Goal: Communication & Community: Answer question/provide support

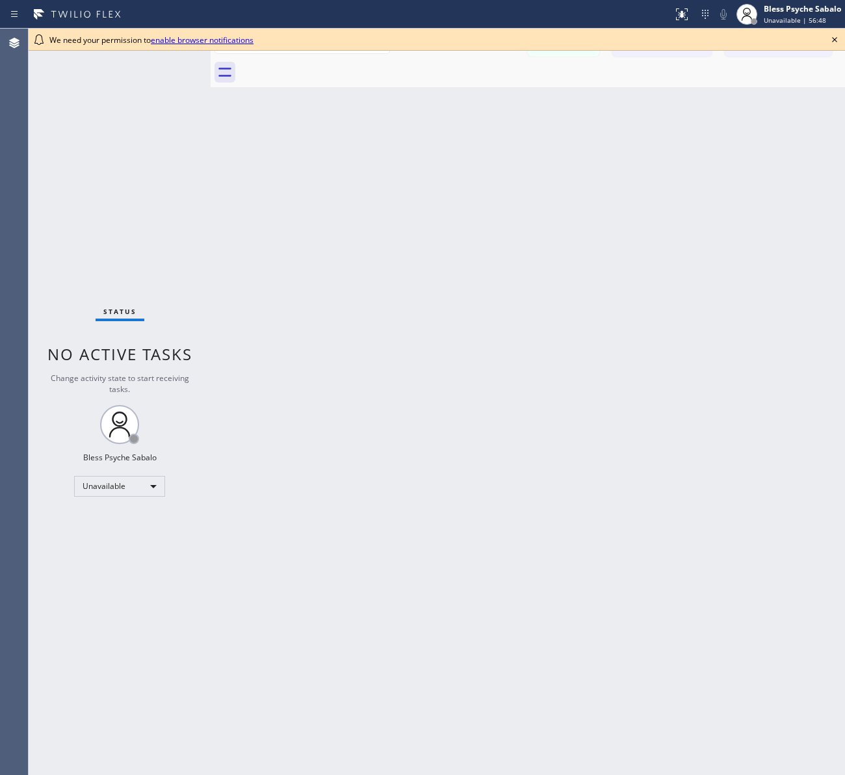
click at [582, 259] on div "Back to Dashboard Change Sender ID Customers Technicians [PERSON_NAME] [PERSON_…" at bounding box center [528, 402] width 634 height 746
click at [836, 40] on icon at bounding box center [834, 39] width 5 height 5
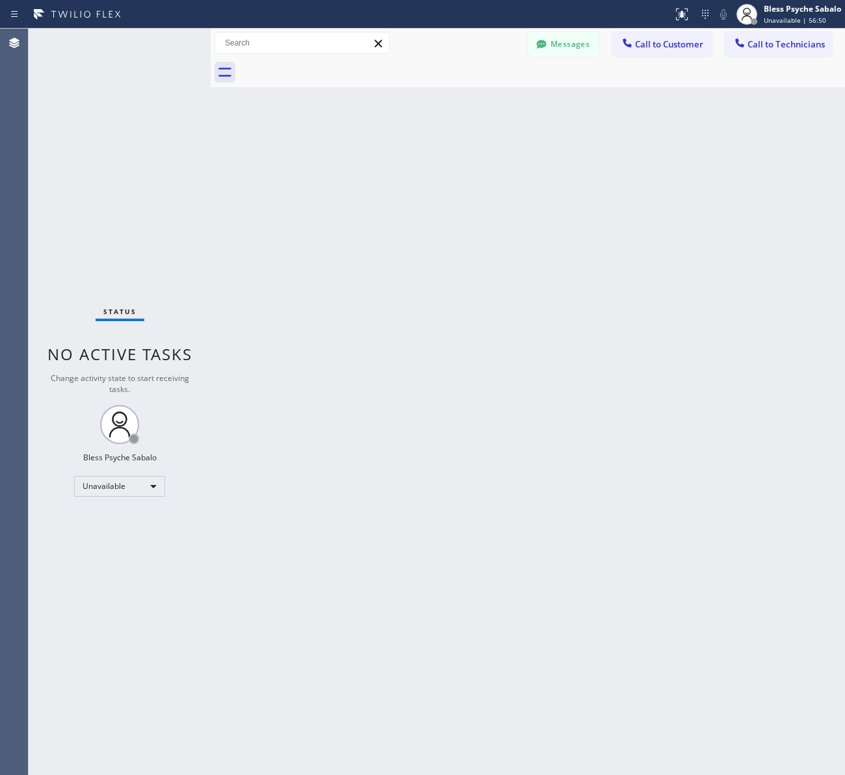
drag, startPoint x: 743, startPoint y: 98, endPoint x: 844, endPoint y: 99, distance: 100.8
click at [744, 98] on div "Back to Dashboard Change Sender ID Customers Technicians [PERSON_NAME] [PERSON_…" at bounding box center [528, 402] width 634 height 746
click at [111, 473] on div "Status No active tasks Change activity state to start receiving tasks. Bless Ps…" at bounding box center [120, 402] width 182 height 746
click at [128, 486] on div "Unavailable" at bounding box center [119, 486] width 91 height 21
click at [125, 508] on li "Offline" at bounding box center [119, 504] width 88 height 16
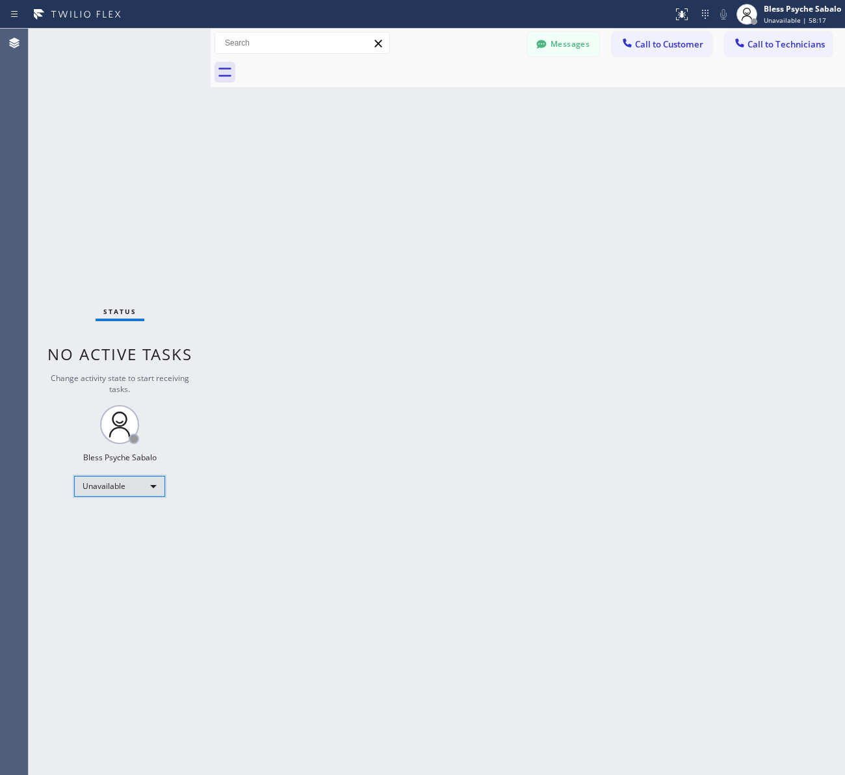
click at [131, 482] on div "Unavailable" at bounding box center [119, 486] width 91 height 21
click at [125, 524] on li "Available" at bounding box center [119, 520] width 88 height 16
click at [297, 408] on div "Back to Dashboard Change Sender ID Customers Technicians [PERSON_NAME] [PERSON_…" at bounding box center [528, 402] width 634 height 746
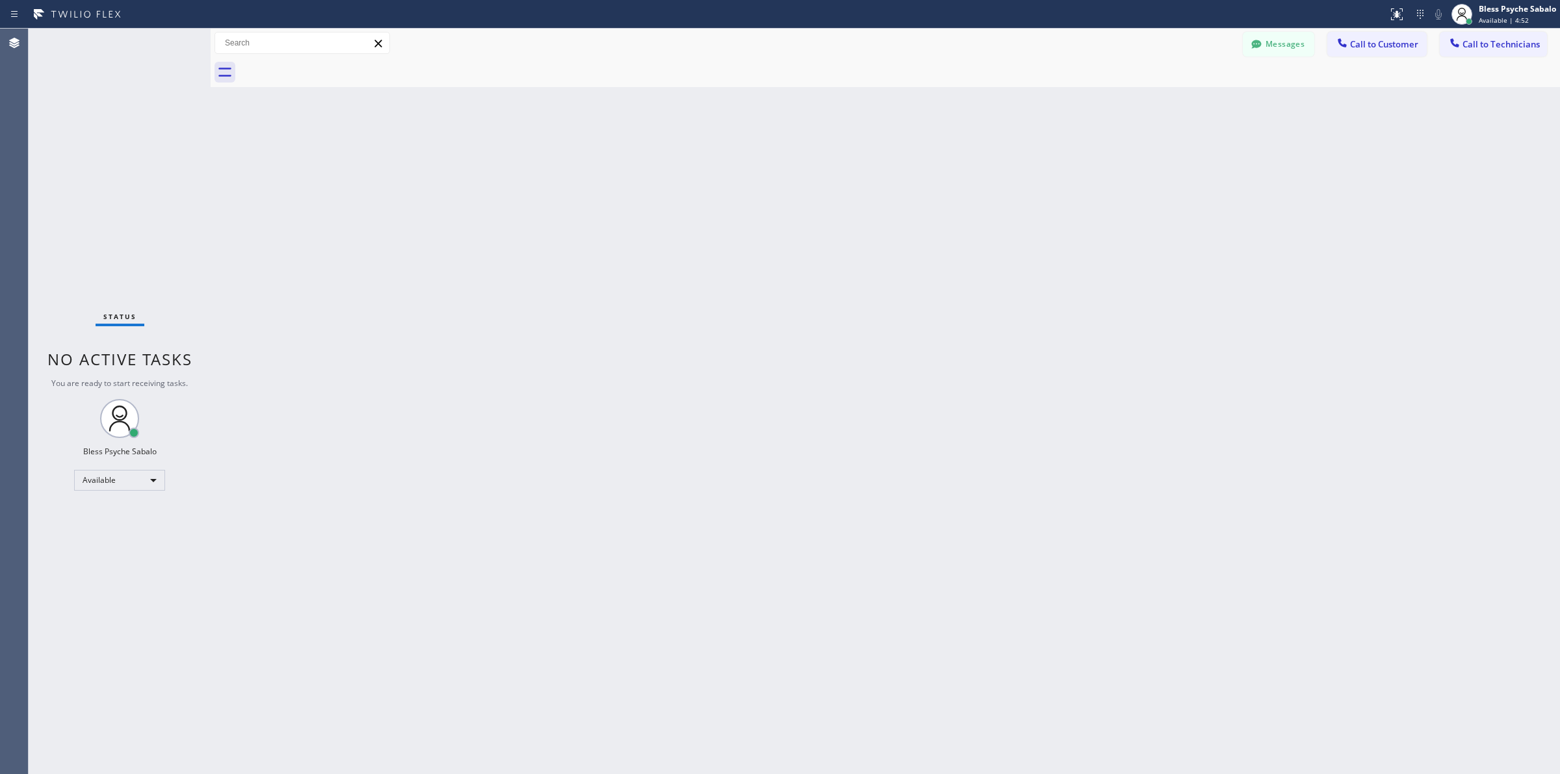
drag, startPoint x: 1021, startPoint y: 176, endPoint x: 1045, endPoint y: 172, distance: 23.7
click at [1021, 176] on div "Back to Dashboard Change Sender ID Customers Technicians [PERSON_NAME] [PERSON_…" at bounding box center [886, 402] width 1350 height 746
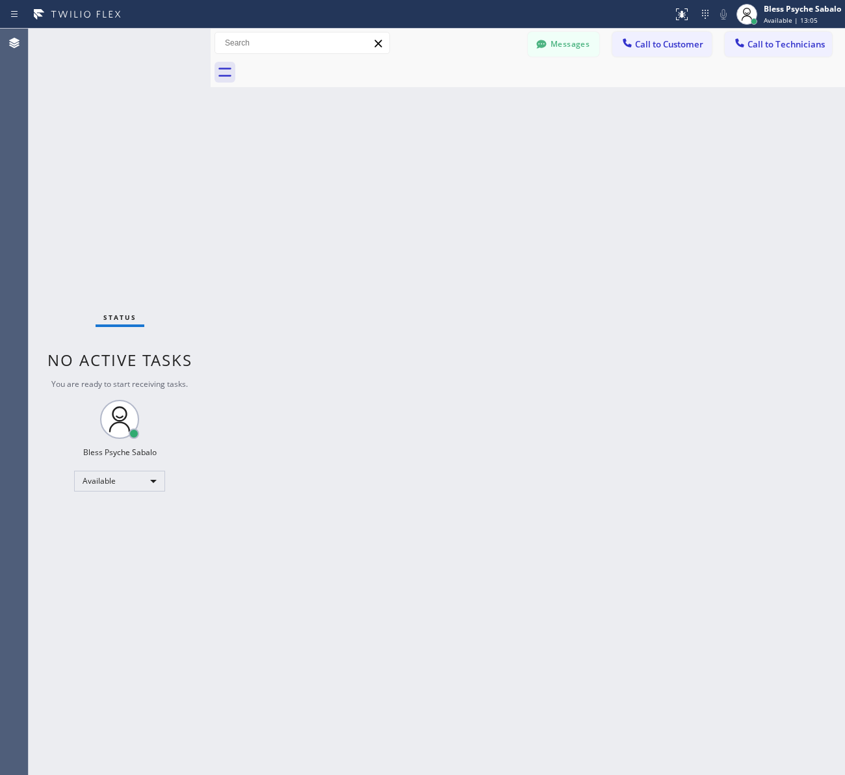
drag, startPoint x: 564, startPoint y: 263, endPoint x: 582, endPoint y: 248, distance: 23.1
click at [566, 263] on div "Back to Dashboard Change Sender ID Customers Technicians [PERSON_NAME] [PERSON_…" at bounding box center [528, 402] width 634 height 746
drag, startPoint x: 586, startPoint y: 273, endPoint x: 621, endPoint y: 99, distance: 177.2
click at [586, 271] on div "Back to Dashboard Change Sender ID Customers Technicians [PERSON_NAME] [PERSON_…" at bounding box center [528, 402] width 634 height 746
click at [499, 69] on div at bounding box center [542, 72] width 606 height 29
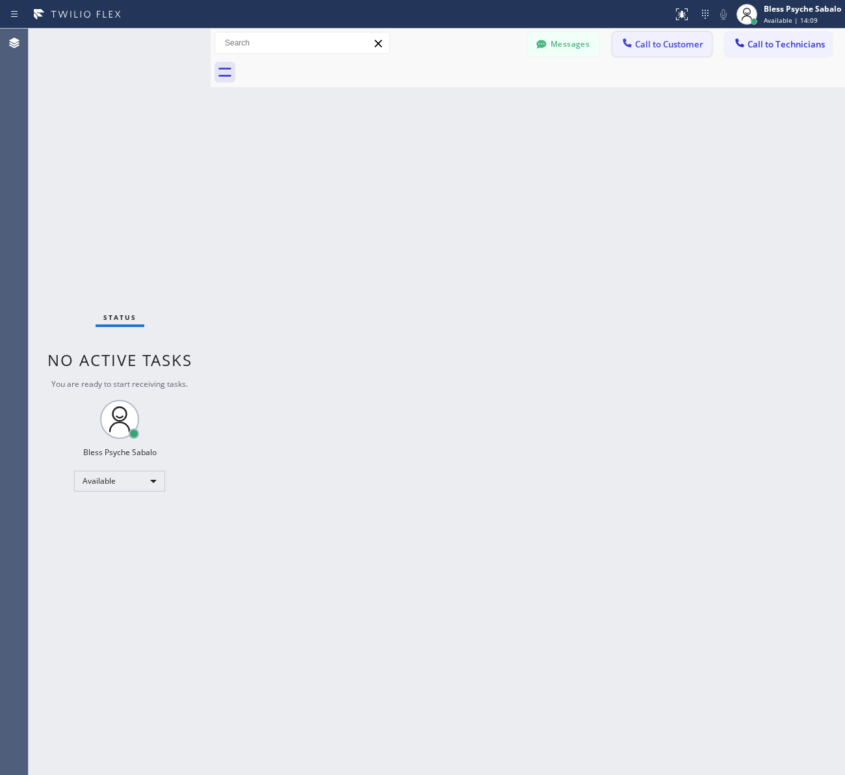
click at [671, 47] on span "Call to Customer" at bounding box center [669, 44] width 68 height 12
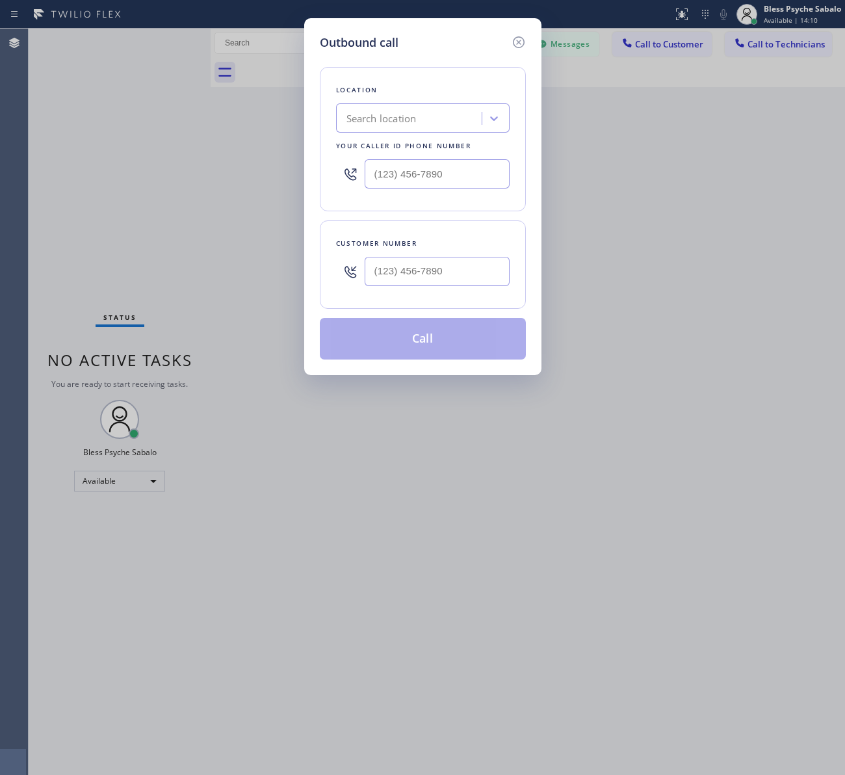
click at [398, 112] on div "Search location" at bounding box center [381, 118] width 70 height 15
paste input "2024558888"
type input "2024558888"
click at [518, 44] on icon at bounding box center [519, 42] width 16 height 16
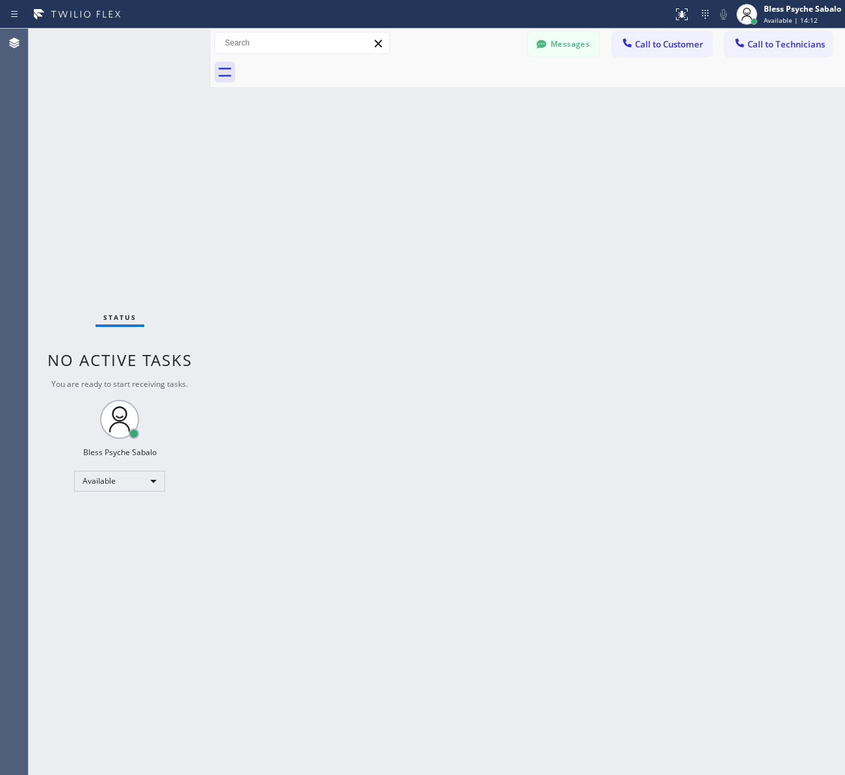
drag, startPoint x: 598, startPoint y: 141, endPoint x: 783, endPoint y: 94, distance: 191.1
click at [612, 137] on div "Back to Dashboard Change Sender ID Customers Technicians [PERSON_NAME] [PERSON_…" at bounding box center [528, 402] width 634 height 746
click at [793, 44] on span "Call to Technicians" at bounding box center [786, 44] width 77 height 12
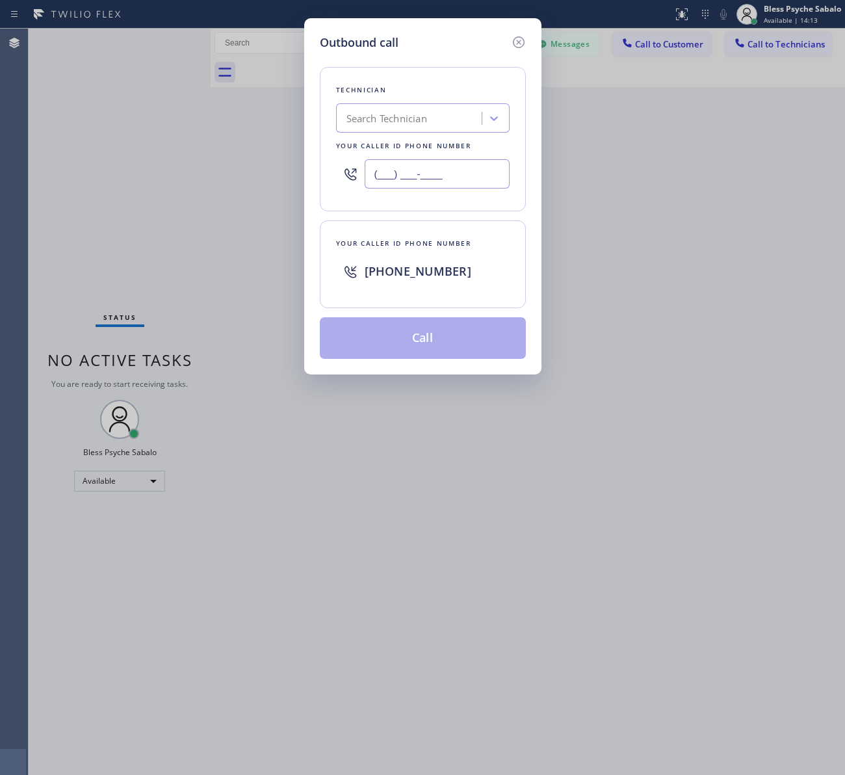
click at [436, 179] on input "(___) ___-____" at bounding box center [437, 173] width 145 height 29
paste input "202) 455-8888"
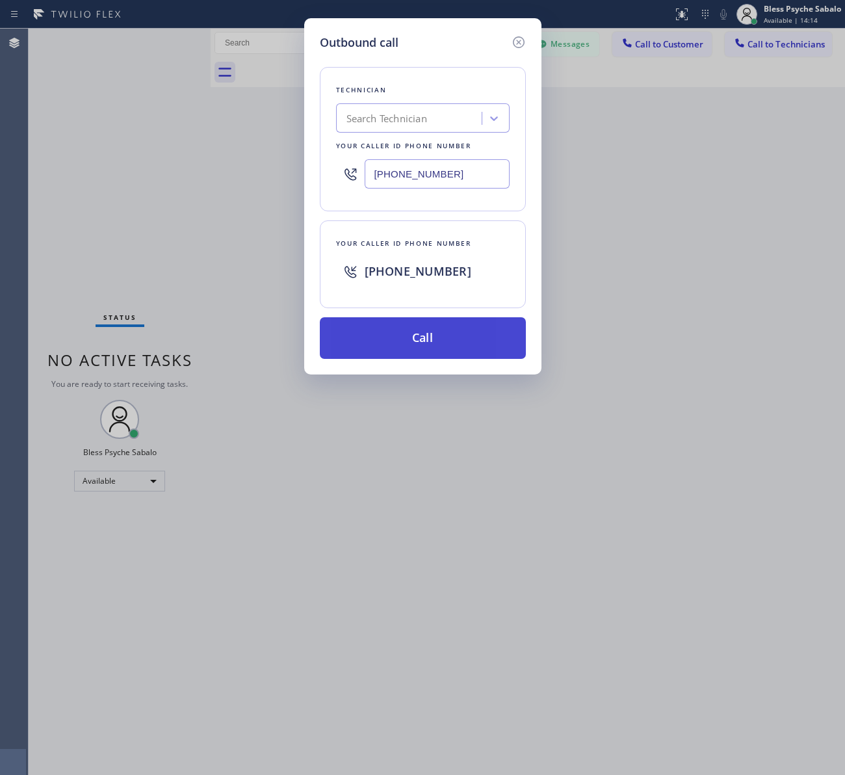
type input "[PHONE_NUMBER]"
click at [439, 341] on button "Call" at bounding box center [423, 338] width 206 height 42
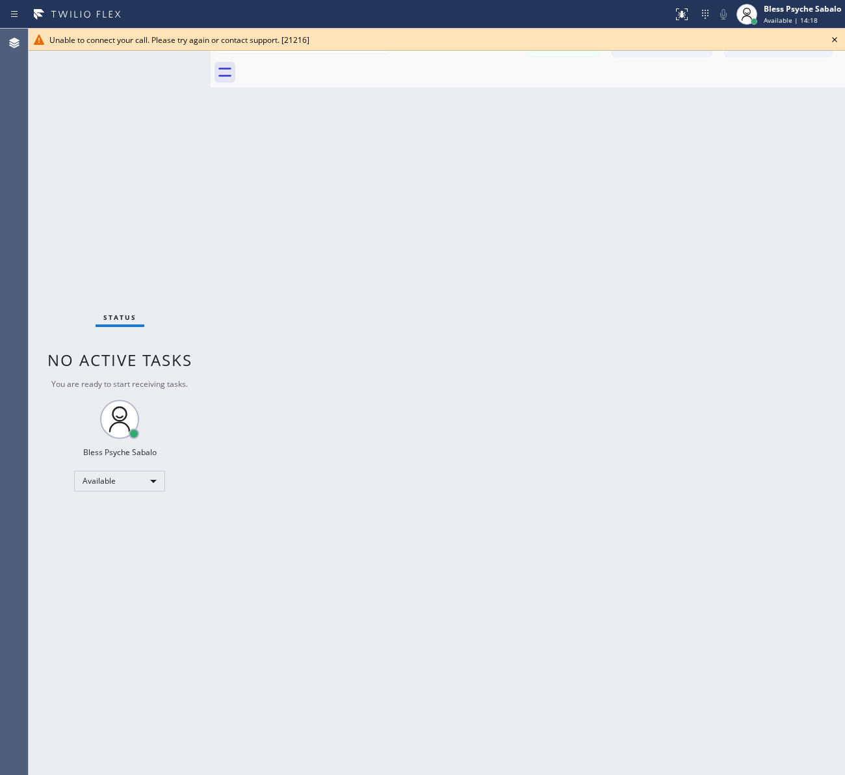
drag, startPoint x: 496, startPoint y: 111, endPoint x: 507, endPoint y: 104, distance: 12.8
click at [496, 111] on div "Back to Dashboard Change Sender ID Customers Technicians [PERSON_NAME] [PERSON_…" at bounding box center [528, 402] width 634 height 746
click at [829, 38] on icon at bounding box center [835, 40] width 16 height 16
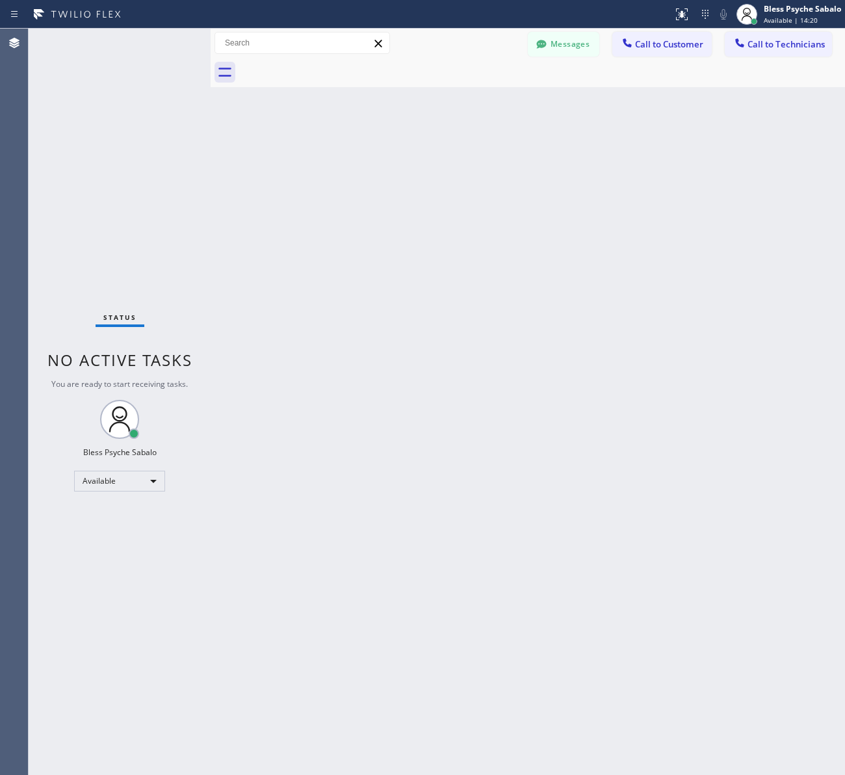
click at [744, 120] on div "Back to Dashboard Change Sender ID Customers Technicians [PERSON_NAME] [PERSON_…" at bounding box center [528, 402] width 634 height 746
click at [655, 46] on span "Call to Customer" at bounding box center [669, 44] width 68 height 12
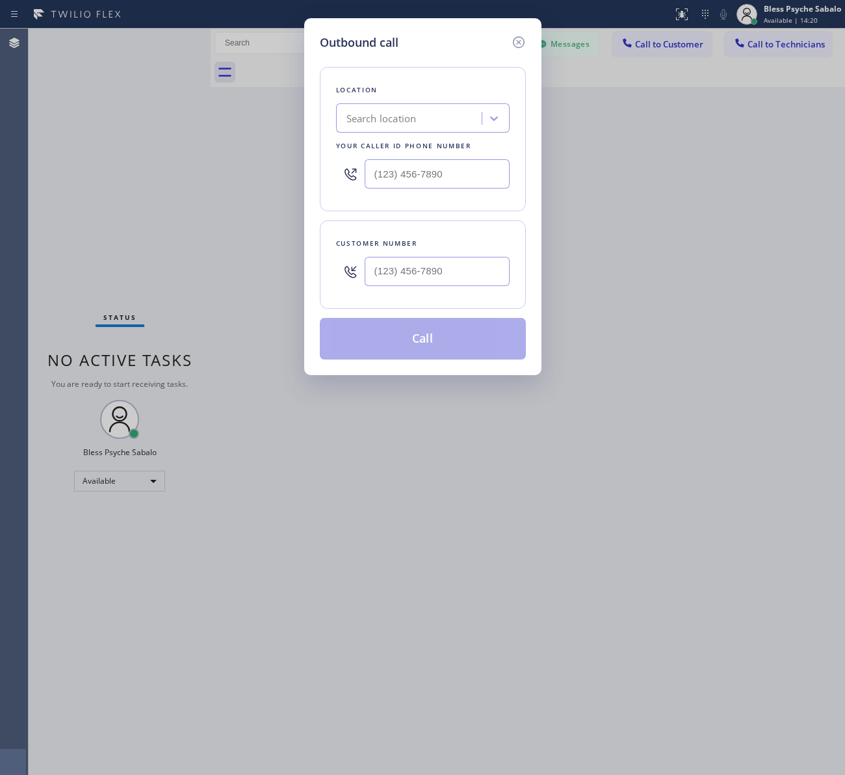
click at [445, 118] on div "Search location" at bounding box center [411, 118] width 142 height 23
type input "home allian"
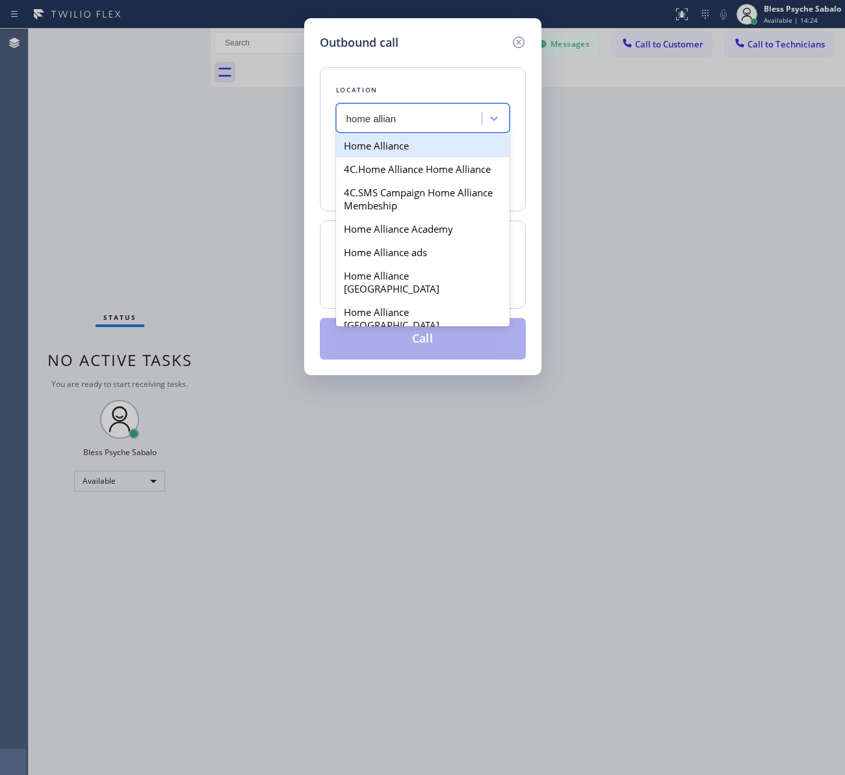
click at [424, 151] on div "Home Alliance" at bounding box center [423, 145] width 174 height 23
type input "[PHONE_NUMBER]"
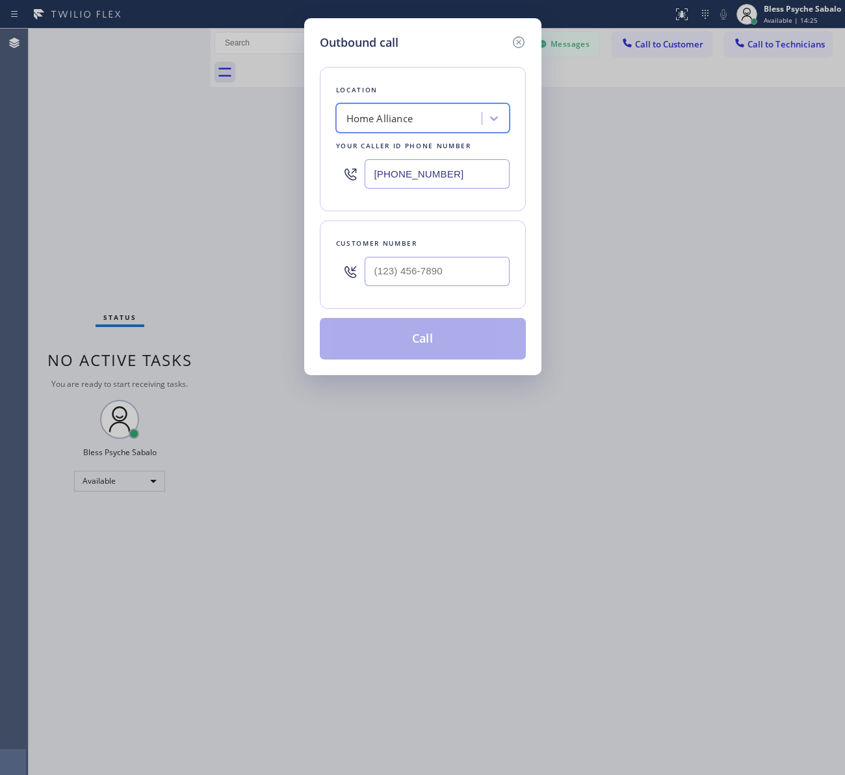
drag, startPoint x: 427, startPoint y: 255, endPoint x: 430, endPoint y: 265, distance: 10.1
click at [429, 255] on div at bounding box center [437, 271] width 145 height 42
click at [430, 265] on input "(___) ___-____" at bounding box center [437, 271] width 145 height 29
paste input "202) 455-8888"
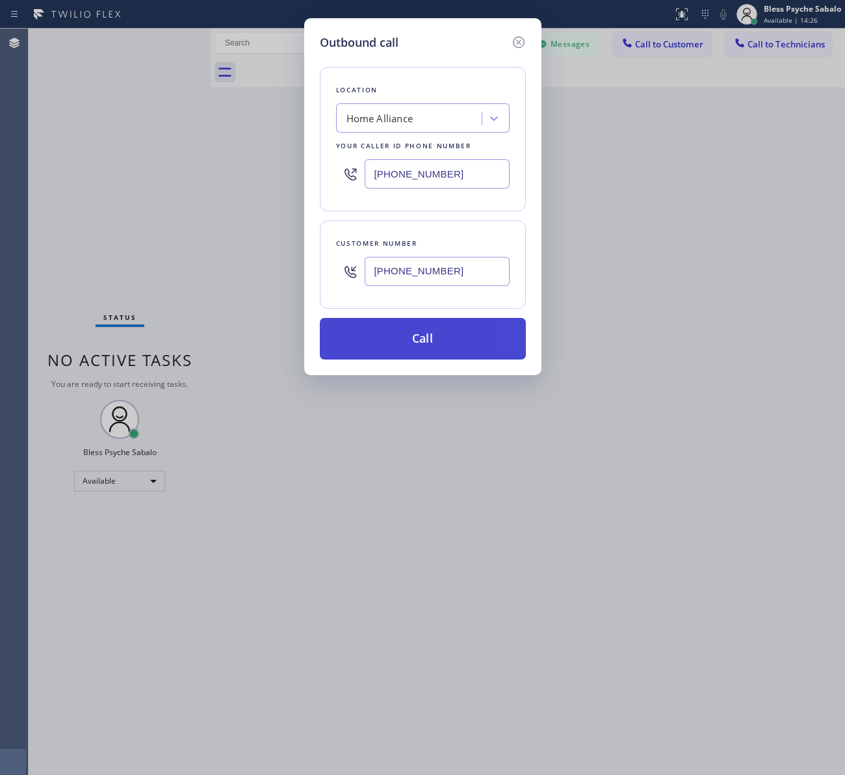
type input "[PHONE_NUMBER]"
click at [465, 340] on button "Call" at bounding box center [423, 339] width 206 height 42
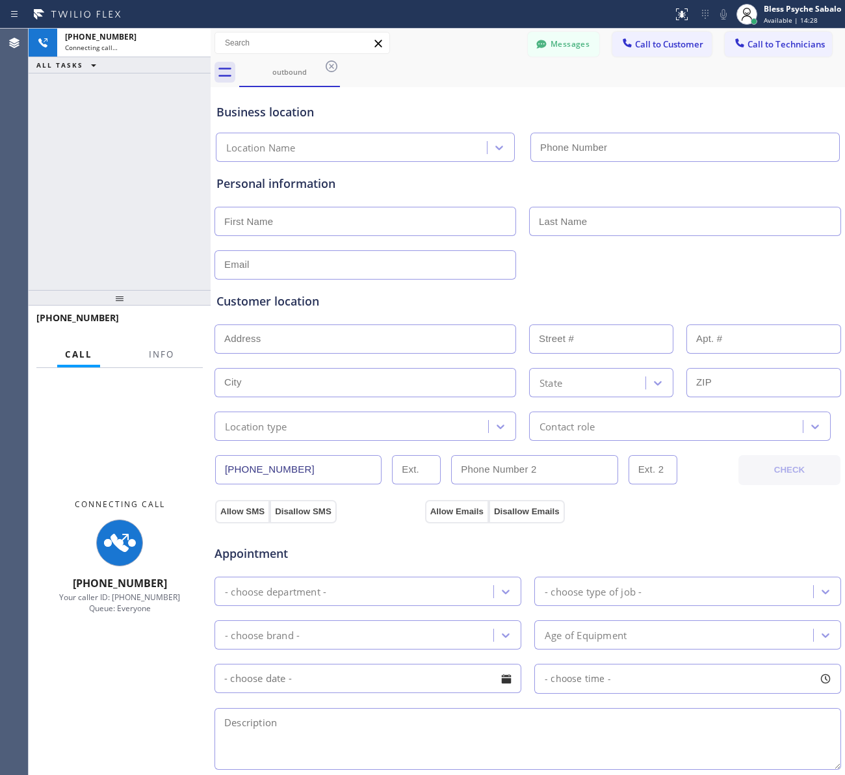
drag, startPoint x: 147, startPoint y: 189, endPoint x: 844, endPoint y: 38, distance: 713.1
click at [148, 189] on div "[PHONE_NUMBER] Connecting call… ALL TASKS ALL TASKS ACTIVE TASKS TASKS IN WRAP …" at bounding box center [120, 159] width 182 height 261
type input "[PHONE_NUMBER]"
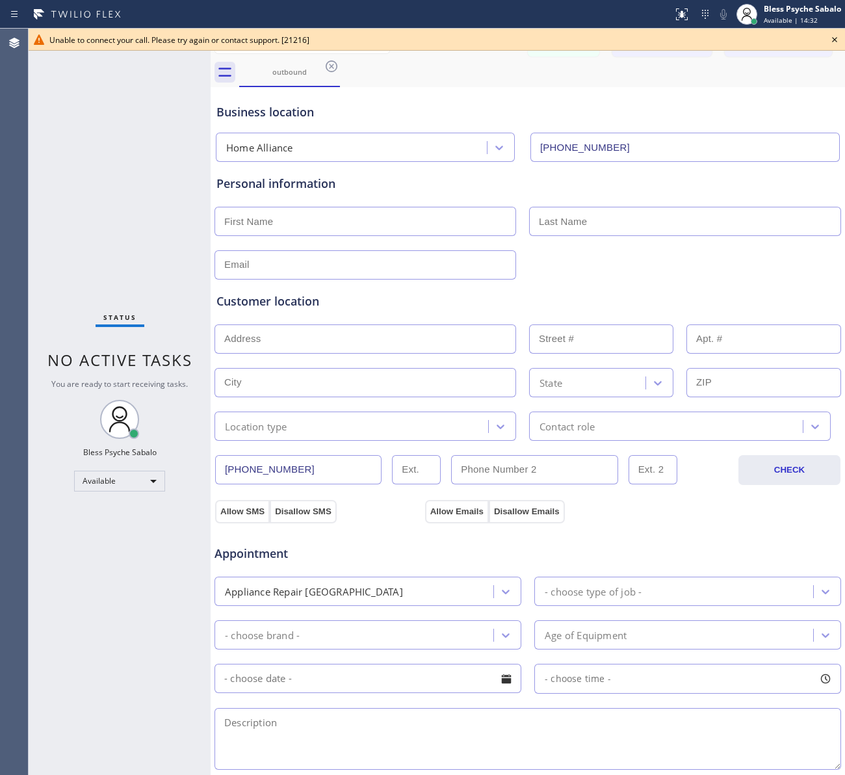
click at [161, 137] on div "Status No active tasks You are ready to start receiving tasks. Bless Psyche Sab…" at bounding box center [120, 402] width 182 height 746
drag, startPoint x: 510, startPoint y: 567, endPoint x: 512, endPoint y: 549, distance: 18.3
click at [507, 559] on div "Appointment Appliance Repair High End - choose type of job - - choose brand - A…" at bounding box center [527, 650] width 623 height 243
click at [835, 38] on icon at bounding box center [835, 40] width 16 height 16
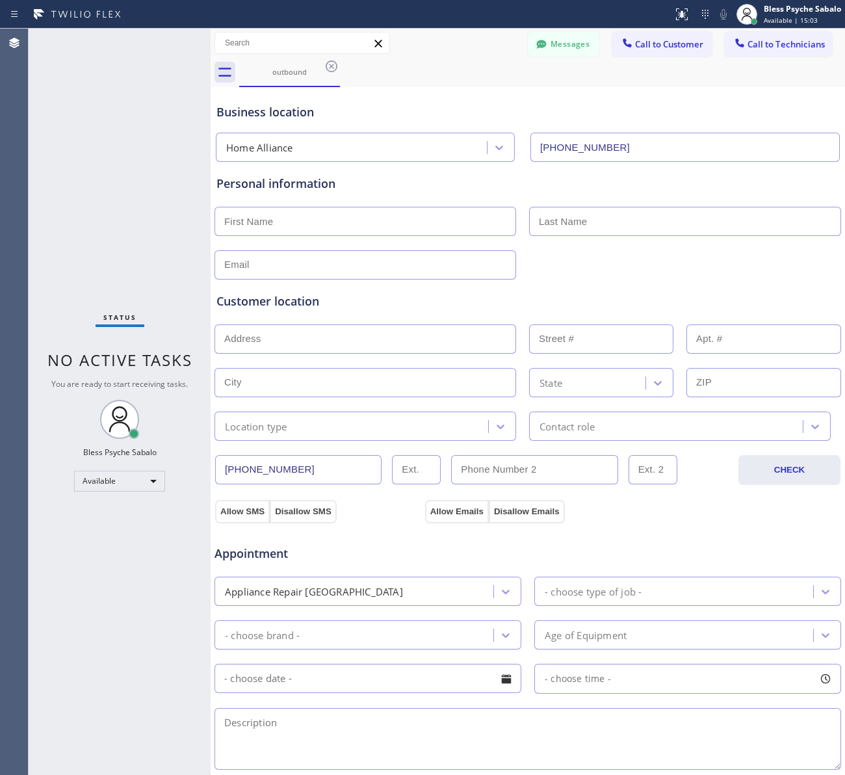
click at [772, 94] on div "Business location Home Alliance [PHONE_NUMBER]" at bounding box center [528, 126] width 628 height 72
click at [787, 46] on span "Call to Technicians" at bounding box center [786, 44] width 77 height 12
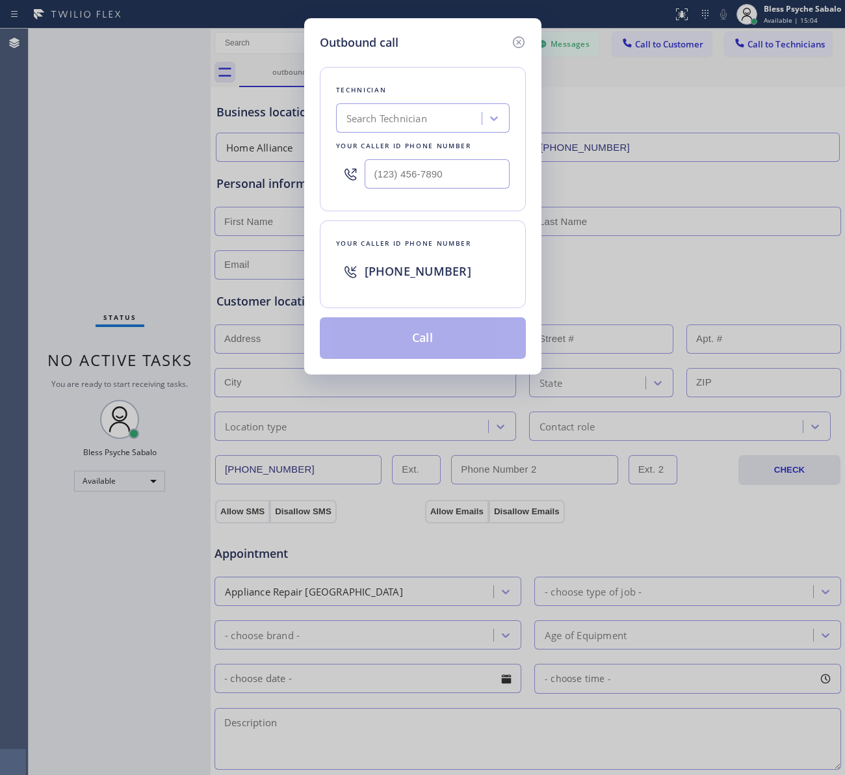
type input "(___) ___-____"
click at [437, 163] on input "(___) ___-____" at bounding box center [437, 173] width 145 height 29
click at [511, 43] on icon at bounding box center [519, 42] width 16 height 16
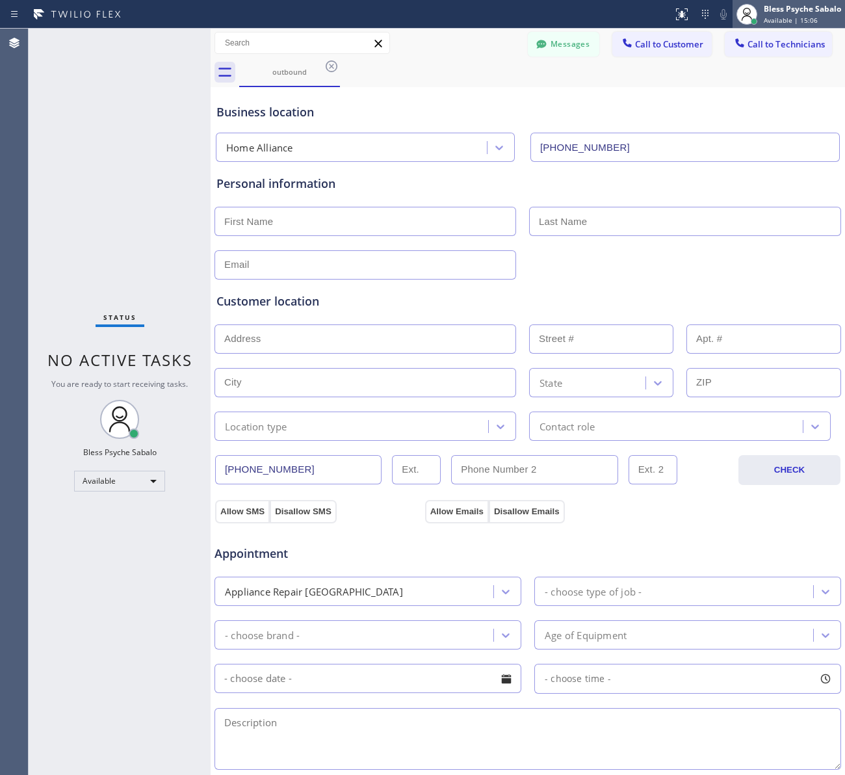
click at [746, 4] on div at bounding box center [747, 14] width 21 height 21
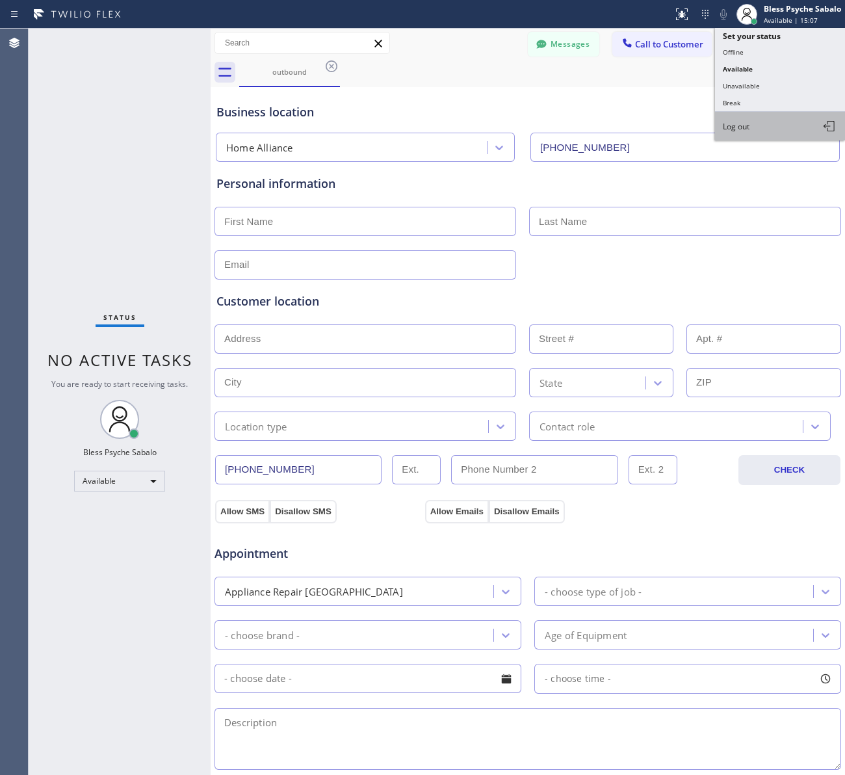
click at [748, 121] on span "Log out" at bounding box center [736, 126] width 27 height 11
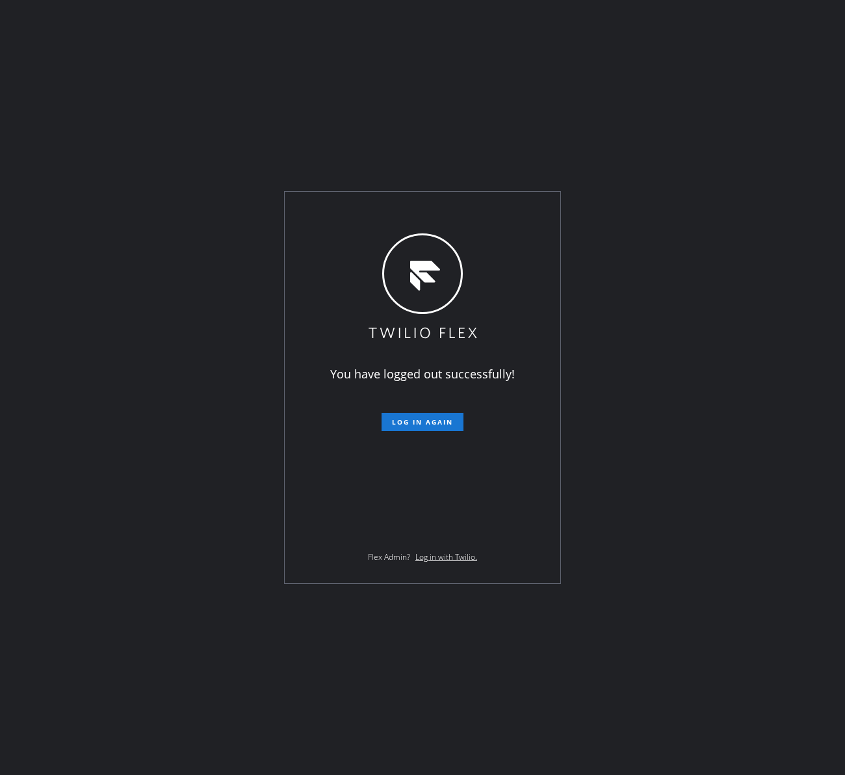
click at [544, 449] on div "You have logged out successfully! Log in again Flex Admin? Log in with Twilio." at bounding box center [423, 387] width 276 height 391
click at [439, 418] on span "Log in again" at bounding box center [422, 421] width 61 height 9
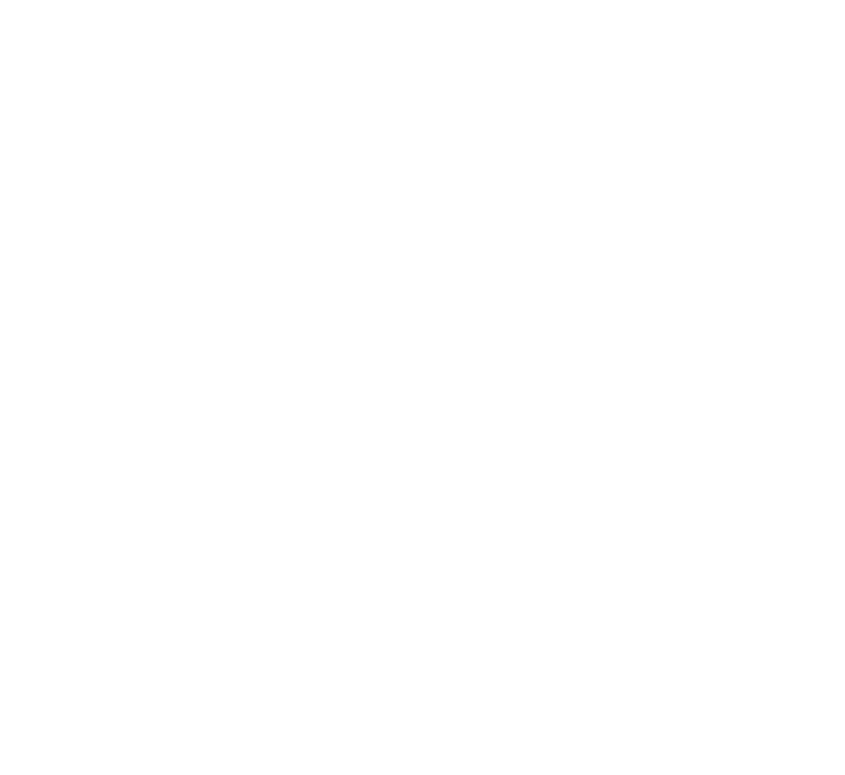
click at [588, 293] on div at bounding box center [422, 387] width 845 height 775
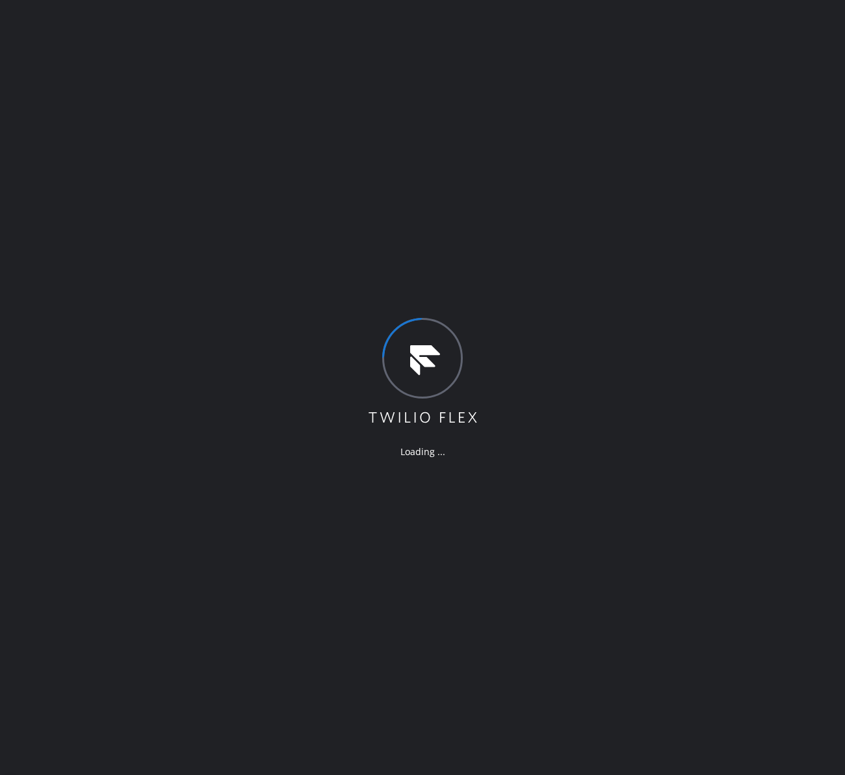
click at [592, 142] on div "Loading ..." at bounding box center [422, 387] width 845 height 775
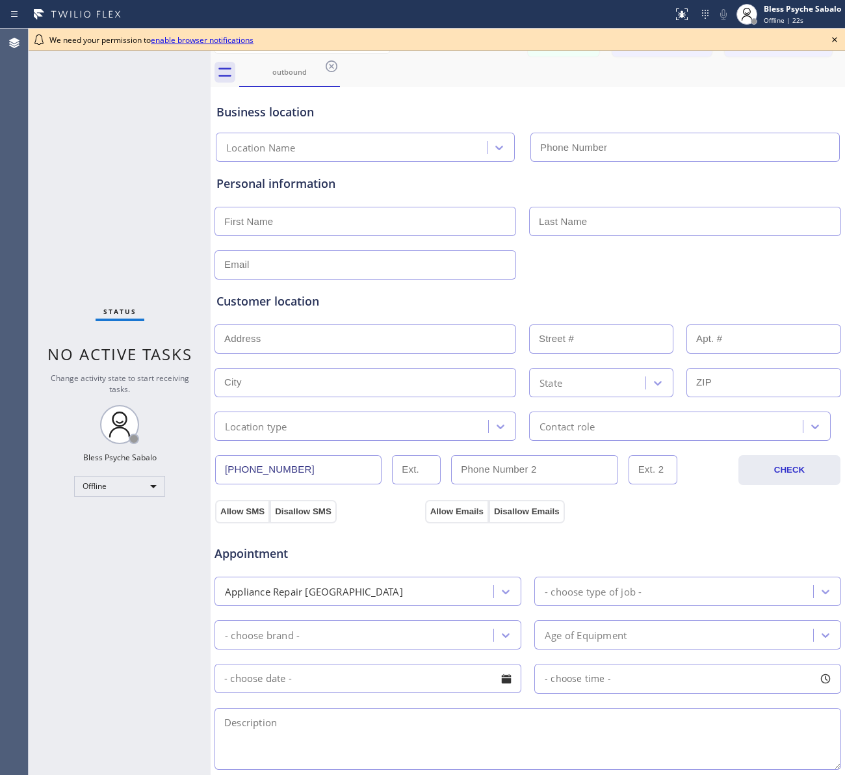
type input "[PHONE_NUMBER]"
drag, startPoint x: 698, startPoint y: 66, endPoint x: 743, endPoint y: 53, distance: 47.3
click at [698, 63] on div "outbound" at bounding box center [542, 72] width 606 height 29
click at [834, 40] on icon at bounding box center [835, 40] width 16 height 16
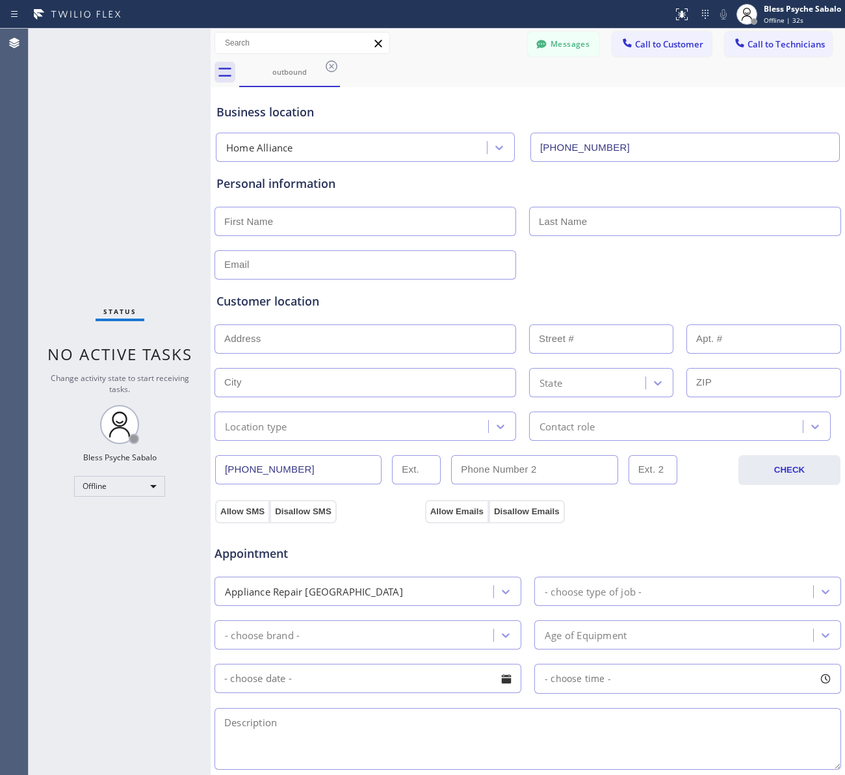
click at [777, 81] on div "outbound" at bounding box center [542, 72] width 606 height 29
drag, startPoint x: 766, startPoint y: 47, endPoint x: 744, endPoint y: 66, distance: 29.0
click at [766, 46] on span "Call to Technicians" at bounding box center [786, 44] width 77 height 12
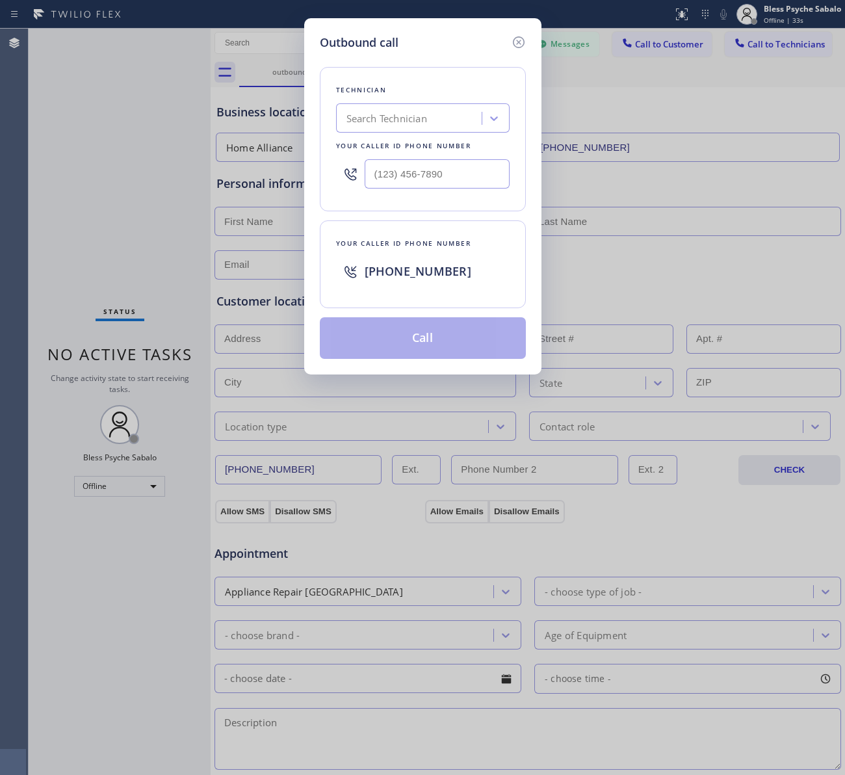
type input "(___) ___-____"
click at [473, 174] on input "(___) ___-____" at bounding box center [437, 173] width 145 height 29
paste input "text"
drag, startPoint x: 434, startPoint y: 161, endPoint x: 440, endPoint y: 174, distance: 15.1
click at [436, 164] on input "text" at bounding box center [437, 173] width 145 height 29
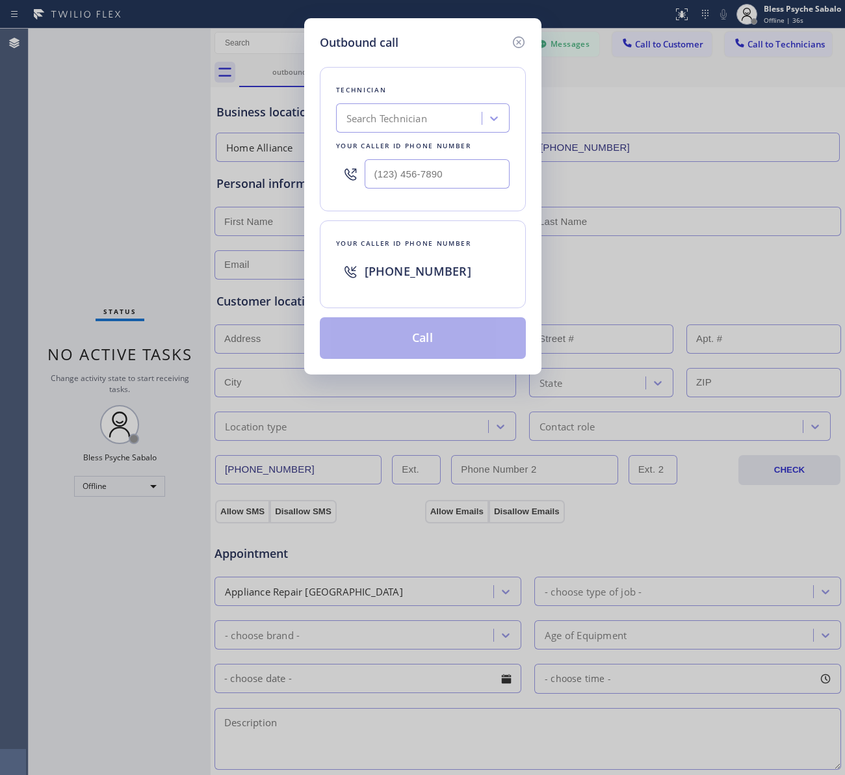
click at [442, 176] on input "text" at bounding box center [437, 173] width 145 height 29
paste input "(___) ___-____"
type input "(___) ___-____"
click at [450, 180] on input "(___) ___-____" at bounding box center [437, 173] width 145 height 29
paste input "202) 455-8888"
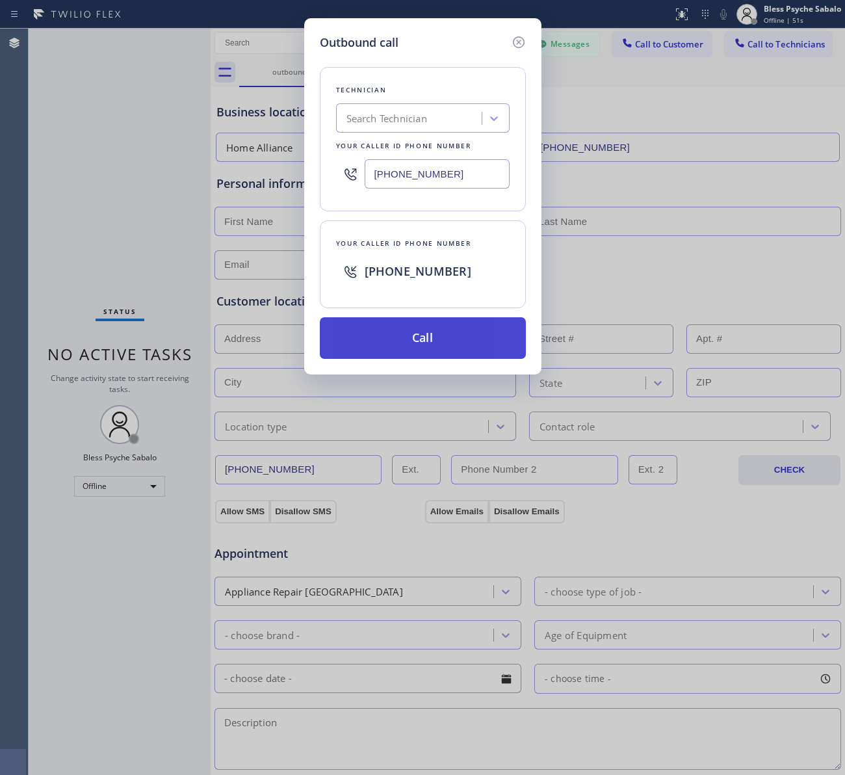
type input "[PHONE_NUMBER]"
click at [440, 345] on button "Call" at bounding box center [423, 338] width 206 height 42
click at [514, 41] on icon at bounding box center [518, 42] width 12 height 12
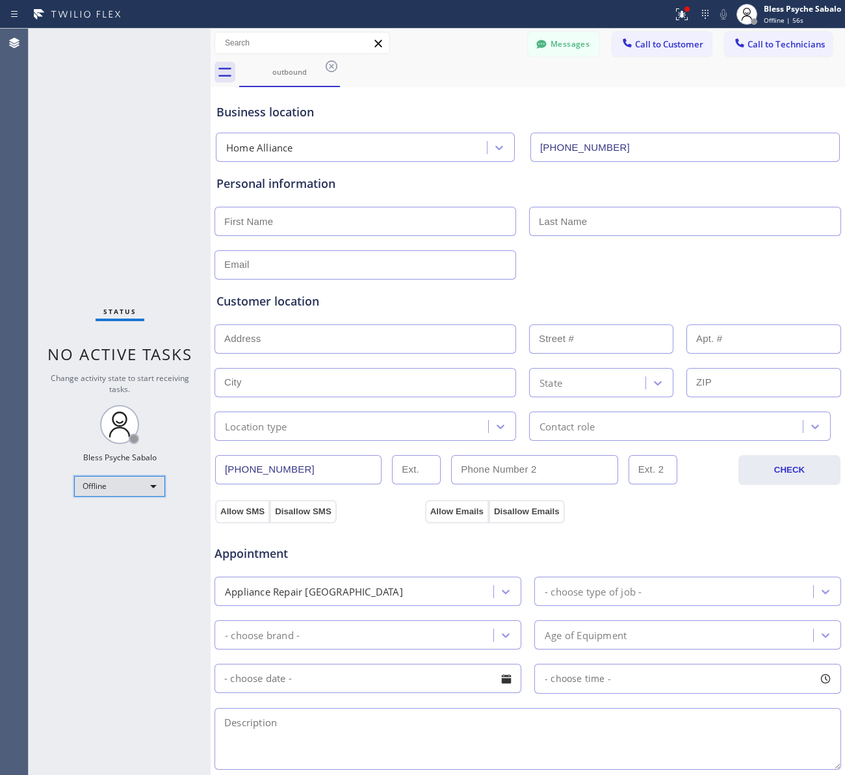
click at [99, 483] on div "Offline" at bounding box center [119, 486] width 91 height 21
click at [131, 512] on li "Available" at bounding box center [119, 520] width 88 height 16
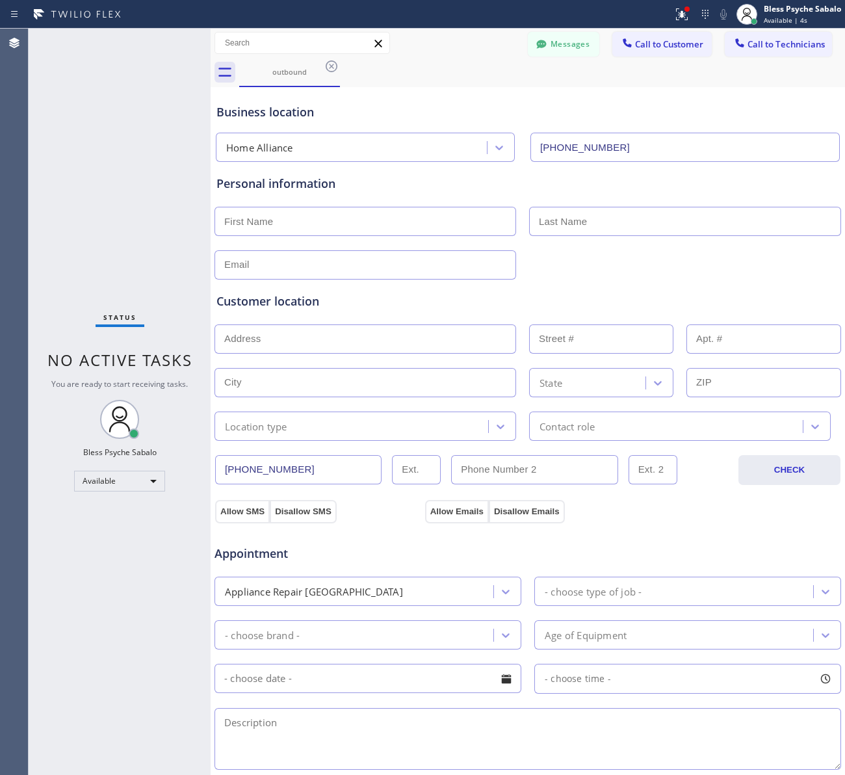
drag, startPoint x: 755, startPoint y: 40, endPoint x: 751, endPoint y: 57, distance: 16.9
click at [756, 40] on span "Call to Technicians" at bounding box center [786, 44] width 77 height 12
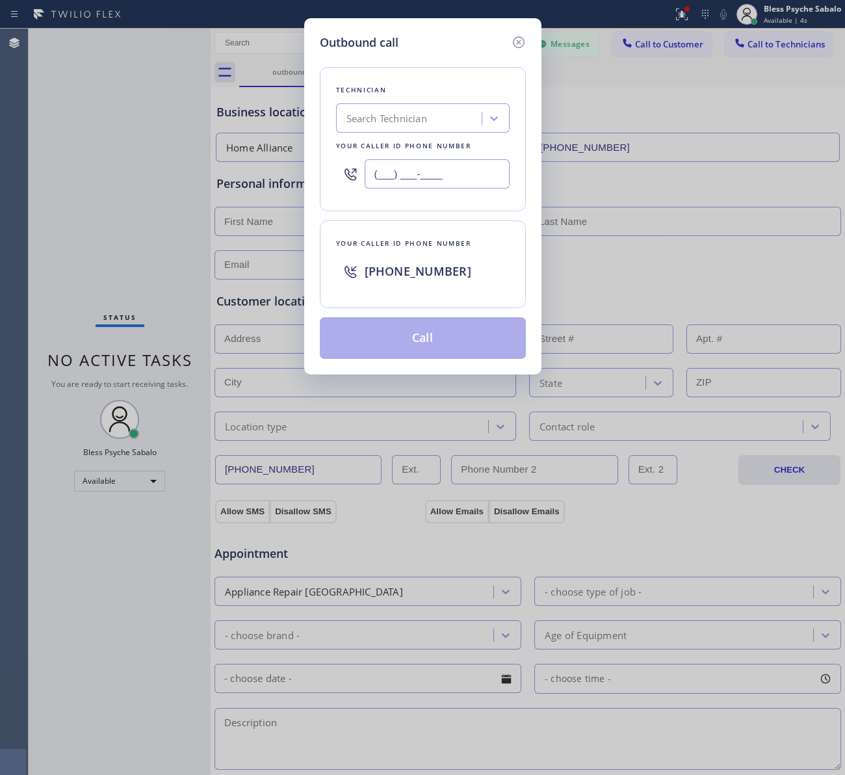
click at [410, 173] on input "(___) ___-____" at bounding box center [437, 173] width 145 height 29
paste input "202) 455-8888"
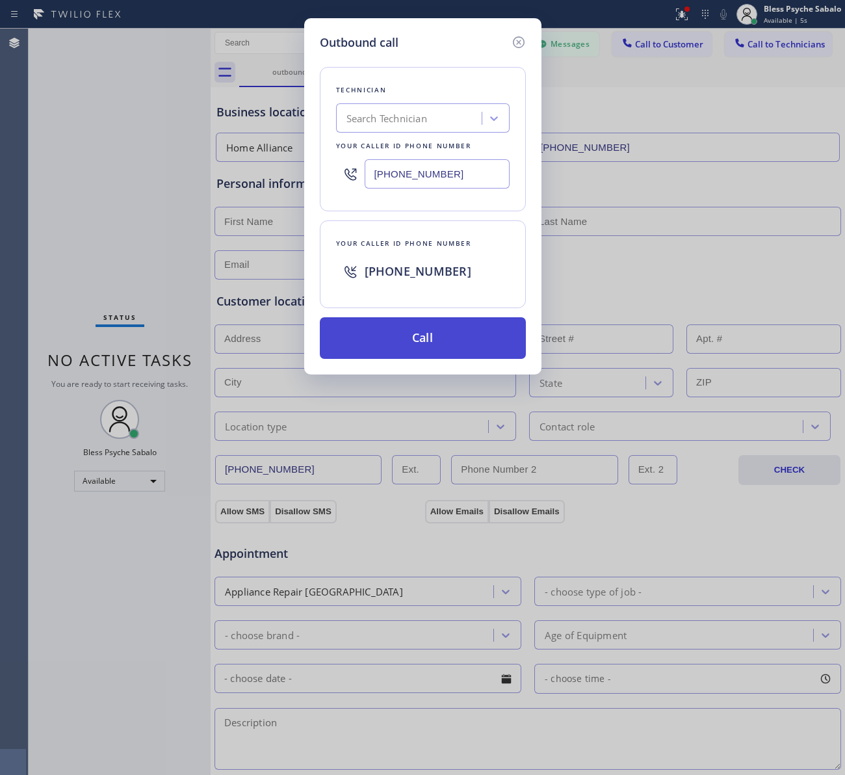
type input "[PHONE_NUMBER]"
click at [430, 345] on button "Call" at bounding box center [423, 338] width 206 height 42
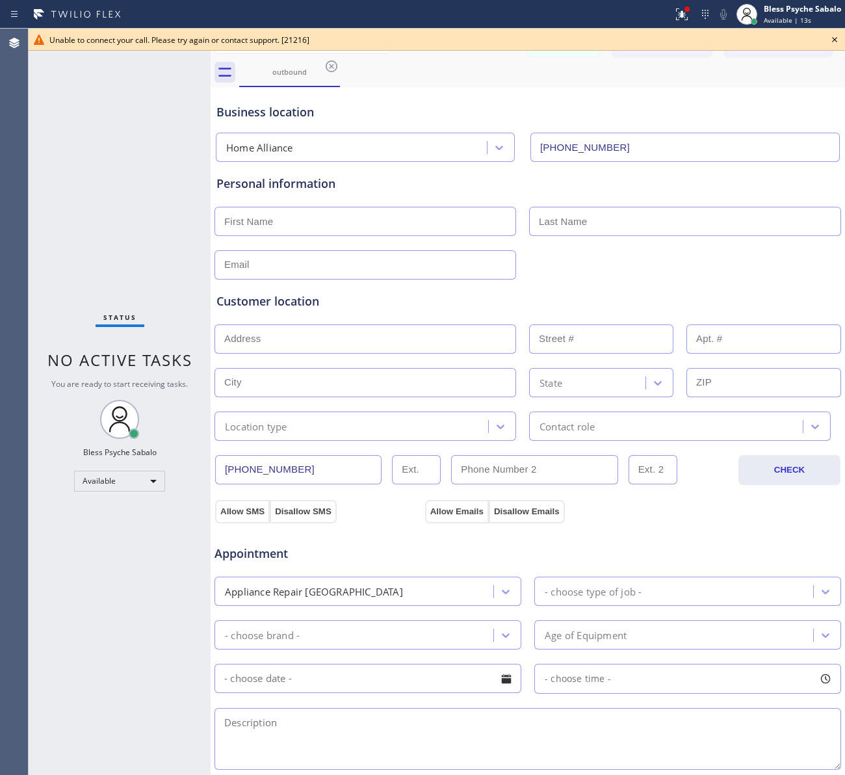
click at [839, 34] on icon at bounding box center [835, 40] width 16 height 16
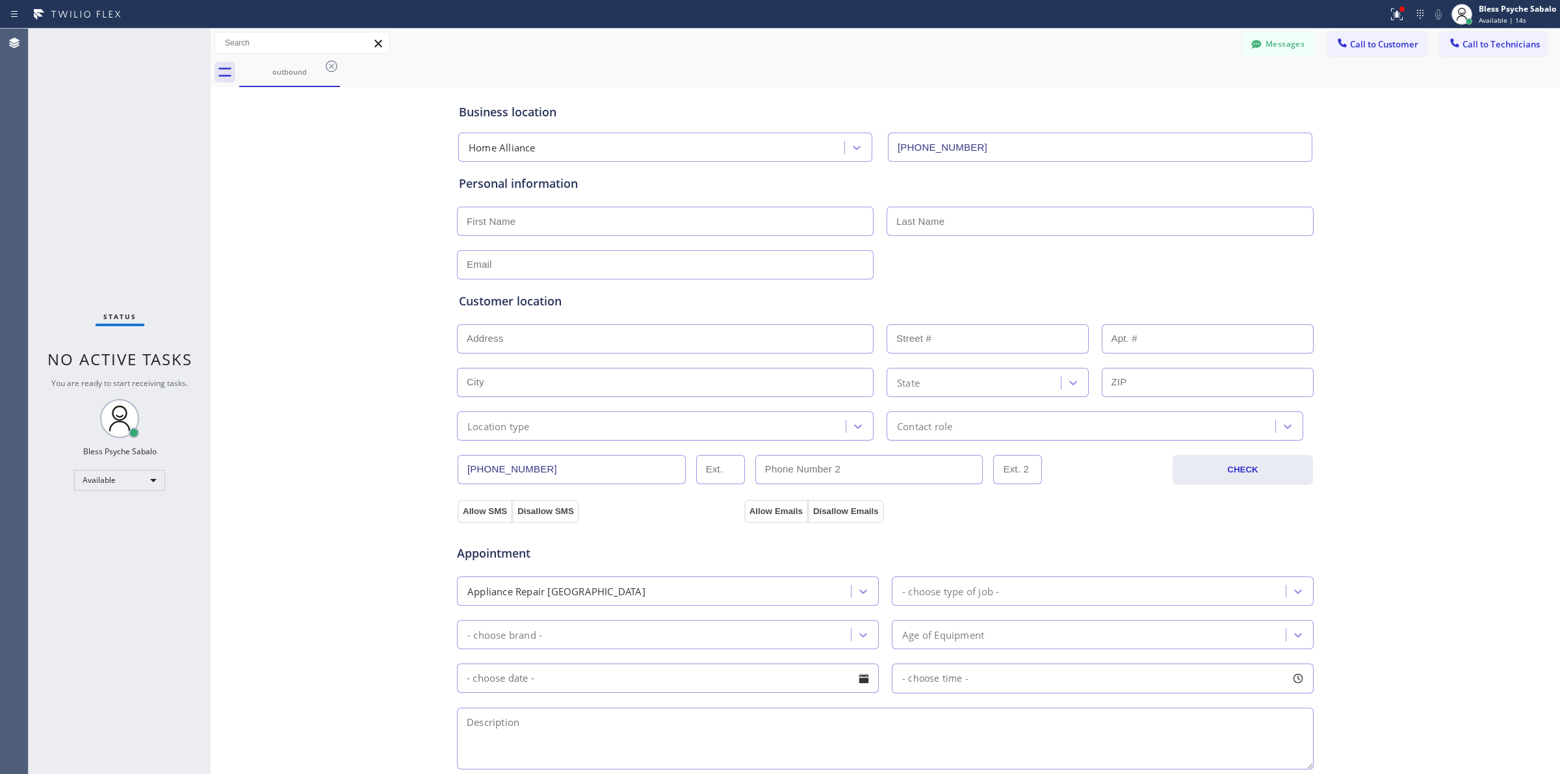
drag, startPoint x: 995, startPoint y: 119, endPoint x: 1054, endPoint y: 103, distance: 62.0
click at [844, 118] on div "Business location" at bounding box center [885, 112] width 853 height 18
click at [844, 40] on span "Call to Technicians" at bounding box center [1501, 44] width 77 height 12
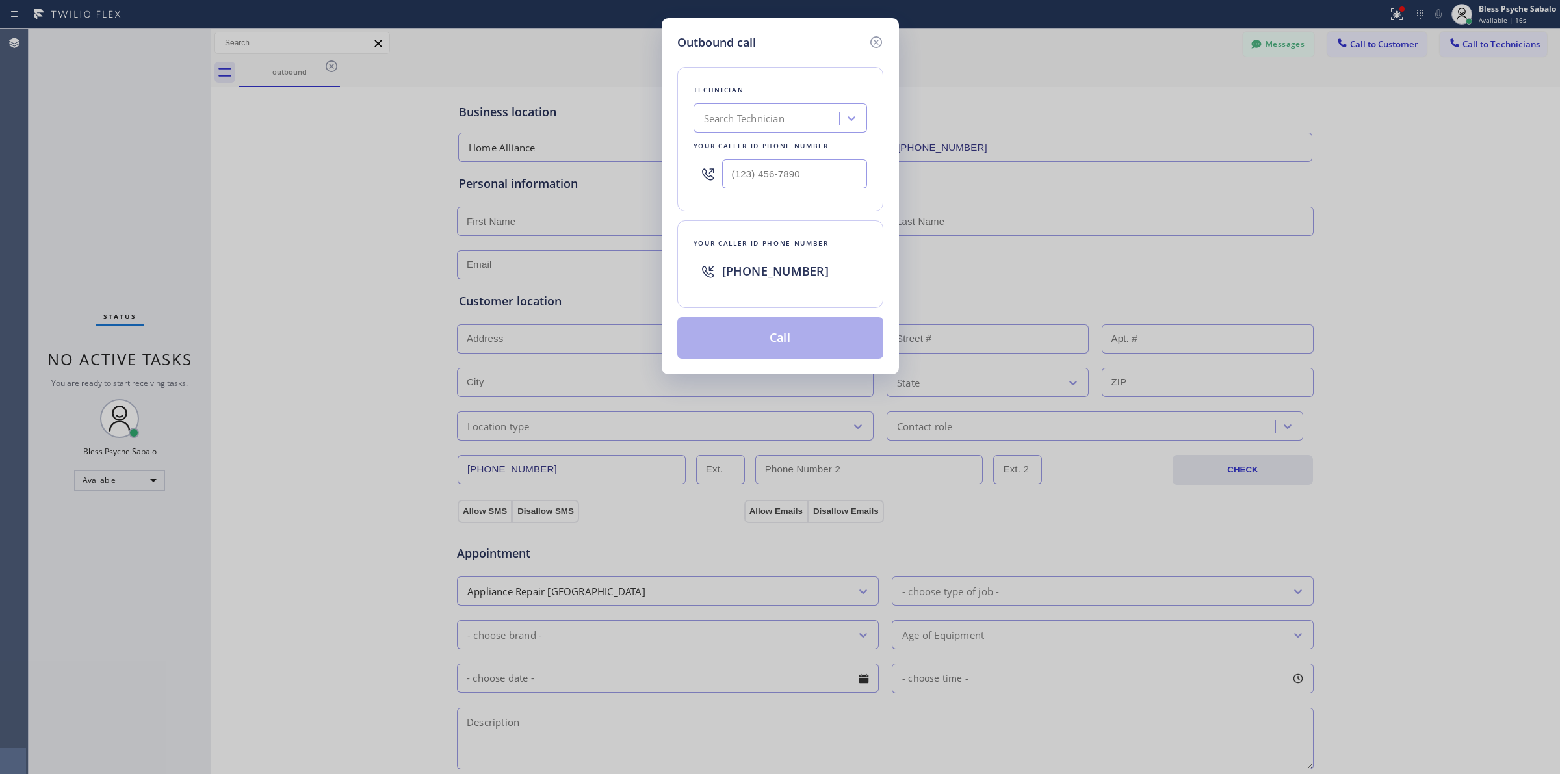
click at [554, 94] on div "Outbound call Technician Search Technician Your caller id phone number Your cal…" at bounding box center [780, 387] width 1560 height 774
click at [844, 43] on div "Outbound call" at bounding box center [780, 43] width 206 height 18
click at [844, 59] on div "Outbound call Technician Search Technician Your caller id phone number Your cal…" at bounding box center [780, 387] width 1560 height 774
click at [844, 43] on icon at bounding box center [876, 42] width 16 height 16
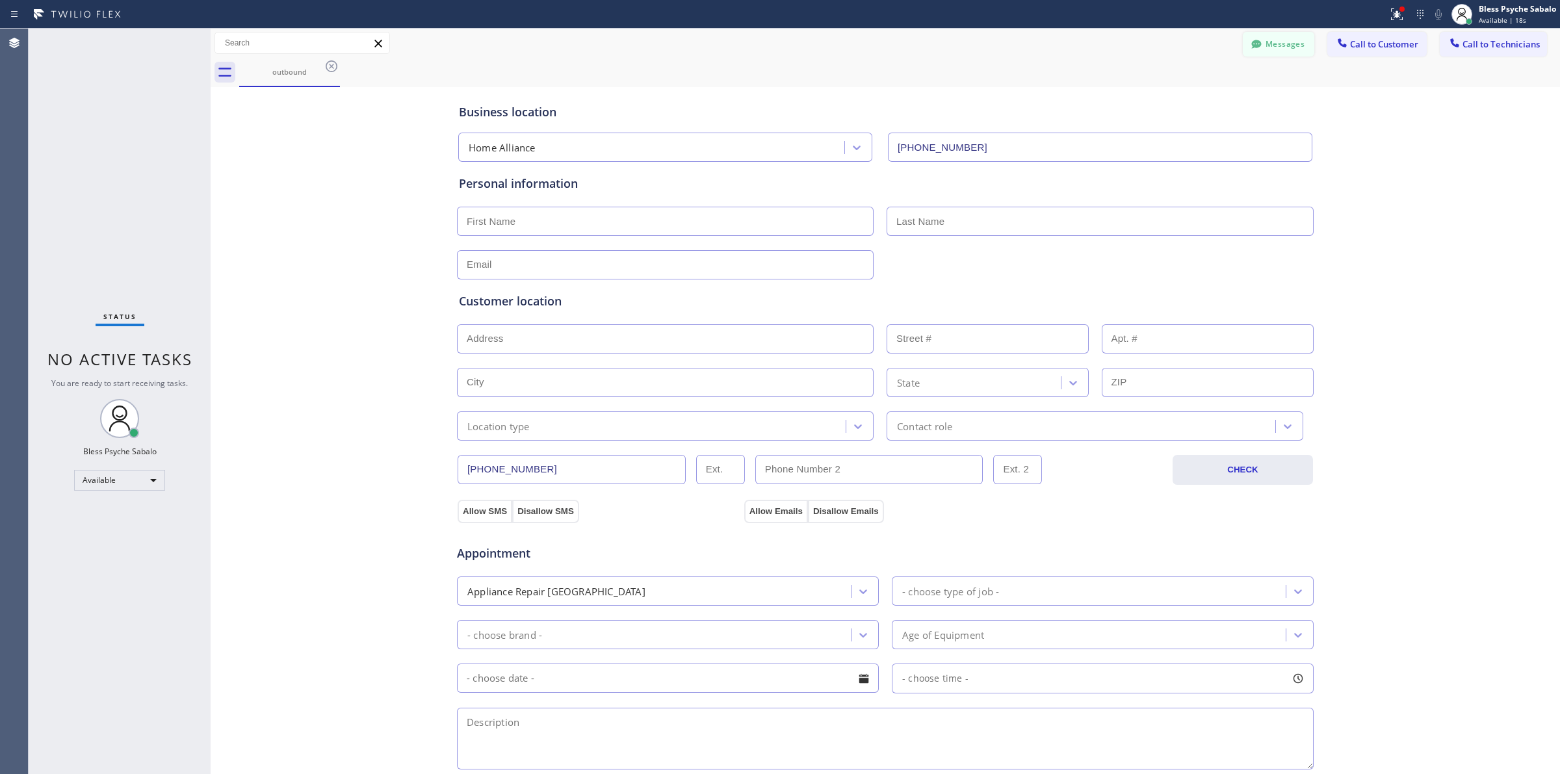
drag, startPoint x: 987, startPoint y: 62, endPoint x: 1252, endPoint y: 52, distance: 265.4
click at [844, 63] on div "outbound" at bounding box center [899, 72] width 1321 height 29
click at [844, 40] on button "Call to Customer" at bounding box center [1376, 44] width 99 height 25
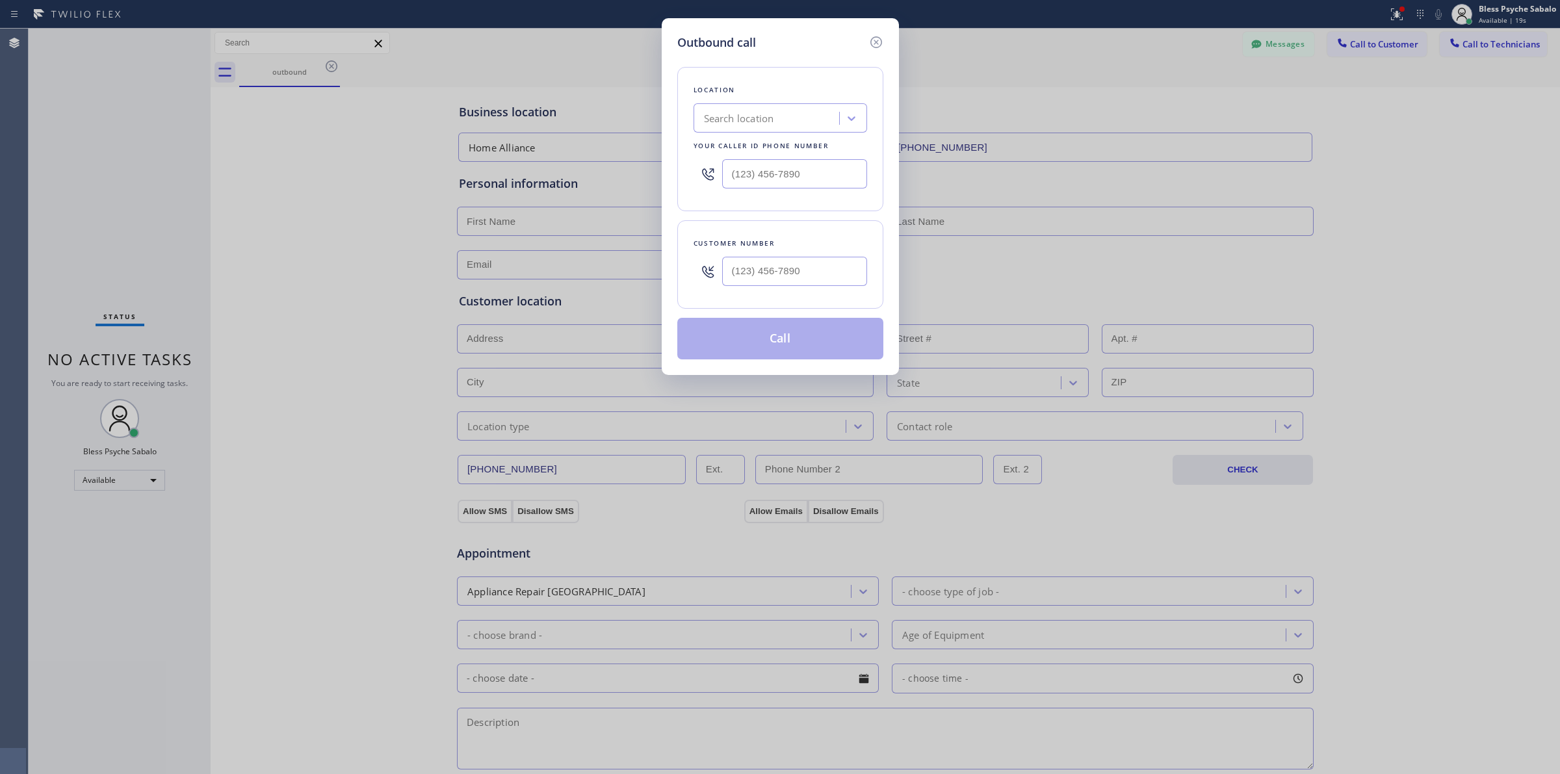
click at [790, 105] on div "Search location" at bounding box center [781, 117] width 174 height 29
type input "5 star plumbing"
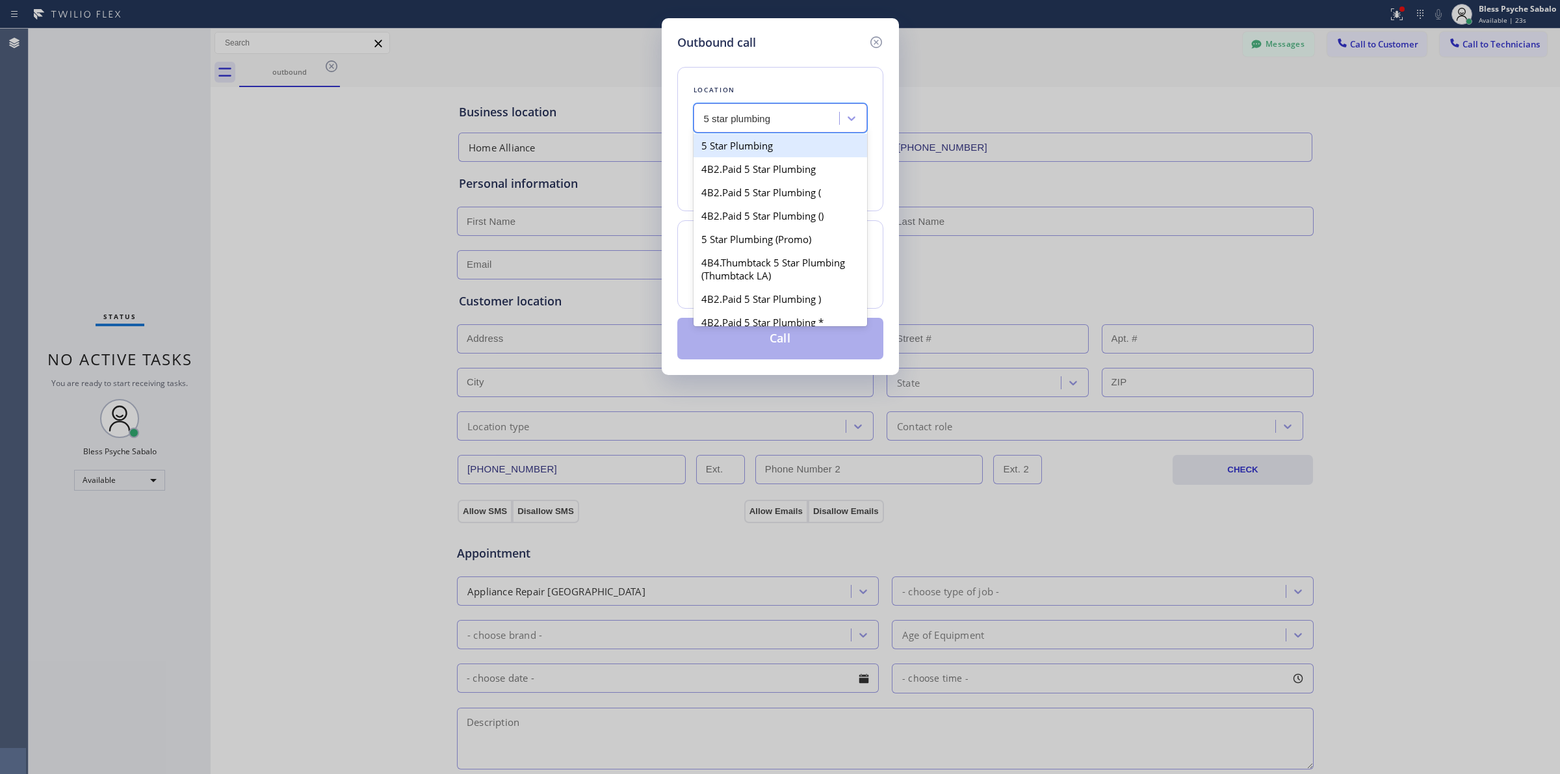
click at [743, 147] on div "5 Star Plumbing" at bounding box center [781, 145] width 174 height 23
type input "(888) 909-0120"
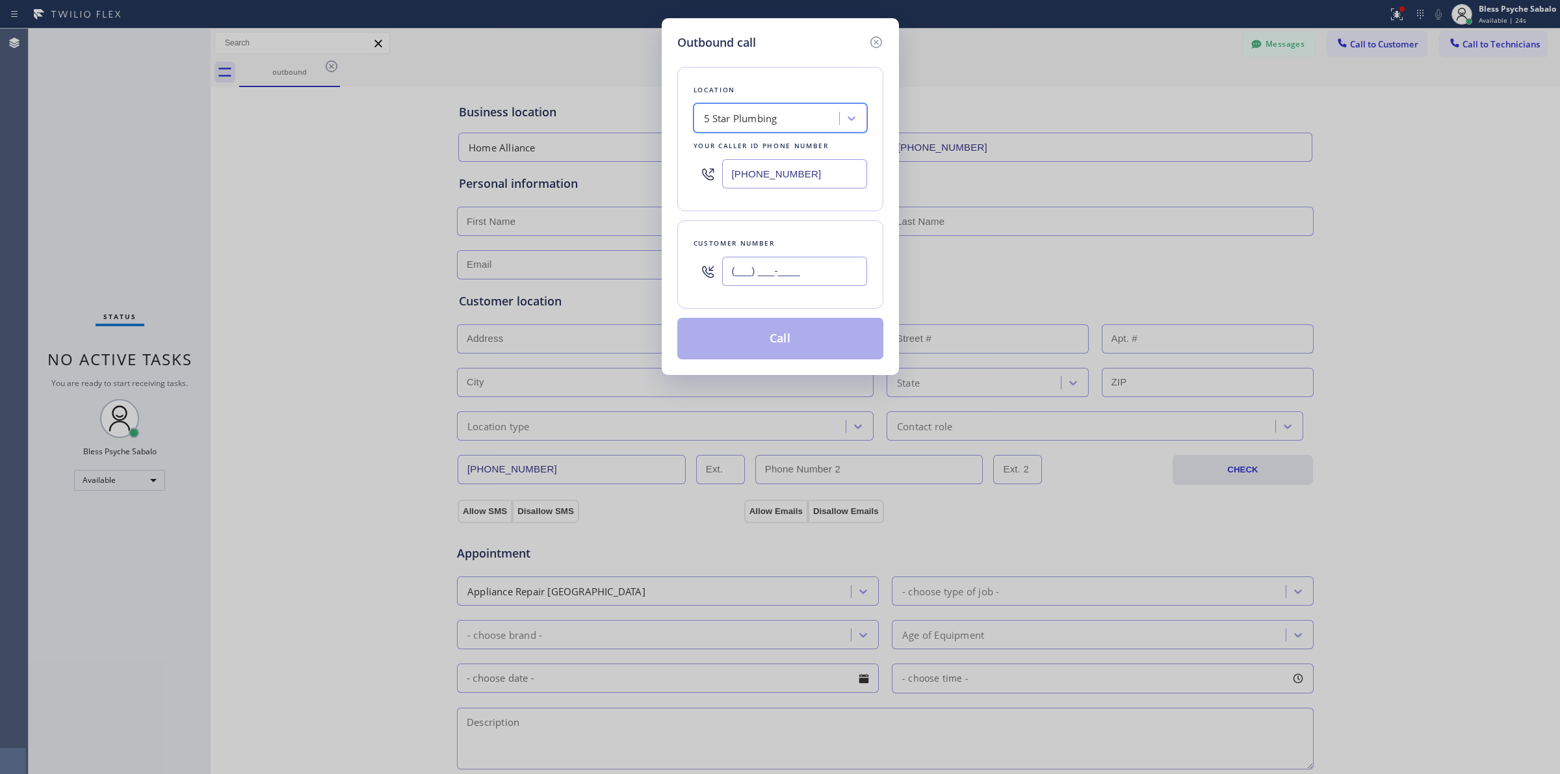
click at [794, 267] on input "(___) ___-____" at bounding box center [794, 271] width 145 height 29
paste input "202) 455-8888"
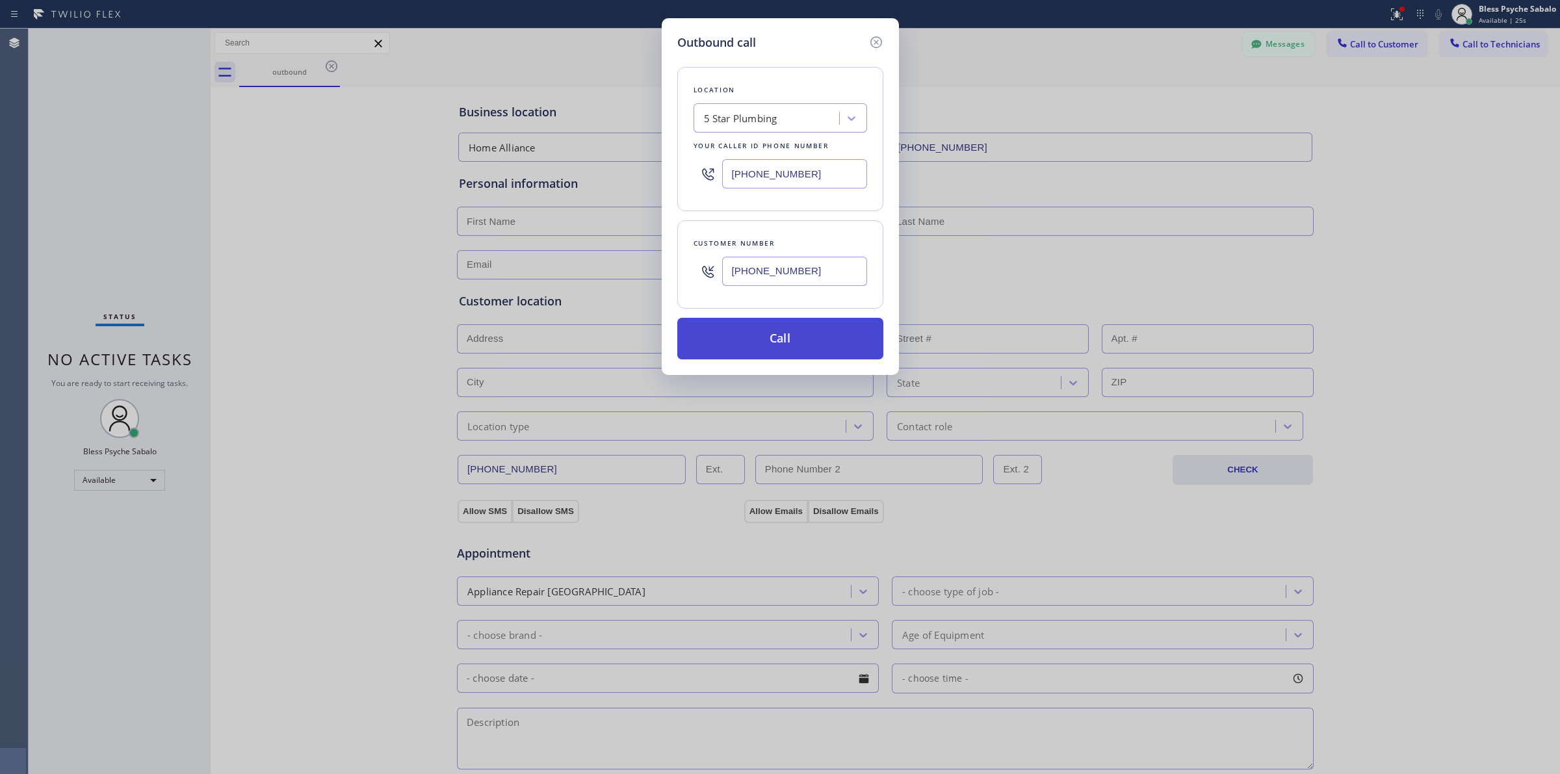
type input "[PHONE_NUMBER]"
click at [794, 345] on button "Call" at bounding box center [780, 339] width 206 height 42
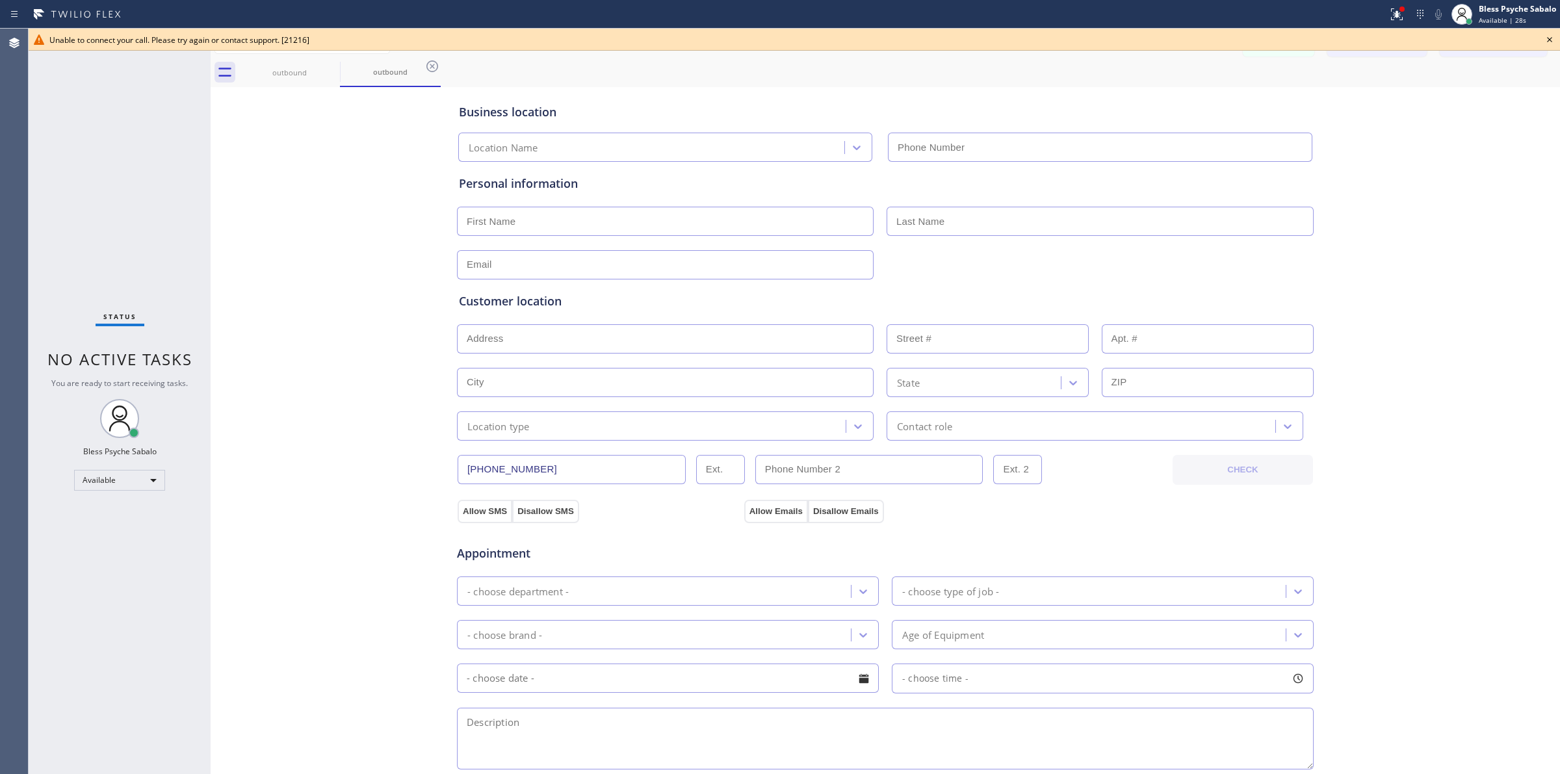
type input "(888) 909-0120"
click at [274, 304] on div "Business location 5 Star Plumbing (888) 909-0120 Personal information Customer …" at bounding box center [885, 534] width 1343 height 888
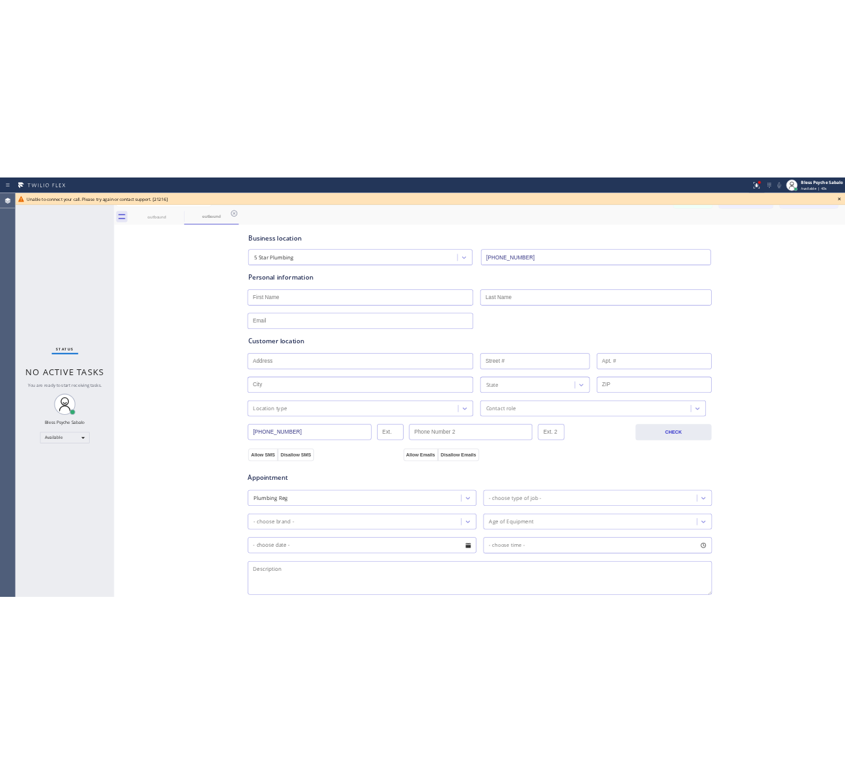
scroll to position [163, 0]
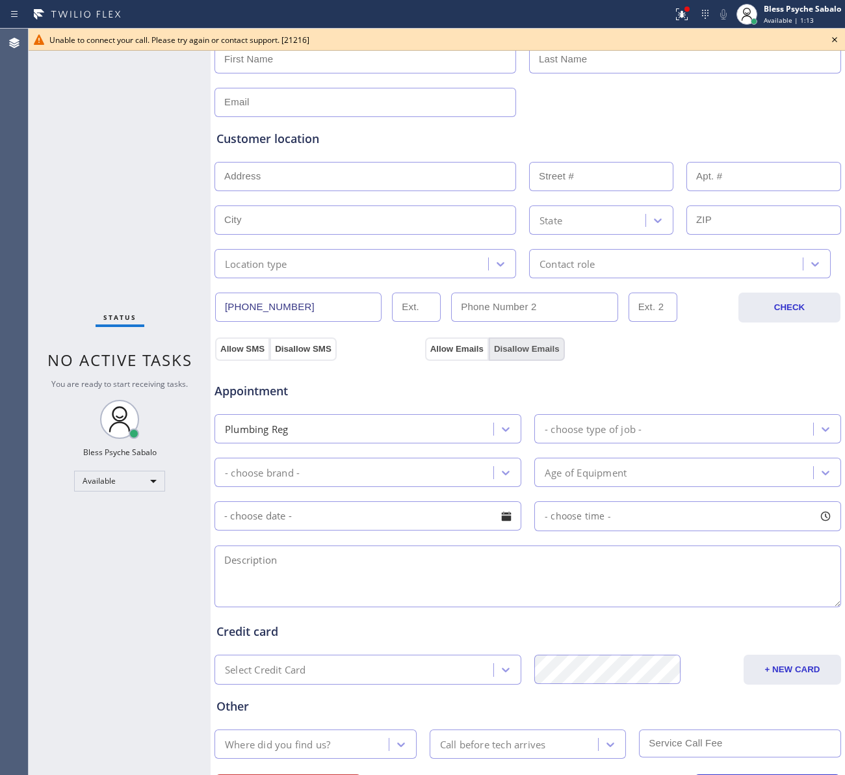
click at [549, 346] on button "Disallow Emails" at bounding box center [527, 348] width 76 height 23
click at [837, 39] on icon at bounding box center [835, 40] width 16 height 16
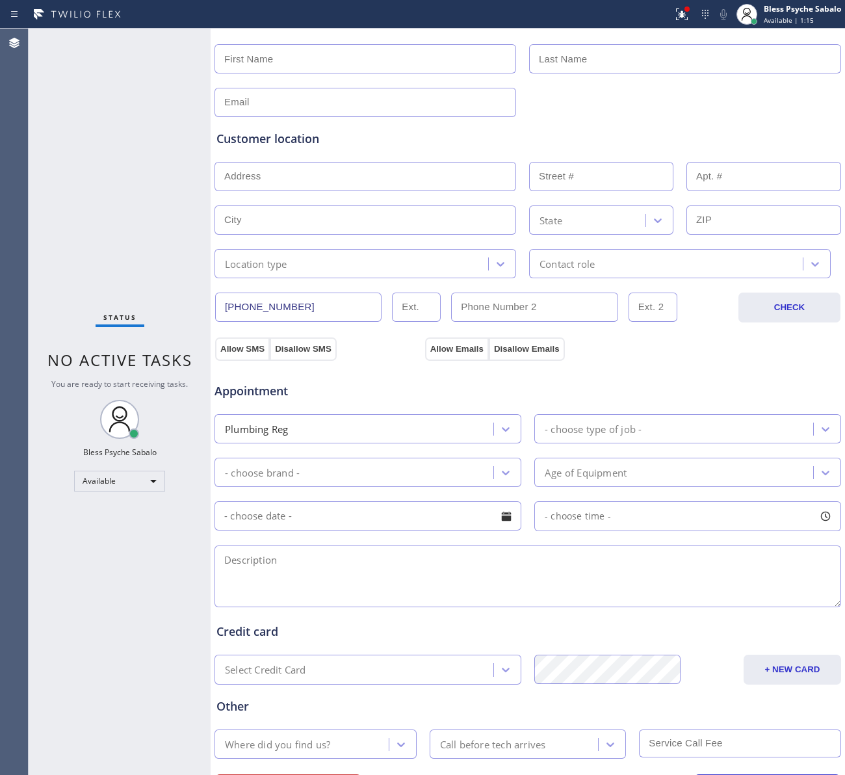
scroll to position [0, 0]
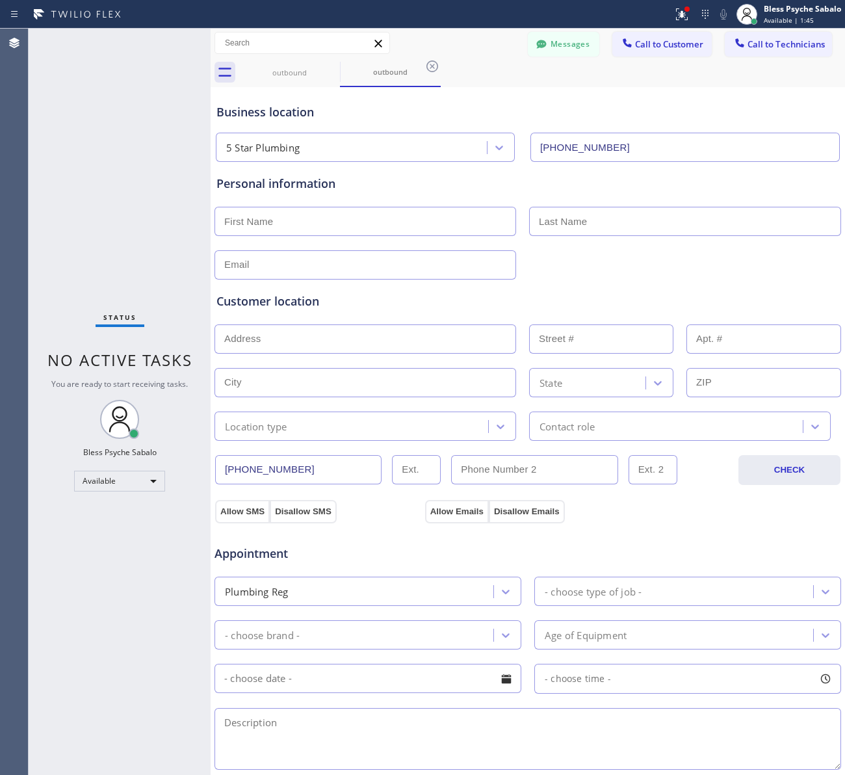
click at [193, 109] on div "Status No active tasks You are ready to start receiving tasks. Bless Psyche Sab…" at bounding box center [120, 402] width 182 height 746
drag, startPoint x: 114, startPoint y: 277, endPoint x: 196, endPoint y: 249, distance: 86.5
click at [114, 277] on div "Status No active tasks You are ready to start receiving tasks. Bless Psyche Sab…" at bounding box center [120, 402] width 182 height 746
click at [631, 109] on div "Business location" at bounding box center [527, 112] width 623 height 18
click at [755, 46] on span "Call to Technicians" at bounding box center [786, 44] width 77 height 12
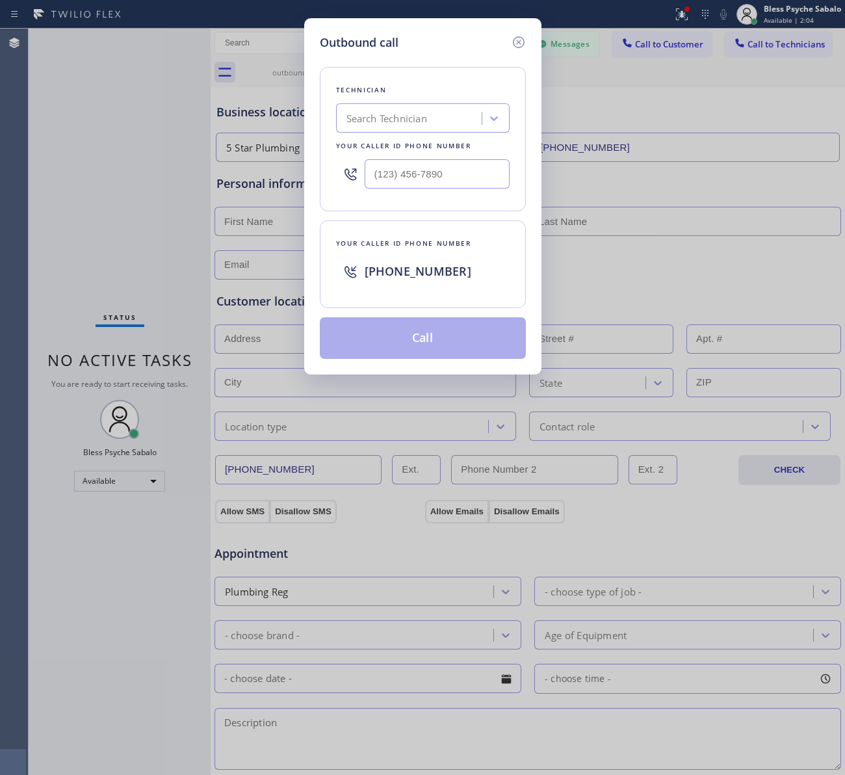
click at [374, 274] on span "[PHONE_NUMBER]" at bounding box center [418, 271] width 107 height 16
click at [388, 268] on span "[PHONE_NUMBER]" at bounding box center [418, 271] width 107 height 16
click at [391, 268] on span "[PHONE_NUMBER]" at bounding box center [418, 271] width 107 height 16
click at [407, 111] on div "Search Technician" at bounding box center [386, 118] width 81 height 15
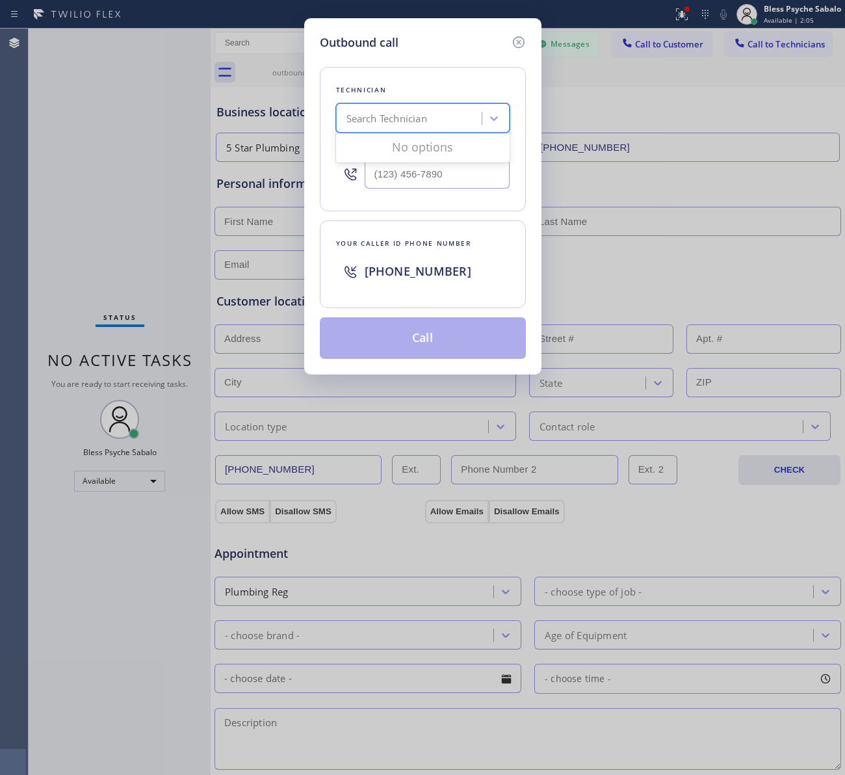
click at [417, 73] on div "Technician 0 results available. Use Up and Down to choose options, press Enter …" at bounding box center [423, 139] width 206 height 144
click at [397, 40] on h5 "Outbound call" at bounding box center [359, 43] width 79 height 18
drag, startPoint x: 397, startPoint y: 40, endPoint x: 528, endPoint y: 42, distance: 130.7
click at [398, 40] on h5 "Outbound call" at bounding box center [359, 43] width 79 height 18
click at [525, 40] on icon at bounding box center [519, 42] width 16 height 16
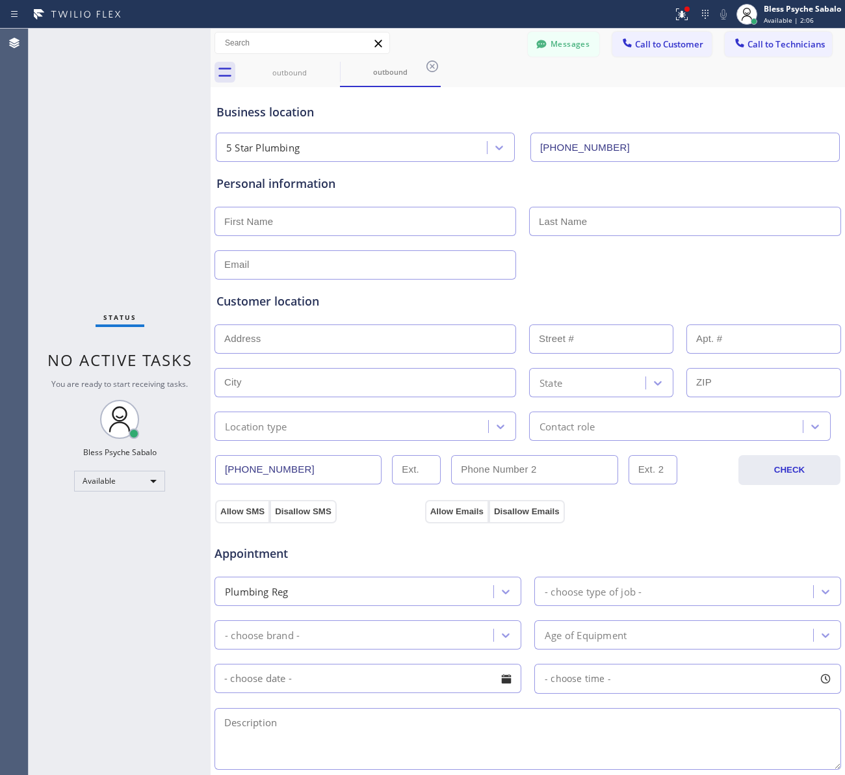
click at [605, 79] on div "outbound outbound" at bounding box center [542, 72] width 606 height 29
click at [635, 39] on span "Call to Customer" at bounding box center [669, 44] width 68 height 12
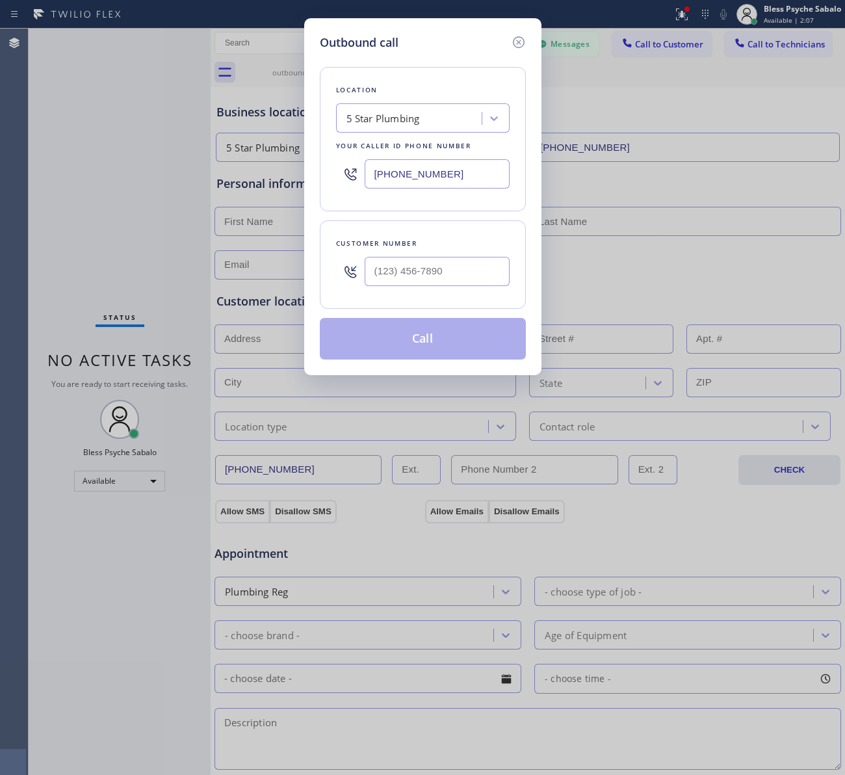
click at [405, 159] on input "(888) 909-0120" at bounding box center [437, 173] width 145 height 29
type input "(___) ___-____"
click at [416, 278] on input "(___) ___-____" at bounding box center [437, 271] width 145 height 29
click at [415, 277] on input "(___) ___-____" at bounding box center [437, 271] width 145 height 29
click at [414, 276] on input "(___) ___-____" at bounding box center [437, 271] width 145 height 29
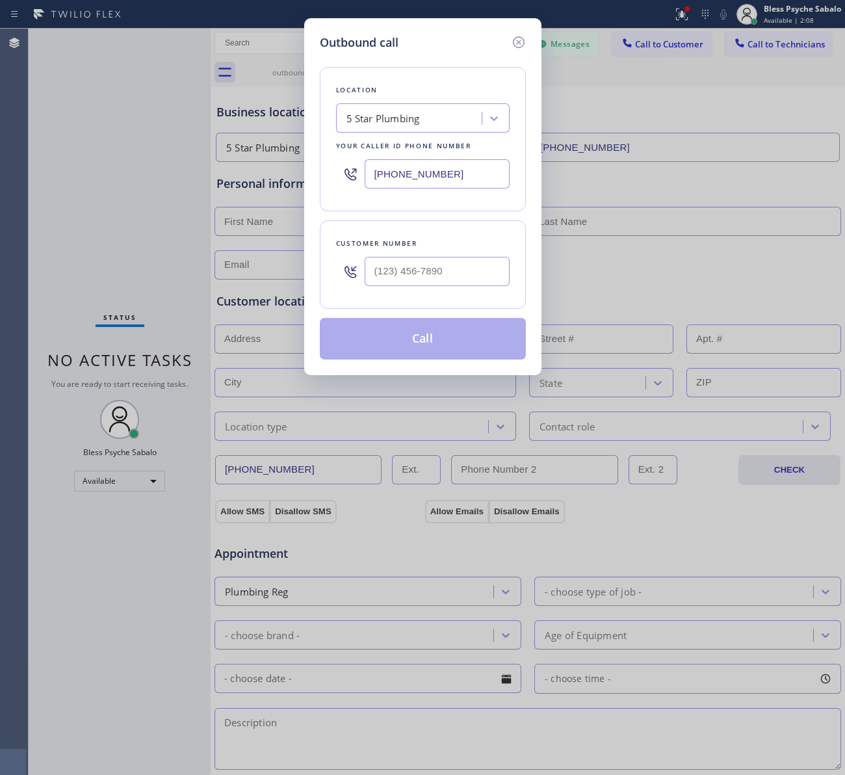
drag, startPoint x: 606, startPoint y: 218, endPoint x: 497, endPoint y: 177, distance: 115.8
click at [606, 216] on div "Outbound call Location 5 Star Plumbing Your caller id phone number (888) 909-01…" at bounding box center [422, 387] width 845 height 775
click at [449, 170] on input "(888) 909-0120" at bounding box center [437, 173] width 145 height 29
click at [358, 167] on icon at bounding box center [351, 174] width 16 height 16
click at [350, 172] on icon at bounding box center [351, 174] width 16 height 16
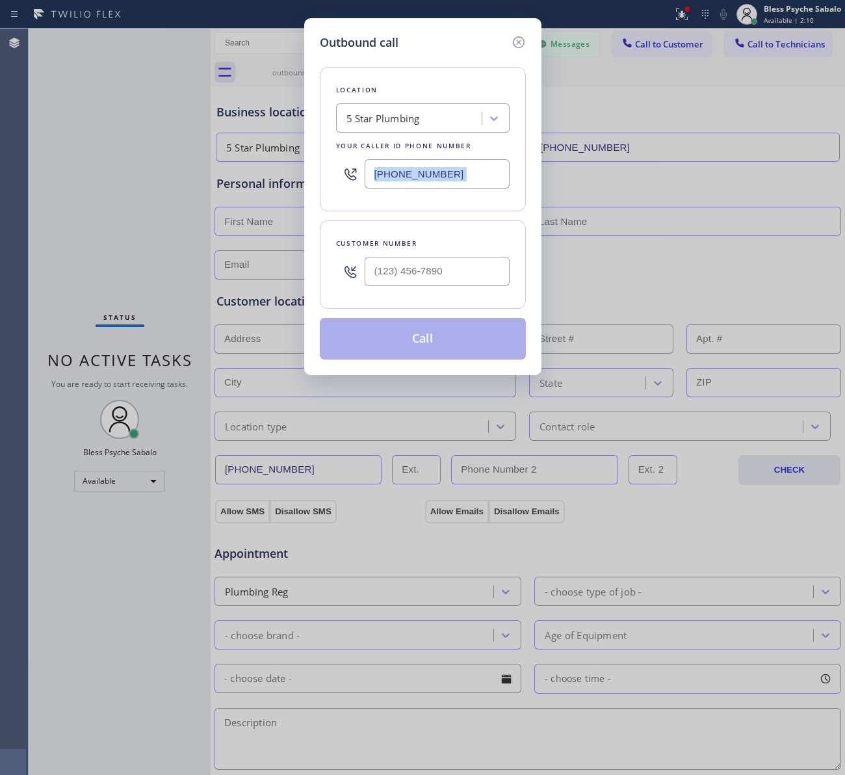
click at [350, 172] on icon at bounding box center [351, 174] width 16 height 16
click at [519, 44] on icon at bounding box center [519, 42] width 16 height 16
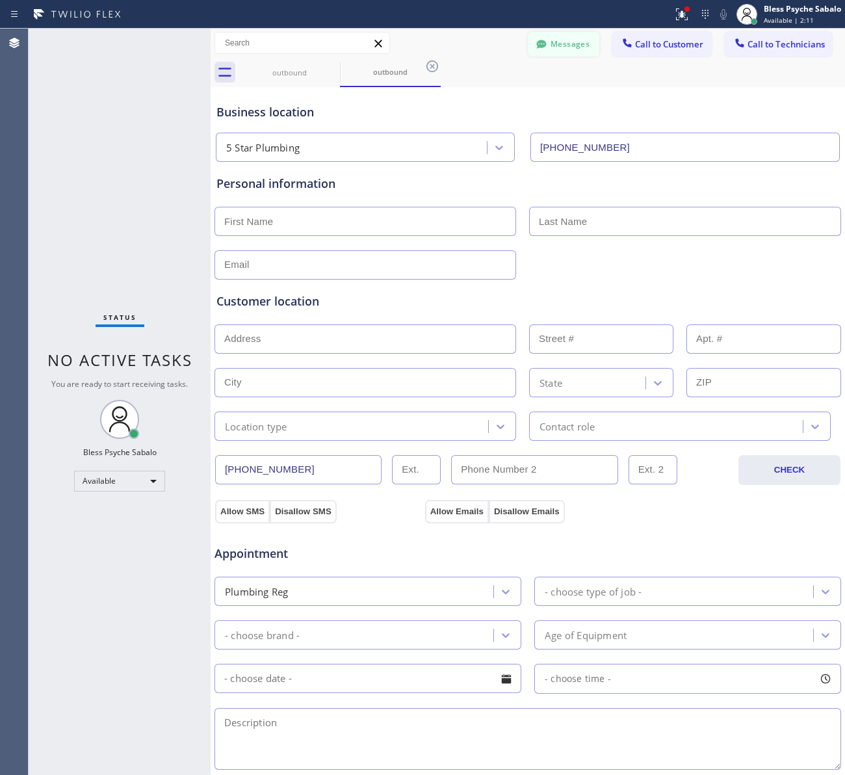
drag, startPoint x: 580, startPoint y: 83, endPoint x: 564, endPoint y: 56, distance: 32.1
click at [582, 83] on div "outbound outbound" at bounding box center [542, 72] width 606 height 29
click at [561, 53] on button "Messages" at bounding box center [564, 44] width 72 height 25
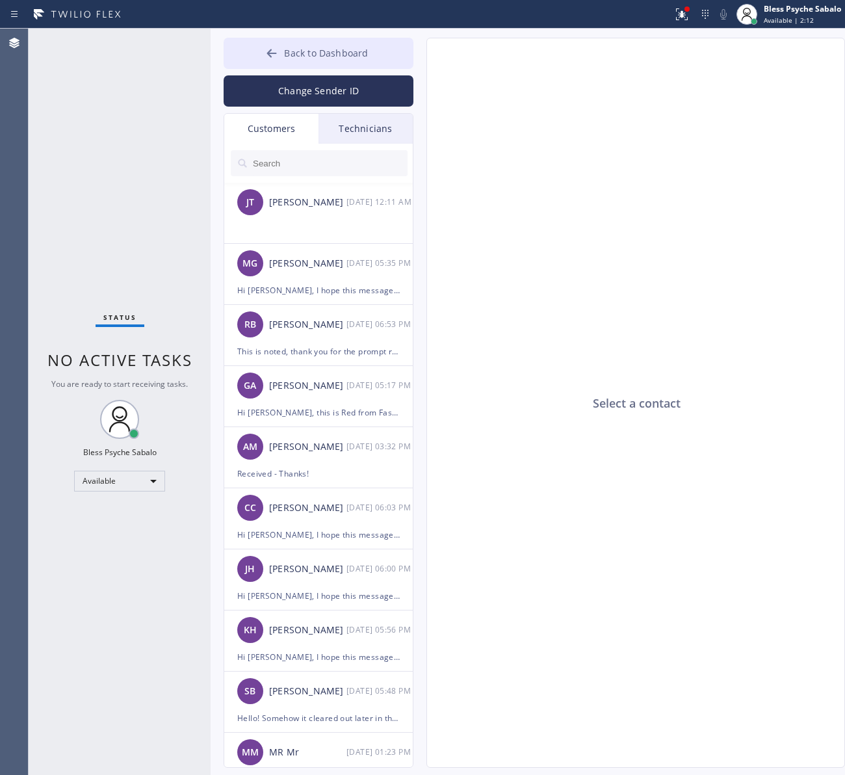
click at [364, 55] on span "Back to Dashboard" at bounding box center [326, 53] width 84 height 12
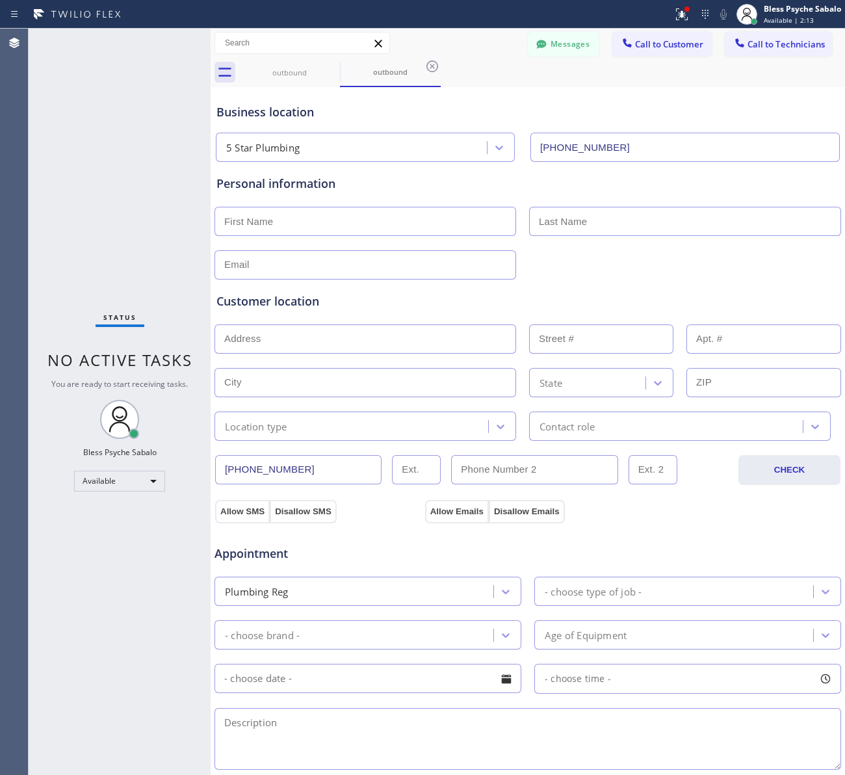
click at [459, 44] on div "Messages Call to Customer Call to Technicians Outbound call Location Search loc…" at bounding box center [528, 43] width 634 height 23
click at [98, 70] on div "Status No active tasks You are ready to start receiving tasks. Bless Psyche Sab…" at bounding box center [120, 402] width 182 height 746
click at [124, 369] on span "No active tasks" at bounding box center [119, 359] width 145 height 21
click at [118, 436] on div at bounding box center [119, 419] width 36 height 36
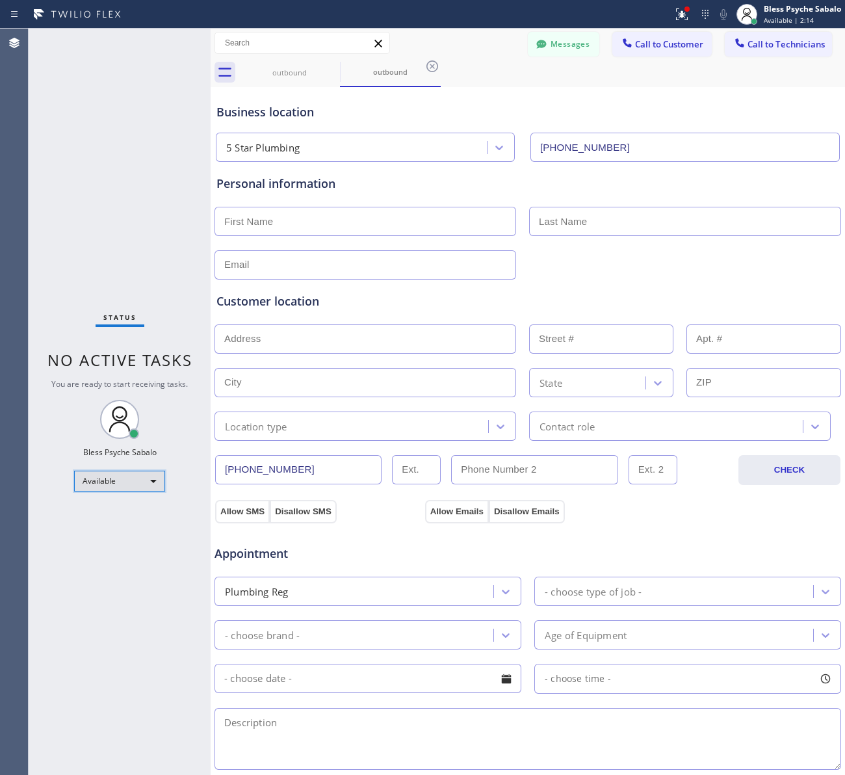
click at [125, 471] on div "Available" at bounding box center [119, 481] width 91 height 21
click at [121, 315] on div at bounding box center [422, 387] width 845 height 775
click at [122, 315] on span "Status" at bounding box center [119, 317] width 33 height 9
drag, startPoint x: 124, startPoint y: 315, endPoint x: 523, endPoint y: 210, distance: 413.4
click at [124, 316] on span "Status" at bounding box center [119, 317] width 33 height 9
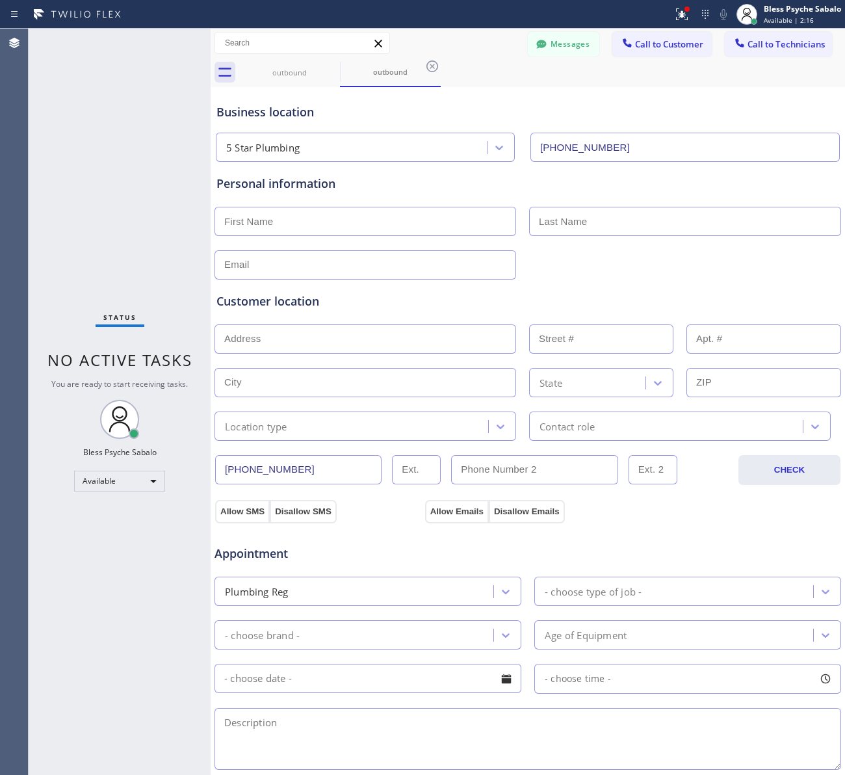
click at [755, 85] on div "Business location 5 Star Plumbing (888) 909-0120" at bounding box center [528, 123] width 628 height 77
click at [654, 47] on span "Call to Customer" at bounding box center [669, 44] width 68 height 12
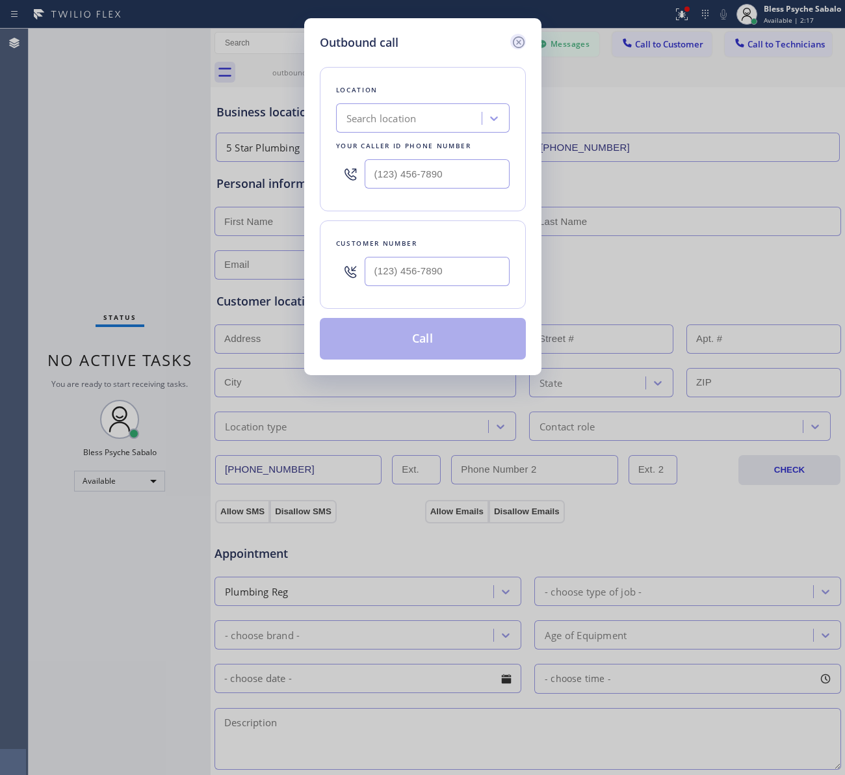
click at [524, 38] on icon at bounding box center [519, 42] width 16 height 16
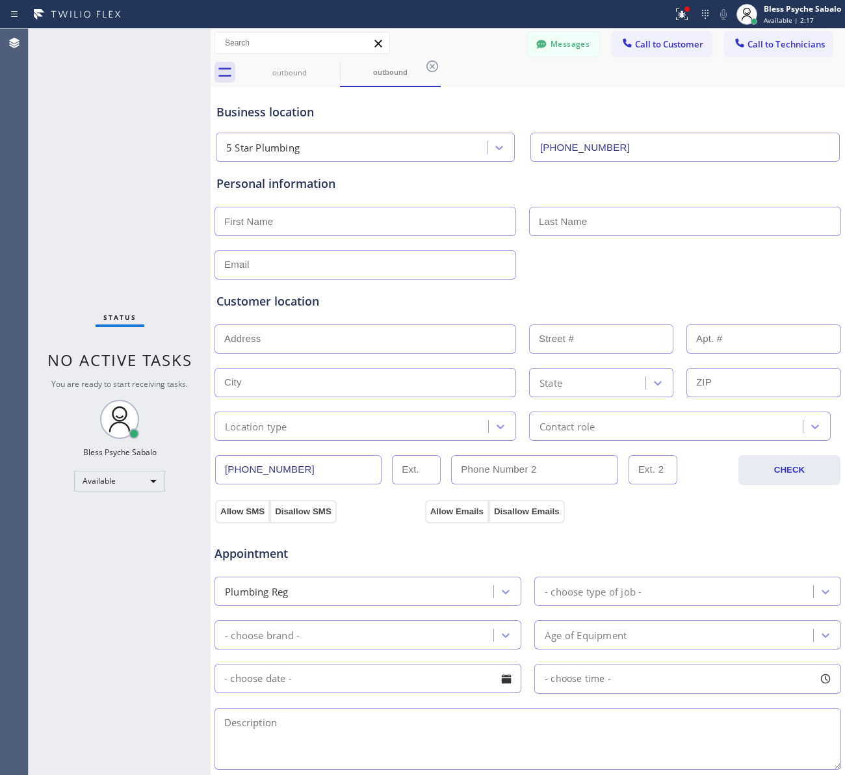
click at [583, 105] on div "Business location" at bounding box center [527, 112] width 623 height 18
drag, startPoint x: 340, startPoint y: 124, endPoint x: 341, endPoint y: 141, distance: 17.0
click at [340, 127] on div "Business location 5 Star Plumbing (888) 909-0120" at bounding box center [528, 126] width 628 height 72
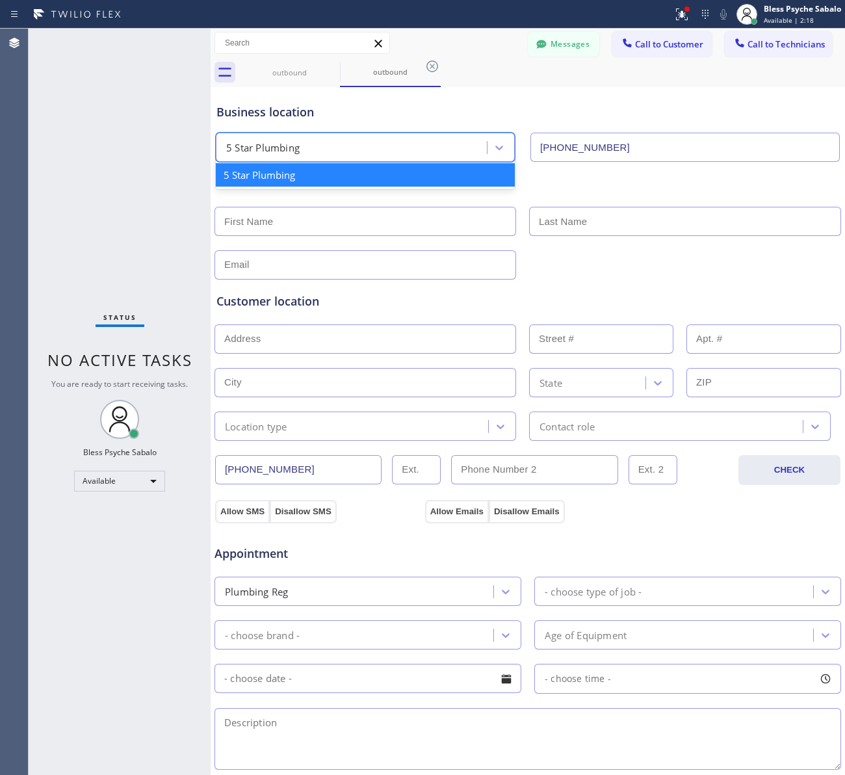
click at [341, 141] on div "5 Star Plumbing" at bounding box center [353, 148] width 267 height 23
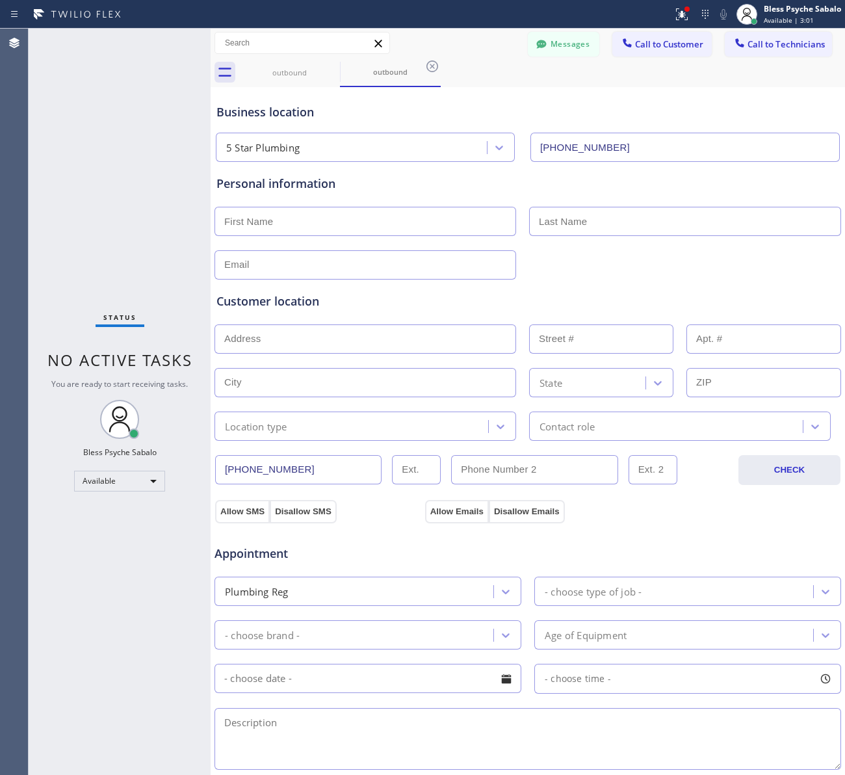
click at [25, 267] on div "Agent Desktop" at bounding box center [14, 402] width 28 height 746
drag, startPoint x: 359, startPoint y: 129, endPoint x: 363, endPoint y: 138, distance: 9.7
click at [361, 131] on div "5 Star Plumbing (888) 909-0120" at bounding box center [527, 144] width 629 height 34
click at [369, 153] on div "5 Star Plumbing" at bounding box center [353, 148] width 267 height 23
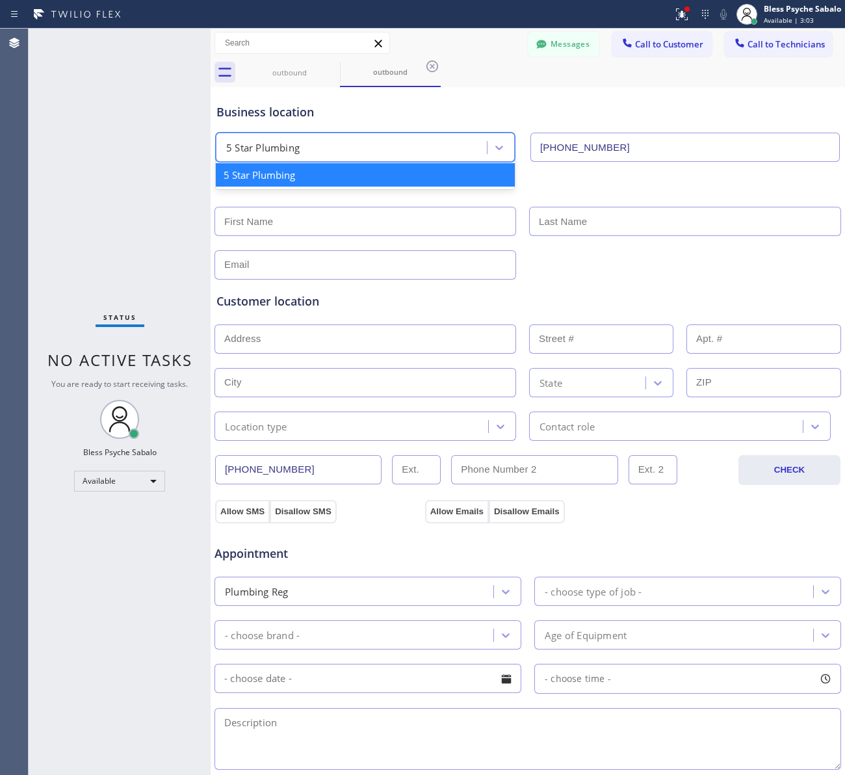
click at [369, 153] on div "5 Star Plumbing" at bounding box center [353, 148] width 267 height 23
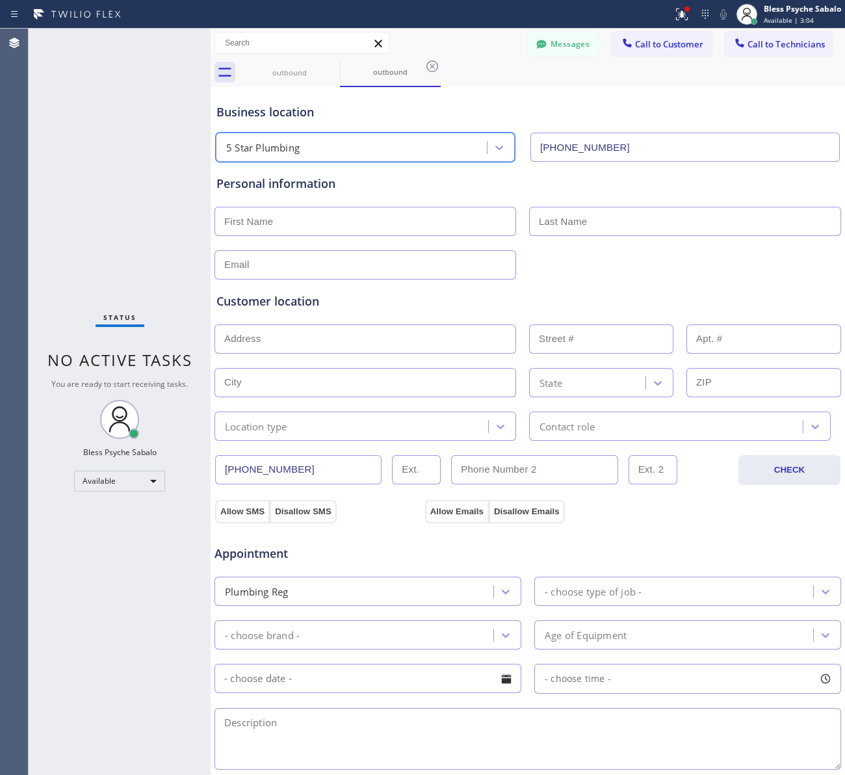
click at [369, 153] on div "5 Star Plumbing" at bounding box center [353, 148] width 267 height 23
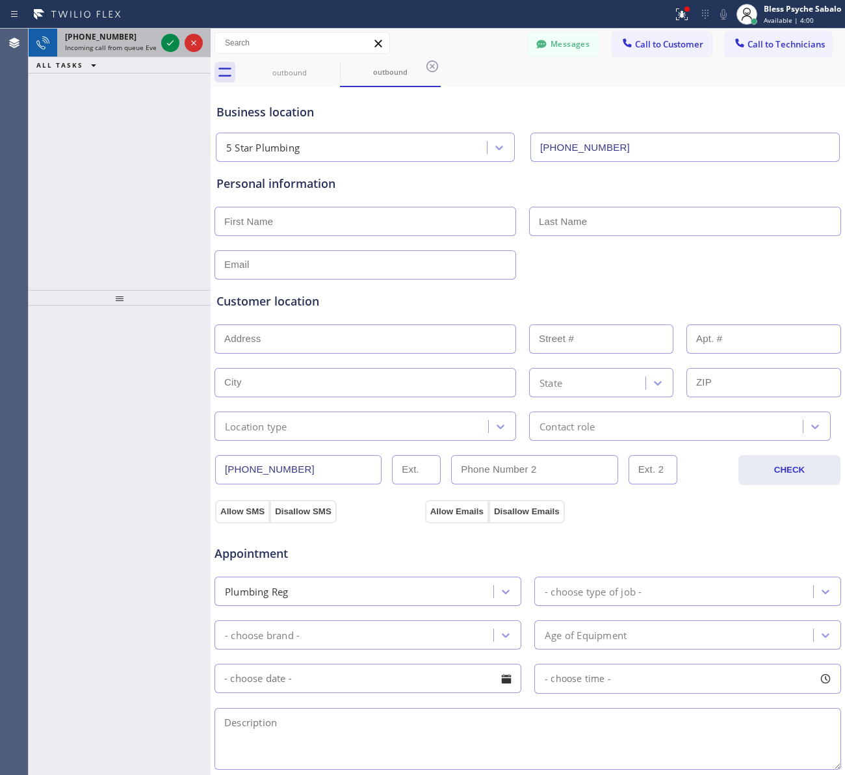
click at [114, 36] on span "+13106969476" at bounding box center [101, 36] width 72 height 11
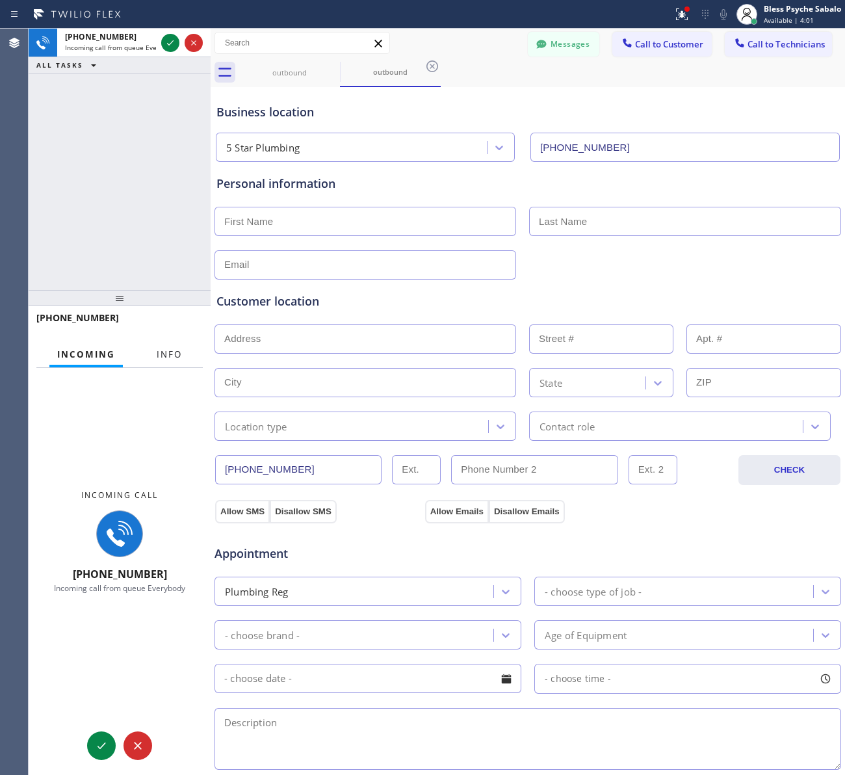
click at [166, 354] on span "Info" at bounding box center [169, 354] width 25 height 12
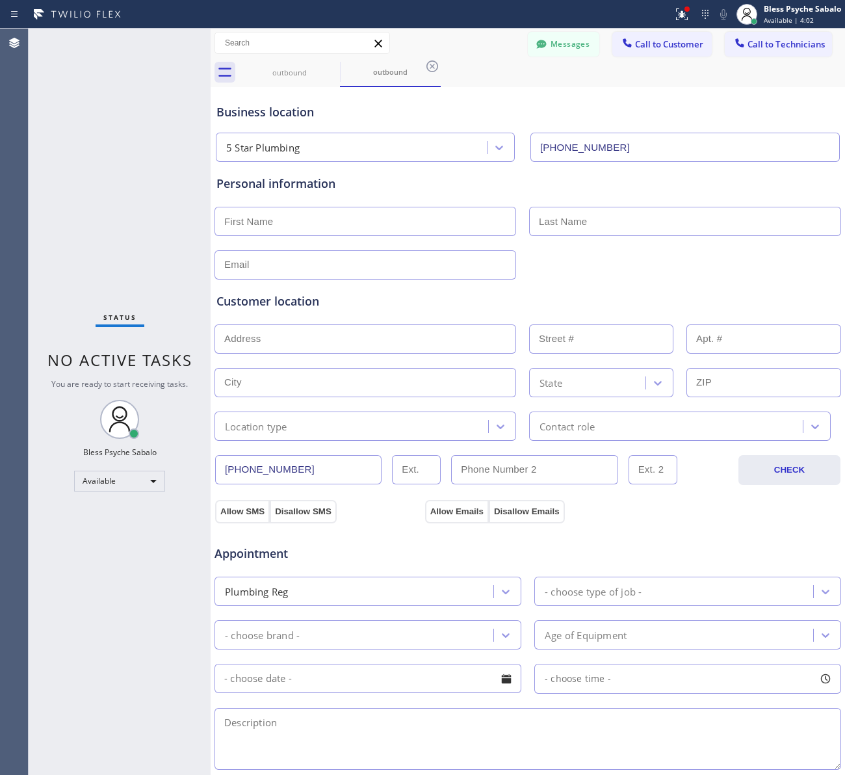
click at [135, 189] on div "Status No active tasks You are ready to start receiving tasks. Bless Psyche Sab…" at bounding box center [120, 402] width 182 height 746
click at [607, 267] on div at bounding box center [527, 264] width 629 height 32
click at [515, 134] on div "5 Star Plumbing" at bounding box center [370, 147] width 309 height 29
click at [432, 66] on icon at bounding box center [432, 66] width 12 height 12
click at [330, 67] on icon at bounding box center [332, 67] width 16 height 16
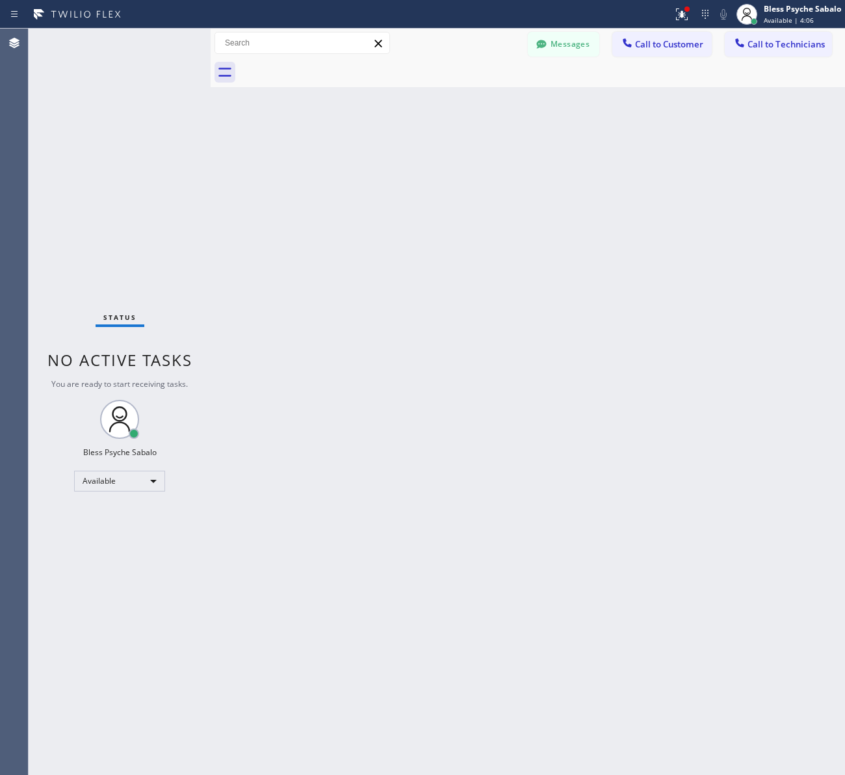
click at [369, 96] on div "Back to Dashboard Change Sender ID Customers Technicians [PERSON_NAME] [PERSON_…" at bounding box center [528, 402] width 634 height 746
click at [241, 73] on div at bounding box center [542, 72] width 606 height 29
click at [211, 68] on div at bounding box center [211, 402] width 0 height 746
click at [218, 70] on icon at bounding box center [225, 72] width 21 height 21
click at [218, 72] on icon at bounding box center [225, 72] width 21 height 21
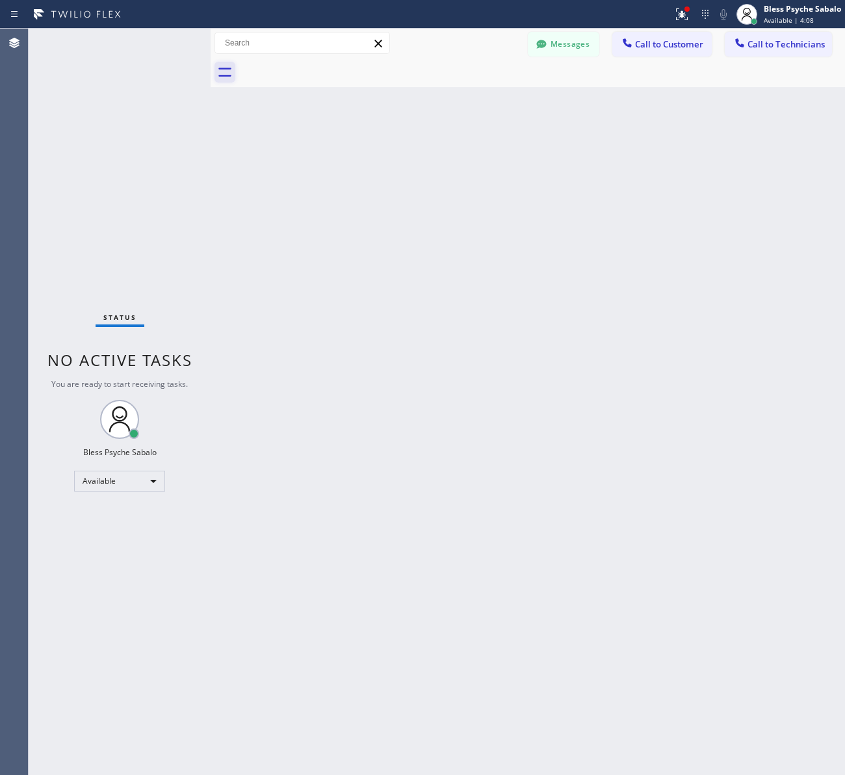
click at [218, 72] on icon at bounding box center [225, 72] width 21 height 21
click at [251, 42] on input "text" at bounding box center [302, 43] width 174 height 21
drag, startPoint x: 413, startPoint y: 72, endPoint x: 450, endPoint y: 64, distance: 37.9
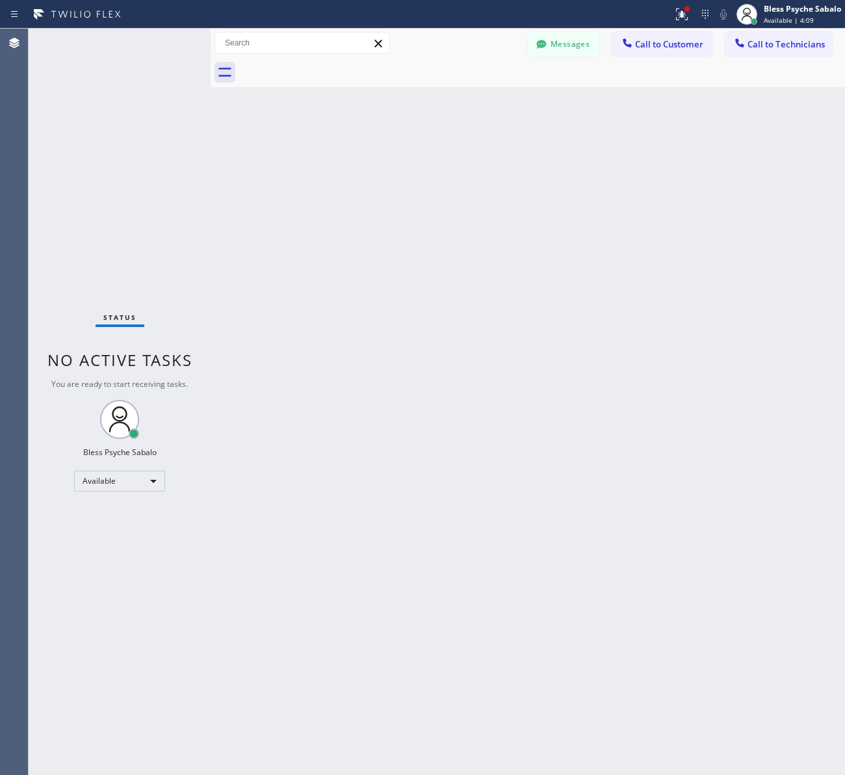
click at [416, 72] on div at bounding box center [542, 72] width 606 height 29
click at [561, 36] on button "Messages" at bounding box center [564, 44] width 72 height 25
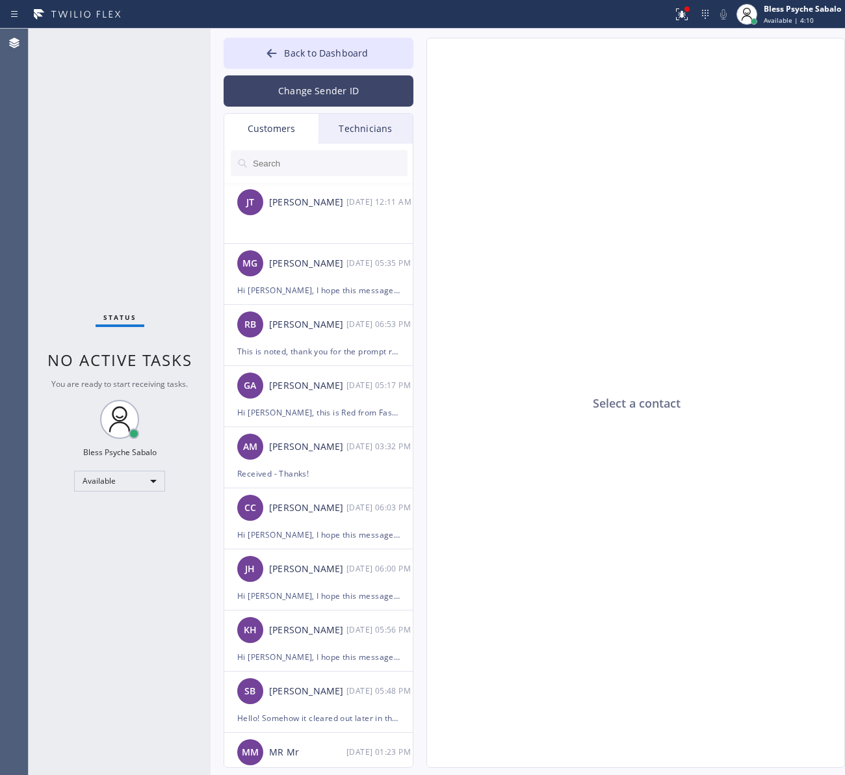
click at [330, 83] on button "Change Sender ID" at bounding box center [319, 90] width 190 height 31
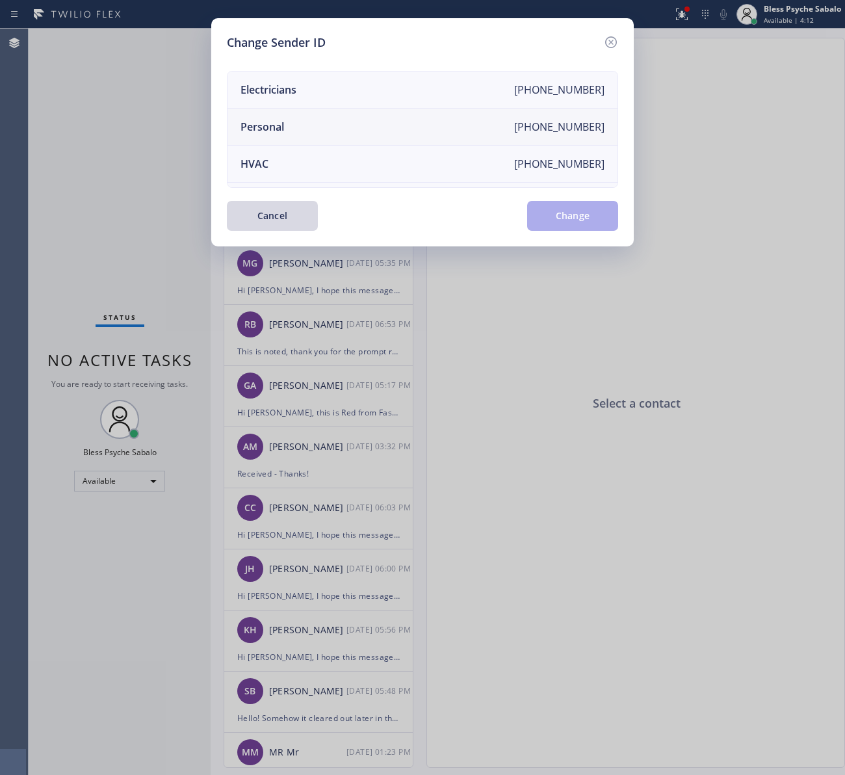
click at [307, 129] on li "Personal +12138161472" at bounding box center [423, 127] width 390 height 37
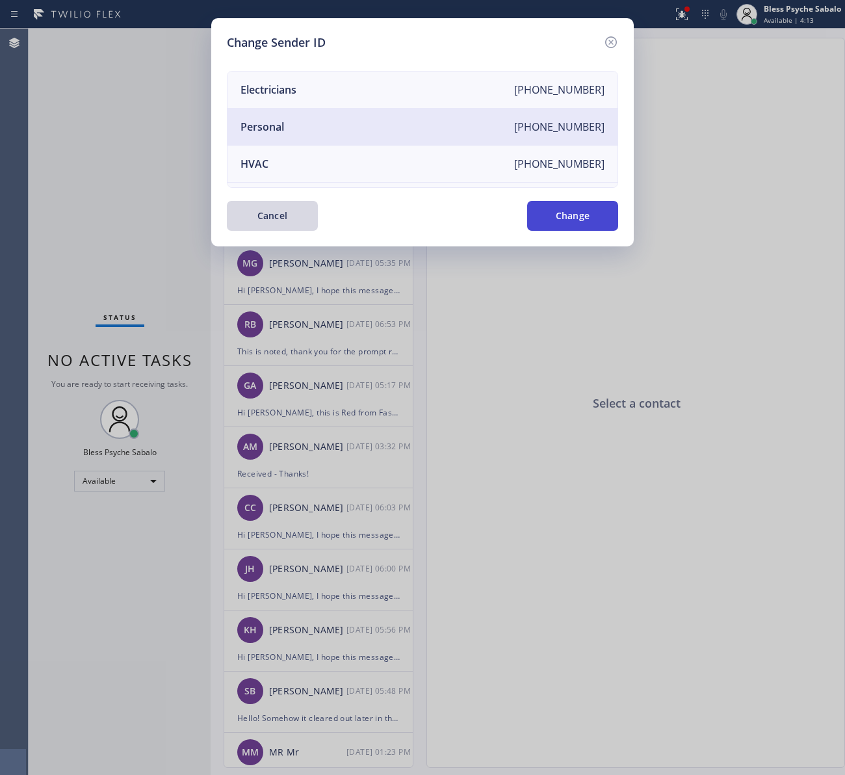
click at [541, 209] on button "Change" at bounding box center [572, 216] width 91 height 30
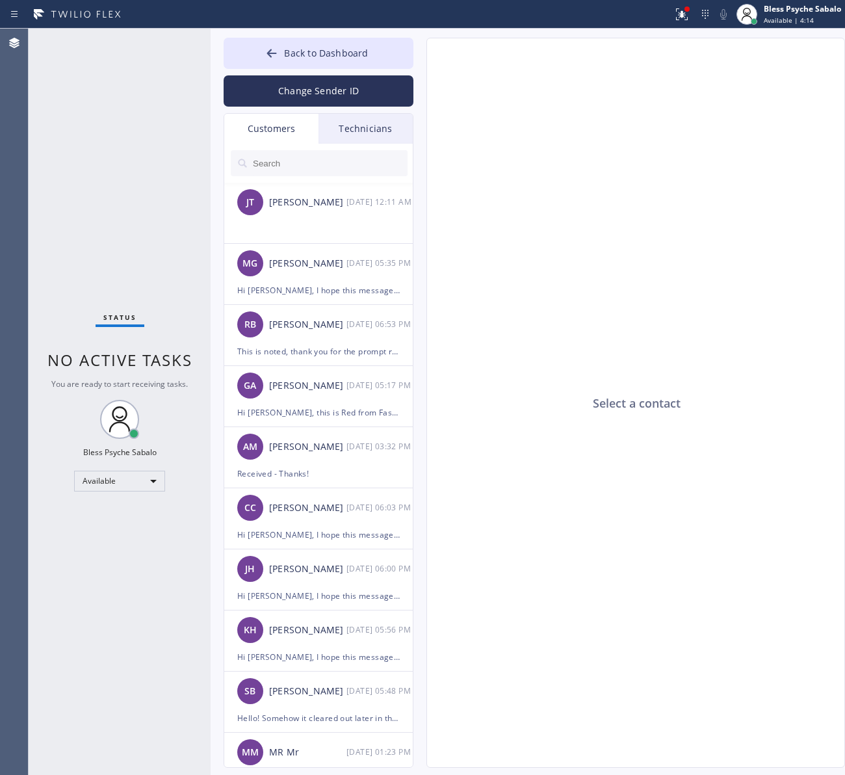
click at [550, 215] on div "Select a contact" at bounding box center [636, 403] width 419 height 730
click at [355, 59] on span "Back to Dashboard" at bounding box center [326, 53] width 84 height 12
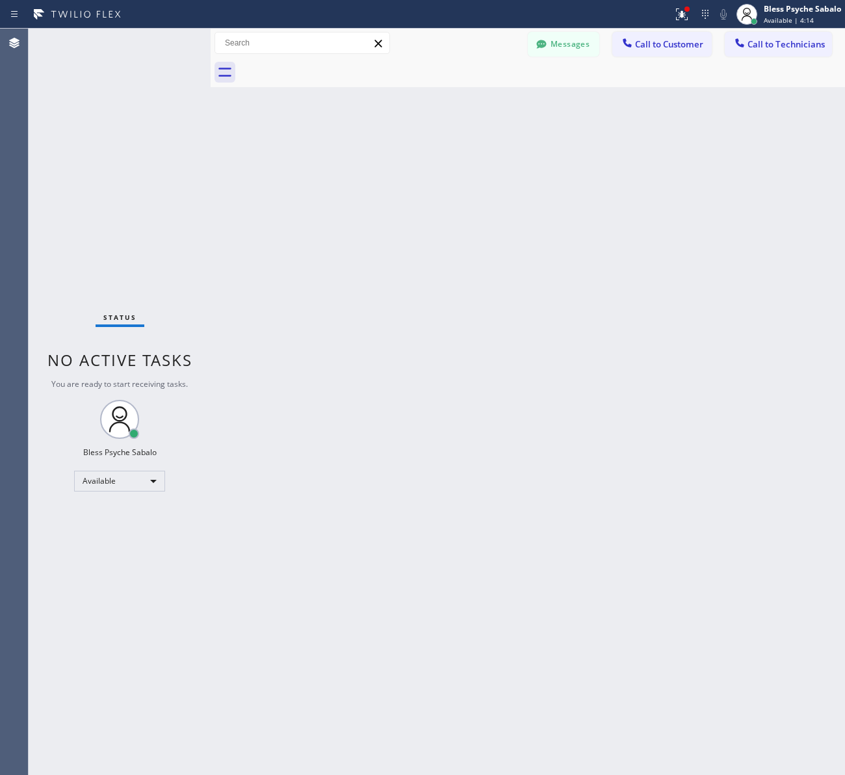
click at [681, 142] on div "Back to Dashboard Change Sender ID Customers Technicians [PERSON_NAME] [PERSON_…" at bounding box center [528, 402] width 634 height 746
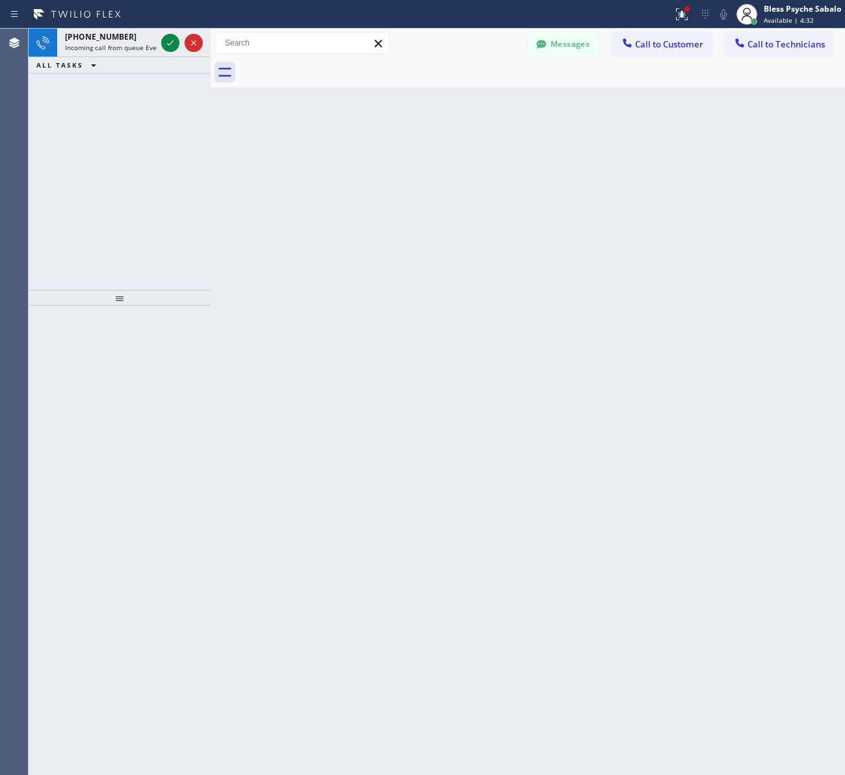
drag, startPoint x: 452, startPoint y: 133, endPoint x: 239, endPoint y: 101, distance: 215.7
click at [439, 131] on div "Back to Dashboard Change Sender ID Customers Technicians [PERSON_NAME] [PERSON_…" at bounding box center [528, 402] width 634 height 746
click at [125, 41] on div "+18184397994" at bounding box center [110, 36] width 91 height 11
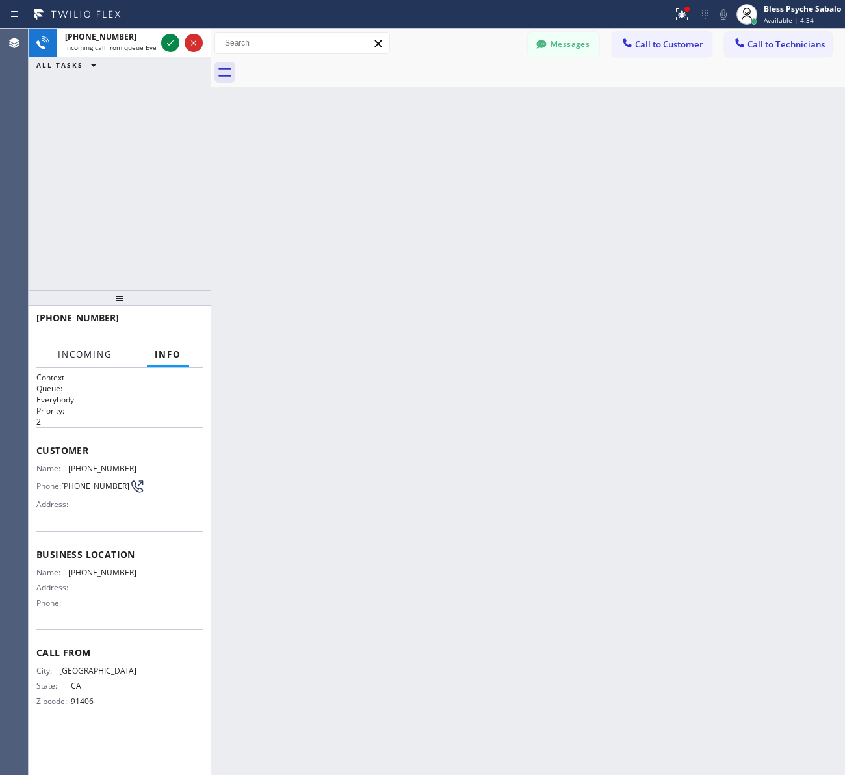
click at [92, 348] on span "Incoming" at bounding box center [85, 354] width 55 height 12
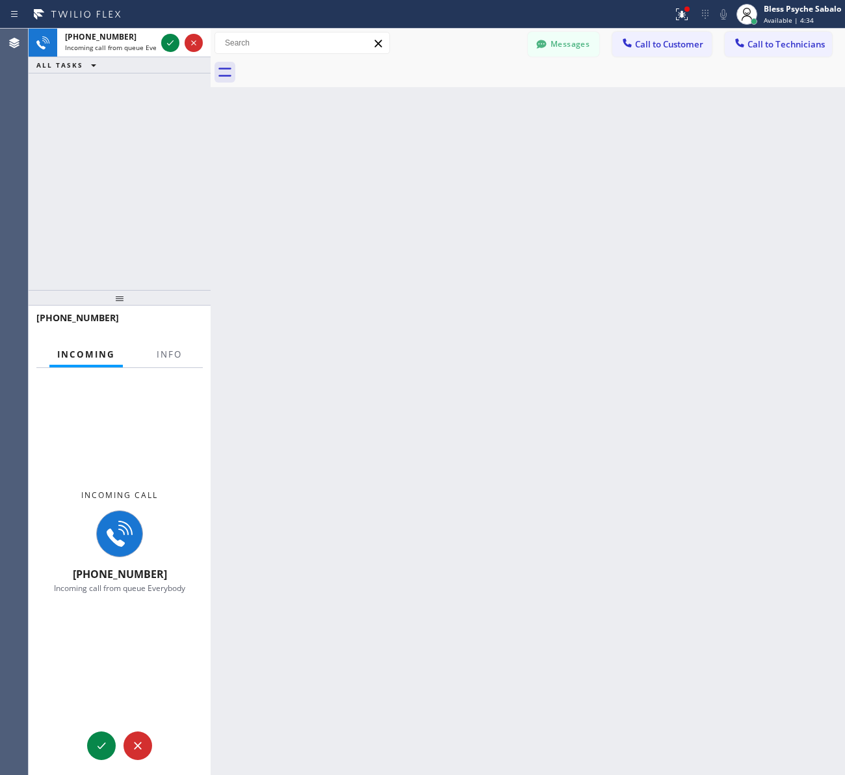
click at [179, 366] on div at bounding box center [169, 366] width 41 height 3
click at [391, 493] on div "Back to Dashboard Change Sender ID Customers Technicians [PERSON_NAME] [PERSON_…" at bounding box center [528, 402] width 634 height 746
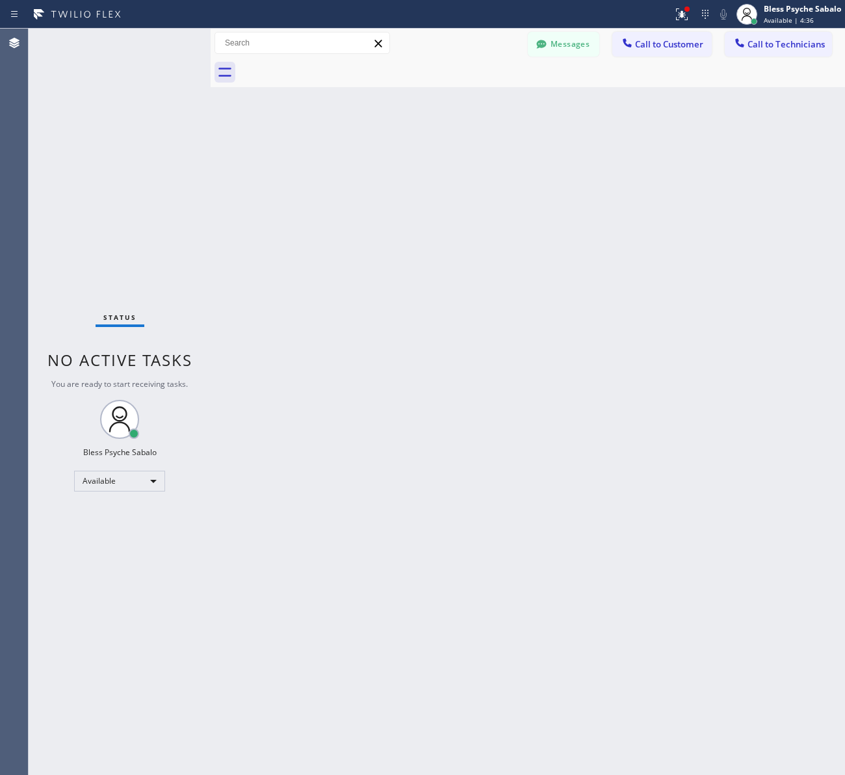
click at [163, 471] on div "Available" at bounding box center [119, 481] width 91 height 21
click at [410, 290] on div at bounding box center [422, 387] width 845 height 775
click at [663, 53] on button "Call to Customer" at bounding box center [661, 44] width 99 height 25
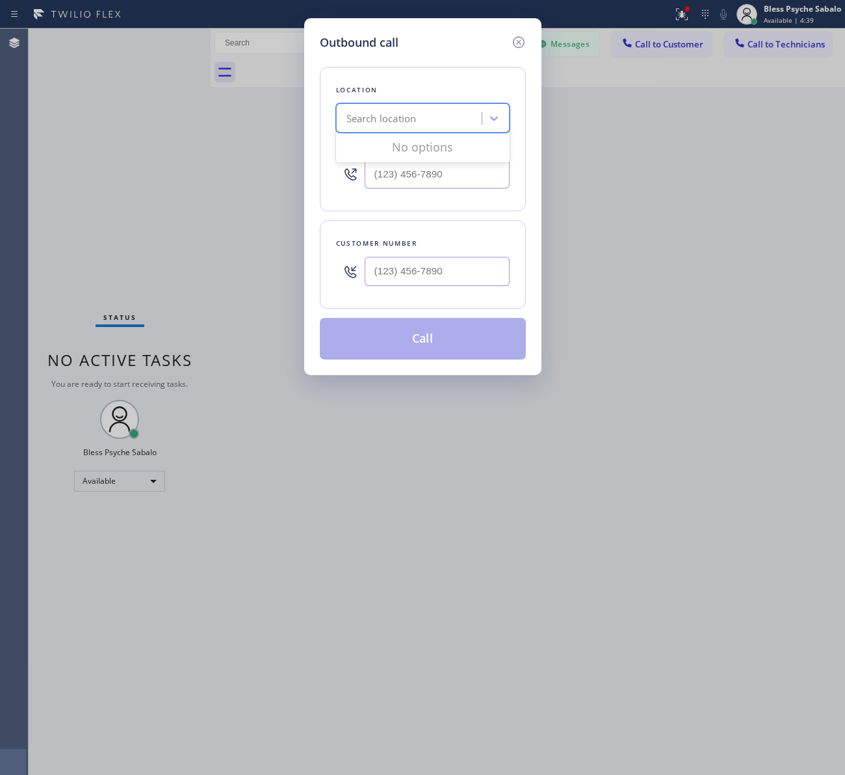
click at [419, 107] on div "Search location" at bounding box center [411, 118] width 142 height 23
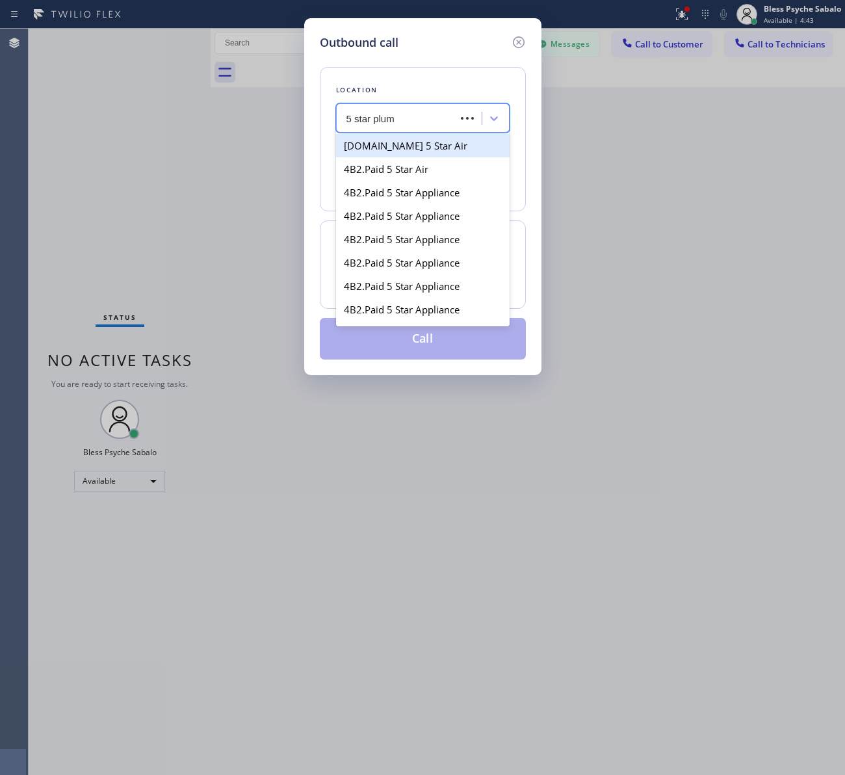
type input "5 star plumb"
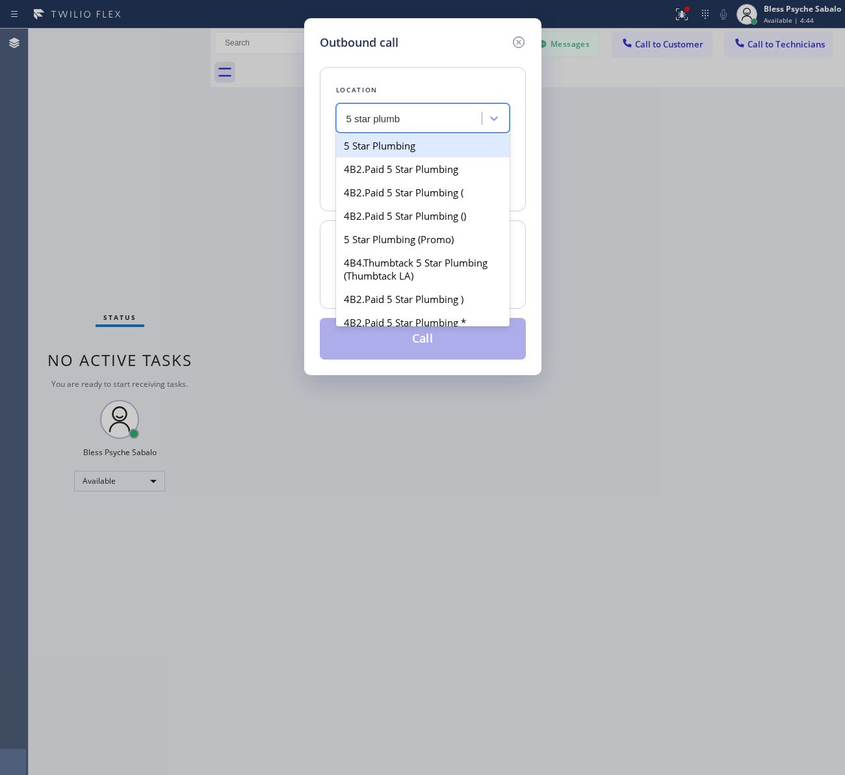
click at [400, 151] on div "5 Star Plumbing" at bounding box center [423, 145] width 174 height 23
type input "(888) 909-0120"
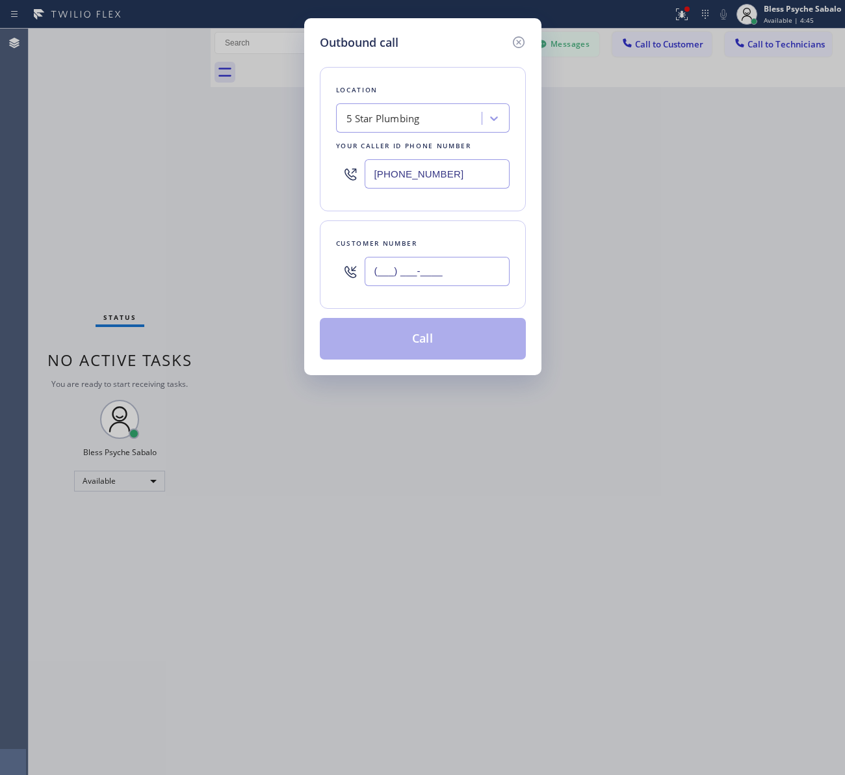
click at [434, 274] on input "(___) ___-____" at bounding box center [437, 271] width 145 height 29
paste input "202) 455-8888"
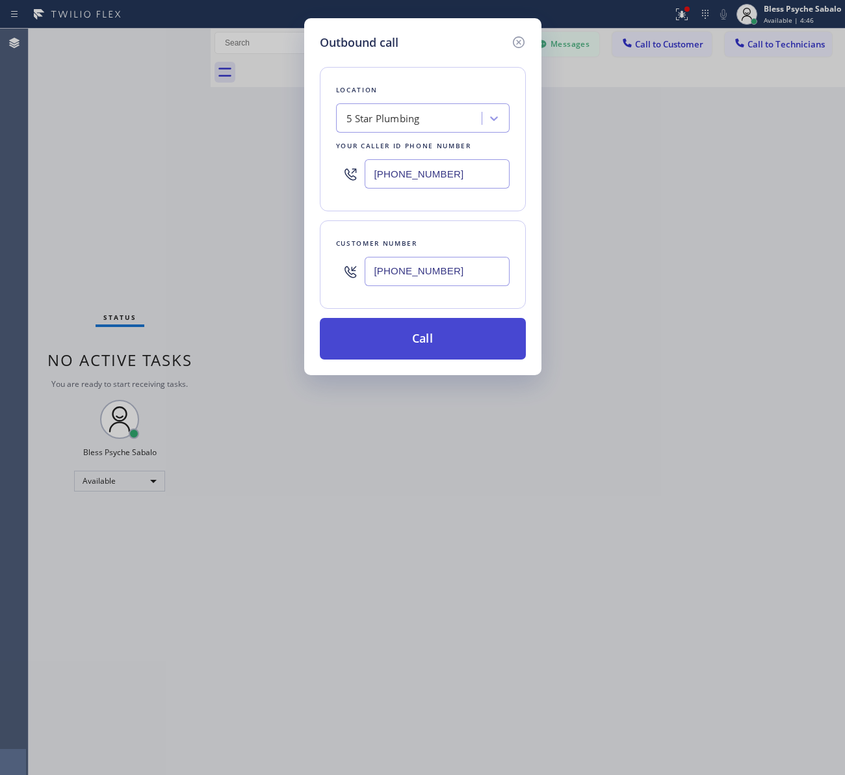
type input "[PHONE_NUMBER]"
click at [440, 335] on button "Call" at bounding box center [423, 339] width 206 height 42
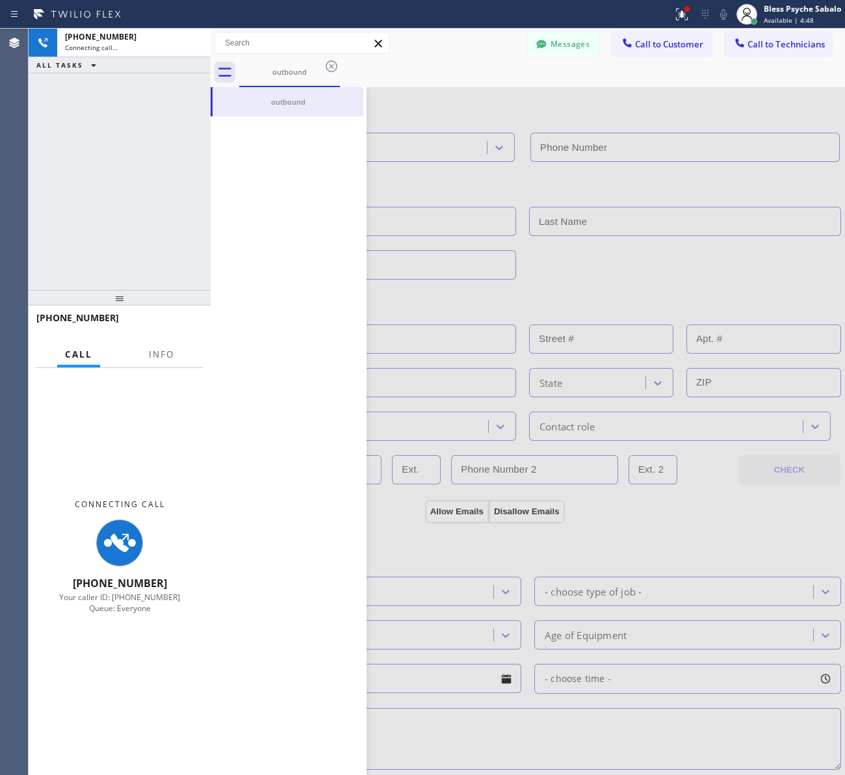
type input "(888) 909-0120"
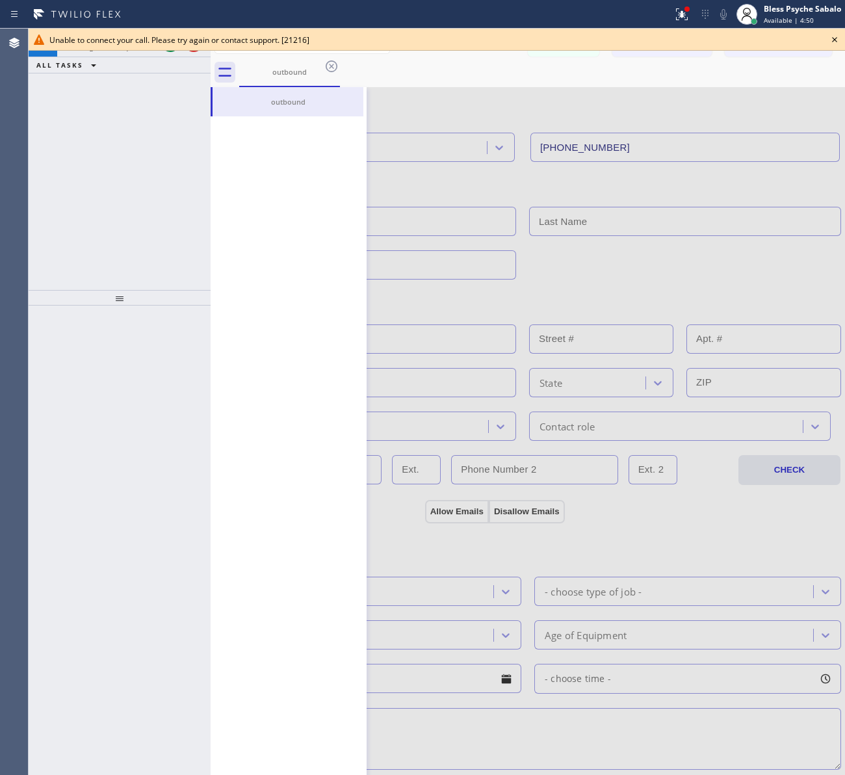
click at [839, 37] on icon at bounding box center [835, 40] width 16 height 16
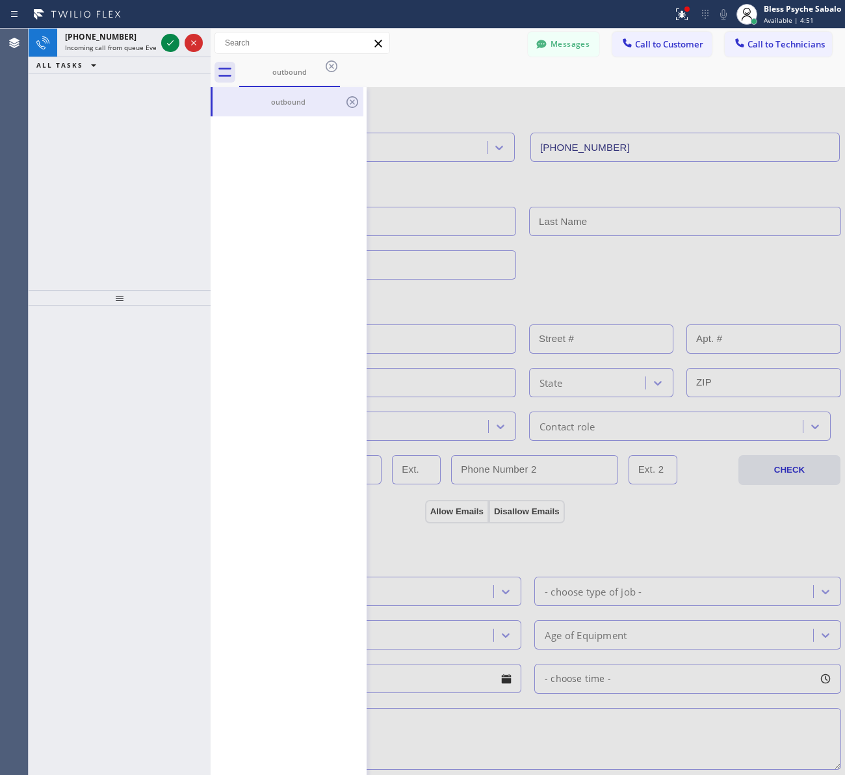
click at [265, 97] on div "outbound" at bounding box center [288, 102] width 148 height 10
click at [127, 33] on div "+18184397994" at bounding box center [110, 36] width 91 height 11
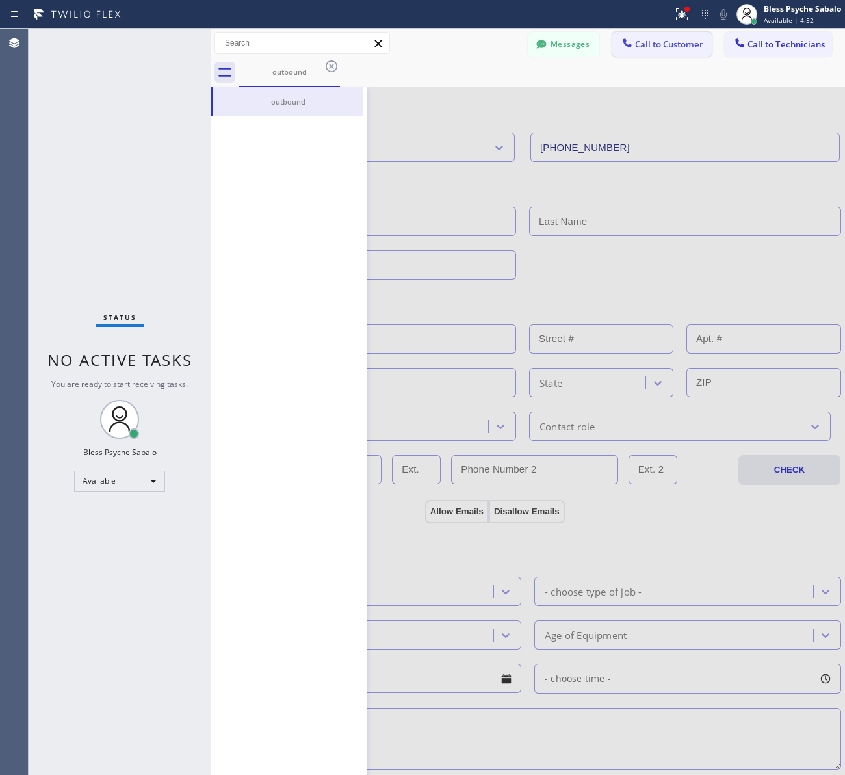
click at [659, 51] on button "Call to Customer" at bounding box center [661, 44] width 99 height 25
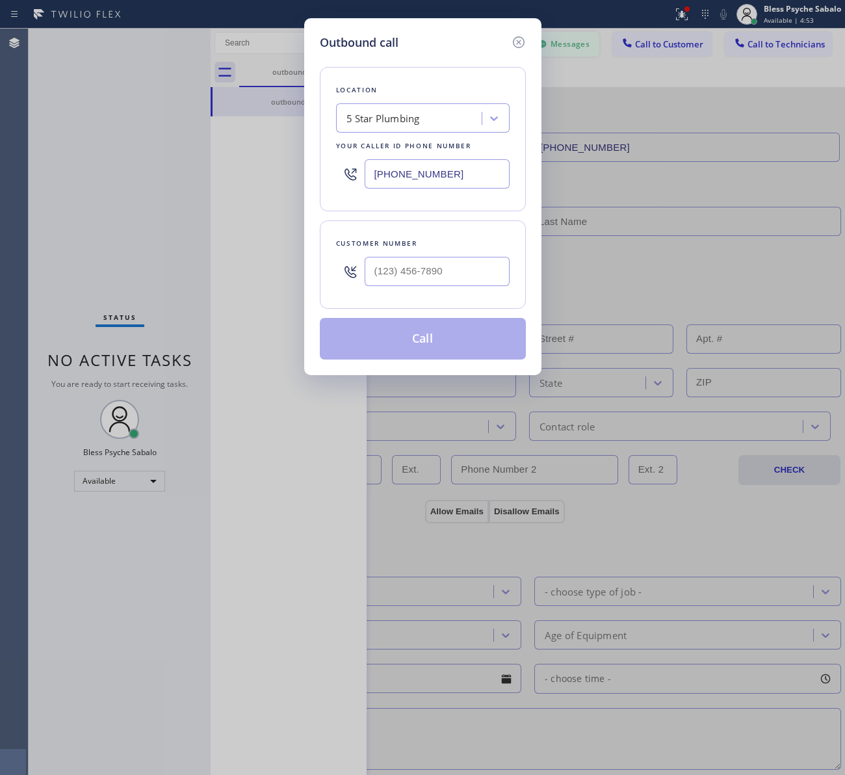
click at [515, 39] on icon at bounding box center [519, 42] width 16 height 16
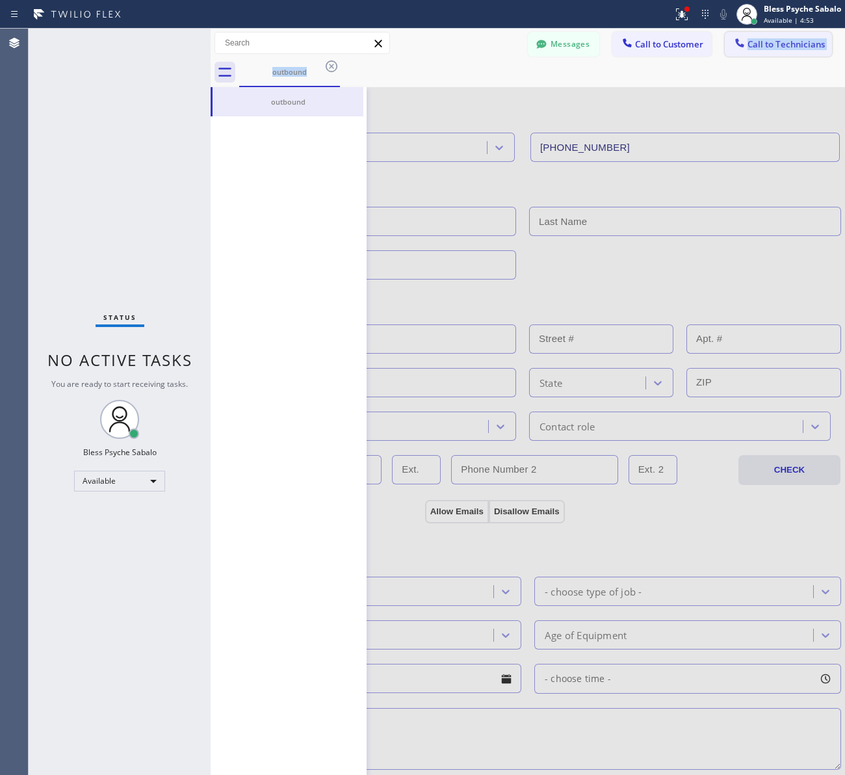
click at [730, 54] on div "Messages Call to Customer Call to Technicians Outbound call Location Search loc…" at bounding box center [528, 58] width 634 height 59
click at [733, 47] on div at bounding box center [740, 44] width 16 height 16
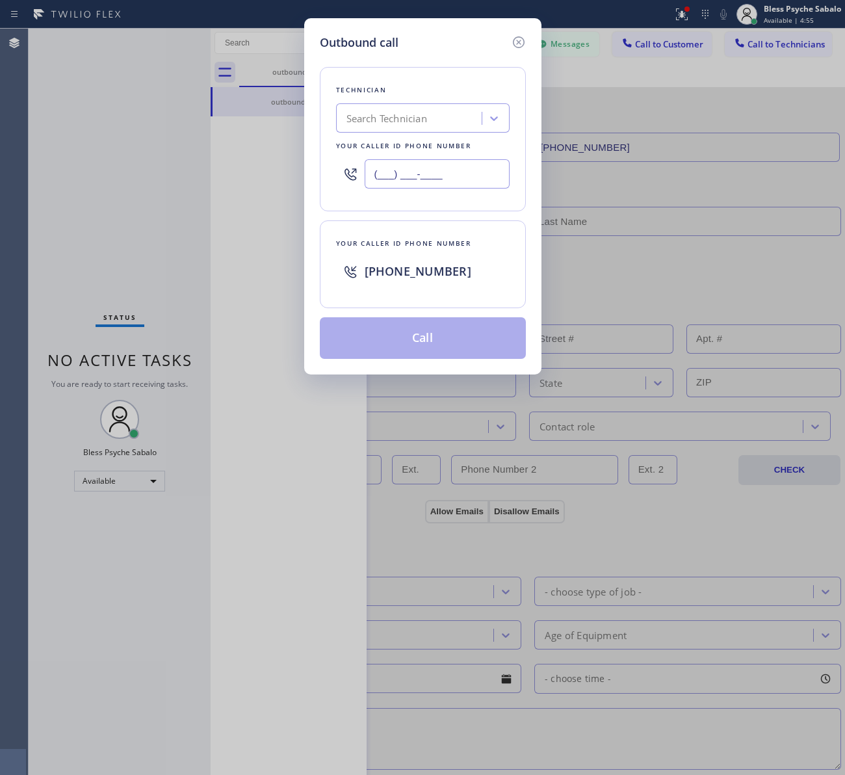
click at [434, 180] on input "(___) ___-____" at bounding box center [437, 173] width 145 height 29
paste input "202) 455-8888"
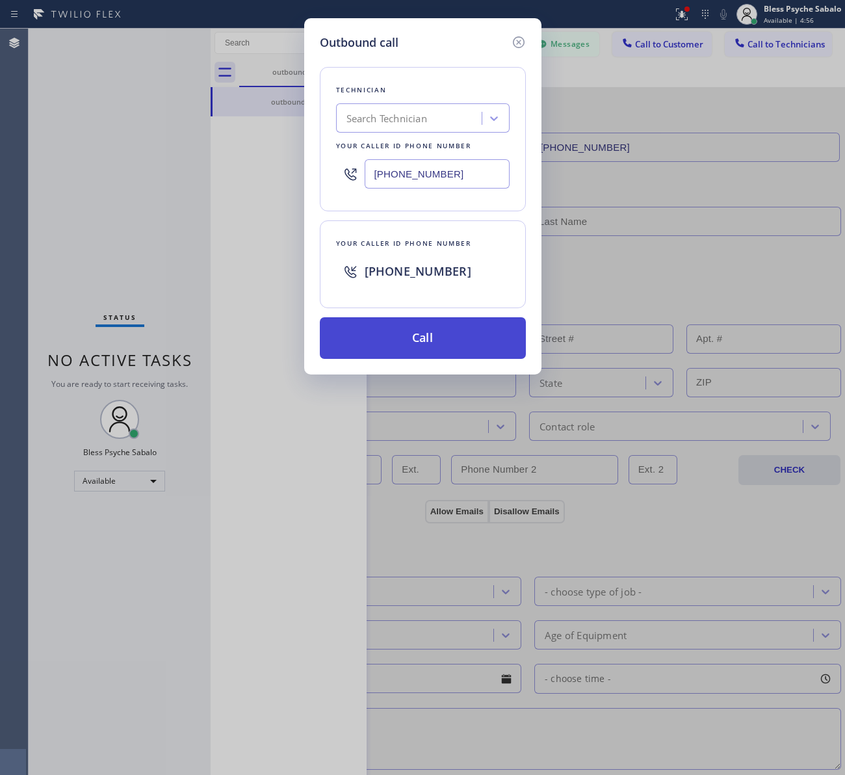
type input "[PHONE_NUMBER]"
click at [406, 338] on button "Call" at bounding box center [423, 338] width 206 height 42
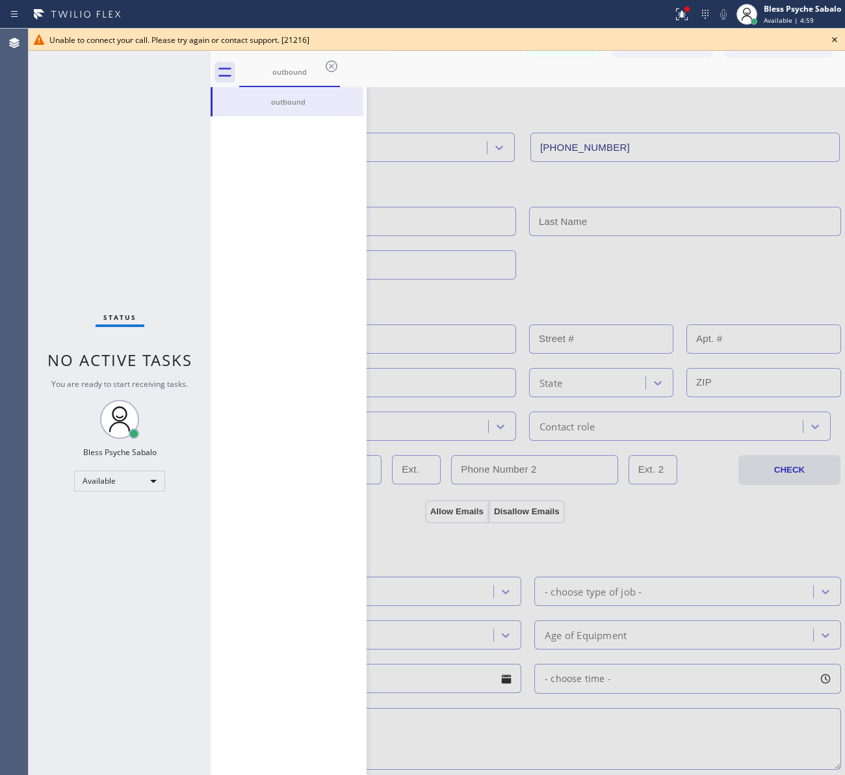
click at [436, 66] on div "outbound" at bounding box center [542, 72] width 606 height 29
click at [831, 44] on icon at bounding box center [835, 40] width 16 height 16
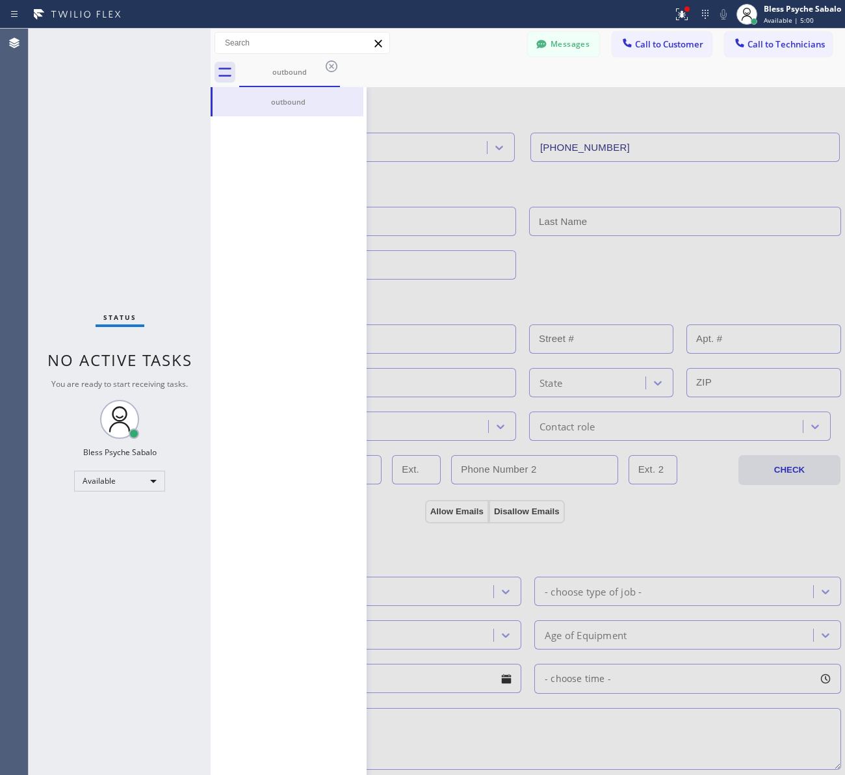
click at [748, 75] on div "outbound" at bounding box center [542, 72] width 606 height 29
click at [378, 42] on icon at bounding box center [379, 44] width 16 height 16
click at [226, 76] on icon at bounding box center [225, 72] width 21 height 21
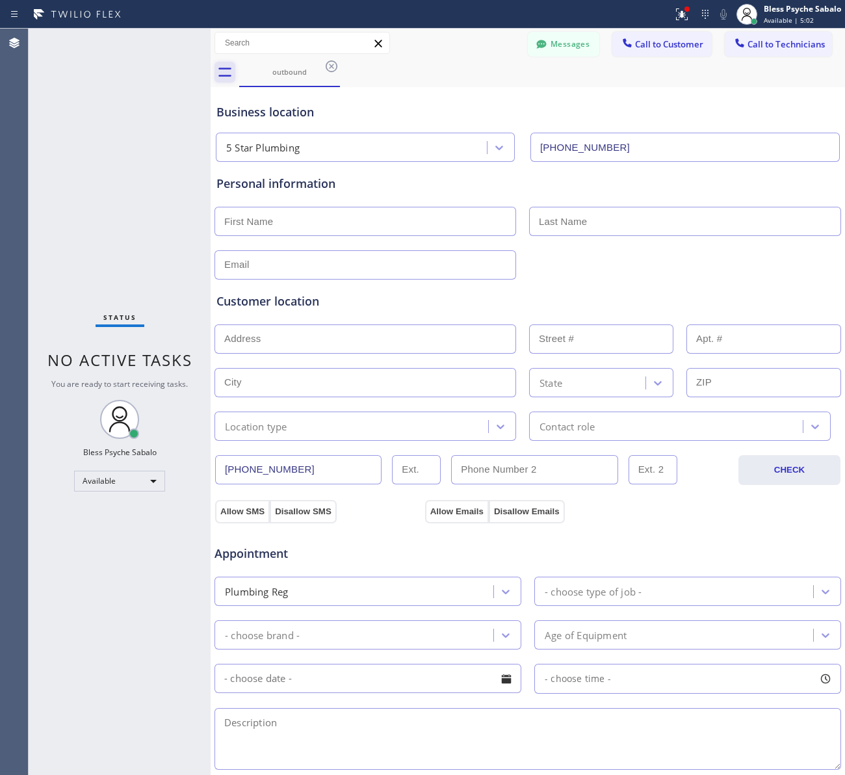
click at [226, 76] on icon at bounding box center [224, 72] width 13 height 9
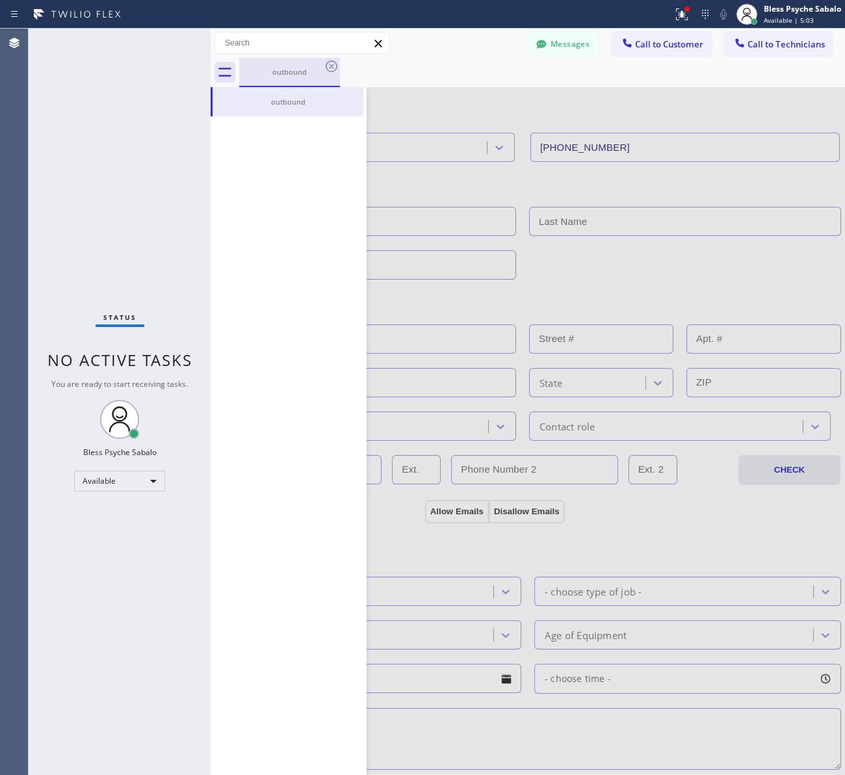
click at [326, 75] on div "outbound" at bounding box center [290, 72] width 98 height 10
click at [330, 68] on icon at bounding box center [332, 67] width 16 height 16
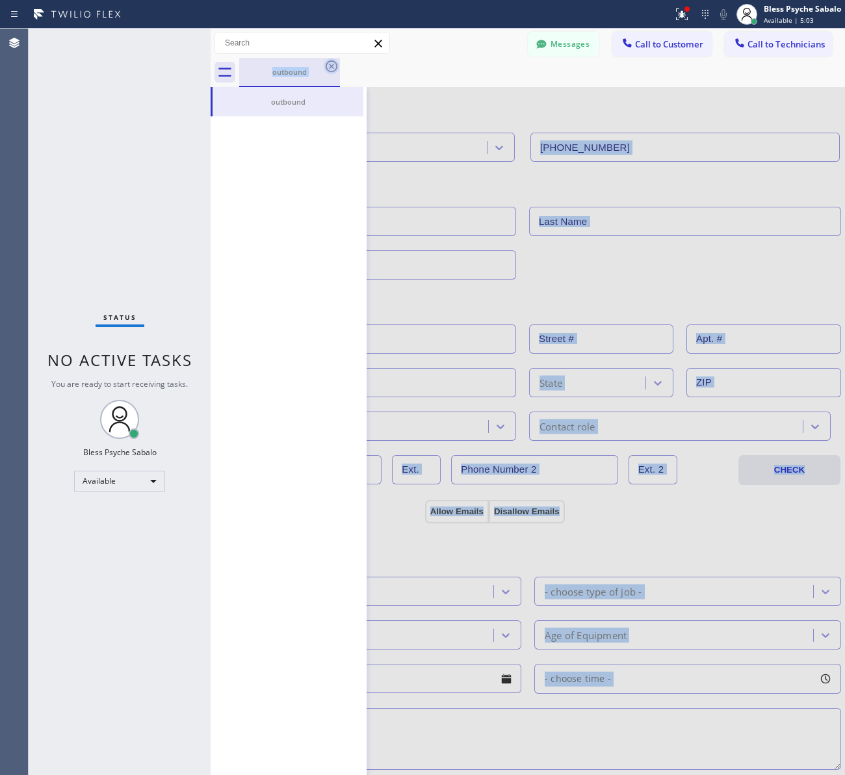
click at [330, 68] on div "outbound" at bounding box center [542, 72] width 606 height 29
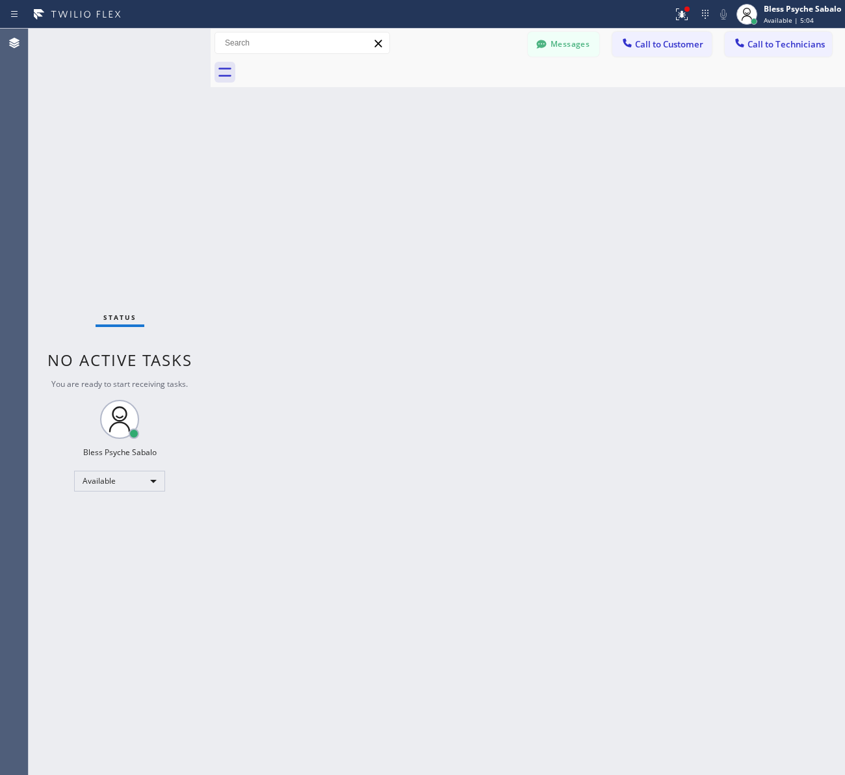
click at [330, 68] on div at bounding box center [542, 72] width 606 height 29
click at [488, 81] on div at bounding box center [542, 72] width 606 height 29
click at [290, 52] on input "text" at bounding box center [302, 43] width 174 height 21
drag, startPoint x: 356, startPoint y: 72, endPoint x: 463, endPoint y: 70, distance: 107.3
click at [358, 72] on div at bounding box center [542, 72] width 606 height 29
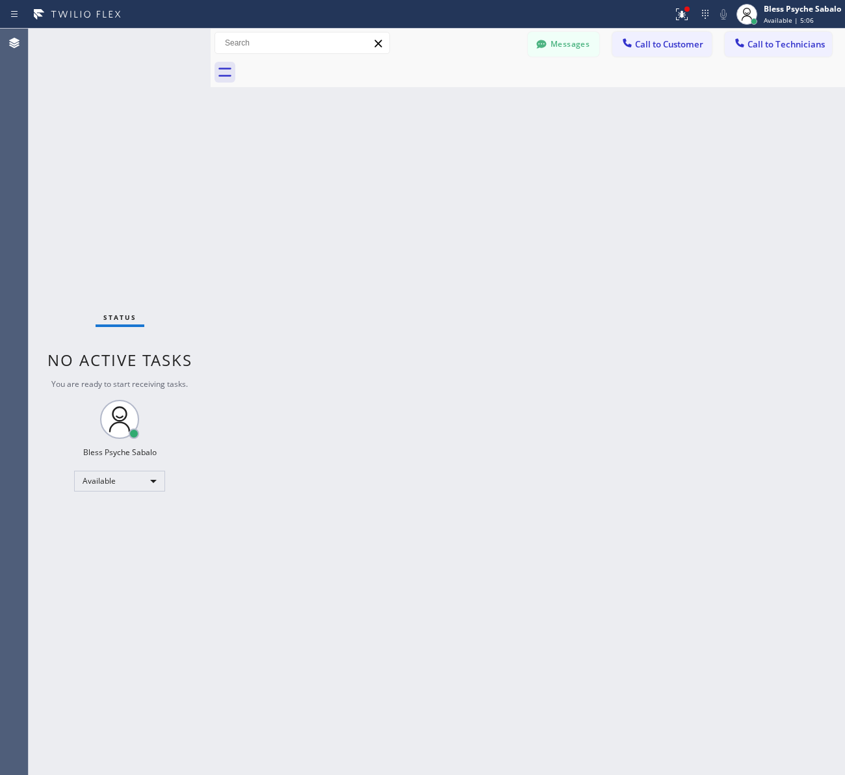
click at [109, 418] on icon at bounding box center [119, 419] width 31 height 31
click at [231, 339] on div "Back to Dashboard Change Sender ID Customers Technicians [PERSON_NAME] [PERSON_…" at bounding box center [528, 402] width 634 height 746
click at [211, 75] on div at bounding box center [211, 402] width 0 height 746
click at [220, 79] on icon at bounding box center [225, 72] width 21 height 21
click at [220, 72] on icon at bounding box center [225, 72] width 21 height 21
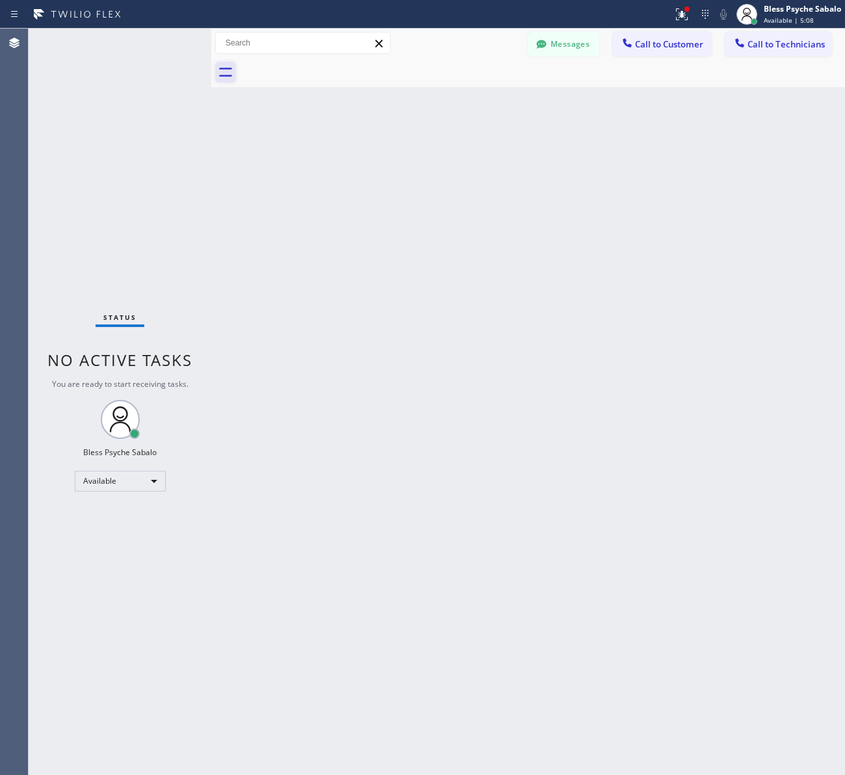
click at [226, 75] on icon at bounding box center [225, 72] width 13 height 9
drag, startPoint x: 452, startPoint y: 91, endPoint x: 499, endPoint y: 83, distance: 47.4
click at [454, 91] on div "Back to Dashboard Change Sender ID Customers Technicians [PERSON_NAME] [PERSON_…" at bounding box center [528, 402] width 634 height 746
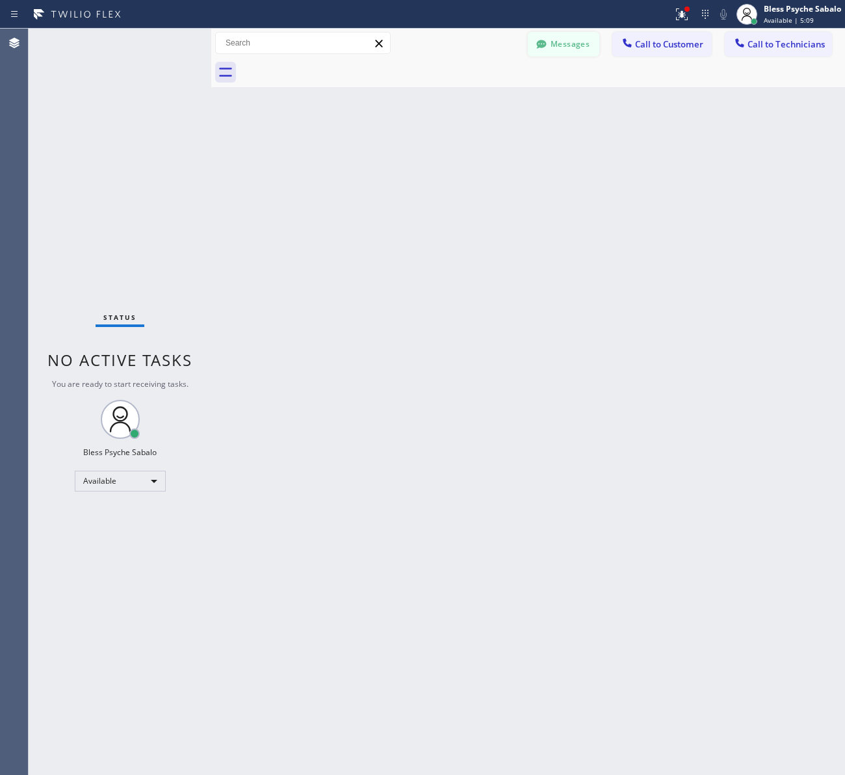
click at [569, 50] on button "Messages" at bounding box center [564, 44] width 72 height 25
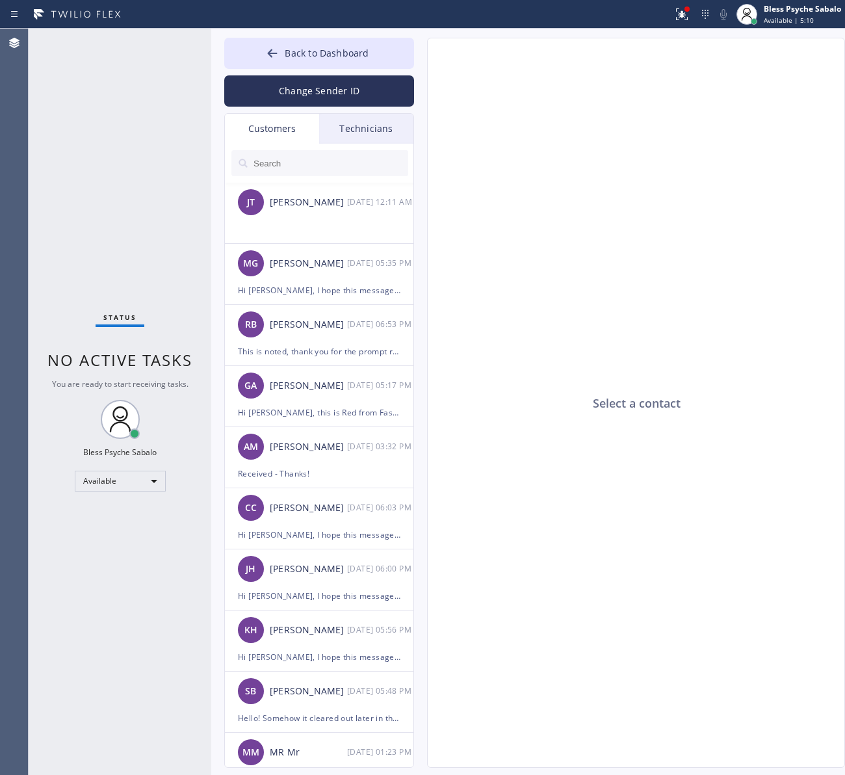
click at [274, 133] on div "Customers" at bounding box center [272, 129] width 94 height 30
drag, startPoint x: 320, startPoint y: 134, endPoint x: 335, endPoint y: 81, distance: 54.6
click at [322, 133] on div "Technicians" at bounding box center [366, 129] width 94 height 30
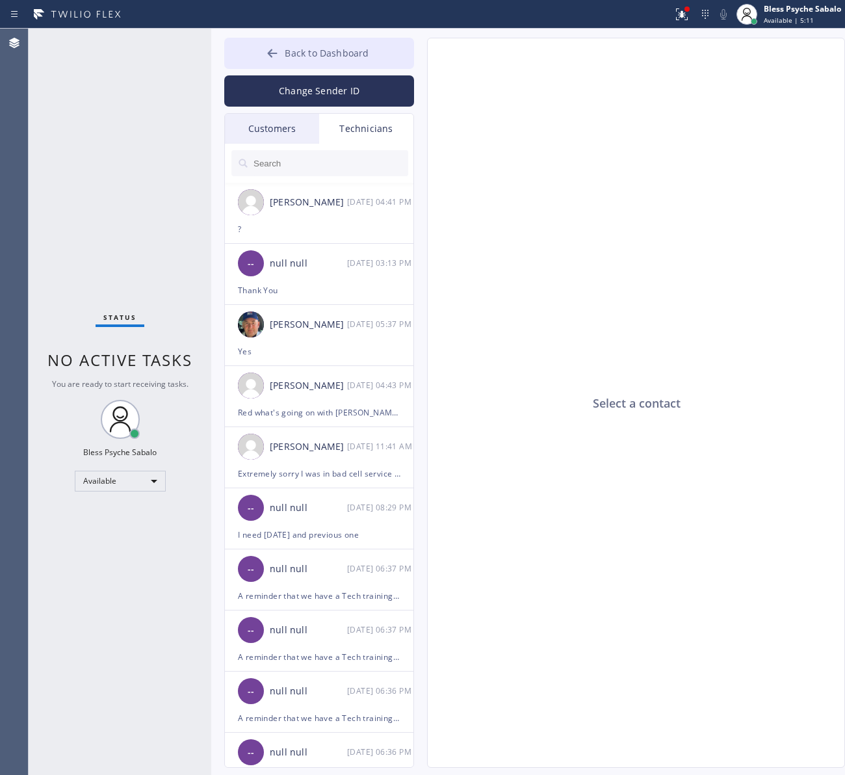
click at [336, 60] on button "Back to Dashboard" at bounding box center [319, 53] width 190 height 31
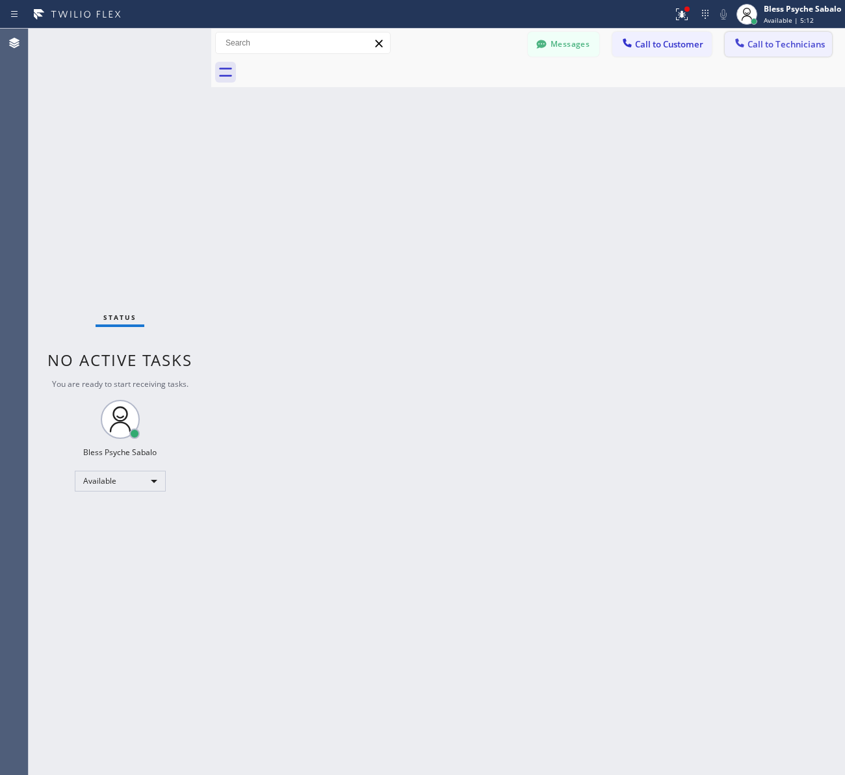
click at [758, 33] on button "Call to Technicians" at bounding box center [778, 44] width 107 height 25
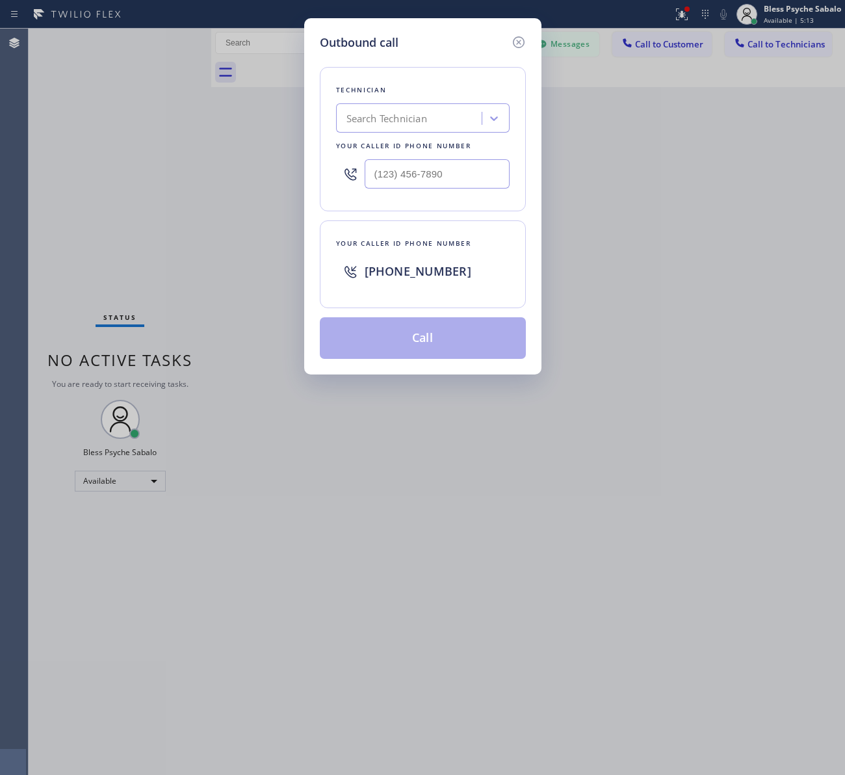
click at [343, 82] on div "Technician Search Technician Your caller id phone number" at bounding box center [423, 139] width 206 height 144
click at [375, 47] on h5 "Outbound call" at bounding box center [359, 43] width 79 height 18
click at [406, 254] on div "[PHONE_NUMBER]" at bounding box center [423, 271] width 174 height 42
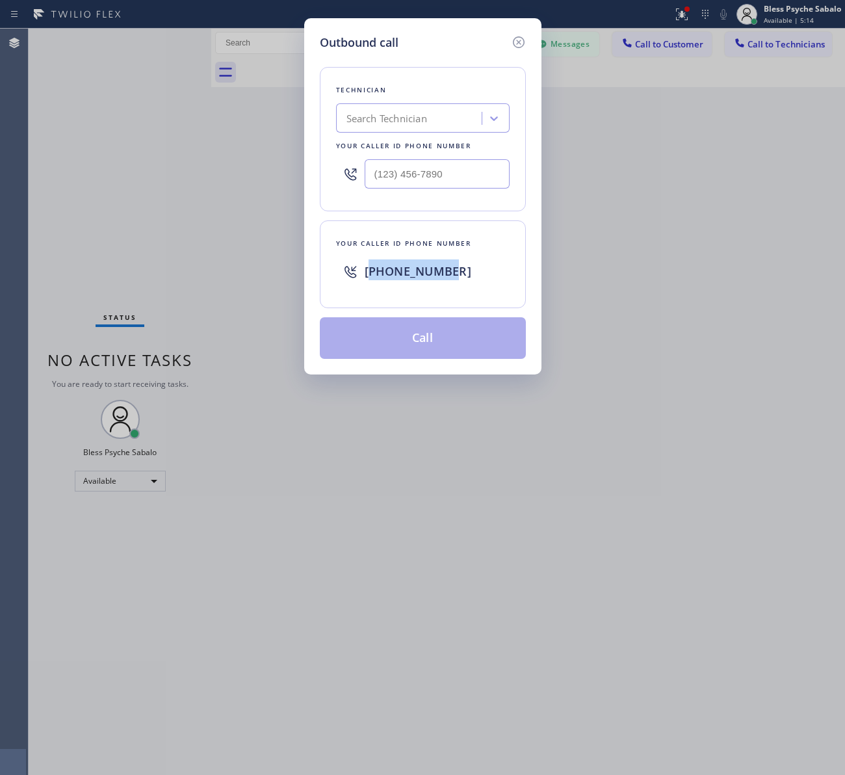
click at [406, 264] on div "[PHONE_NUMBER]" at bounding box center [437, 270] width 145 height 23
click at [405, 265] on span "[PHONE_NUMBER]" at bounding box center [418, 271] width 107 height 16
click at [404, 267] on span "[PHONE_NUMBER]" at bounding box center [418, 271] width 107 height 16
click at [517, 44] on icon at bounding box center [519, 42] width 16 height 16
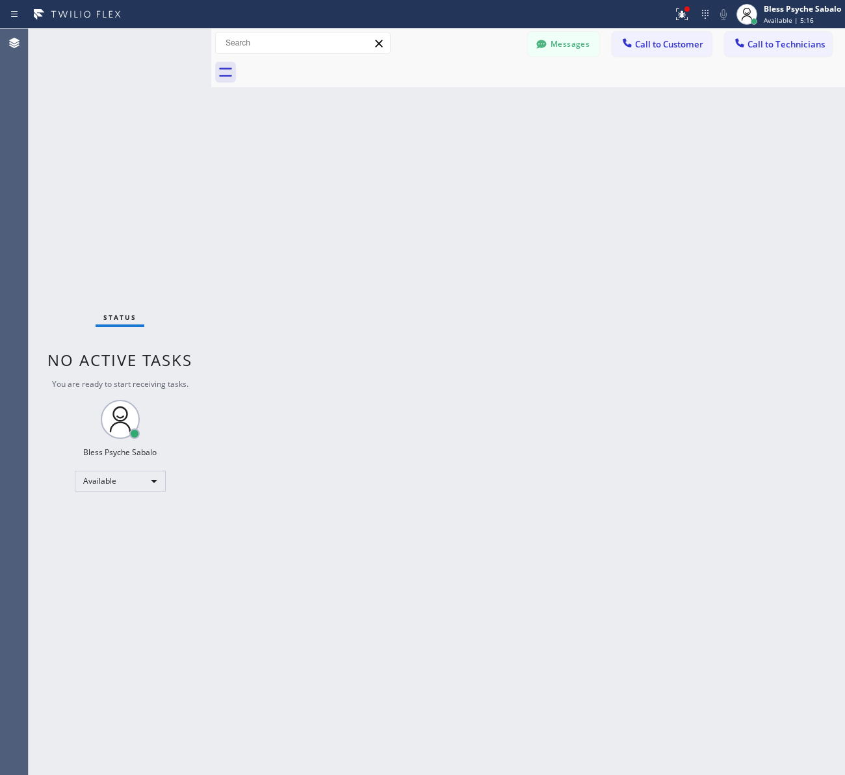
drag, startPoint x: 600, startPoint y: 137, endPoint x: 505, endPoint y: 180, distance: 104.4
click at [603, 140] on div "Back to Dashboard Change Sender ID Customers Technicians [PERSON_NAME] [PERSON_…" at bounding box center [528, 402] width 634 height 746
click at [138, 471] on div "Available" at bounding box center [120, 481] width 91 height 21
click at [107, 417] on div at bounding box center [422, 387] width 845 height 775
click at [111, 417] on icon at bounding box center [120, 419] width 31 height 31
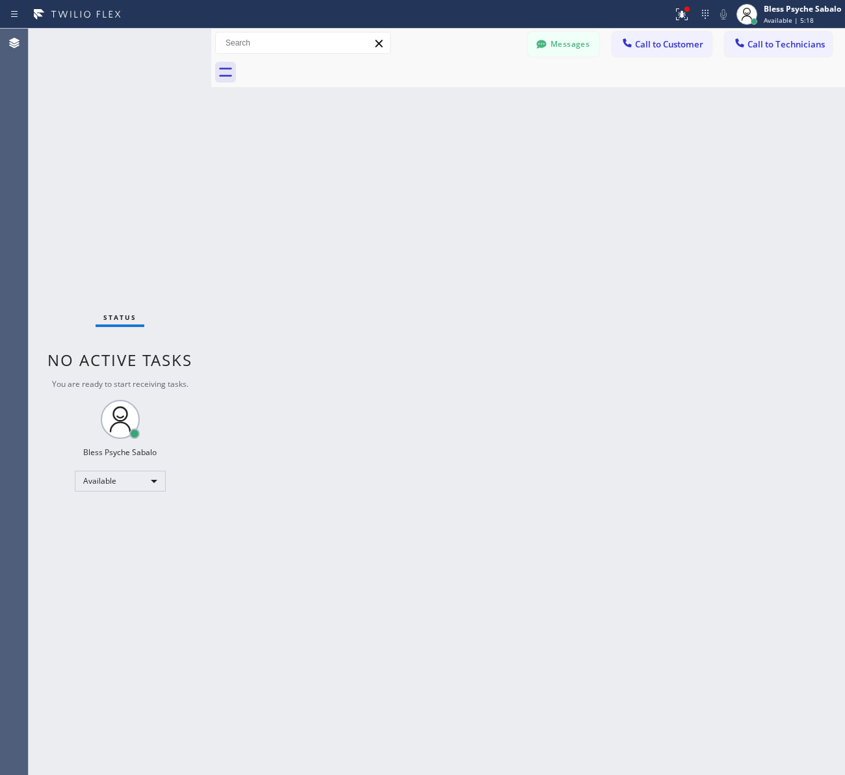
click at [111, 417] on icon at bounding box center [120, 419] width 31 height 31
click at [112, 417] on icon at bounding box center [120, 419] width 31 height 31
drag, startPoint x: 112, startPoint y: 417, endPoint x: 231, endPoint y: 326, distance: 148.9
click at [114, 417] on icon at bounding box center [120, 419] width 31 height 31
drag, startPoint x: 231, startPoint y: 326, endPoint x: 234, endPoint y: 289, distance: 37.2
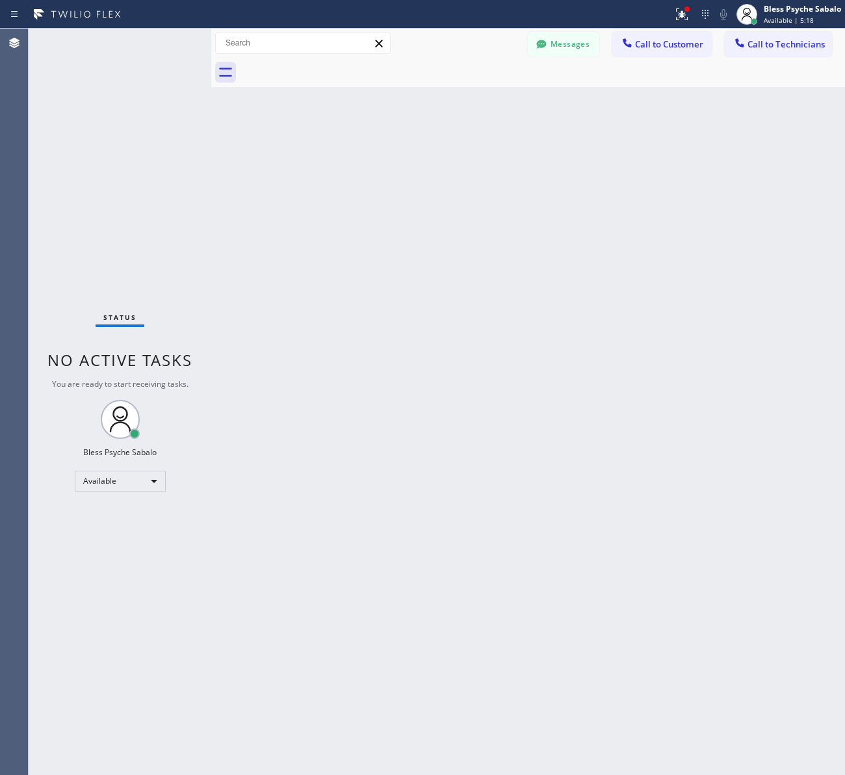
click at [234, 289] on div "Back to Dashboard Change Sender ID Customers Technicians [PERSON_NAME] [PERSON_…" at bounding box center [528, 402] width 634 height 746
click at [1, 42] on div at bounding box center [14, 43] width 29 height 16
click at [11, 11] on icon at bounding box center [15, 15] width 16 height 16
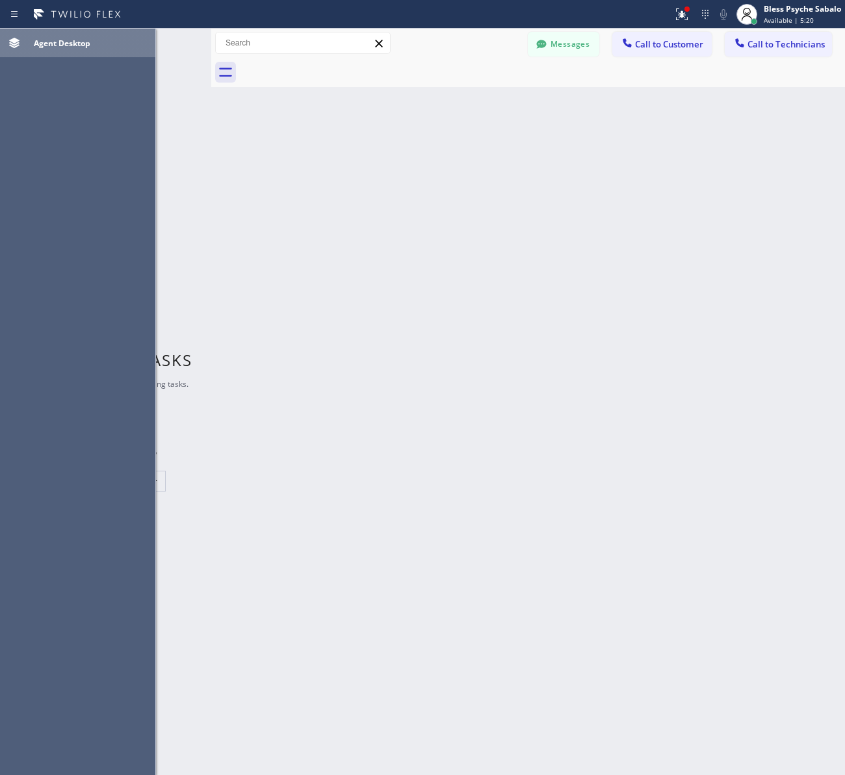
click at [47, 40] on span "Agent Desktop" at bounding box center [62, 43] width 57 height 11
click at [402, 125] on div "Back to Dashboard Change Sender ID Customers Technicians [PERSON_NAME] [PERSON_…" at bounding box center [528, 402] width 634 height 746
click at [688, 3] on button at bounding box center [682, 14] width 29 height 29
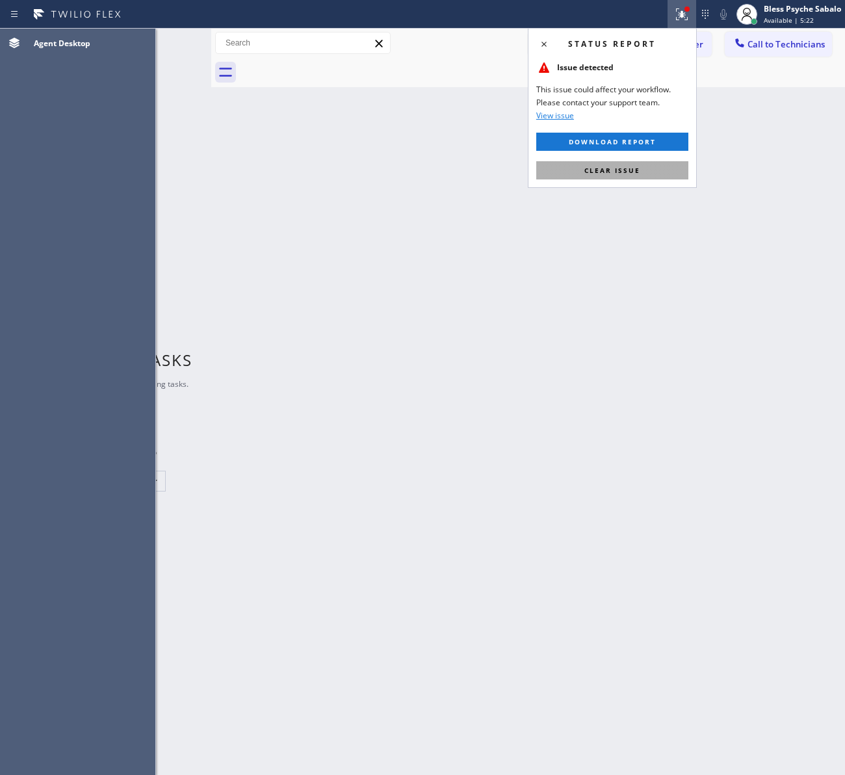
click at [607, 172] on span "Clear issue" at bounding box center [612, 170] width 56 height 9
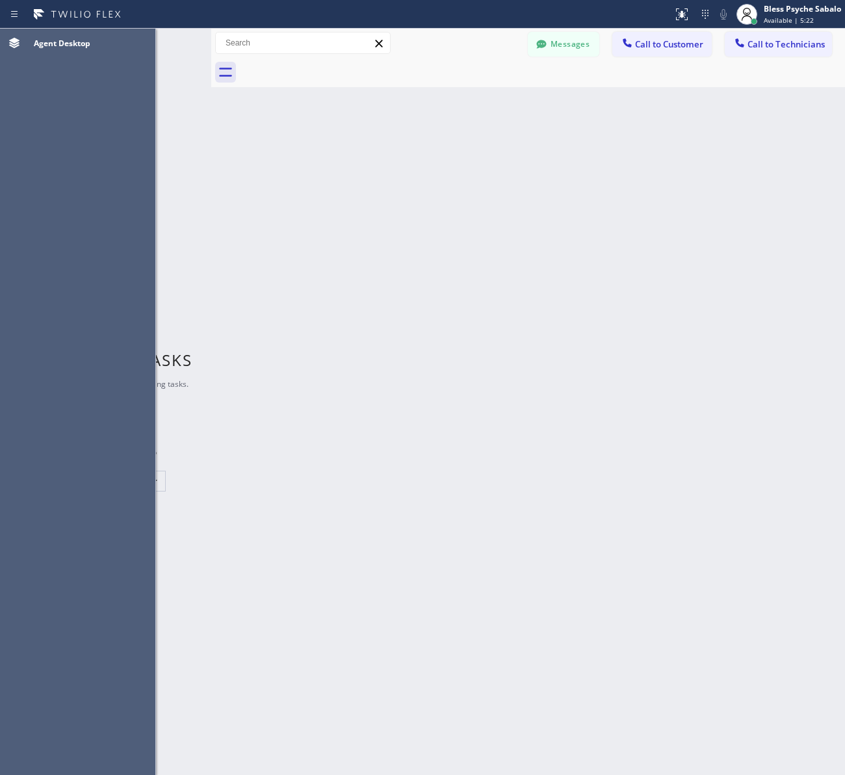
drag, startPoint x: 590, startPoint y: 231, endPoint x: 599, endPoint y: 223, distance: 11.5
click at [592, 228] on div "Back to Dashboard Change Sender ID Customers Technicians [PERSON_NAME] [PERSON_…" at bounding box center [528, 402] width 634 height 746
drag, startPoint x: 372, startPoint y: 280, endPoint x: 345, endPoint y: 248, distance: 41.5
click at [372, 280] on div "Back to Dashboard Change Sender ID Customers Technicians [PERSON_NAME] [PERSON_…" at bounding box center [528, 402] width 634 height 746
click at [189, 88] on div "+18184397994 Incoming call from queue Everybody ALL TASKS ALL TASKS ACTIVE TASK…" at bounding box center [120, 159] width 183 height 261
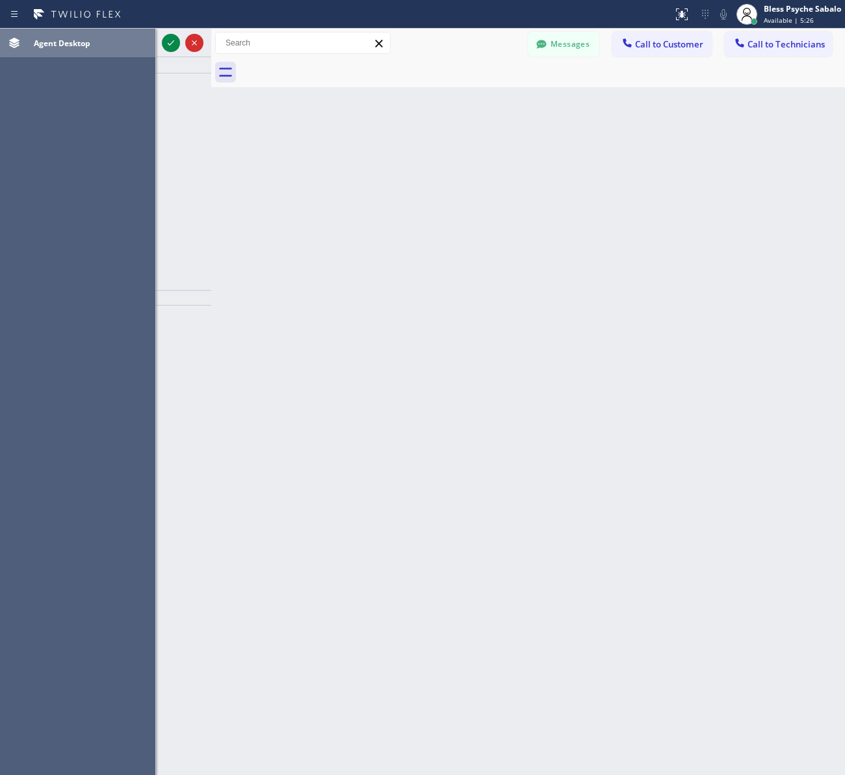
click at [102, 49] on div "Agent Desktop" at bounding box center [92, 43] width 127 height 21
click at [172, 91] on div "+18184397994 Incoming call from queue Everybody ALL TASKS ALL TASKS ACTIVE TASK…" at bounding box center [120, 159] width 183 height 261
click at [161, 54] on div at bounding box center [182, 43] width 47 height 29
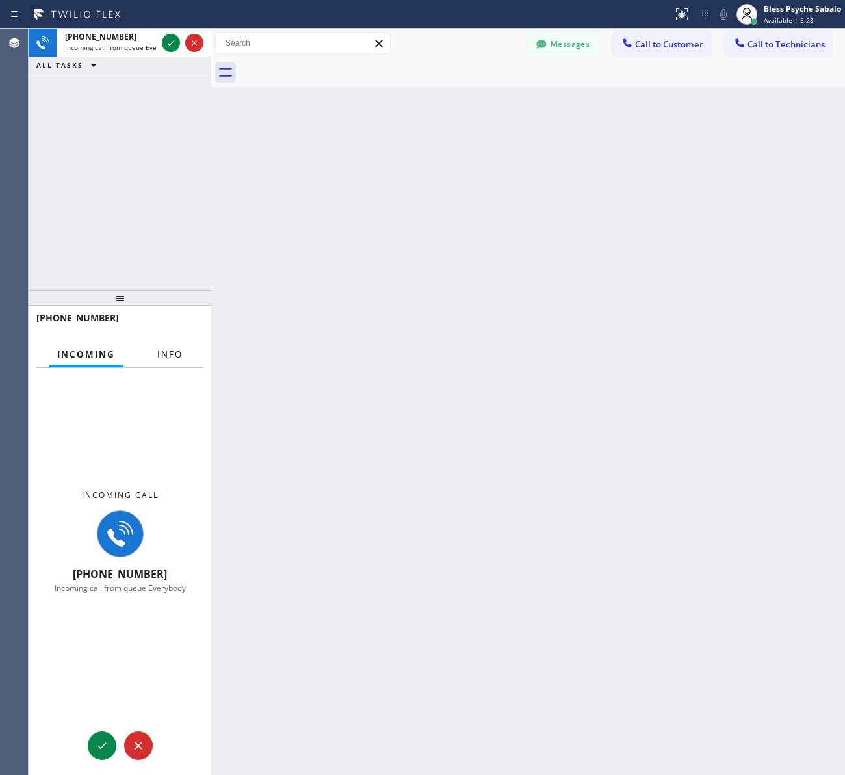
click at [170, 346] on button "Info" at bounding box center [170, 354] width 41 height 25
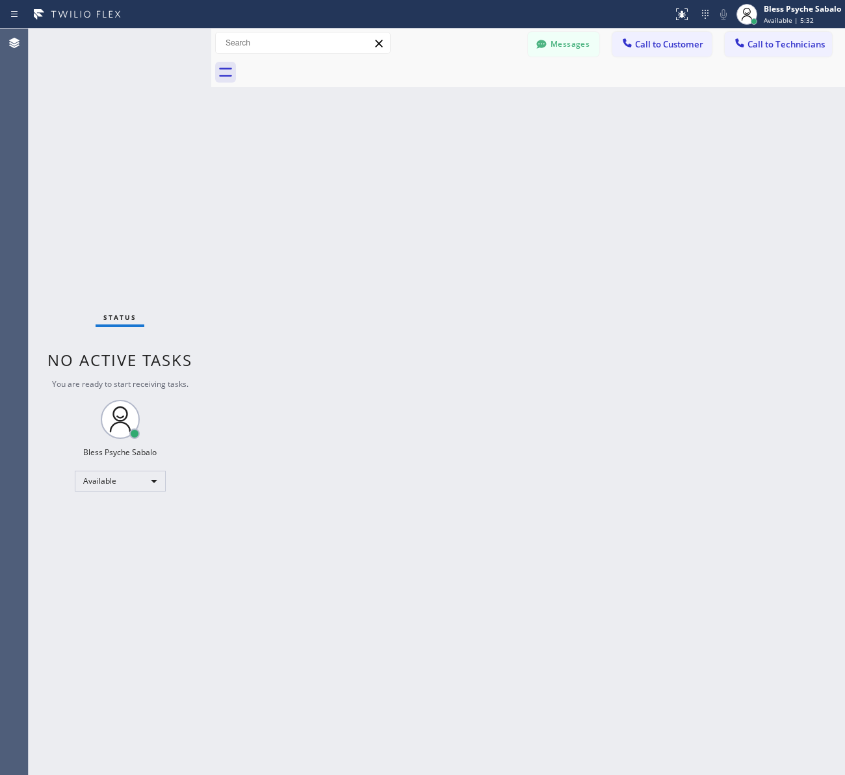
click at [271, 296] on div "Back to Dashboard Change Sender ID Customers Technicians [PERSON_NAME] [PERSON_…" at bounding box center [528, 402] width 634 height 746
click at [118, 488] on div "Available" at bounding box center [120, 481] width 91 height 21
click at [124, 528] on li "Unavailable" at bounding box center [119, 531] width 88 height 16
click at [277, 426] on div "Back to Dashboard Change Sender ID Customers Technicians [PERSON_NAME] [PERSON_…" at bounding box center [528, 402] width 634 height 746
click at [768, 55] on button "Call to Technicians" at bounding box center [778, 44] width 107 height 25
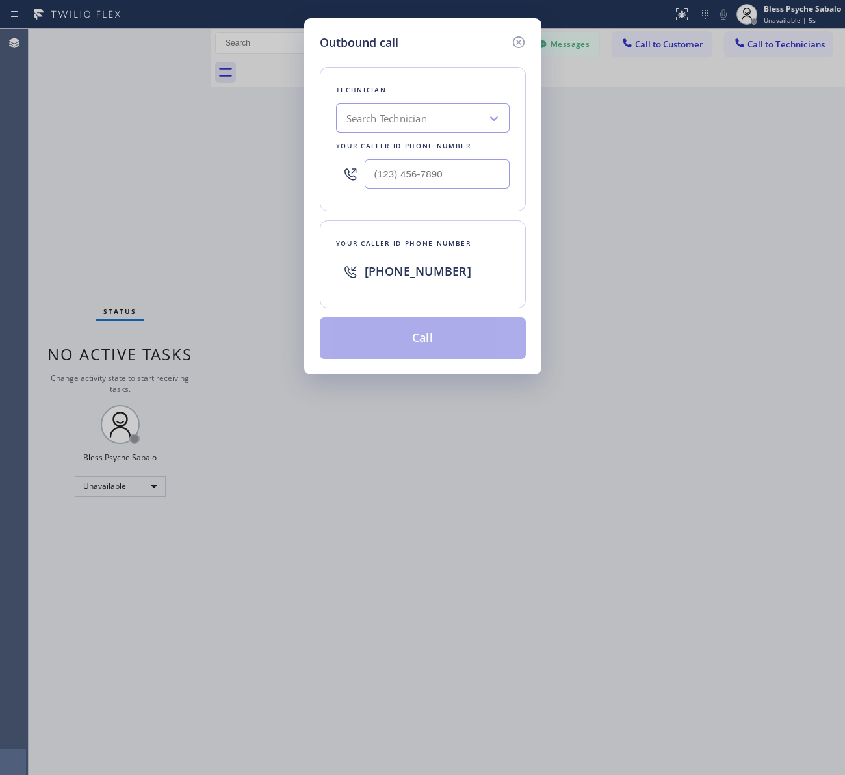
click at [736, 79] on div "Outbound call Technician Search Technician Your caller id phone number Your cal…" at bounding box center [422, 387] width 845 height 775
drag, startPoint x: 732, startPoint y: 0, endPoint x: 507, endPoint y: 43, distance: 229.0
click at [504, 42] on div "Outbound call" at bounding box center [423, 43] width 206 height 18
click at [517, 44] on icon at bounding box center [519, 42] width 16 height 16
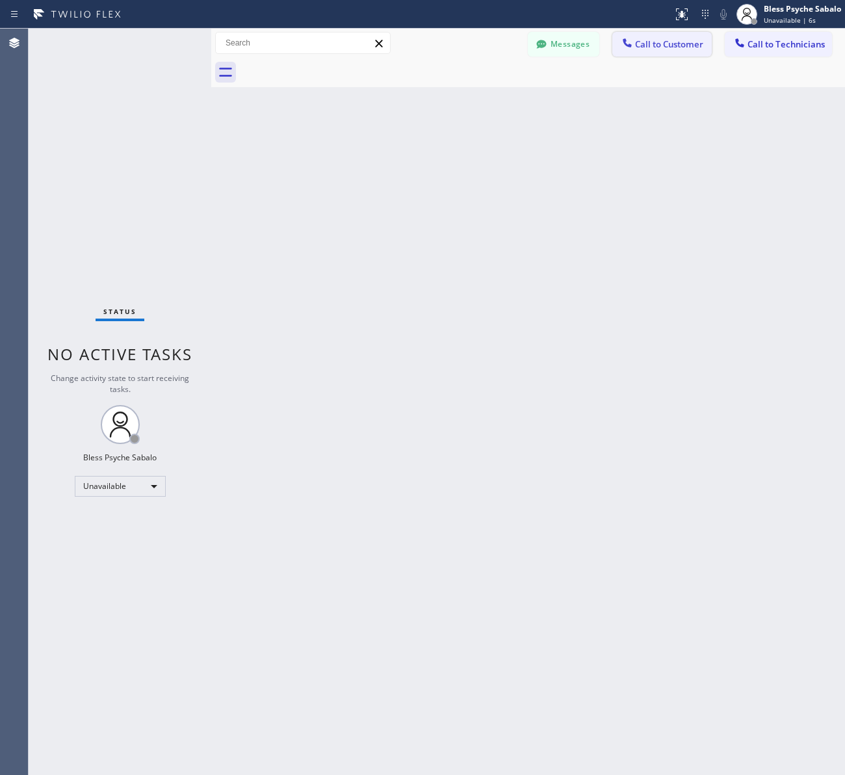
click at [638, 67] on div at bounding box center [542, 72] width 605 height 29
click at [697, 10] on div at bounding box center [705, 15] width 18 height 16
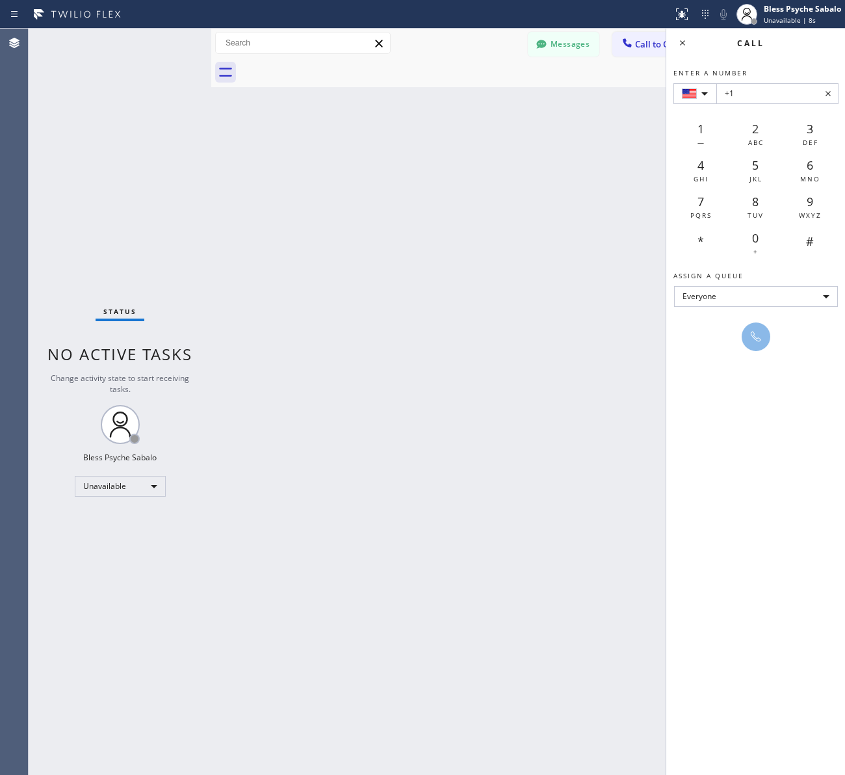
click at [606, 116] on div "Back to Dashboard Change Sender ID Customers Technicians [PERSON_NAME] [PERSON_…" at bounding box center [528, 402] width 634 height 746
click at [680, 43] on icon at bounding box center [683, 43] width 16 height 16
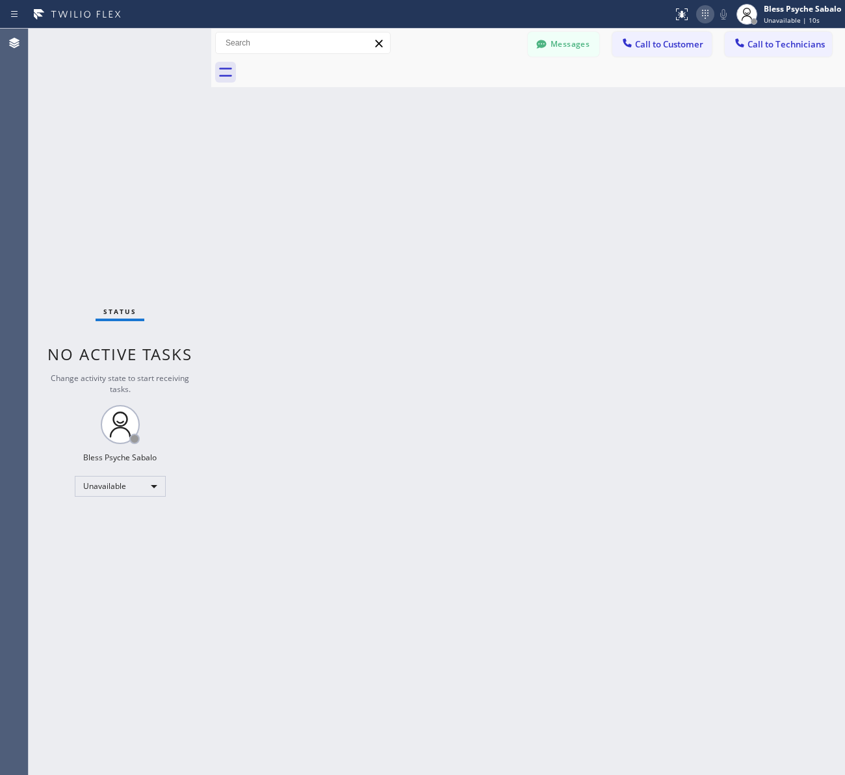
click at [701, 12] on icon at bounding box center [706, 15] width 16 height 16
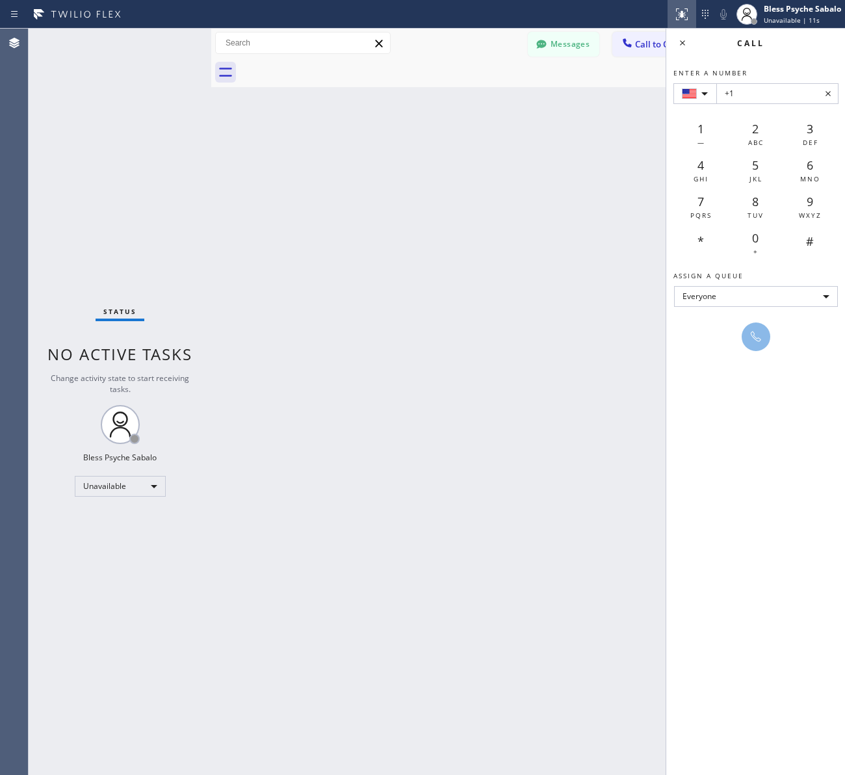
click at [683, 17] on icon at bounding box center [680, 12] width 8 height 9
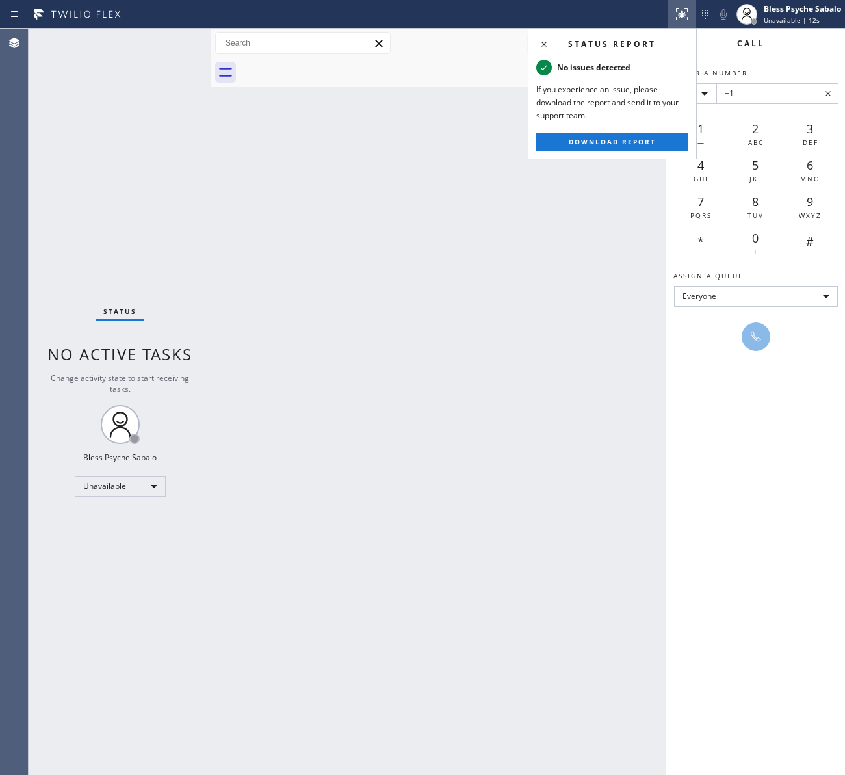
click at [511, 192] on div "Back to Dashboard Change Sender ID Customers Technicians [PERSON_NAME] [PERSON_…" at bounding box center [528, 402] width 634 height 746
click at [512, 185] on div "Back to Dashboard Change Sender ID Customers Technicians [PERSON_NAME] [PERSON_…" at bounding box center [528, 402] width 634 height 746
click at [313, 105] on div "Back to Dashboard Change Sender ID Customers Technicians [PERSON_NAME] [PERSON_…" at bounding box center [528, 402] width 634 height 746
click at [222, 68] on icon at bounding box center [225, 72] width 13 height 9
click at [222, 73] on icon at bounding box center [225, 72] width 21 height 21
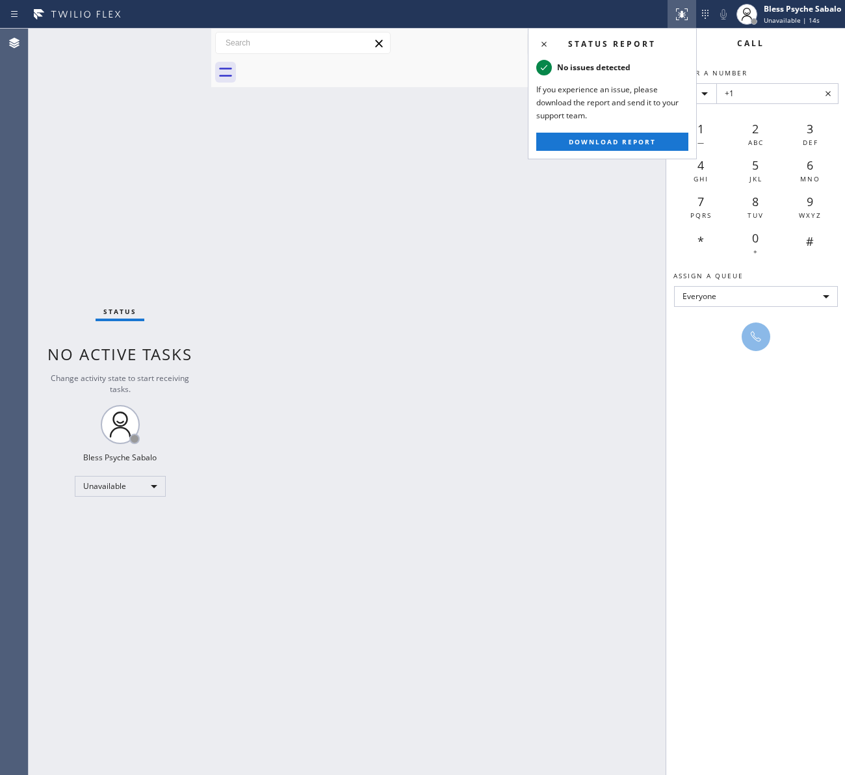
click at [345, 46] on input "text" at bounding box center [303, 43] width 174 height 21
click at [684, 11] on icon at bounding box center [682, 15] width 16 height 16
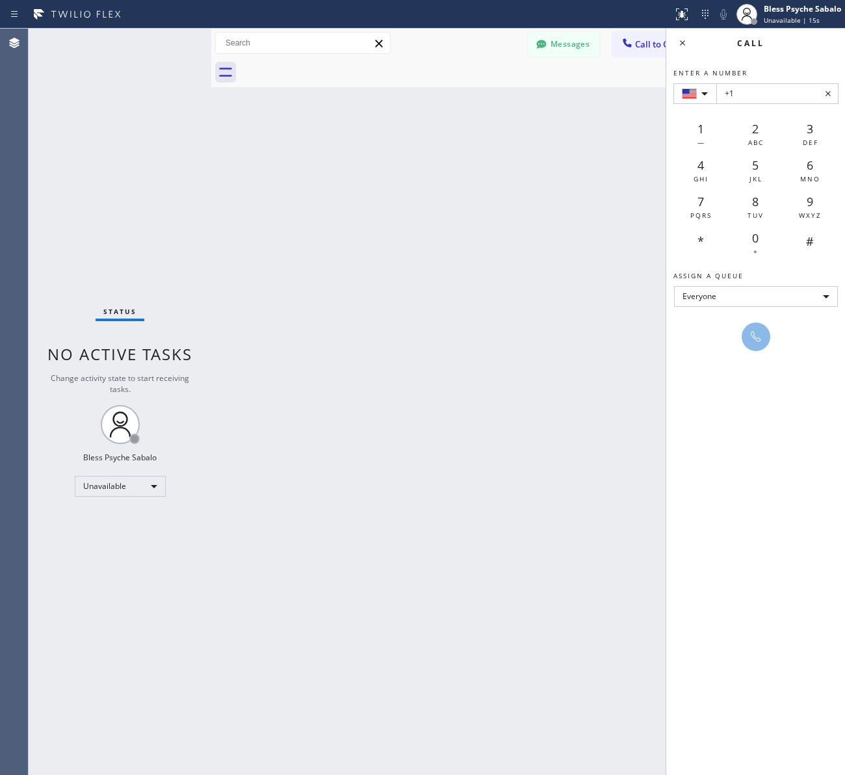
click at [382, 140] on div "Back to Dashboard Change Sender ID Customers Technicians [PERSON_NAME] [PERSON_…" at bounding box center [528, 402] width 634 height 746
click at [524, 114] on div "Back to Dashboard Change Sender ID Customers Technicians [PERSON_NAME] [PERSON_…" at bounding box center [528, 402] width 634 height 746
click at [583, 49] on button "Messages" at bounding box center [564, 44] width 72 height 25
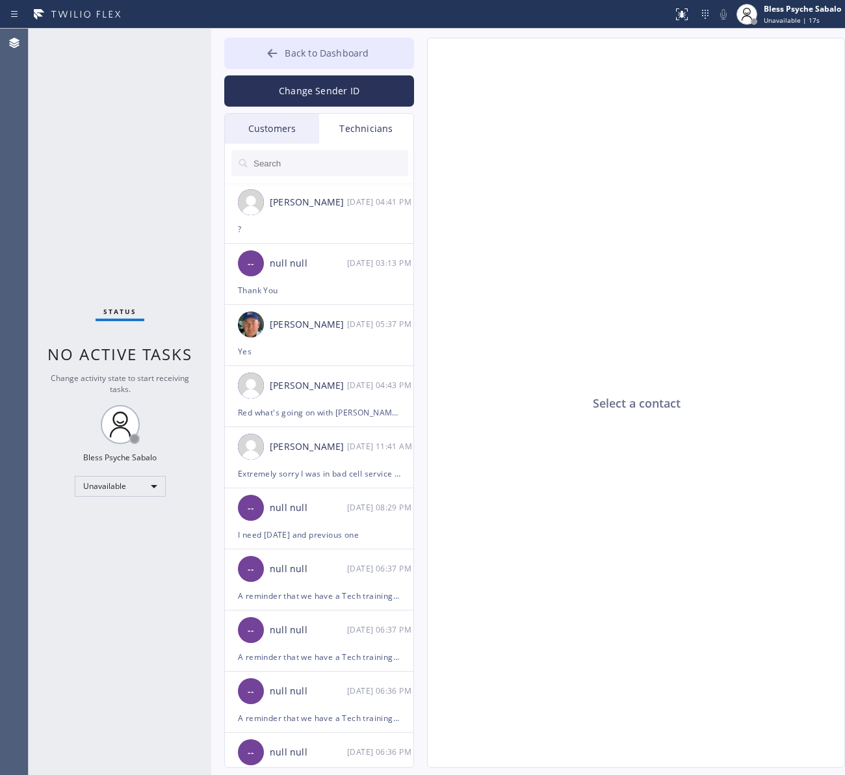
drag, startPoint x: 339, startPoint y: 34, endPoint x: 395, endPoint y: 54, distance: 59.2
click at [339, 34] on div "Back to Dashboard Change Sender ID Customers Technicians [PERSON_NAME] [PERSON_…" at bounding box center [528, 402] width 634 height 746
click at [320, 186] on div "Roy Martin Navarrette 09/02 04:41 PM" at bounding box center [320, 202] width 190 height 39
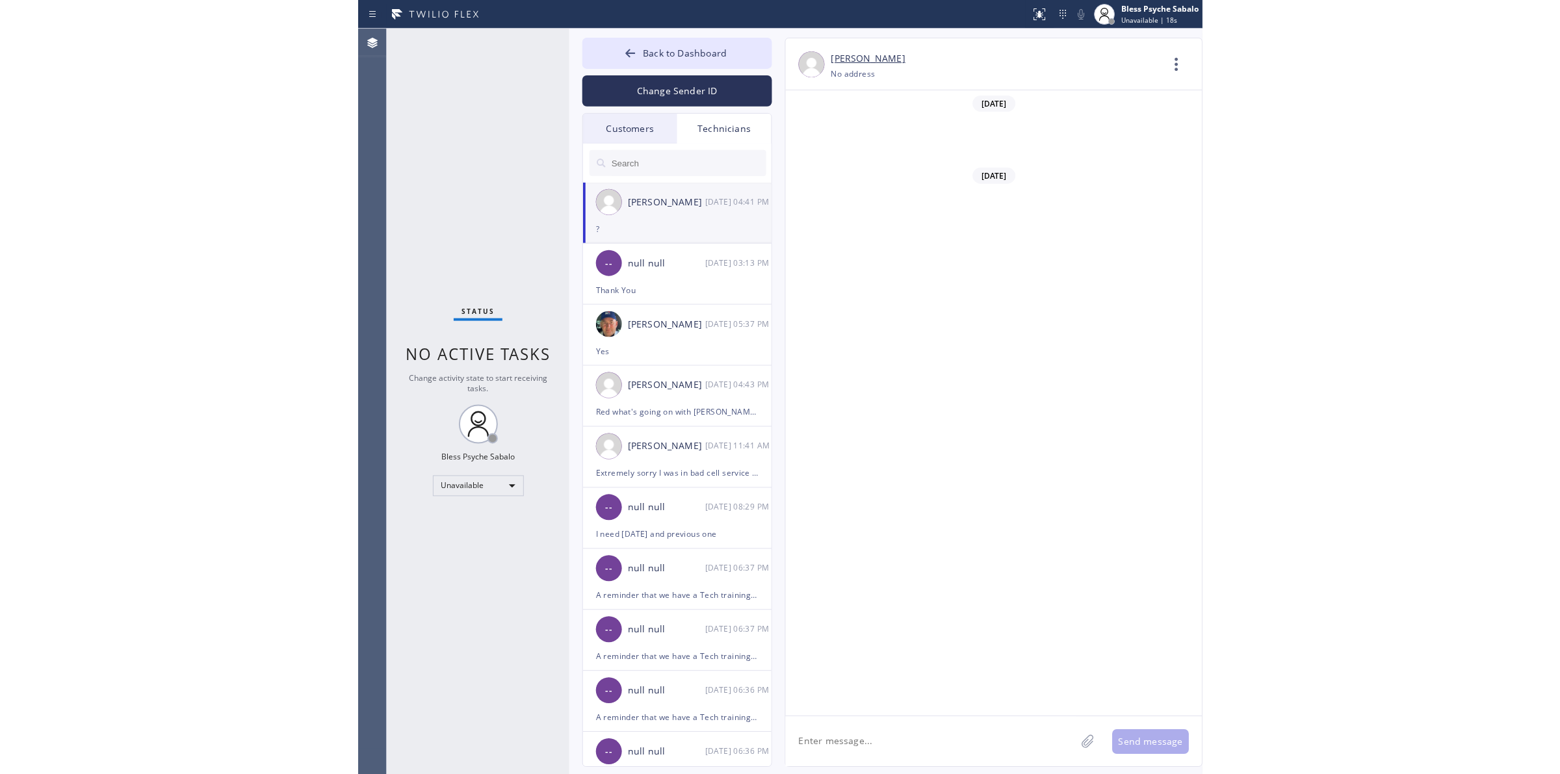
scroll to position [5745, 0]
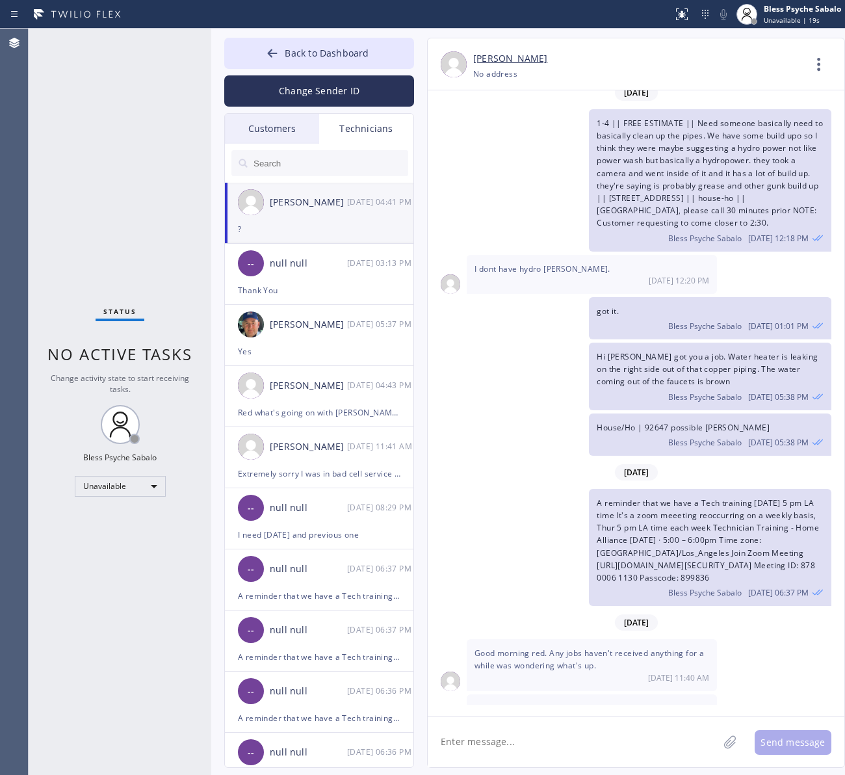
click at [324, 120] on div "Technicians" at bounding box center [366, 129] width 94 height 30
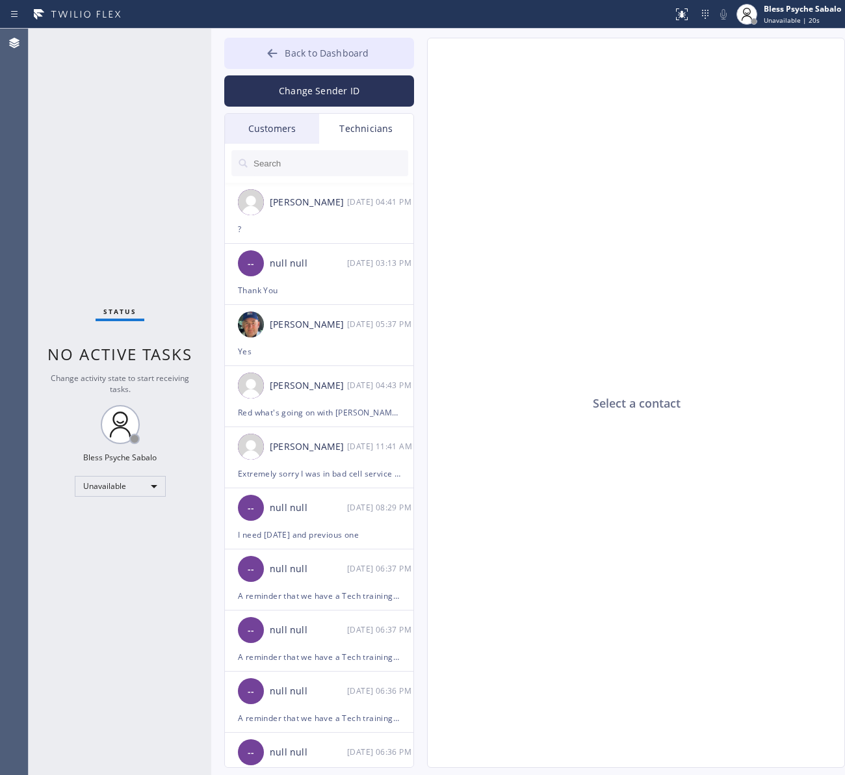
click at [325, 53] on span "Back to Dashboard" at bounding box center [327, 53] width 84 height 12
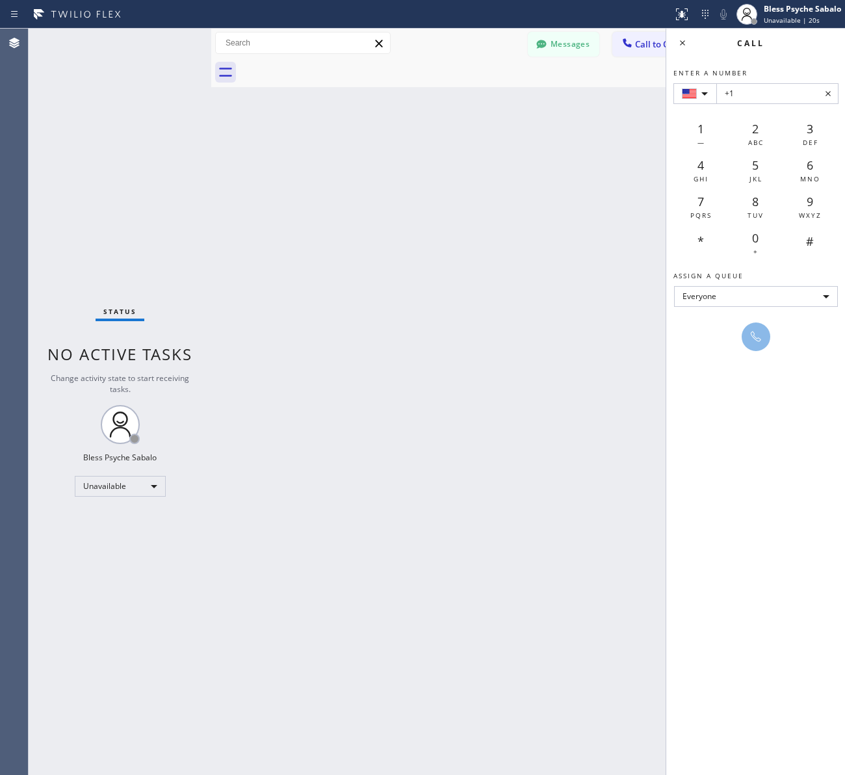
click at [626, 112] on div "Back to Dashboard Change Sender ID Customers Technicians [PERSON_NAME] [PERSON_…" at bounding box center [528, 402] width 634 height 746
click at [551, 37] on button "Messages" at bounding box center [564, 44] width 72 height 25
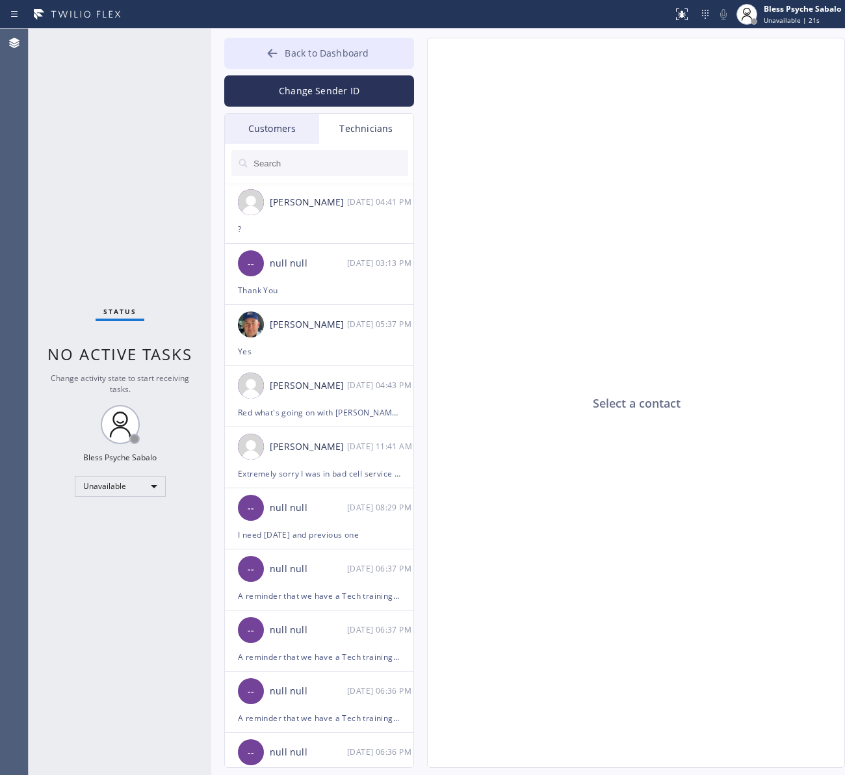
drag, startPoint x: 366, startPoint y: 44, endPoint x: 404, endPoint y: 54, distance: 38.9
click at [366, 46] on button "Back to Dashboard" at bounding box center [319, 53] width 190 height 31
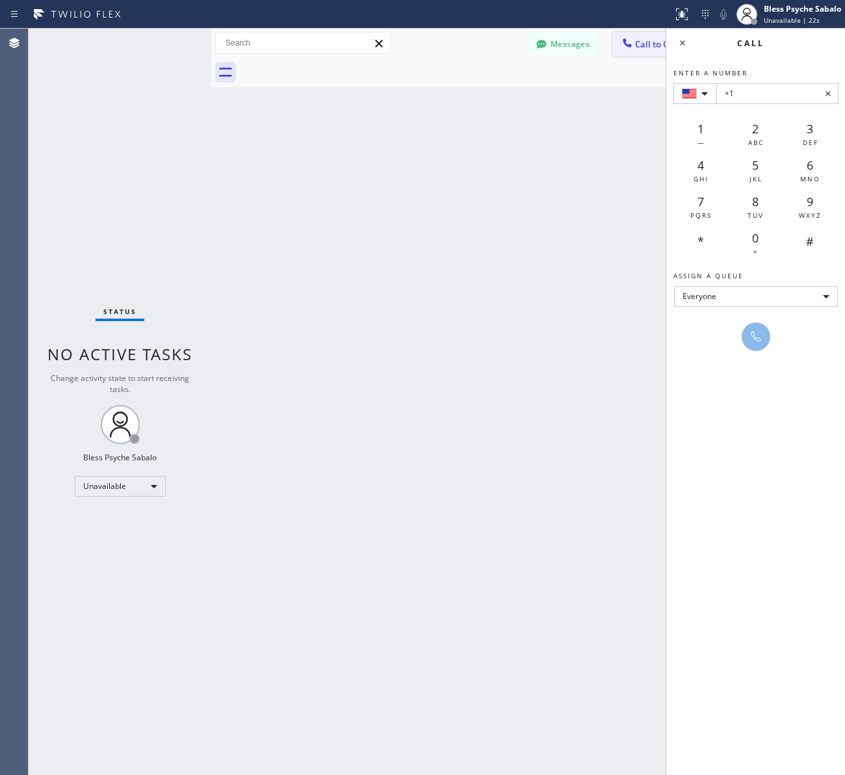
click at [634, 34] on button "Call to Customer" at bounding box center [661, 44] width 99 height 25
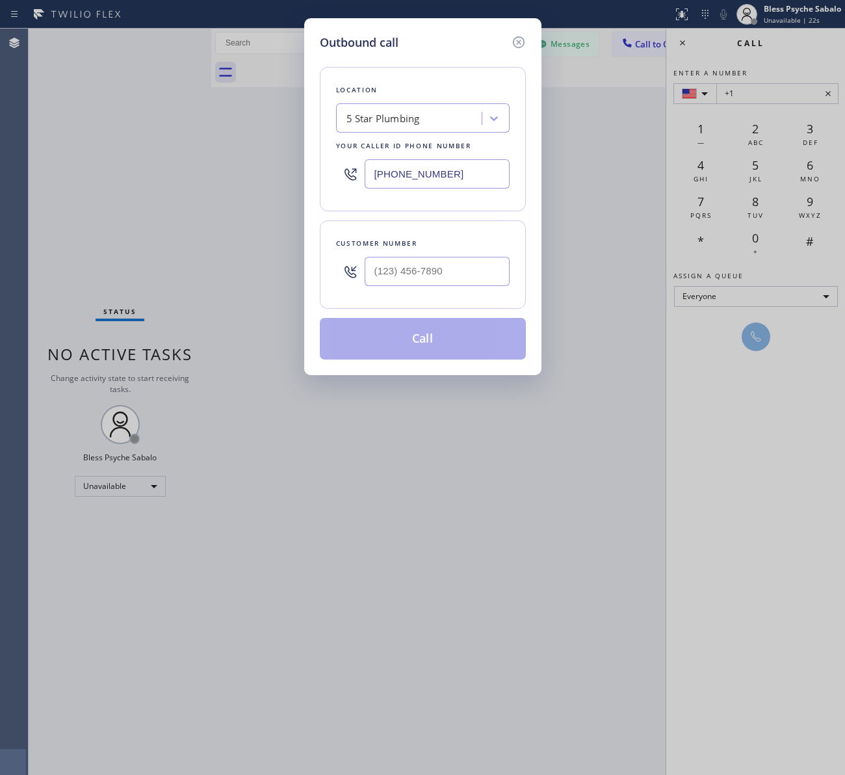
click at [457, 114] on div "5 Star Plumbing" at bounding box center [411, 118] width 142 height 23
type input "plumbing irvine"
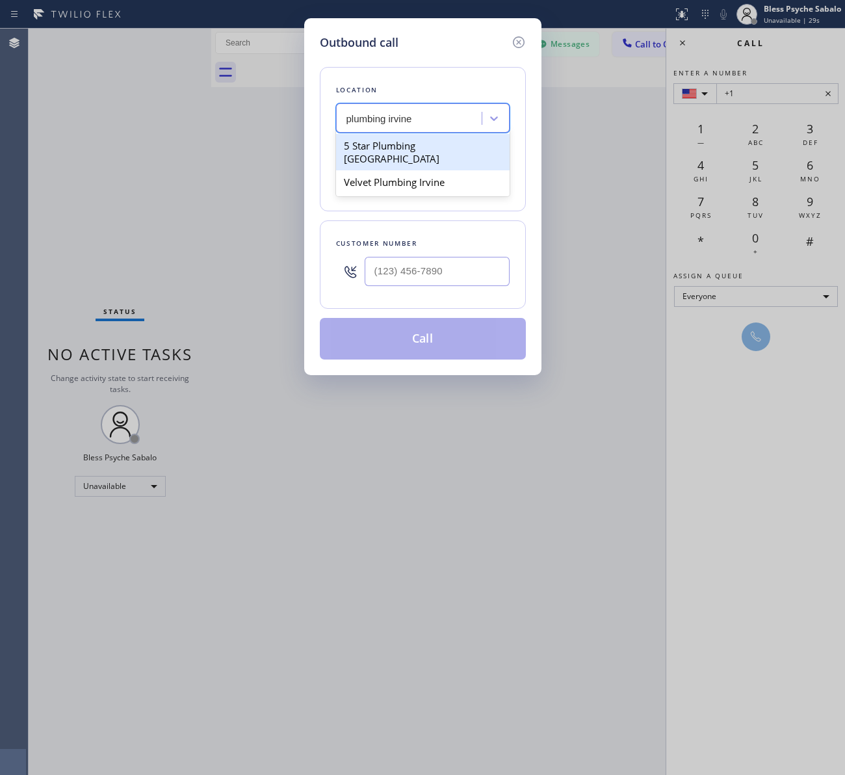
click at [415, 146] on div "5 Star Plumbing Irvine" at bounding box center [423, 152] width 174 height 36
type input "(949) 894-4465"
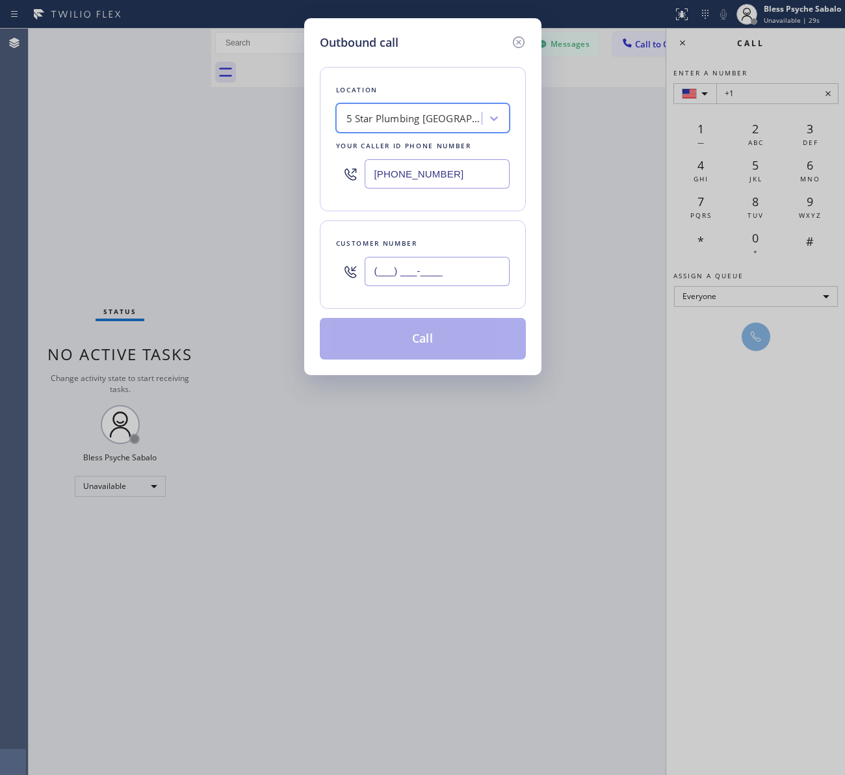
click at [443, 263] on input "(___) ___-____" at bounding box center [437, 271] width 145 height 29
paste input "202) 455-8888"
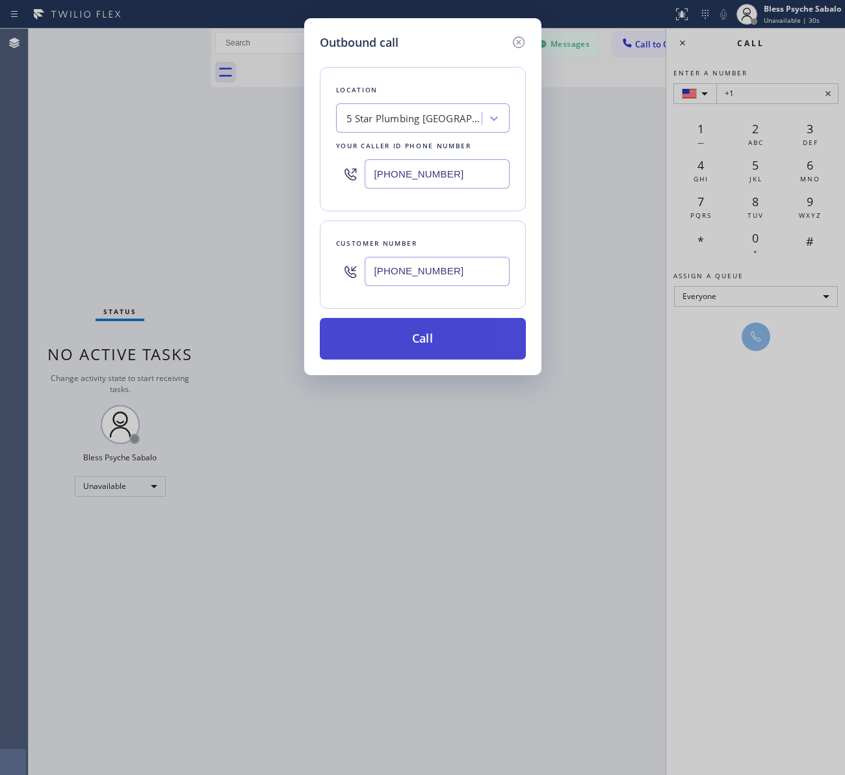
type input "[PHONE_NUMBER]"
click at [450, 346] on button "Call" at bounding box center [423, 339] width 206 height 42
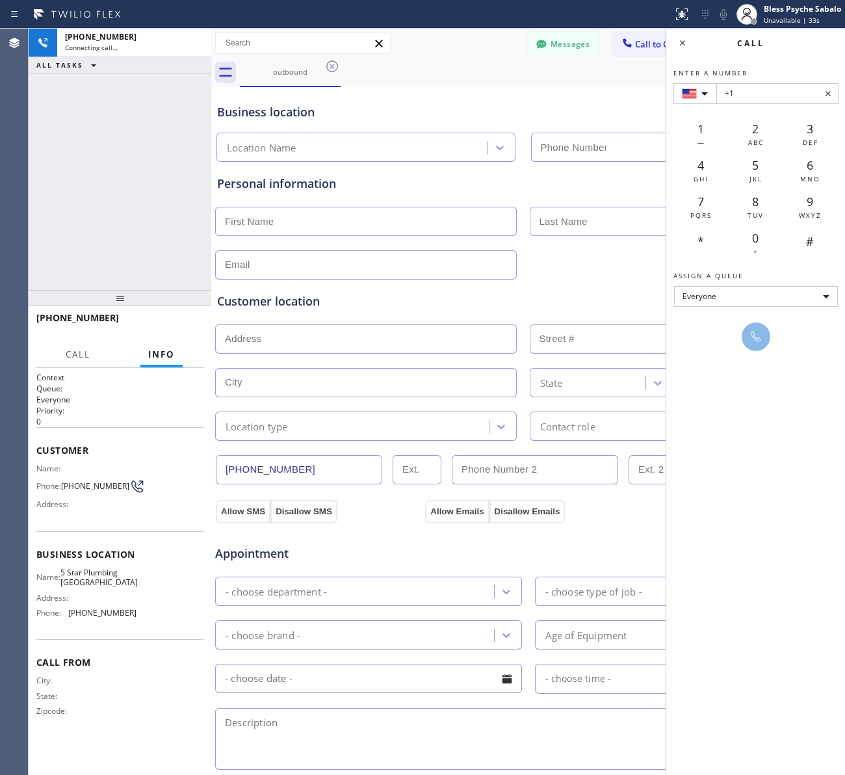
type input "(949) 894-4465"
click at [686, 44] on span "Call to Customer" at bounding box center [669, 44] width 68 height 12
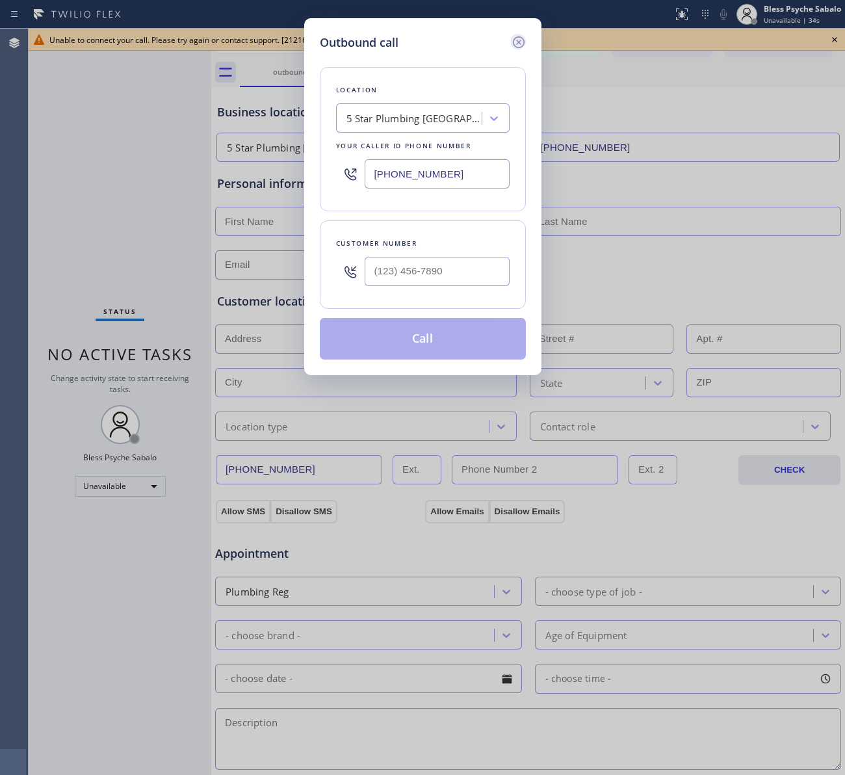
click at [521, 40] on icon at bounding box center [519, 42] width 16 height 16
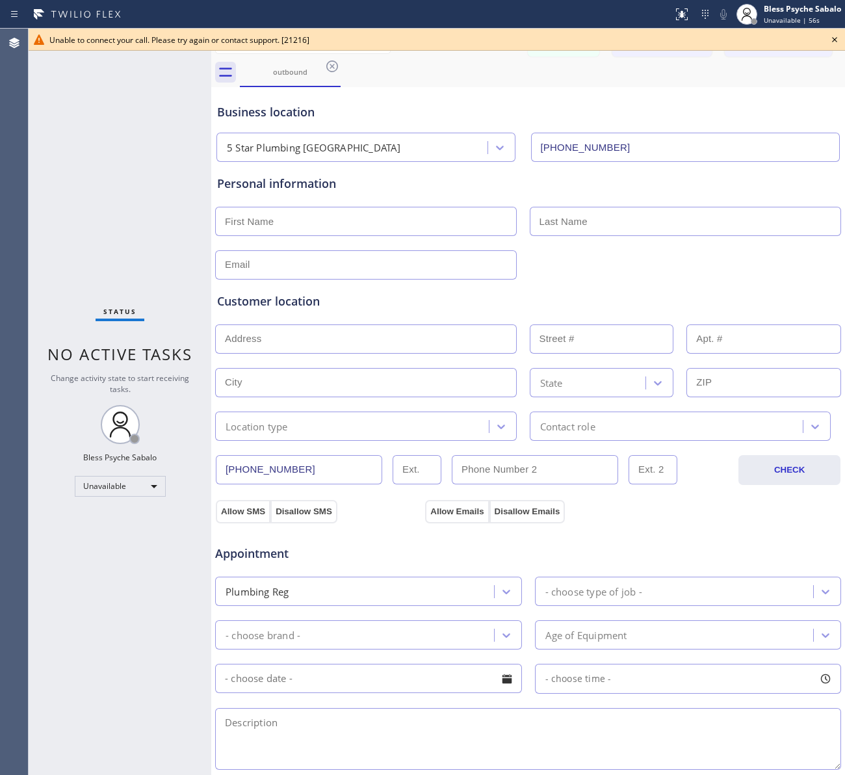
click at [642, 47] on div "Unable to connect your call. Please try again or contact support. [21216]" at bounding box center [437, 40] width 816 height 22
click at [833, 40] on icon at bounding box center [835, 40] width 16 height 16
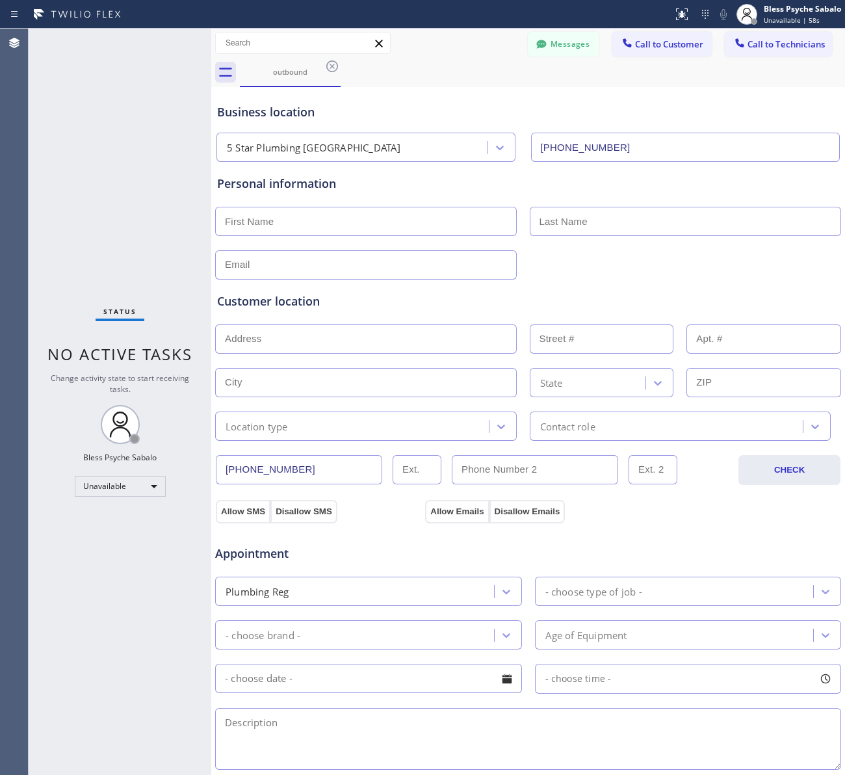
click at [703, 85] on div "Business location 5 Star Plumbing Irvine (949) 894-4465" at bounding box center [528, 123] width 627 height 77
click at [330, 64] on icon at bounding box center [332, 66] width 12 height 12
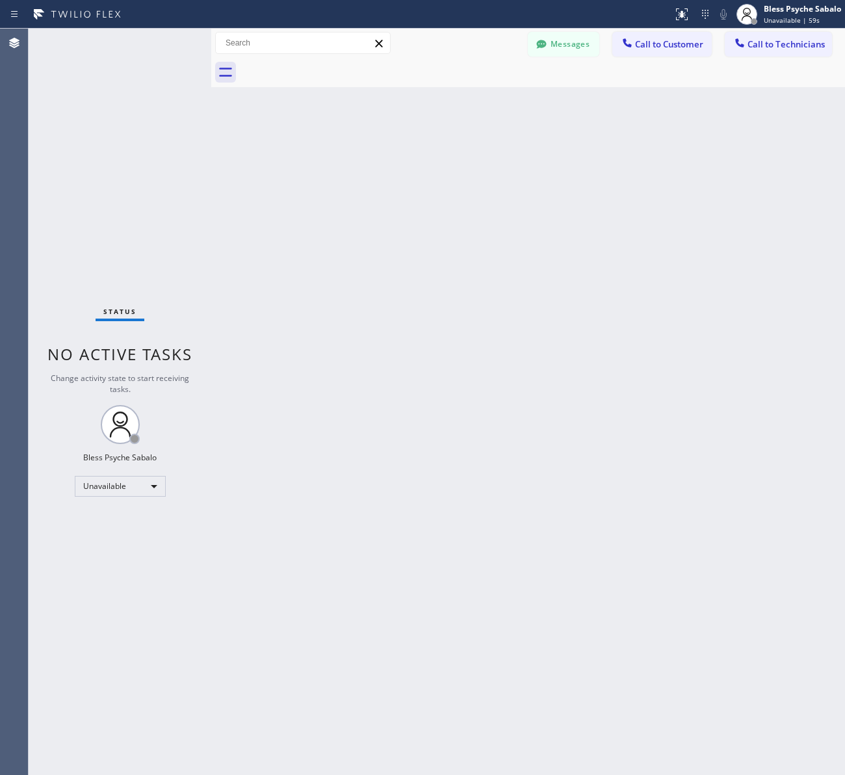
drag, startPoint x: 390, startPoint y: 82, endPoint x: 254, endPoint y: 73, distance: 136.8
click at [382, 82] on div at bounding box center [542, 72] width 605 height 29
click at [224, 73] on icon at bounding box center [225, 72] width 21 height 21
click at [225, 73] on icon at bounding box center [225, 72] width 21 height 21
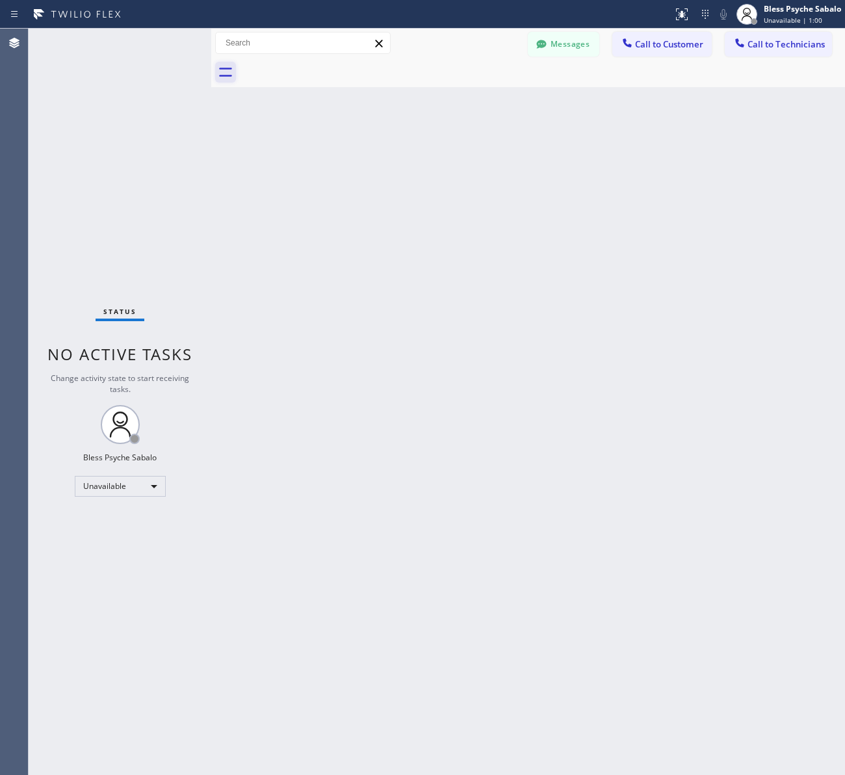
click at [225, 73] on icon at bounding box center [225, 72] width 21 height 21
click at [236, 307] on div "Back to Dashboard Change Sender ID Customers Technicians [PERSON_NAME] [PERSON_…" at bounding box center [528, 402] width 634 height 746
click at [118, 302] on div "Status No active tasks Change activity state to start receiving tasks. Bless Ps…" at bounding box center [120, 402] width 183 height 746
click at [118, 304] on div "Status No active tasks Change activity state to start receiving tasks. Bless Ps…" at bounding box center [120, 402] width 183 height 746
drag, startPoint x: 118, startPoint y: 304, endPoint x: 125, endPoint y: 348, distance: 44.8
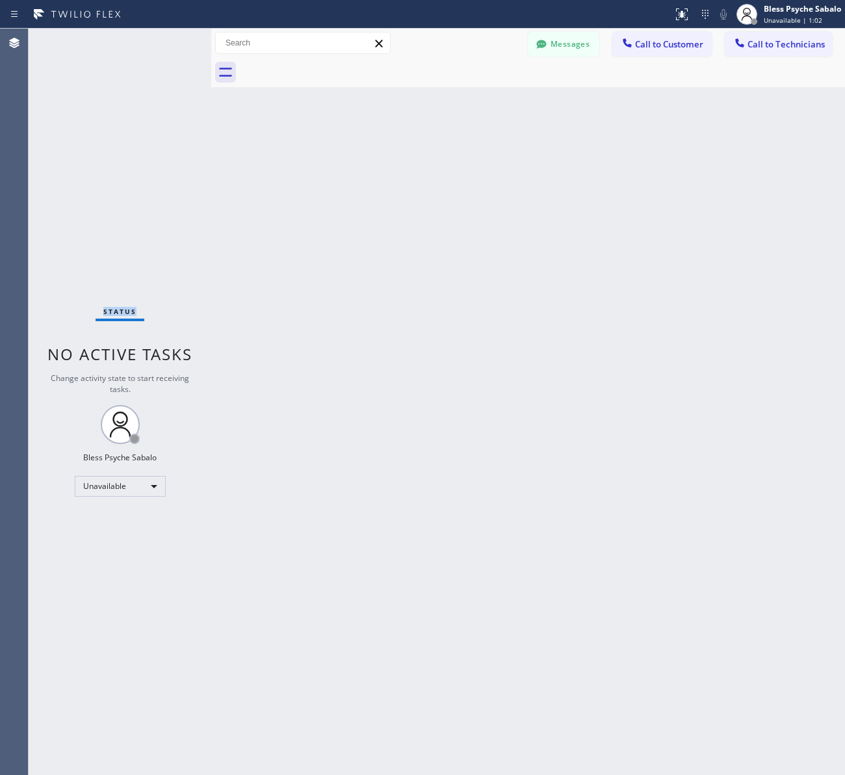
click at [118, 304] on div "Status No active tasks Change activity state to start receiving tasks. Bless Ps…" at bounding box center [120, 402] width 183 height 746
click at [125, 348] on span "No active tasks" at bounding box center [119, 353] width 145 height 21
click at [339, 180] on div "Back to Dashboard Change Sender ID Customers Technicians [PERSON_NAME] [PERSON_…" at bounding box center [528, 402] width 634 height 746
click at [674, 38] on span "Call to Customer" at bounding box center [669, 44] width 68 height 12
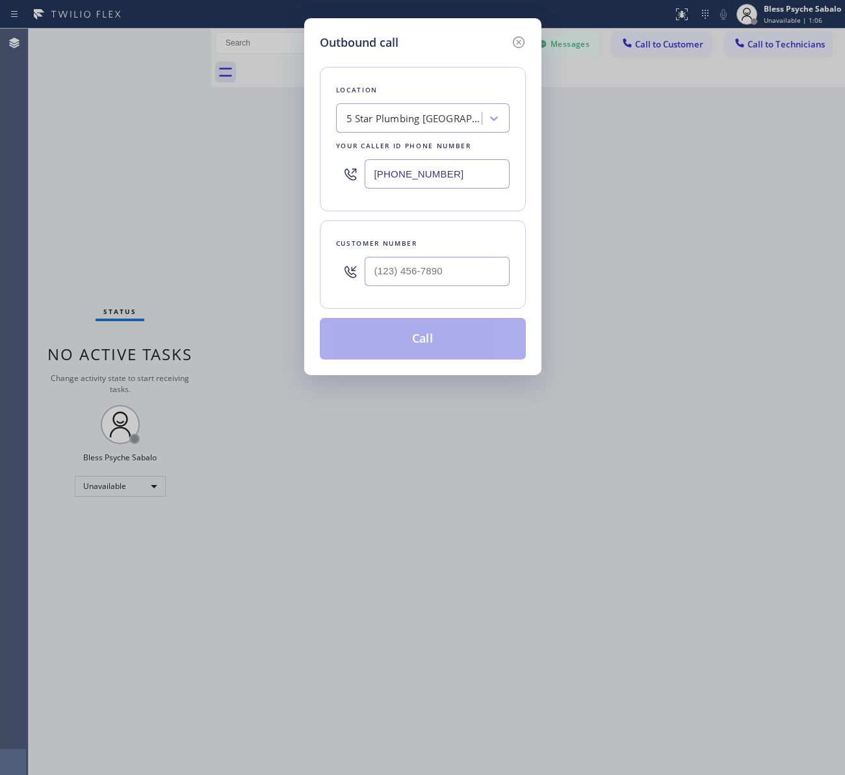
type input "(___) ___-____"
click at [417, 280] on input "(___) ___-____" at bounding box center [437, 271] width 145 height 29
click at [415, 268] on input "(___) ___-____" at bounding box center [437, 271] width 145 height 29
click at [418, 239] on div "Customer number" at bounding box center [423, 244] width 174 height 14
click at [421, 179] on input "(949) 894-4465" at bounding box center [437, 173] width 145 height 29
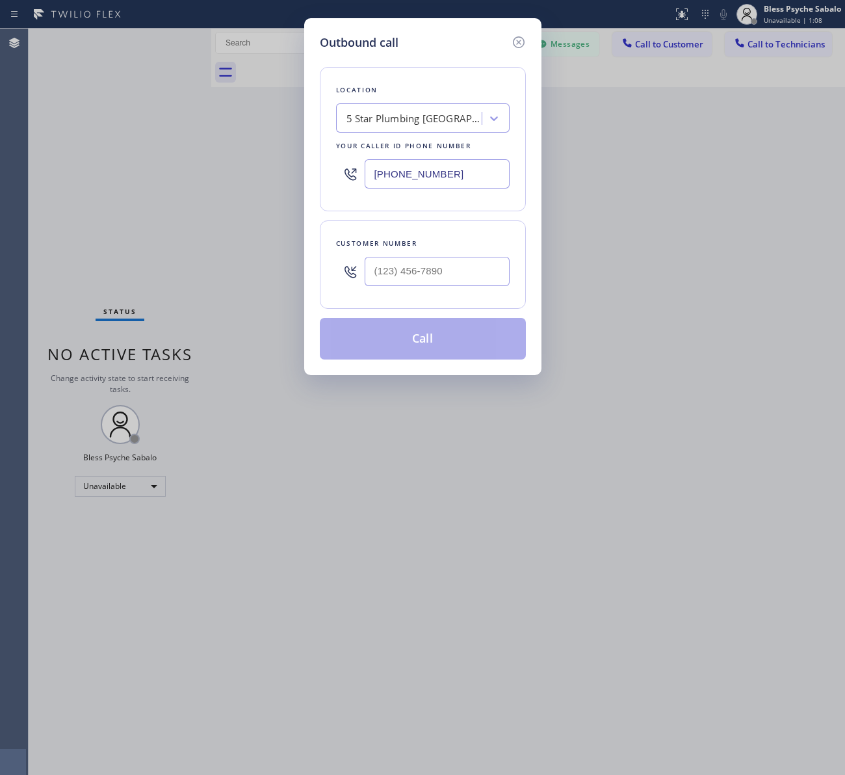
click at [419, 239] on div "Customer number" at bounding box center [423, 244] width 174 height 14
click at [524, 40] on icon at bounding box center [519, 42] width 16 height 16
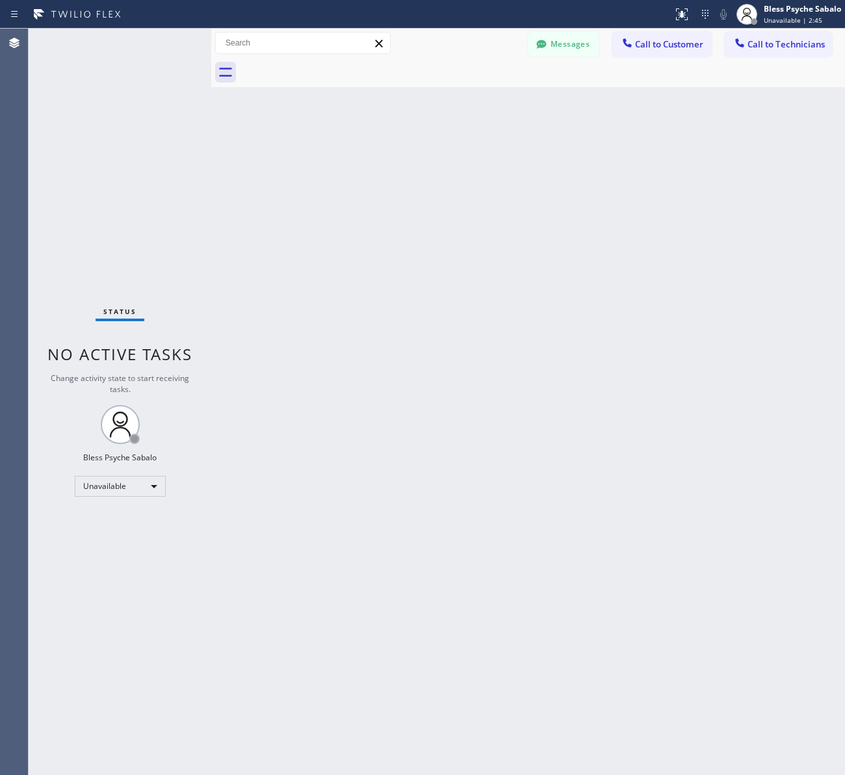
drag, startPoint x: 543, startPoint y: 109, endPoint x: 616, endPoint y: 105, distance: 73.6
click at [546, 112] on div "Back to Dashboard Change Sender ID Customers Technicians [PERSON_NAME] [PERSON_…" at bounding box center [528, 402] width 634 height 746
drag, startPoint x: 571, startPoint y: 112, endPoint x: 452, endPoint y: 0, distance: 163.7
click at [571, 112] on div "Back to Dashboard Change Sender ID Customers Technicians [PERSON_NAME] [PERSON_…" at bounding box center [528, 402] width 634 height 746
drag, startPoint x: 348, startPoint y: 166, endPoint x: 647, endPoint y: 92, distance: 308.2
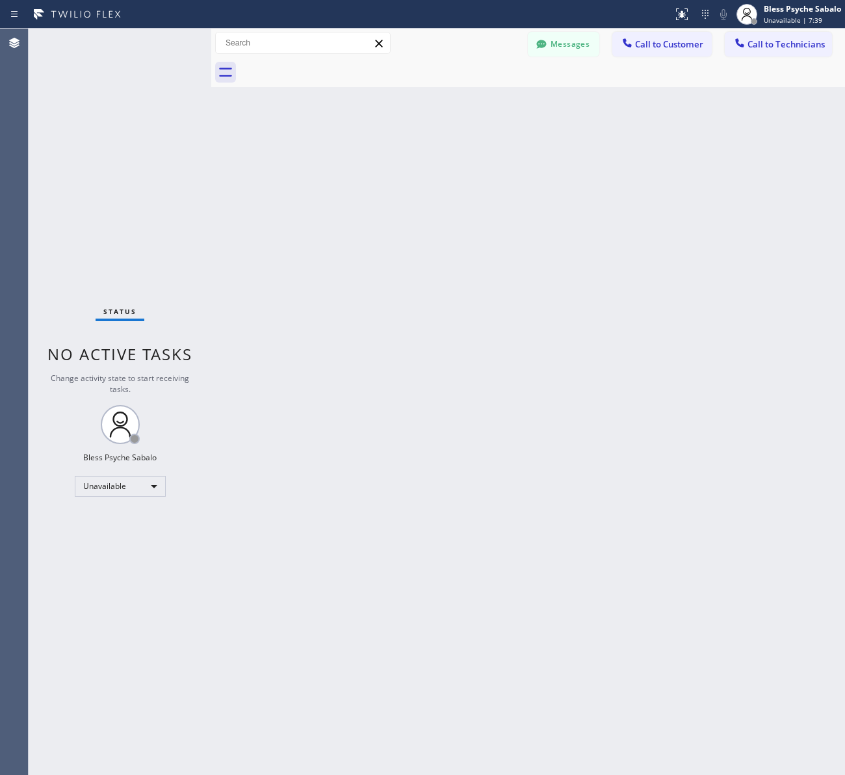
click at [358, 164] on div "Back to Dashboard Change Sender ID Customers Technicians [PERSON_NAME] [PERSON_…" at bounding box center [528, 402] width 634 height 746
click at [671, 41] on span "Call to Customer" at bounding box center [669, 44] width 68 height 12
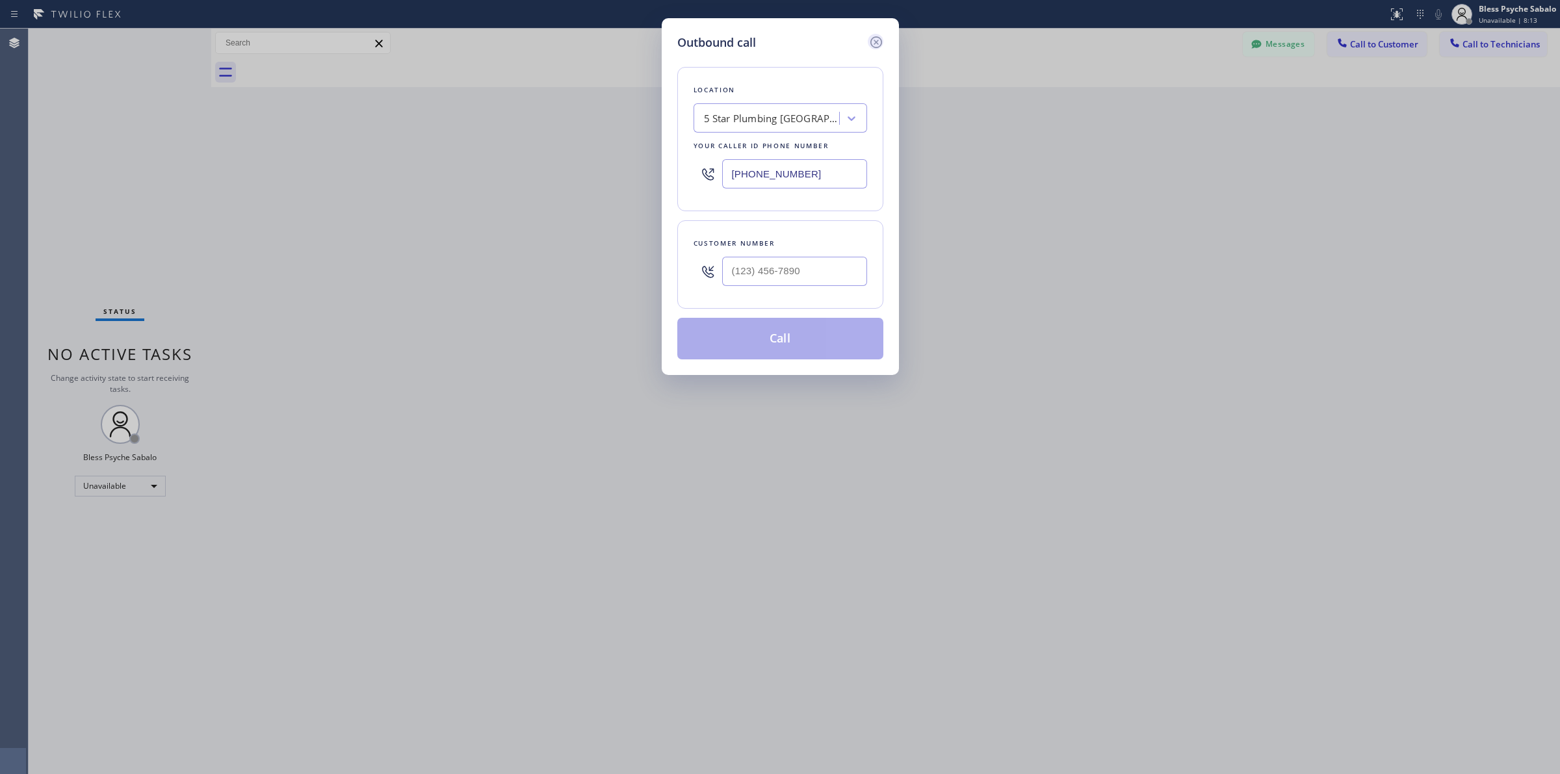
click at [844, 44] on icon at bounding box center [876, 42] width 12 height 12
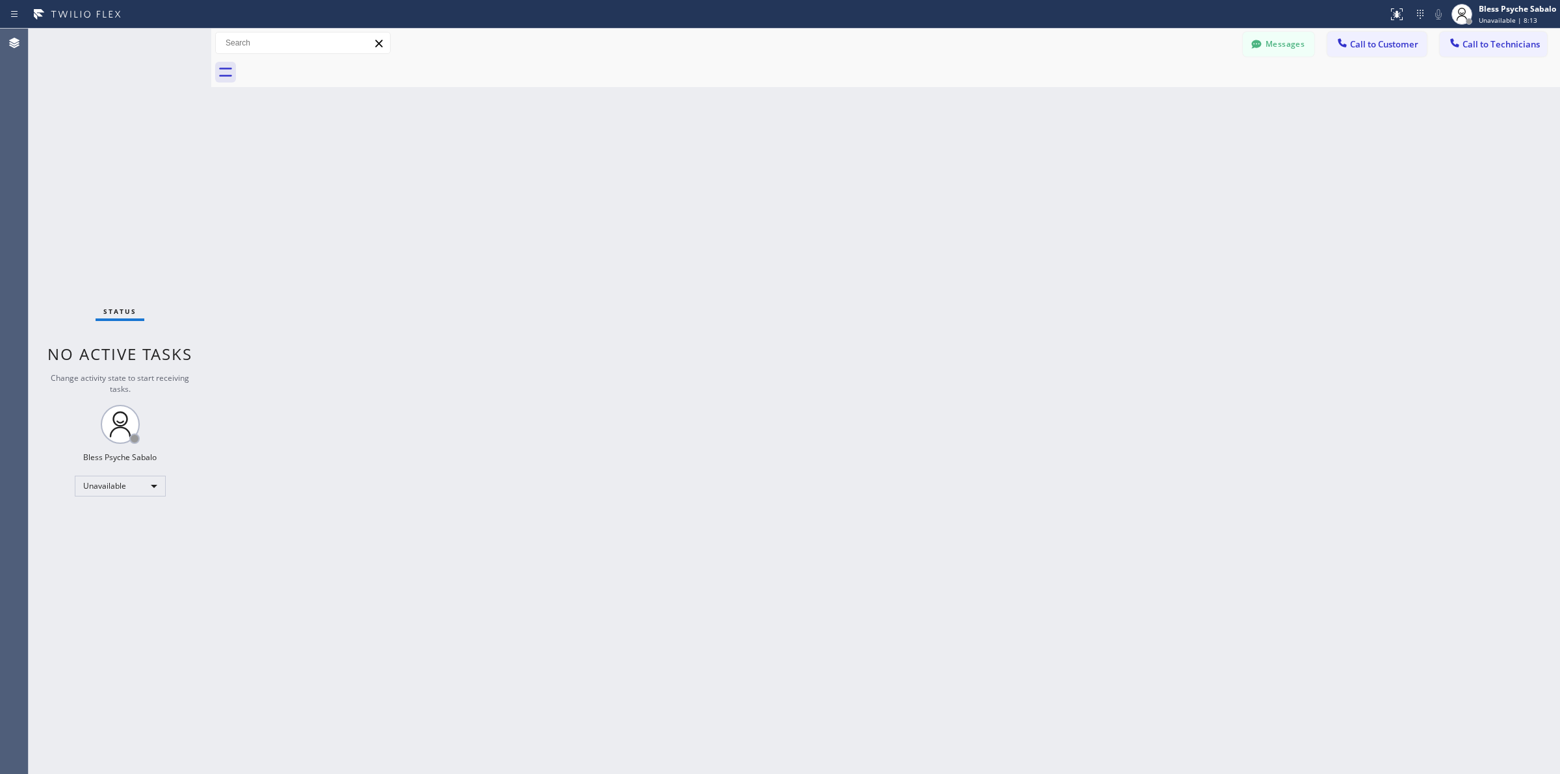
drag, startPoint x: 997, startPoint y: 101, endPoint x: 1223, endPoint y: 72, distance: 228.7
click at [844, 101] on div "Back to Dashboard Change Sender ID Customers Technicians [PERSON_NAME] [PERSON_…" at bounding box center [885, 402] width 1349 height 746
click at [844, 44] on button "Messages" at bounding box center [1279, 44] width 72 height 25
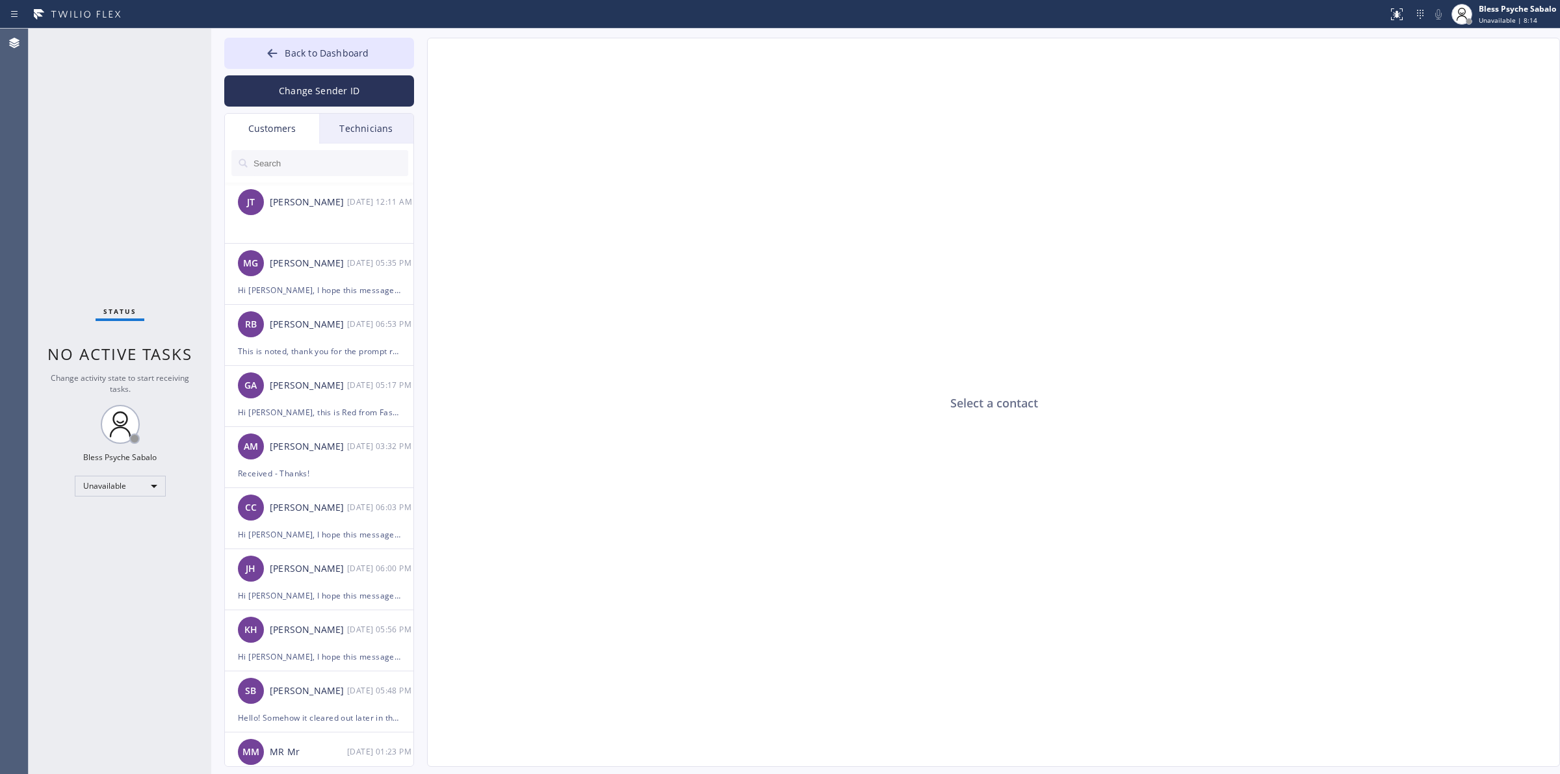
click at [365, 122] on div "Technicians" at bounding box center [366, 129] width 94 height 30
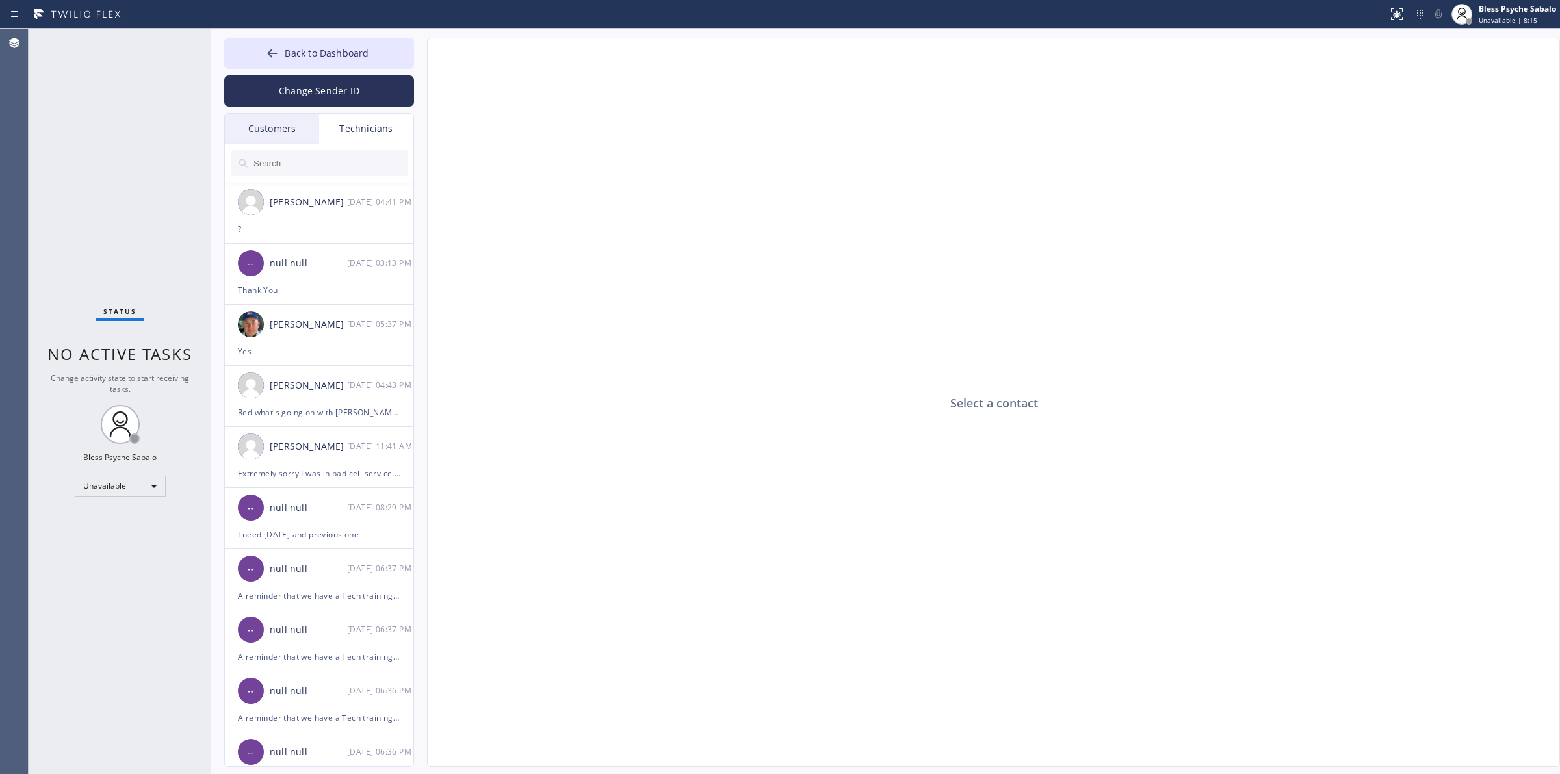
click at [335, 167] on input "text" at bounding box center [330, 163] width 156 height 26
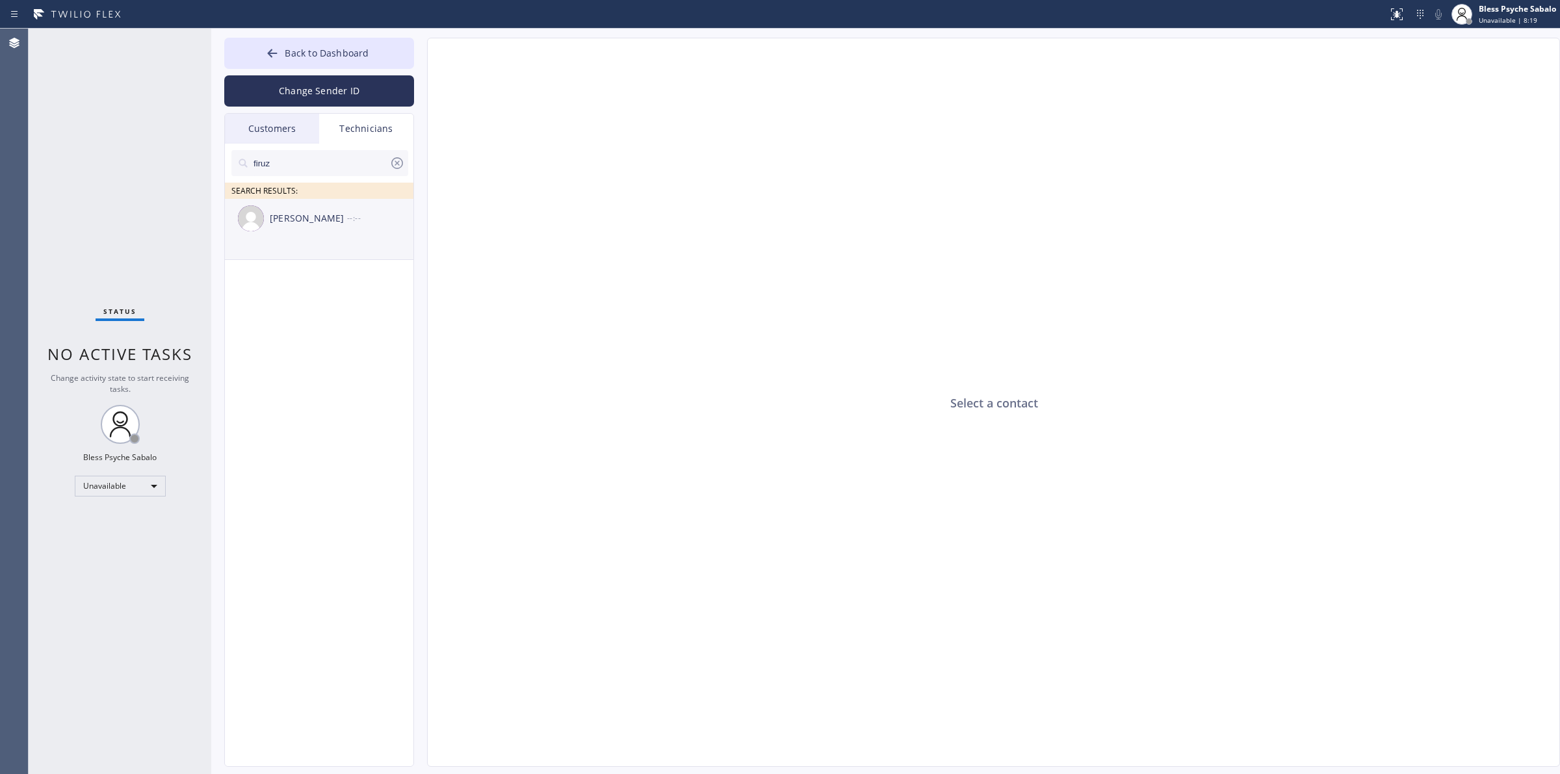
type input "firuz"
click at [340, 226] on div "Firuz Dadadzhanov --:--" at bounding box center [320, 218] width 190 height 39
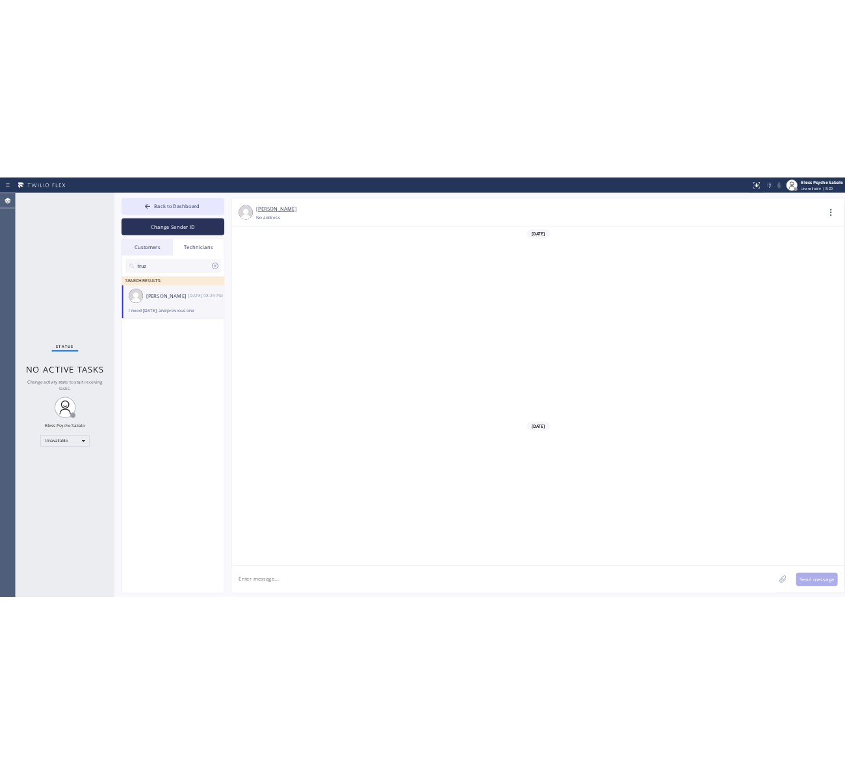
scroll to position [1674, 0]
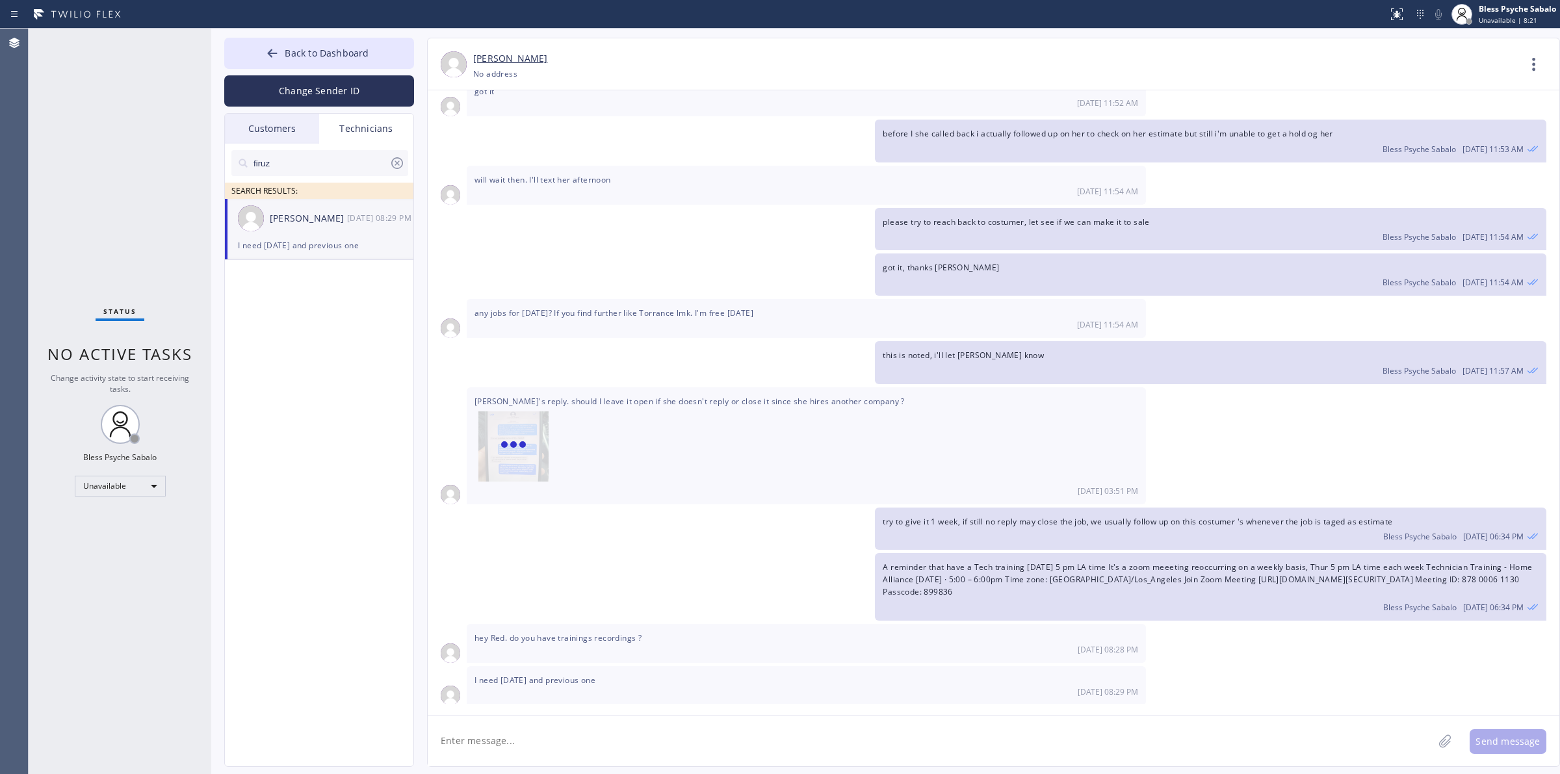
click at [605, 697] on div "I need today's and previous one 08/28 08:29 PM" at bounding box center [806, 685] width 679 height 39
click at [582, 736] on textarea at bounding box center [931, 741] width 1006 height 50
click at [580, 724] on textarea at bounding box center [931, 741] width 1006 height 50
click at [844, 78] on icon at bounding box center [1534, 64] width 31 height 31
click at [844, 140] on li "Call to Technician" at bounding box center [1455, 133] width 189 height 34
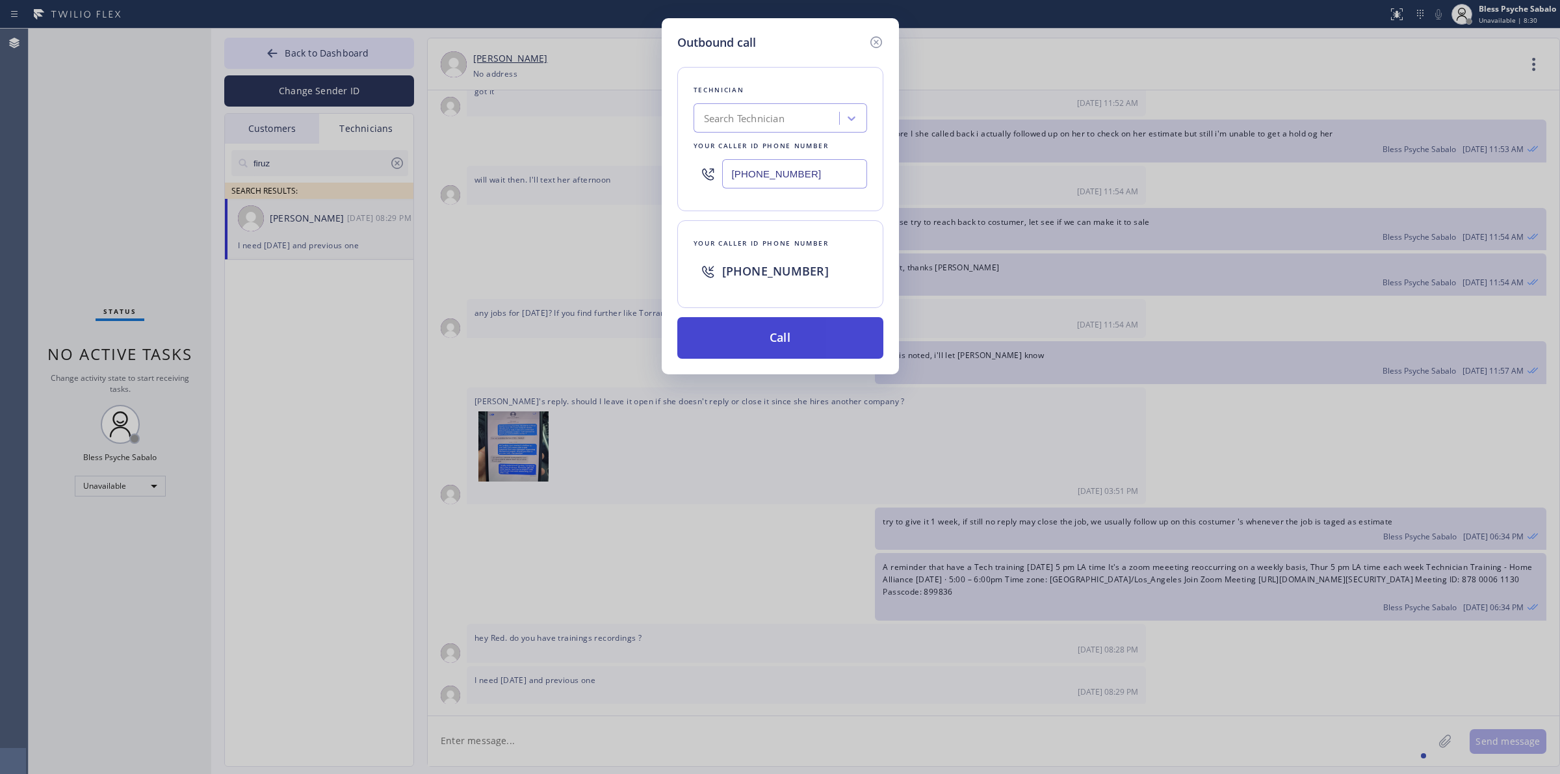
click at [805, 328] on button "Call" at bounding box center [780, 338] width 206 height 42
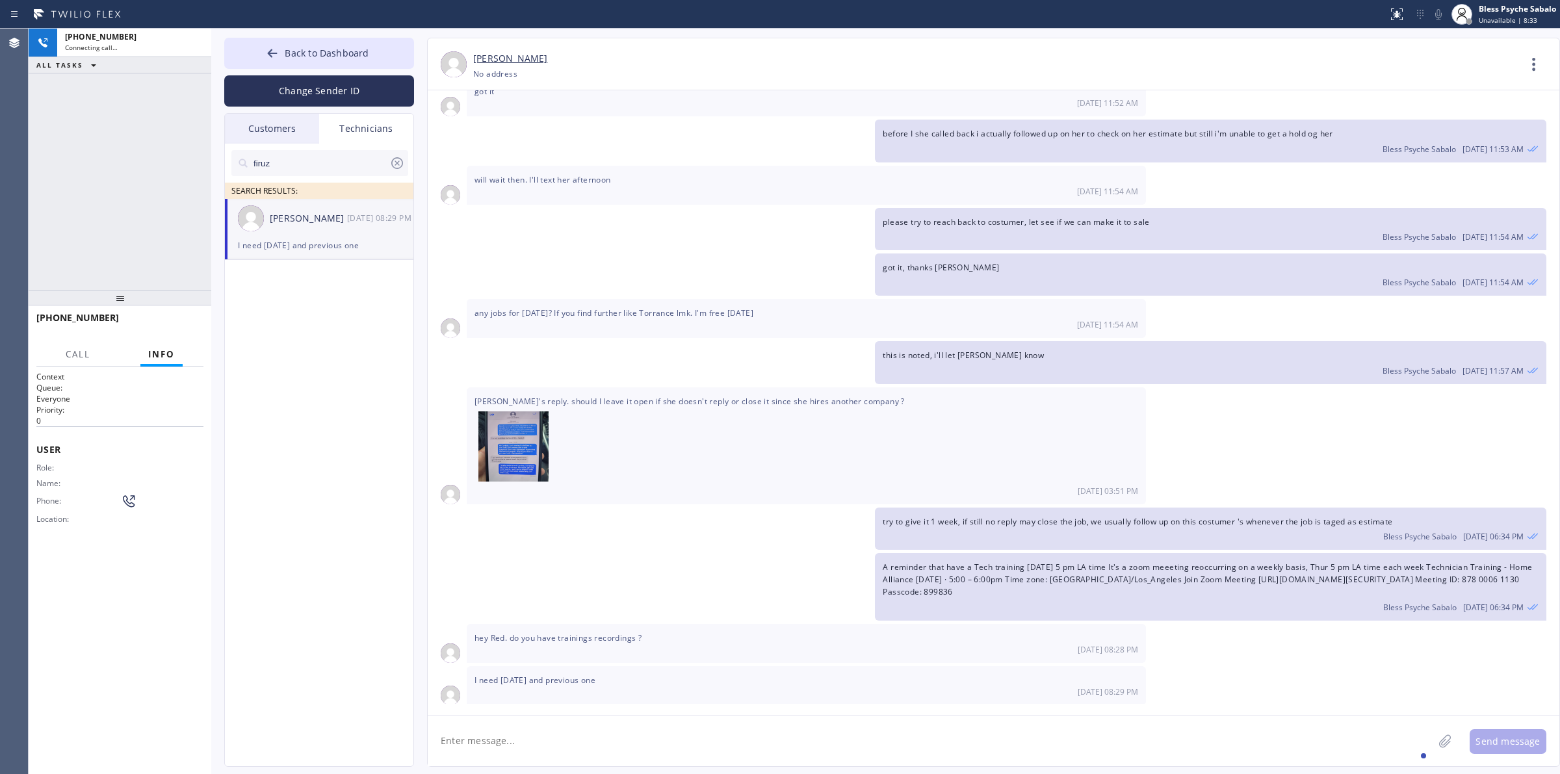
click at [782, 352] on div "this is noted, i'll let Alex know Bless Psyche Sabalo 08/28 11:57 AM" at bounding box center [987, 362] width 1119 height 42
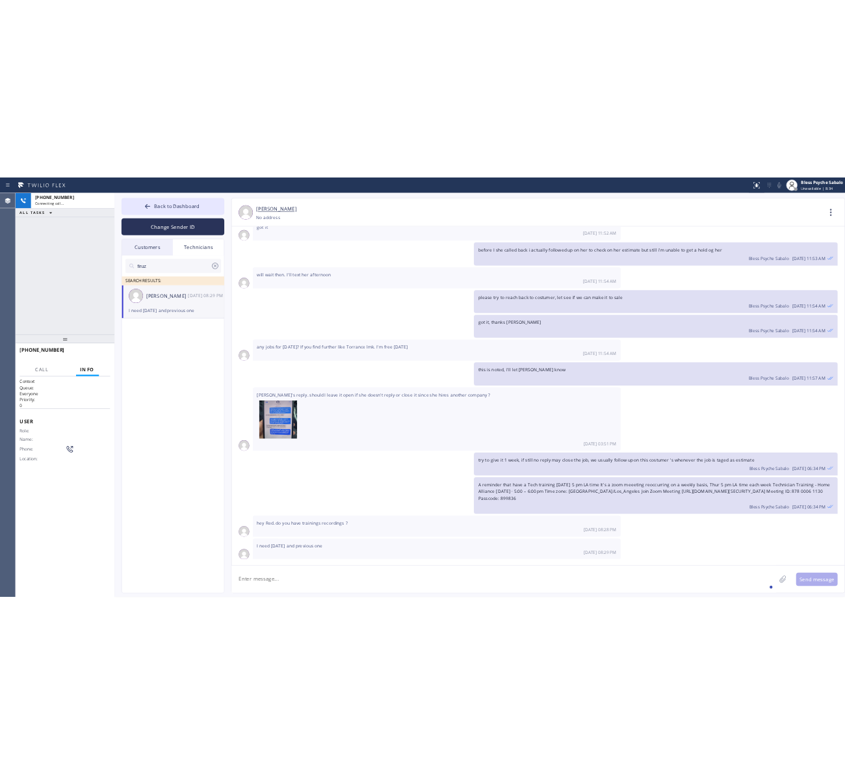
scroll to position [2098, 0]
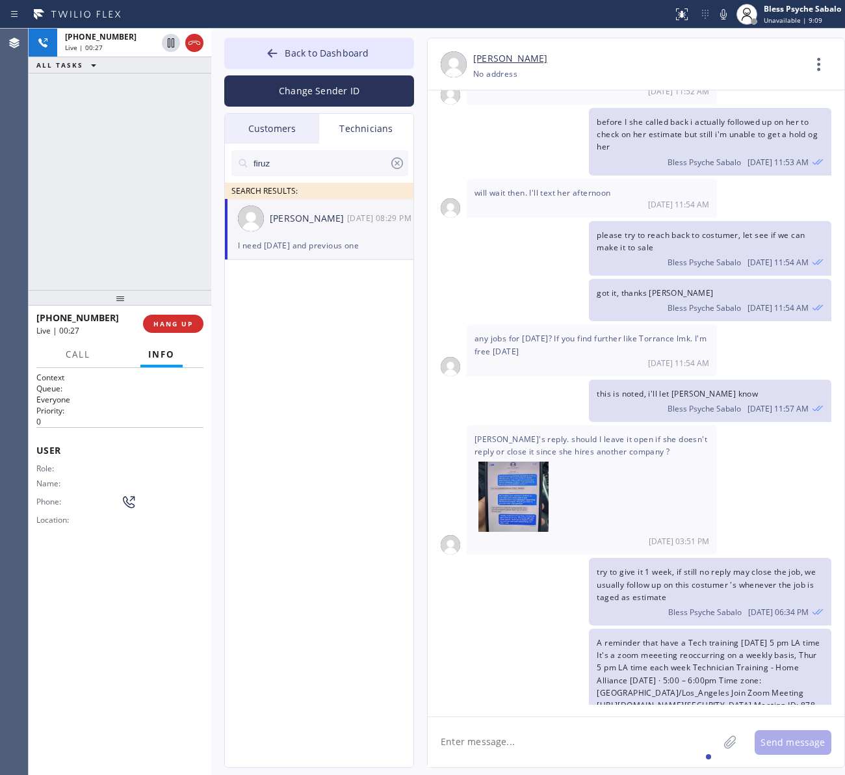
click at [615, 728] on textarea at bounding box center [573, 742] width 291 height 50
paste textarea "Mike Schwartz"
click at [547, 739] on textarea "Mike Schwartz-" at bounding box center [585, 742] width 314 height 50
paste textarea "CP6Q5X"
type textarea "Mike Schwartz-CP6Q5X"
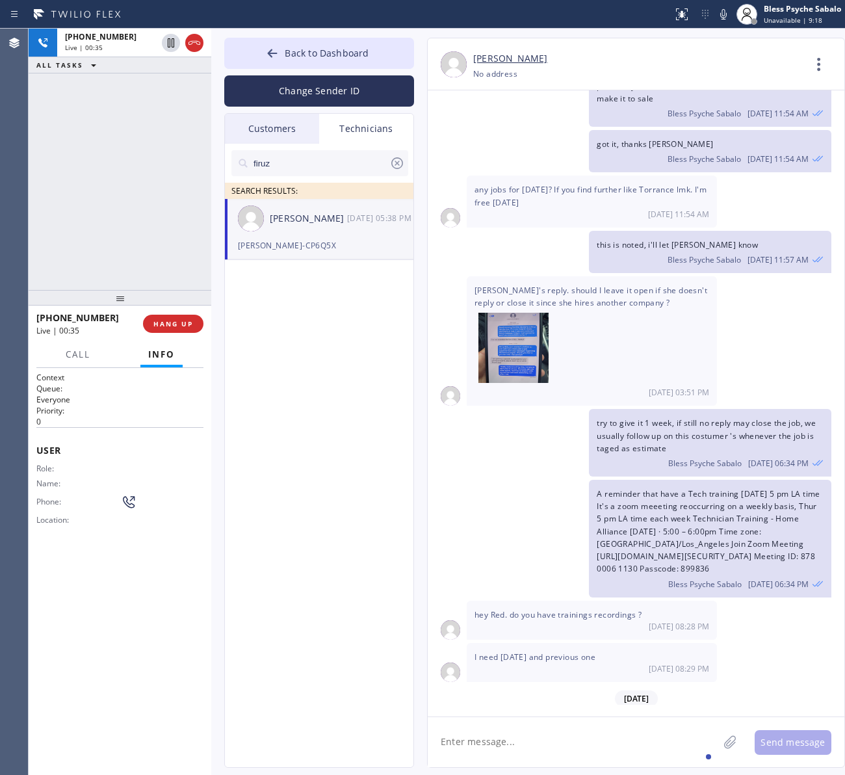
scroll to position [2322, 0]
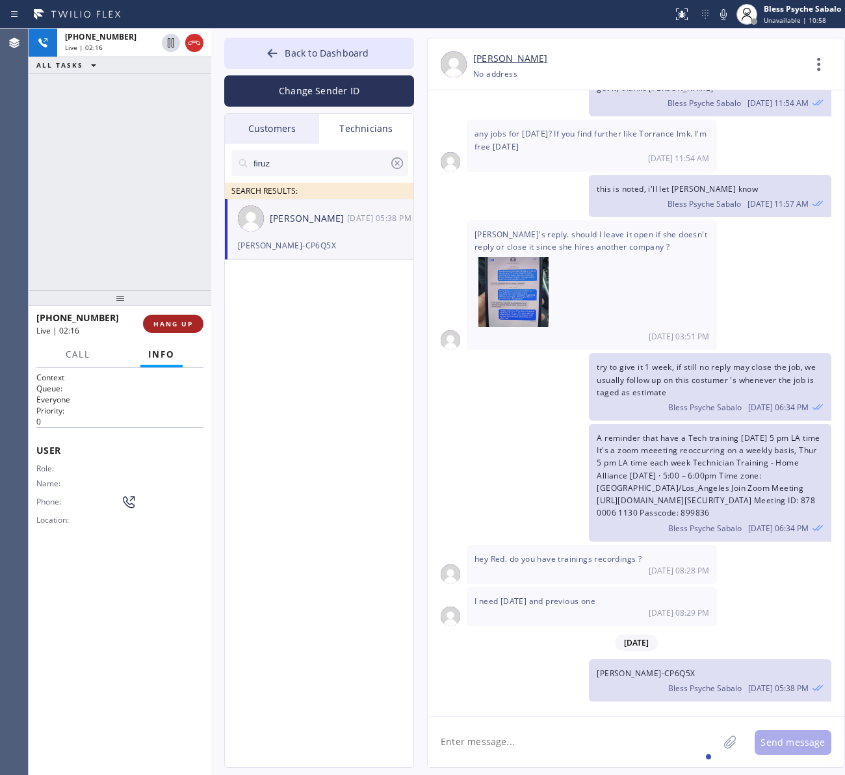
click at [172, 330] on button "HANG UP" at bounding box center [173, 324] width 60 height 18
click at [124, 200] on div "+19499192234 Live | 02:17 ALL TASKS ALL TASKS ACTIVE TASKS TASKS IN WRAP UP" at bounding box center [120, 159] width 183 height 261
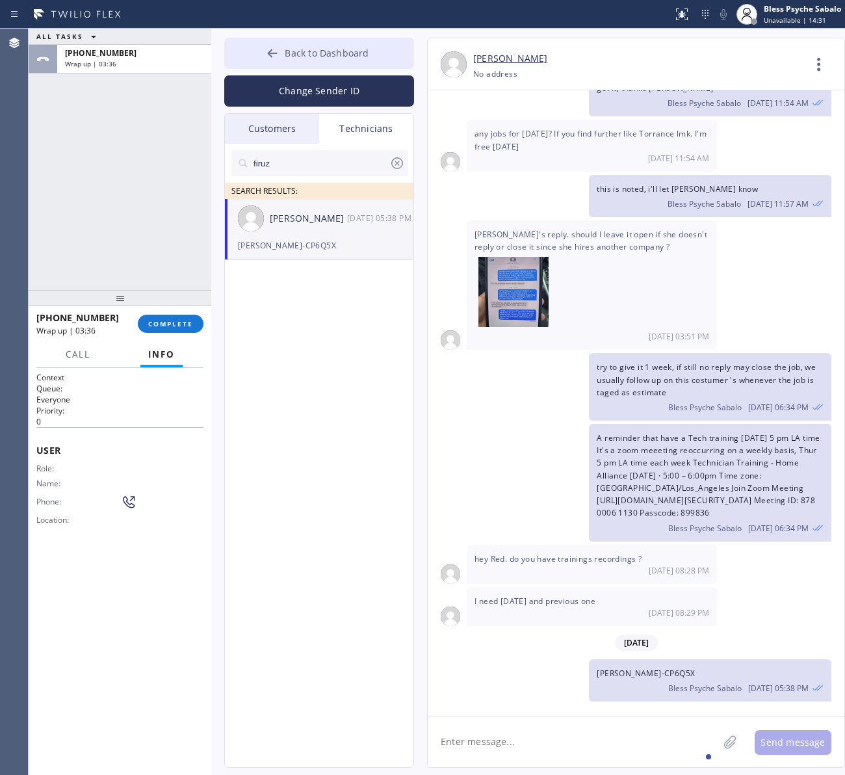
click at [333, 43] on button "Back to Dashboard" at bounding box center [319, 53] width 190 height 31
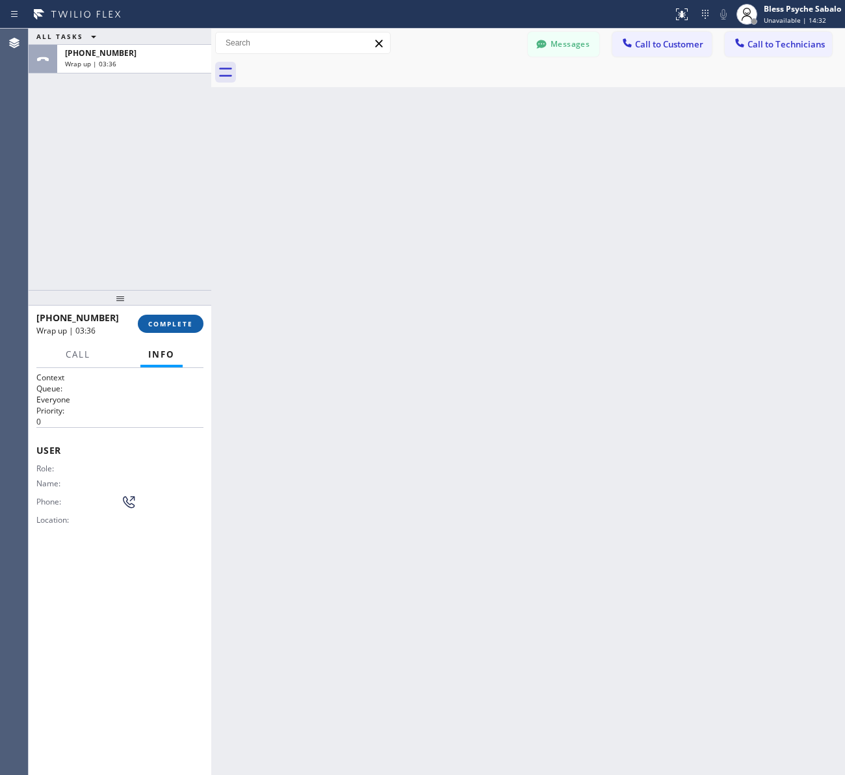
click at [185, 317] on button "COMPLETE" at bounding box center [171, 324] width 66 height 18
drag, startPoint x: 449, startPoint y: 244, endPoint x: 465, endPoint y: 242, distance: 17.0
click at [455, 244] on div "Back to Dashboard Change Sender ID Customers Technicians [PERSON_NAME] [PERSON_…" at bounding box center [528, 402] width 634 height 746
click at [681, 32] on button "Call to Customer" at bounding box center [661, 44] width 99 height 25
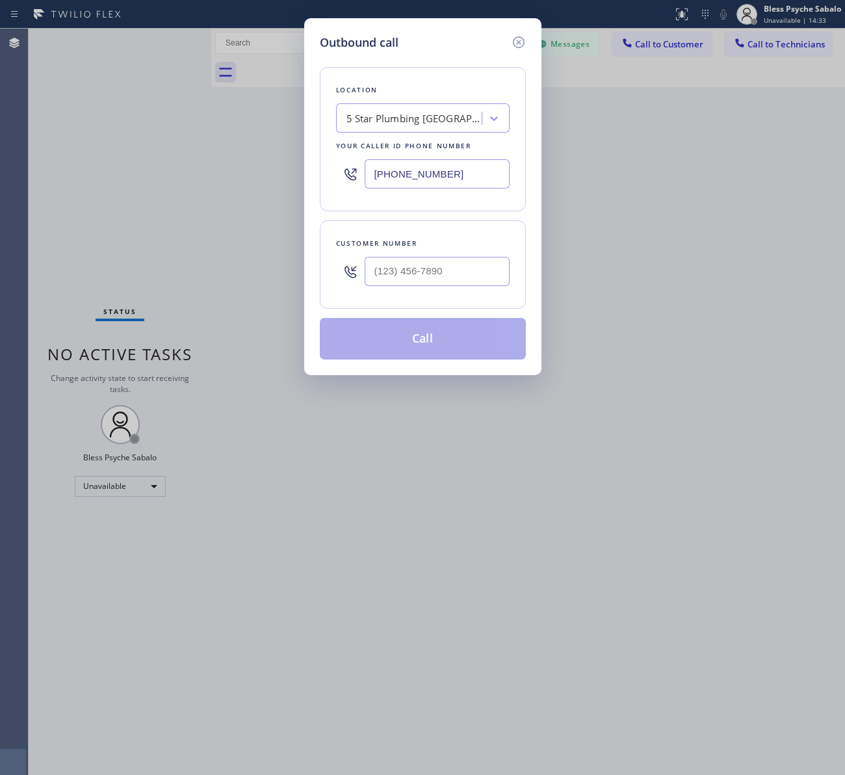
click at [384, 112] on div "5 Star Plumbing Irvine" at bounding box center [414, 118] width 137 height 15
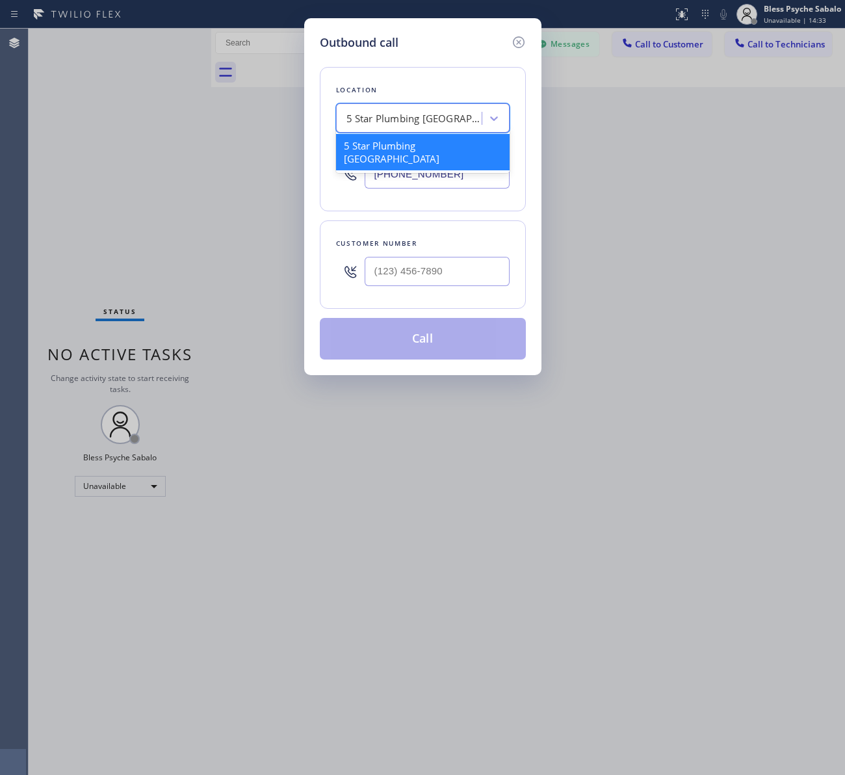
paste input "Oasis Plumbers Santa Monica"
type input "Oasis Plumbers Santa Monica"
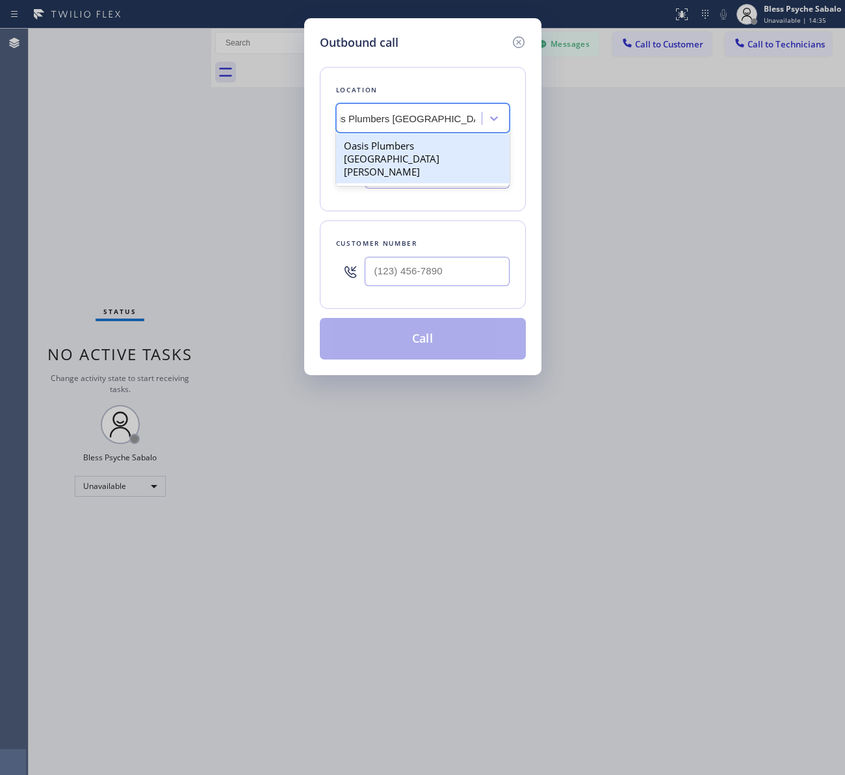
click at [420, 150] on div "Oasis Plumbers Santa Monica" at bounding box center [423, 158] width 174 height 49
type input "(310) 818-7582"
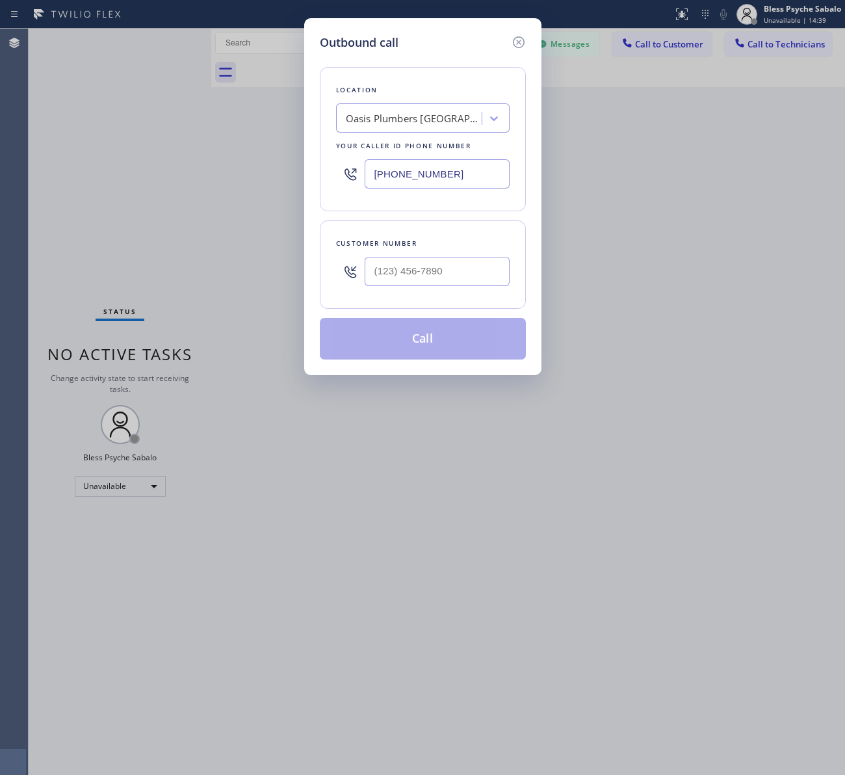
click at [476, 302] on div "Customer number" at bounding box center [423, 264] width 206 height 88
click at [472, 273] on input "(___) ___-____" at bounding box center [437, 271] width 145 height 29
paste input "510) 295-7622"
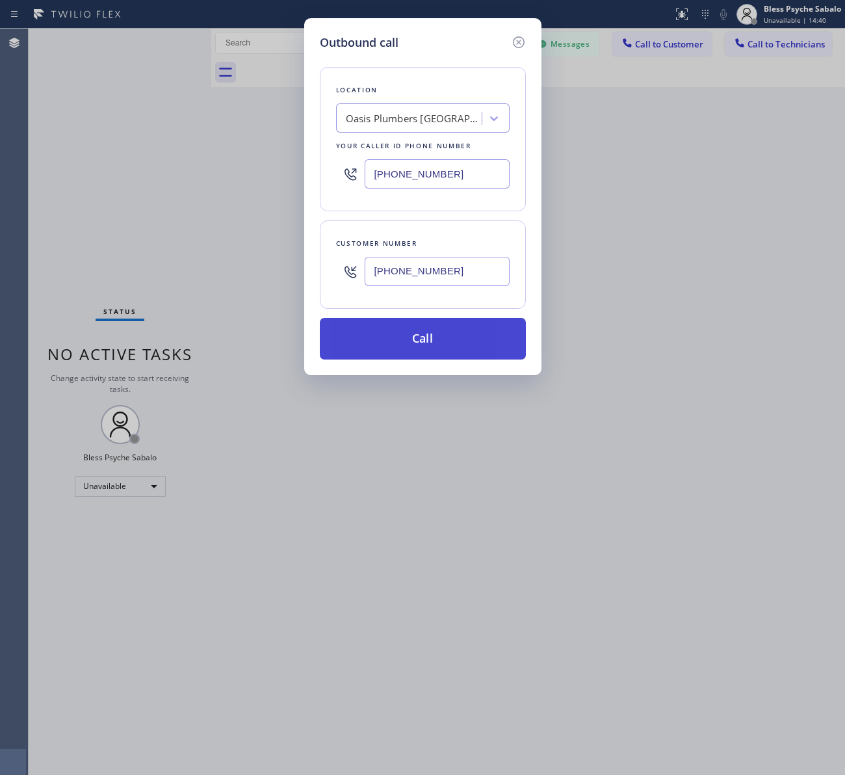
type input "(510) 295-7622"
drag, startPoint x: 468, startPoint y: 335, endPoint x: 476, endPoint y: 341, distance: 10.3
click at [471, 338] on button "Call" at bounding box center [423, 339] width 206 height 42
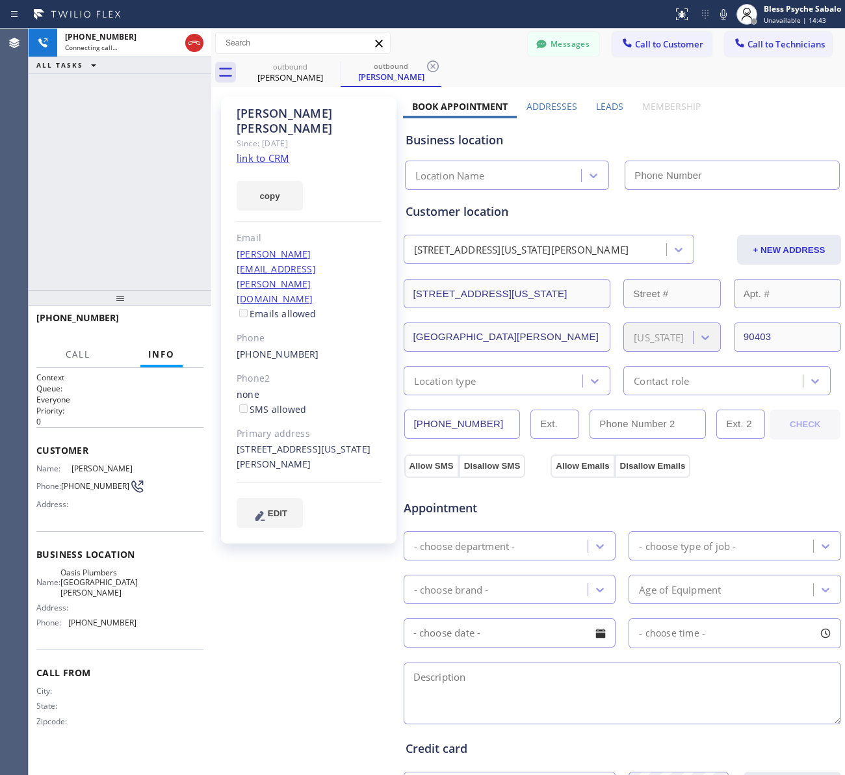
click at [304, 562] on div "Mike Schwartz Since: 20 may 2020 link to CRM copy Email mike.schwartz@gmail.com…" at bounding box center [309, 524] width 189 height 868
type input "(310) 818-7582"
click at [434, 62] on icon at bounding box center [433, 66] width 12 height 12
click at [444, 62] on div "outbound Mike Schwartz" at bounding box center [542, 72] width 605 height 29
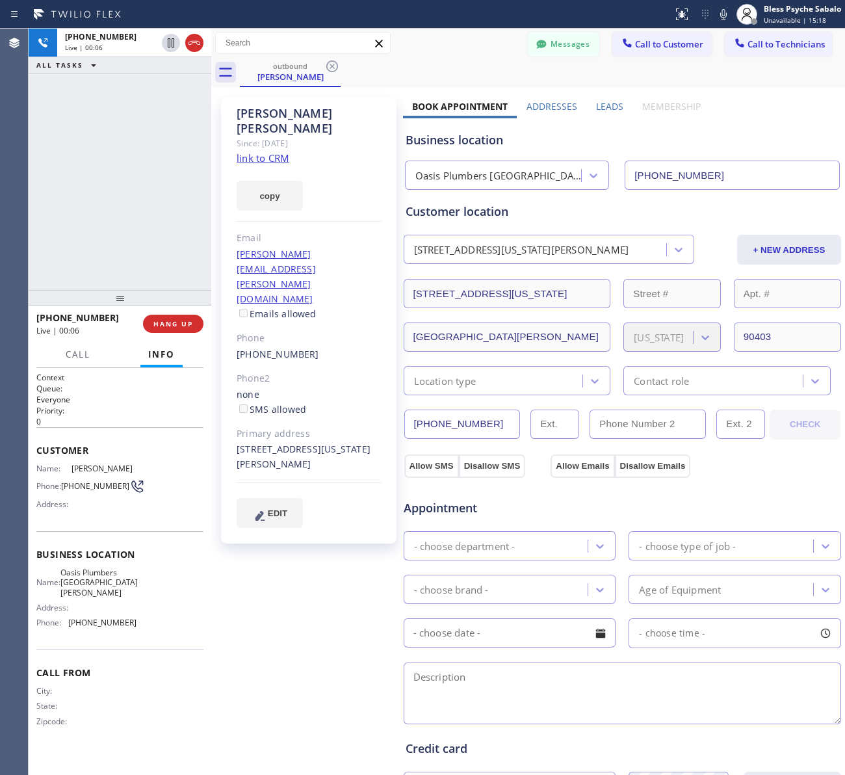
scroll to position [187, 0]
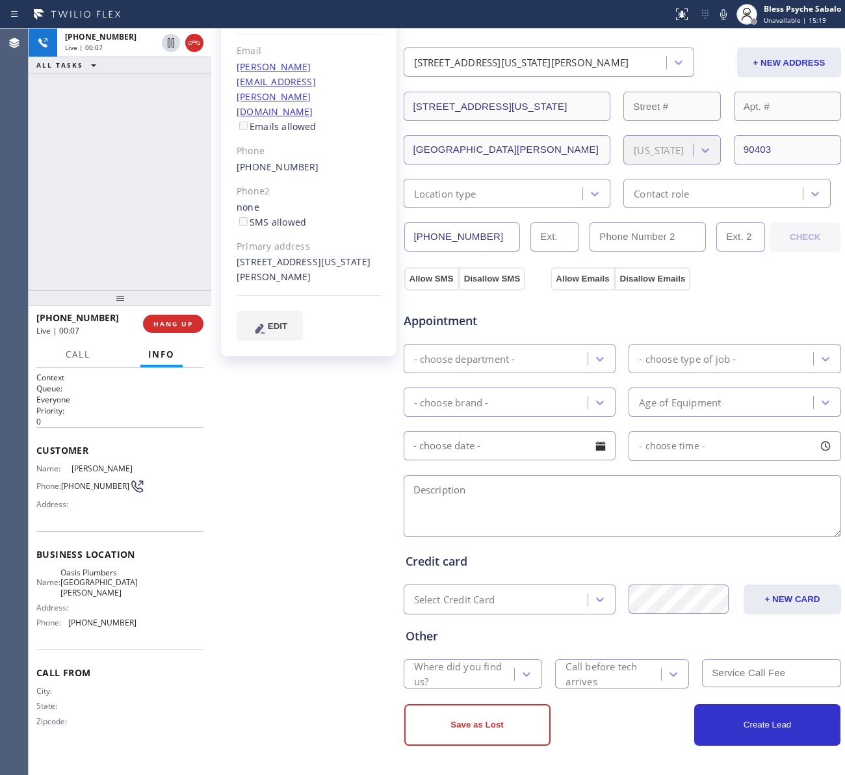
click at [348, 469] on div "Mike Schwartz Since: 20 may 2020 link to CRM copy Email mike.schwartz@gmail.com…" at bounding box center [309, 337] width 189 height 868
click at [168, 317] on button "HANG UP" at bounding box center [173, 324] width 60 height 18
drag, startPoint x: 150, startPoint y: 196, endPoint x: 190, endPoint y: 0, distance: 199.6
click at [151, 192] on div "+15102957622 Live | 00:08 ALL TASKS ALL TASKS ACTIVE TASKS TASKS IN WRAP UP" at bounding box center [120, 159] width 183 height 261
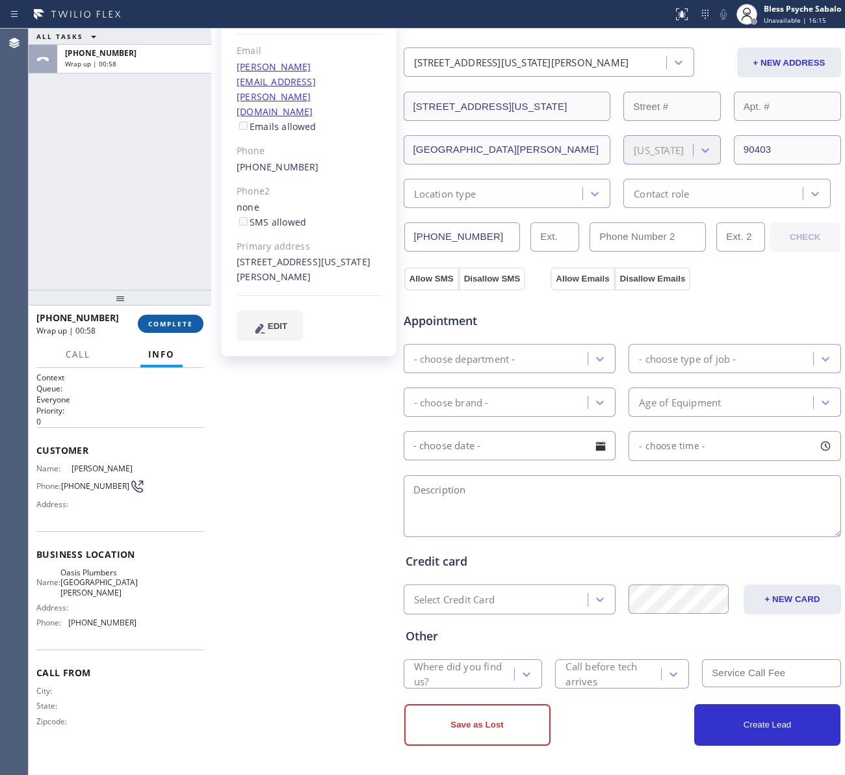
drag, startPoint x: 179, startPoint y: 300, endPoint x: 176, endPoint y: 320, distance: 20.4
click at [179, 303] on div at bounding box center [120, 298] width 183 height 16
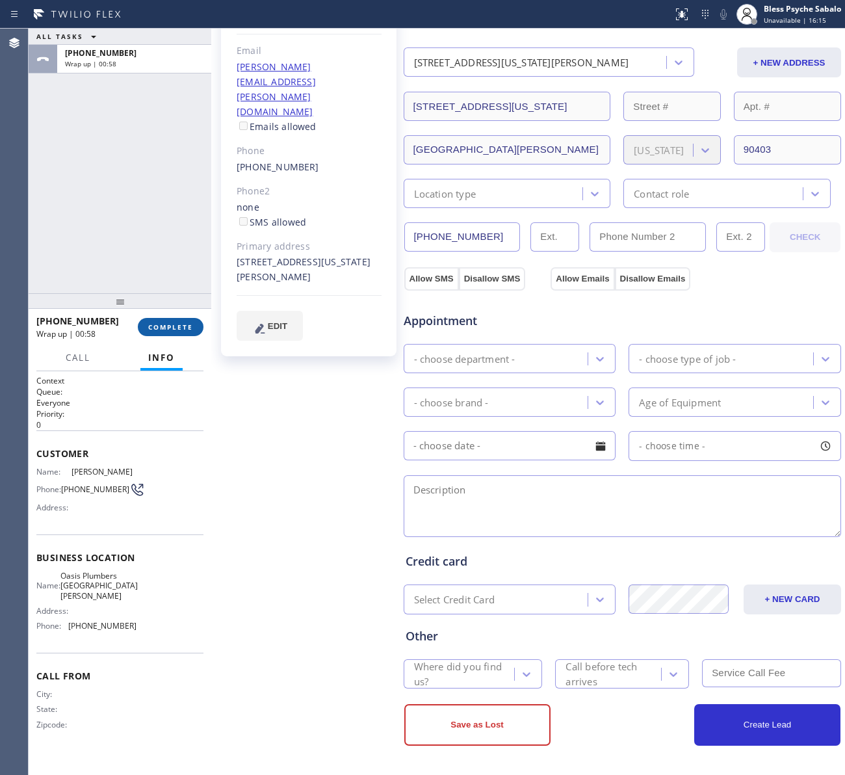
drag, startPoint x: 177, startPoint y: 323, endPoint x: 179, endPoint y: 333, distance: 10.1
click at [179, 330] on span "COMPLETE" at bounding box center [170, 326] width 45 height 9
click at [161, 177] on div "ALL TASKS ALL TASKS ACTIVE TASKS TASKS IN WRAP UP +15102957622 Wrap up | 00:59" at bounding box center [120, 161] width 183 height 265
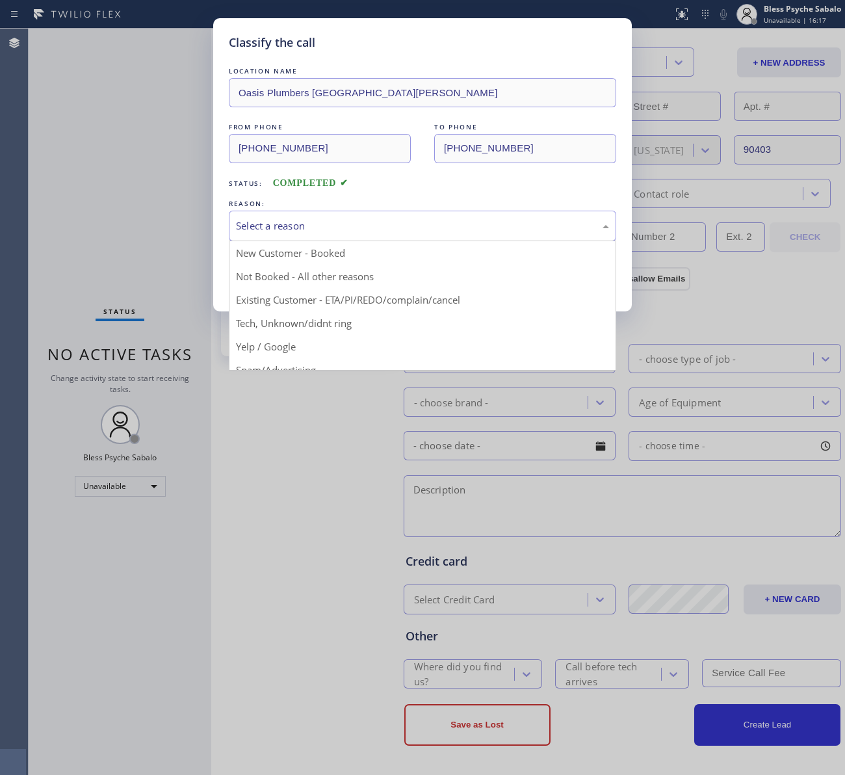
click at [335, 221] on div "Select a reason" at bounding box center [422, 225] width 373 height 15
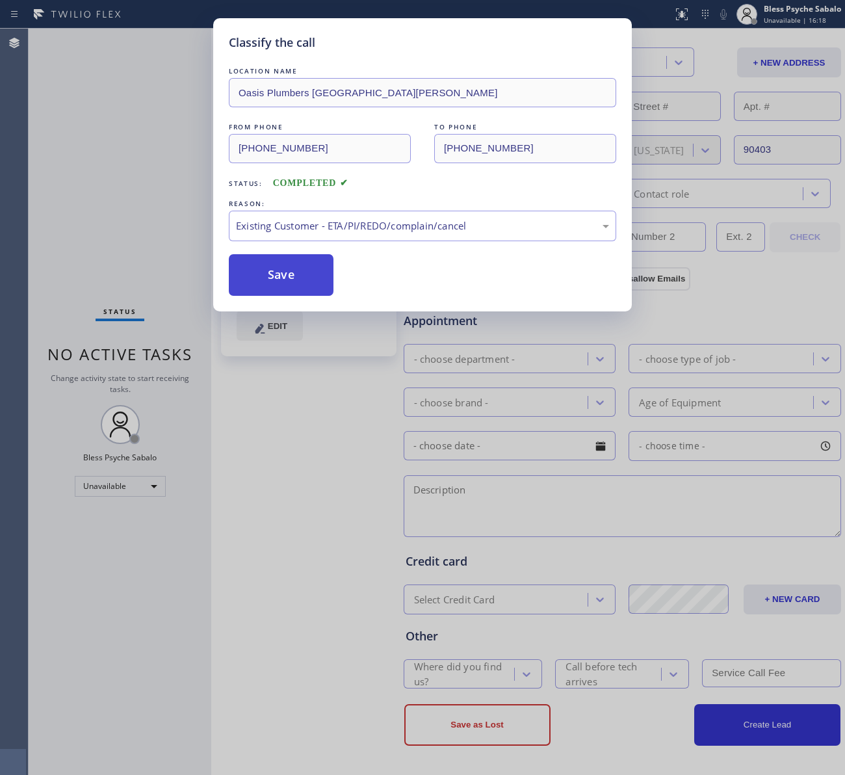
click at [288, 283] on button "Save" at bounding box center [281, 275] width 105 height 42
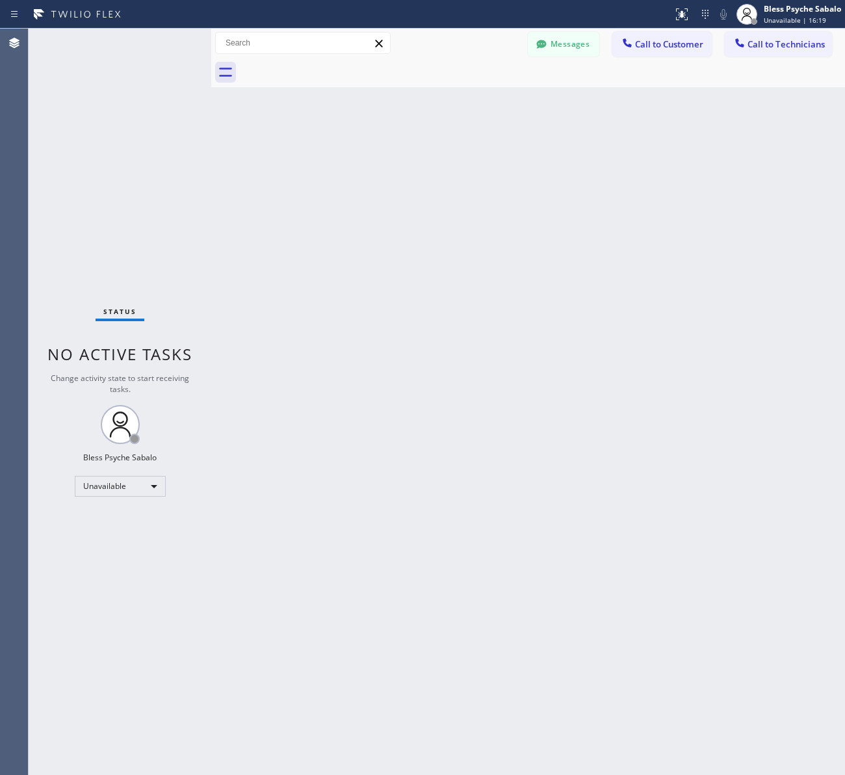
click at [307, 274] on div "Back to Dashboard Change Sender ID Customers Technicians [PERSON_NAME] [PERSON_…" at bounding box center [528, 402] width 634 height 746
drag, startPoint x: 387, startPoint y: 280, endPoint x: 626, endPoint y: 98, distance: 299.7
click at [402, 276] on div "Back to Dashboard Change Sender ID Customers Technicians [PERSON_NAME] [PERSON_…" at bounding box center [528, 402] width 634 height 746
click at [654, 34] on button "Call to Customer" at bounding box center [661, 44] width 99 height 25
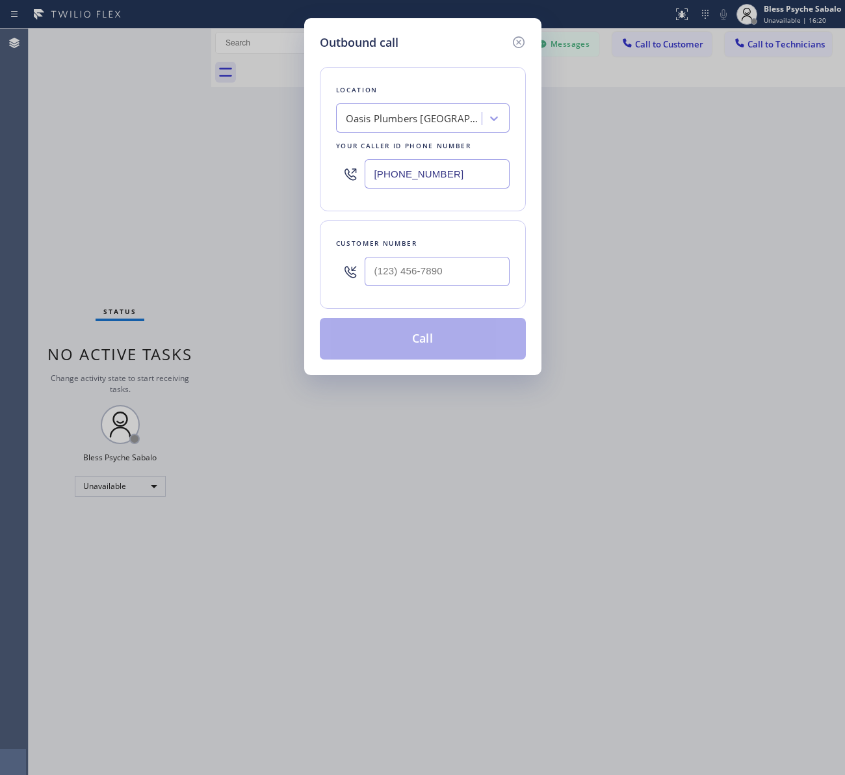
click at [434, 102] on div "Location Oasis Plumbers Santa Monica Your caller id phone number (310) 818-7582" at bounding box center [423, 139] width 206 height 144
click at [437, 112] on div "Oasis Plumbers Santa Monica" at bounding box center [414, 118] width 137 height 15
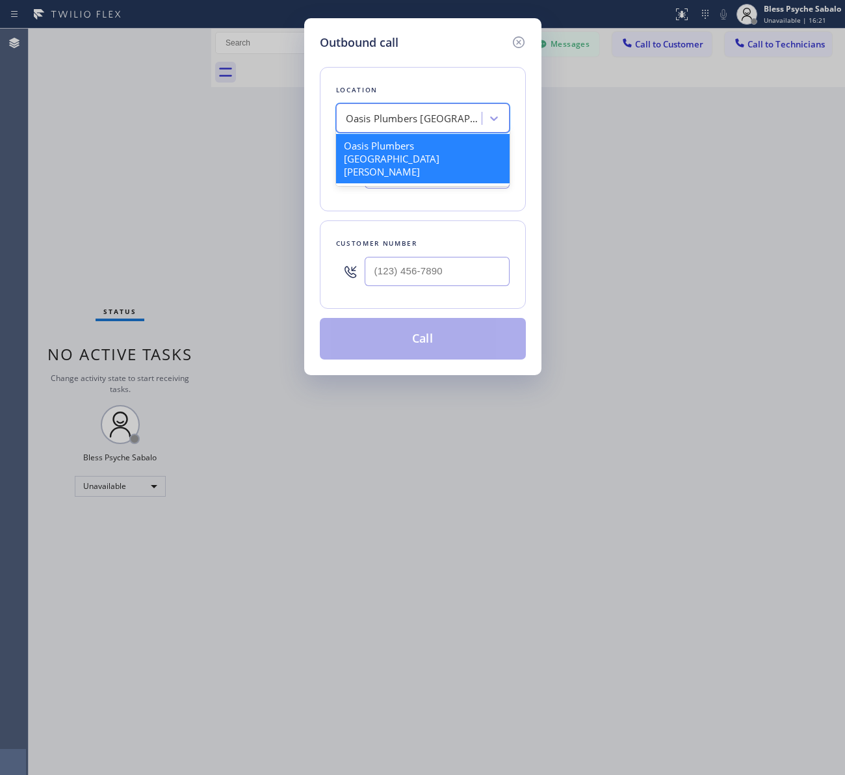
paste input "Local plumbers Bel Air"
type input "Local plumbers Bel Air"
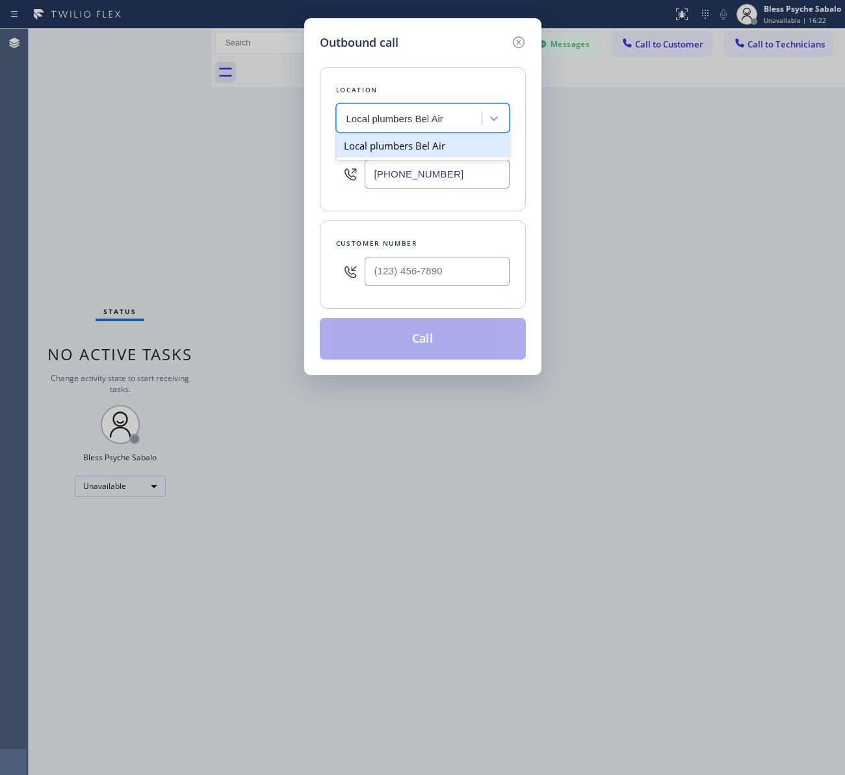
click at [429, 150] on div "Local plumbers Bel Air" at bounding box center [423, 145] width 174 height 23
type input "(424) 320-6540"
click at [644, 199] on div "Outbound call Location Local plumbers Bel Air Your caller id phone number (424)…" at bounding box center [422, 387] width 845 height 775
click at [449, 299] on div "Customer number" at bounding box center [423, 264] width 206 height 88
click at [447, 277] on input "(___) ___-____" at bounding box center [437, 271] width 145 height 29
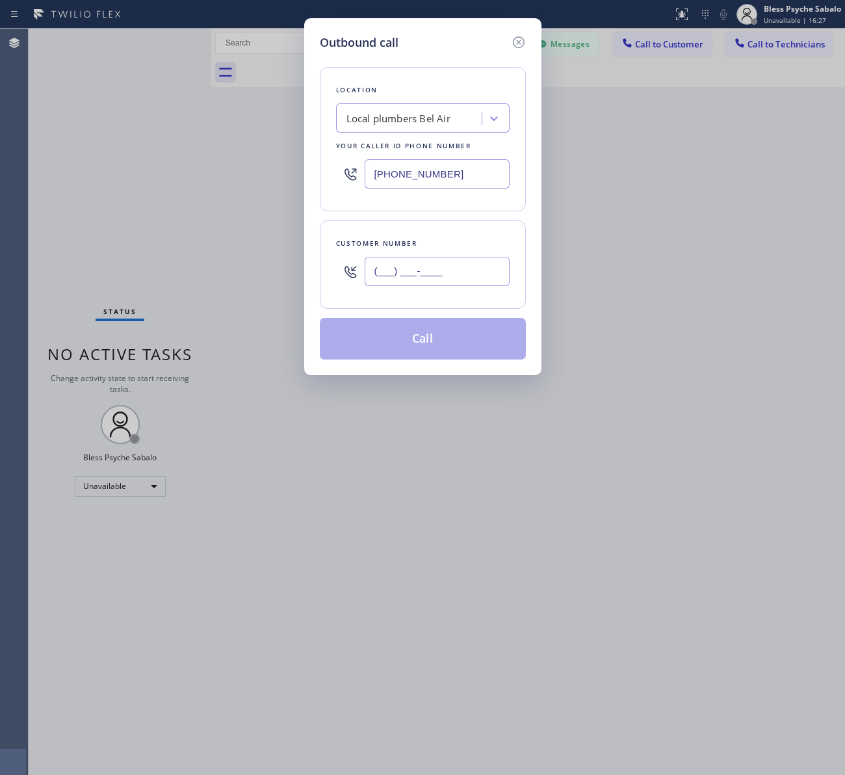
paste input "626) 524-5814"
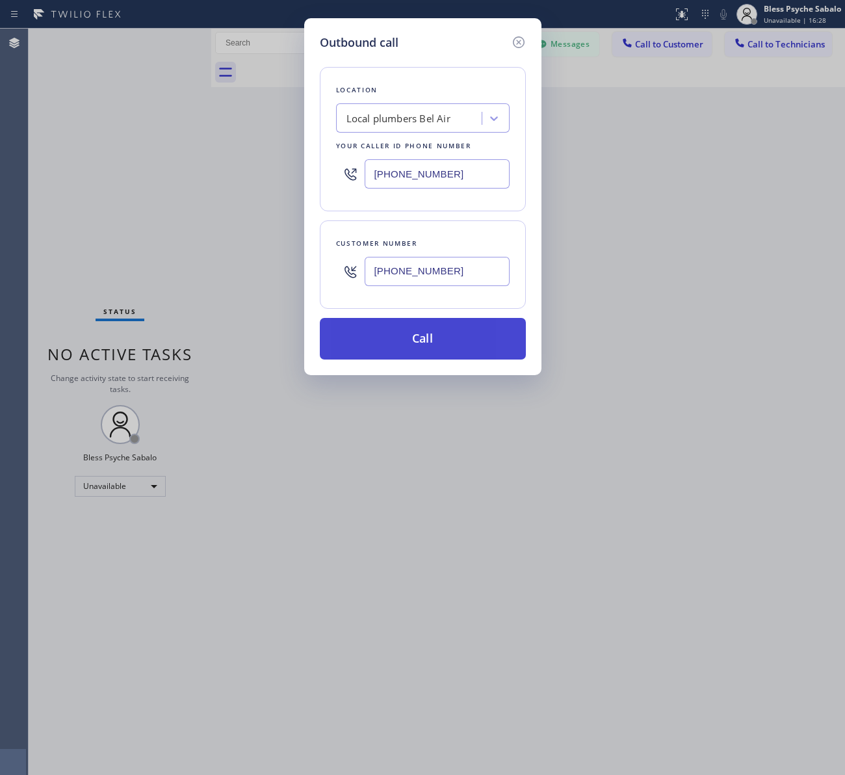
type input "(626) 524-5814"
click at [453, 342] on button "Call" at bounding box center [423, 339] width 206 height 42
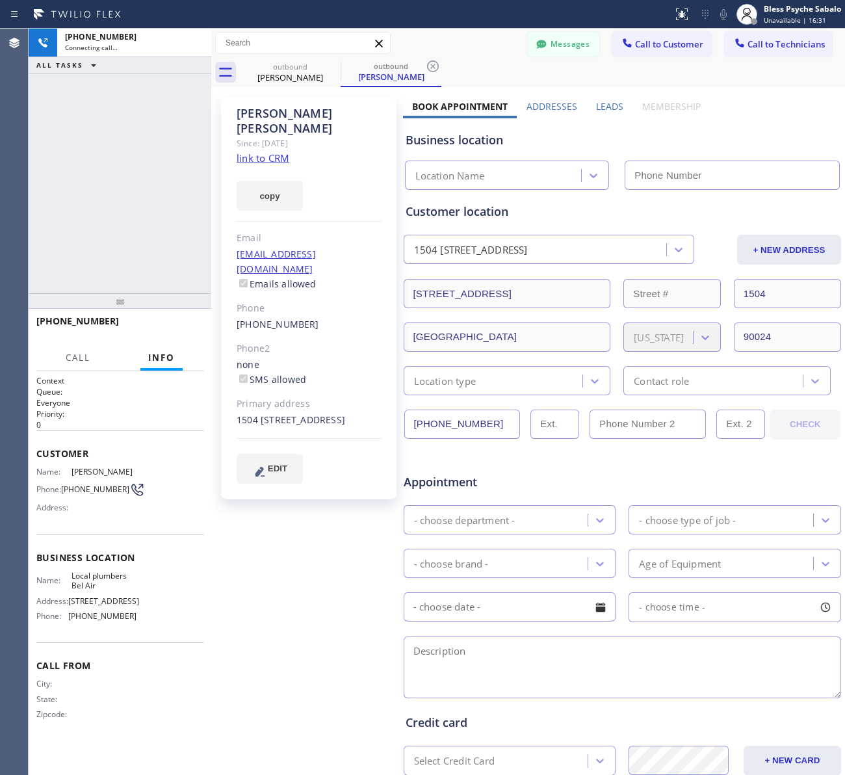
click at [320, 554] on div "Cynthia Lloyd Since: 20 may 2020 link to CRM copy Email no@gmail.com Emails all…" at bounding box center [309, 511] width 189 height 842
type input "(424) 320-6540"
click at [186, 330] on span "HANG UP" at bounding box center [173, 326] width 40 height 9
click at [187, 330] on span "HANG UP" at bounding box center [173, 326] width 40 height 9
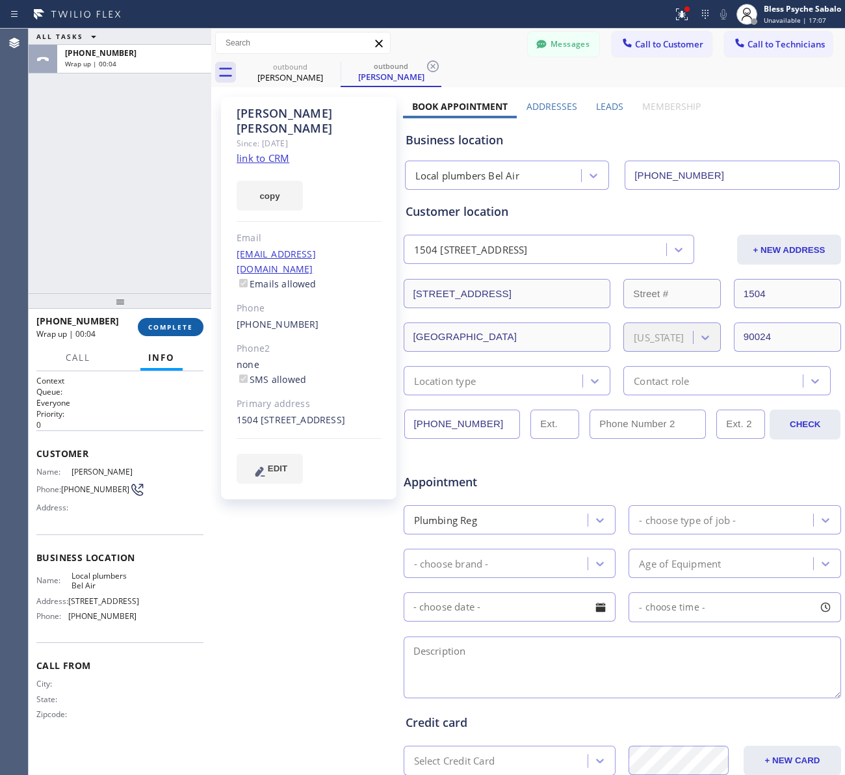
click at [192, 322] on span "COMPLETE" at bounding box center [170, 326] width 45 height 9
click at [189, 221] on div "ALL TASKS ALL TASKS ACTIVE TASKS TASKS IN WRAP UP +16265245814 Wrap up | 00:04" at bounding box center [120, 161] width 183 height 265
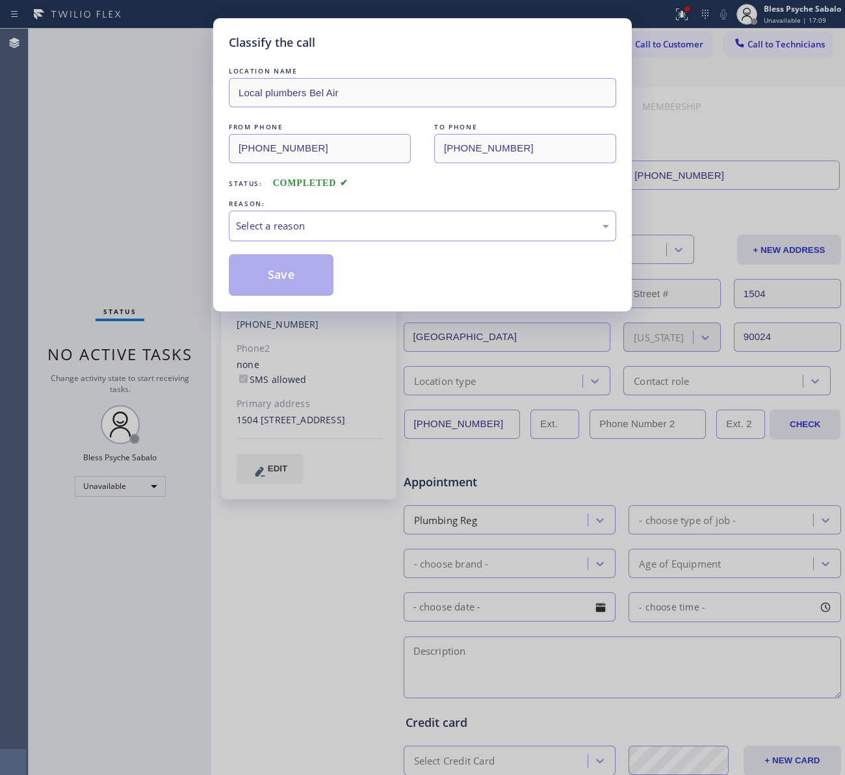
click at [339, 235] on div "Select a reason" at bounding box center [422, 226] width 387 height 31
click at [293, 291] on button "Save" at bounding box center [281, 275] width 105 height 42
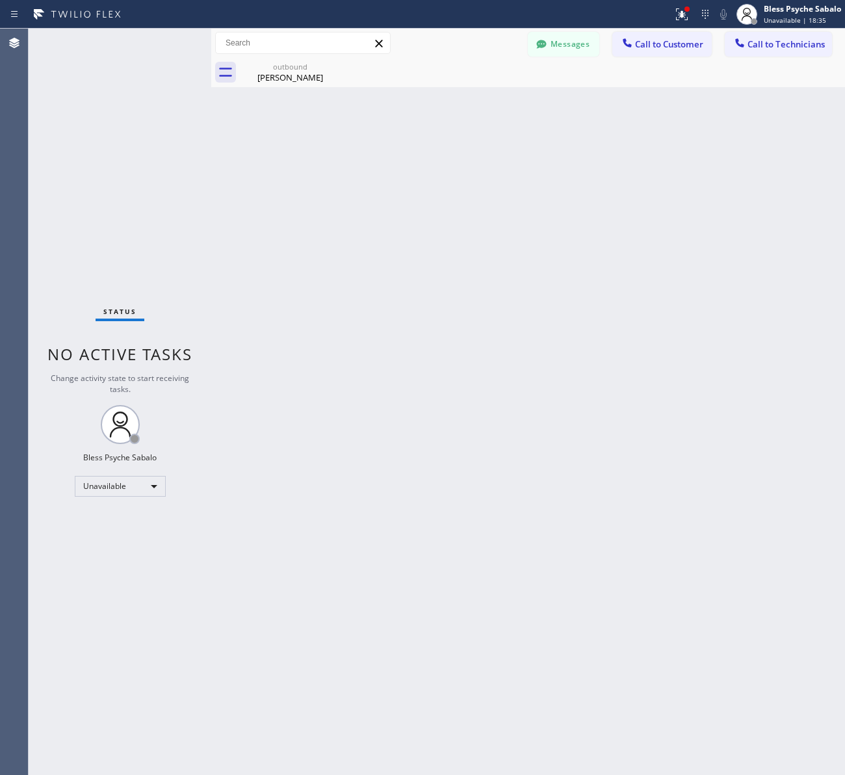
click at [287, 102] on div "Back to Dashboard Change Sender ID Customers Technicians [PERSON_NAME] [PERSON_…" at bounding box center [528, 402] width 634 height 746
click at [333, 64] on icon at bounding box center [332, 67] width 16 height 16
click at [330, 63] on icon at bounding box center [332, 67] width 16 height 16
click at [356, 116] on div "Back to Dashboard Change Sender ID Customers Technicians [PERSON_NAME] [PERSON_…" at bounding box center [528, 402] width 634 height 746
click at [790, 36] on button "Call to Technicians" at bounding box center [778, 44] width 107 height 25
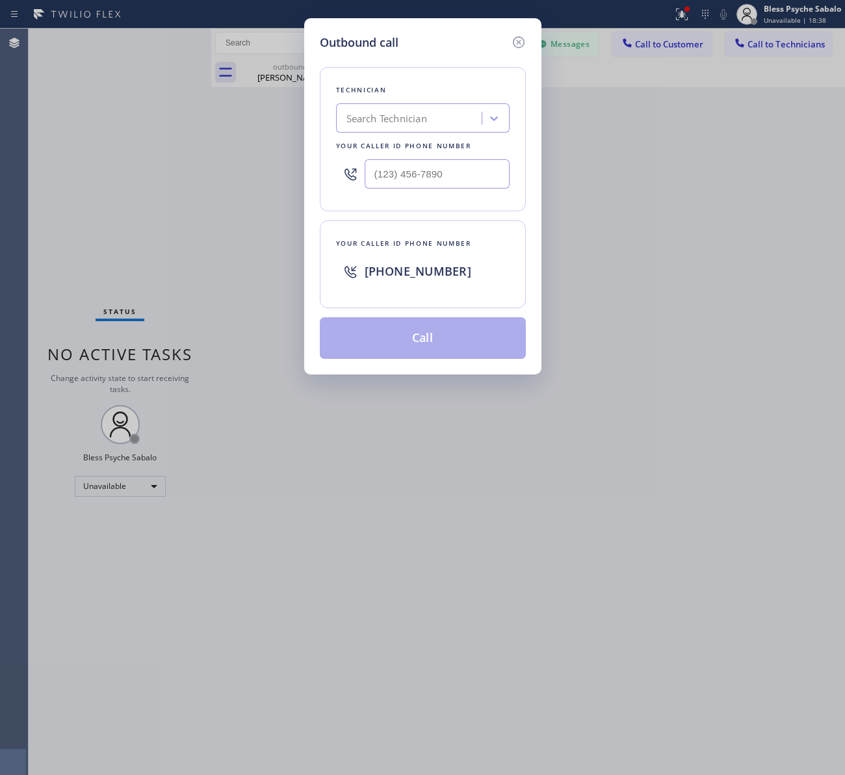
click at [647, 52] on div "Outbound call Technician Search Technician Your caller id phone number Your cal…" at bounding box center [422, 387] width 845 height 775
click at [527, 43] on div "Outbound call Technician Search Technician Your caller id phone number Your cal…" at bounding box center [422, 196] width 237 height 356
click at [508, 39] on div "Outbound call" at bounding box center [423, 43] width 206 height 18
click at [519, 40] on icon at bounding box center [519, 42] width 16 height 16
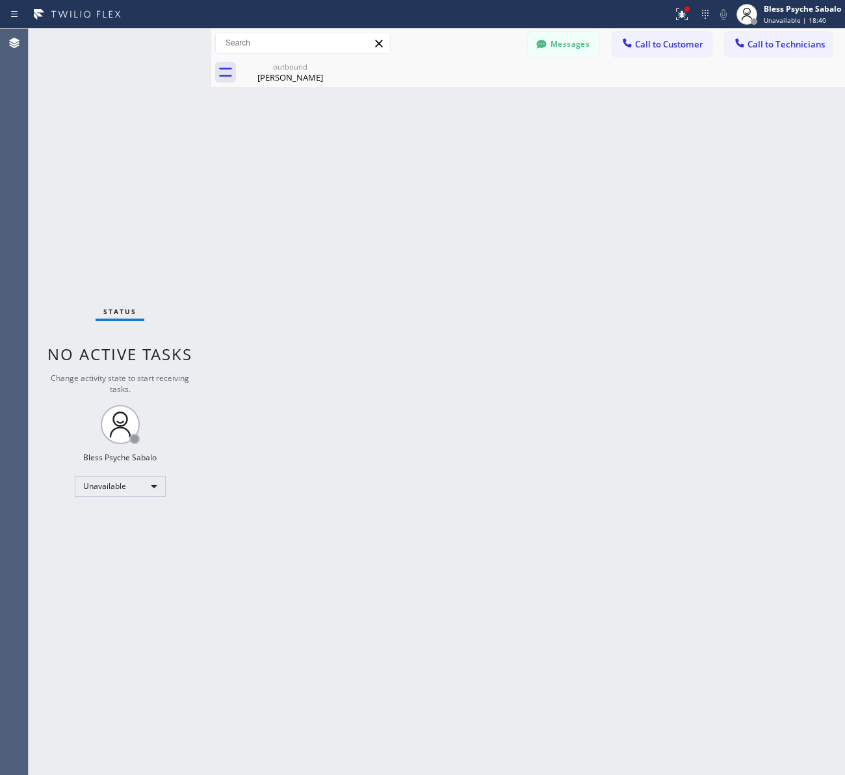
drag, startPoint x: 559, startPoint y: 109, endPoint x: 749, endPoint y: 73, distance: 193.2
click at [567, 109] on div "Back to Dashboard Change Sender ID Customers Technicians [PERSON_NAME] [PERSON_…" at bounding box center [528, 402] width 634 height 746
click at [759, 58] on div "outbound Cynthia Lloyd" at bounding box center [542, 72] width 605 height 29
click at [757, 53] on button "Call to Technicians" at bounding box center [778, 44] width 107 height 25
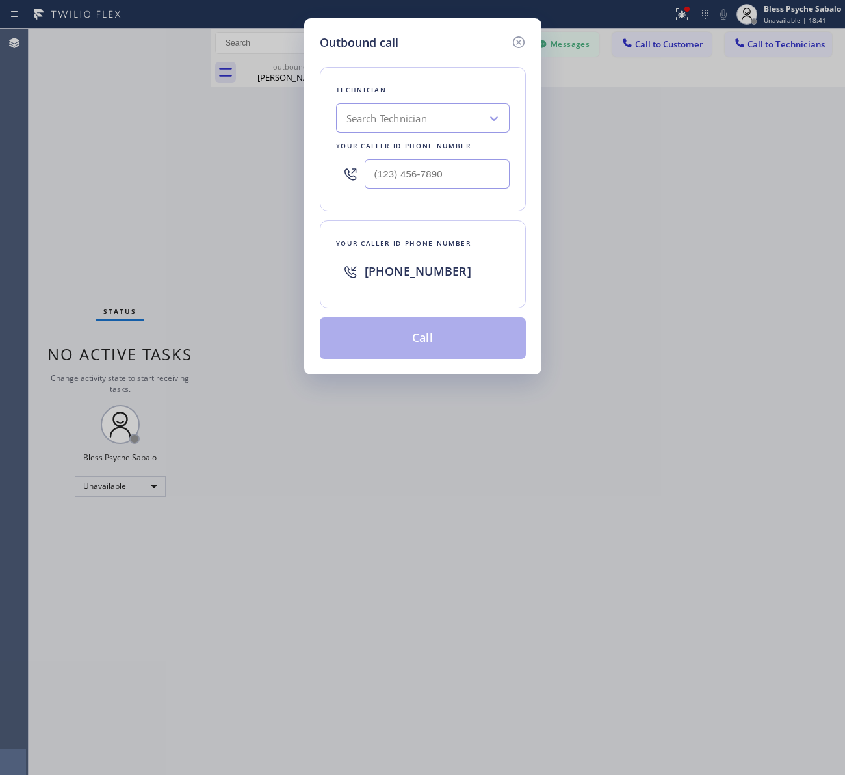
type input "(___) ___-____"
click at [421, 166] on input "(___) ___-____" at bounding box center [437, 173] width 145 height 29
click at [417, 111] on div "Search Technician" at bounding box center [386, 118] width 81 height 15
type input "micha"
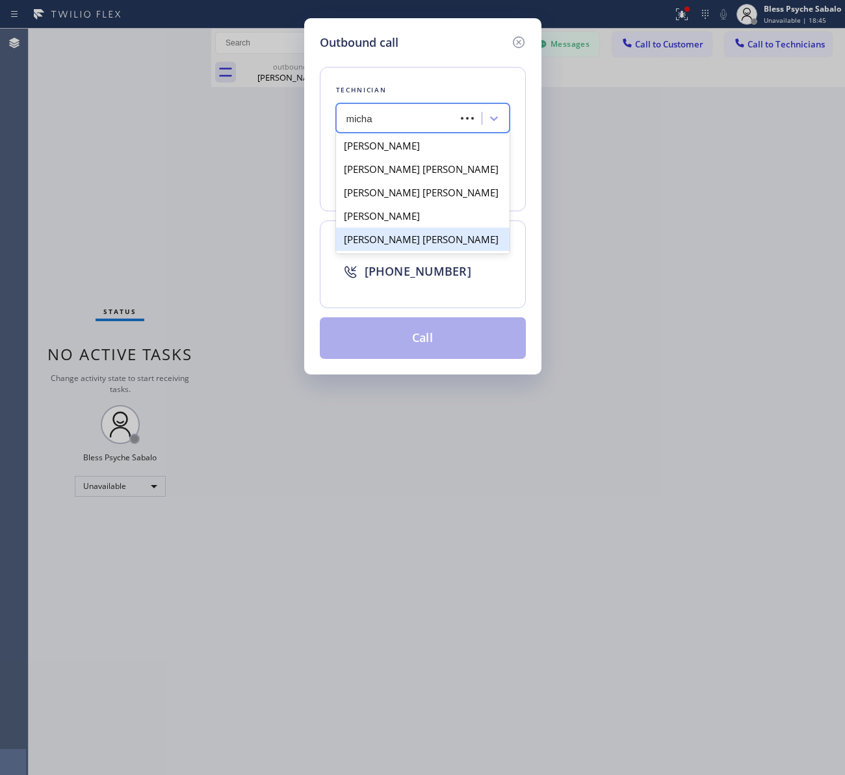
click at [411, 235] on div "Michael Jr Garcia" at bounding box center [423, 239] width 174 height 23
type input "(909) 534-7004"
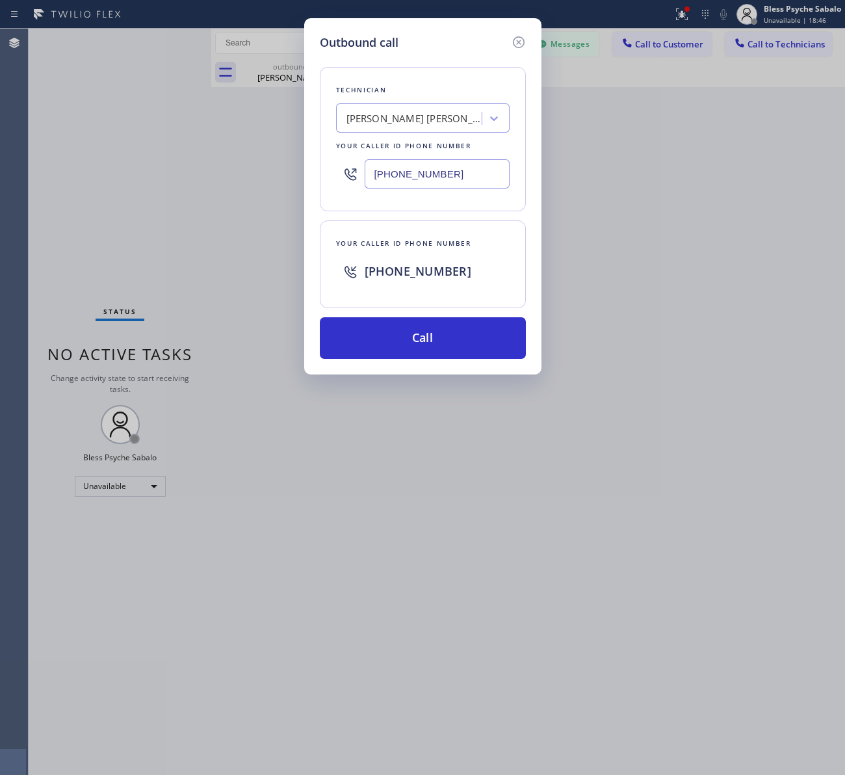
click at [432, 317] on div "Technician Michael Jr Garcia Your caller id phone number (909) 534-7004 Your ca…" at bounding box center [423, 204] width 206 height 307
click at [434, 322] on button "Call" at bounding box center [423, 338] width 206 height 42
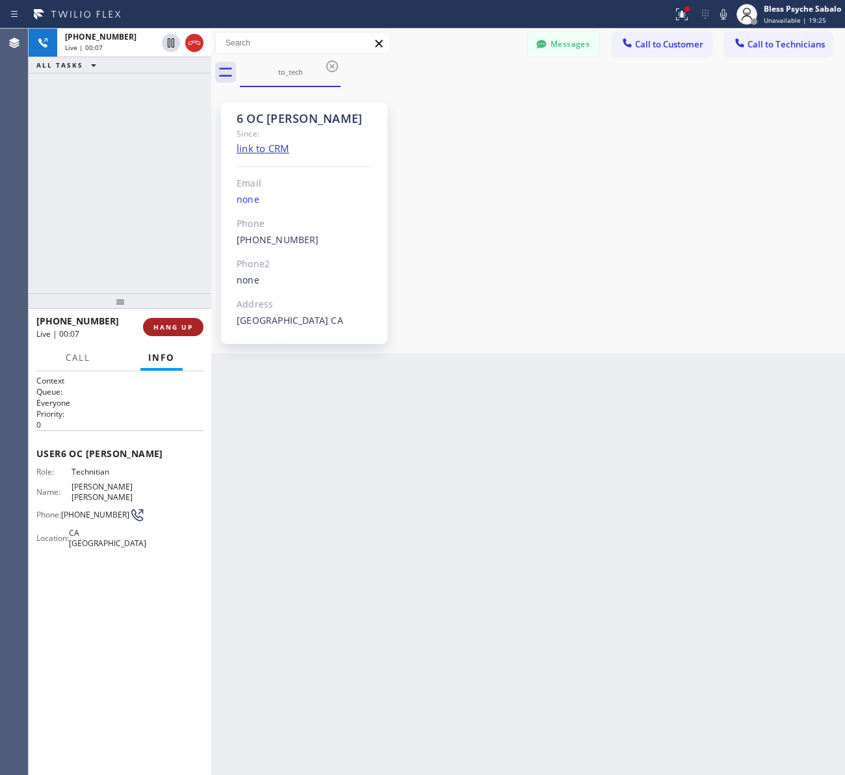
click at [158, 326] on span "HANG UP" at bounding box center [173, 326] width 40 height 9
drag, startPoint x: 144, startPoint y: 135, endPoint x: 207, endPoint y: 0, distance: 148.9
click at [144, 135] on div "+19095347004 Live | 00:07 ALL TASKS ALL TASKS ACTIVE TASKS TASKS IN WRAP UP" at bounding box center [120, 161] width 183 height 265
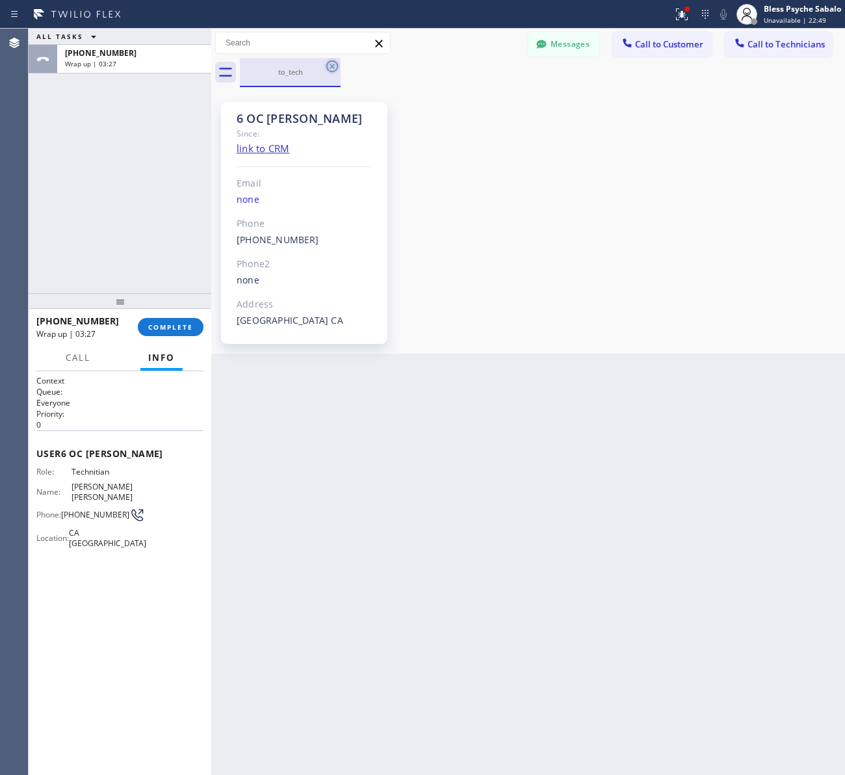
click at [335, 70] on icon at bounding box center [332, 66] width 12 height 12
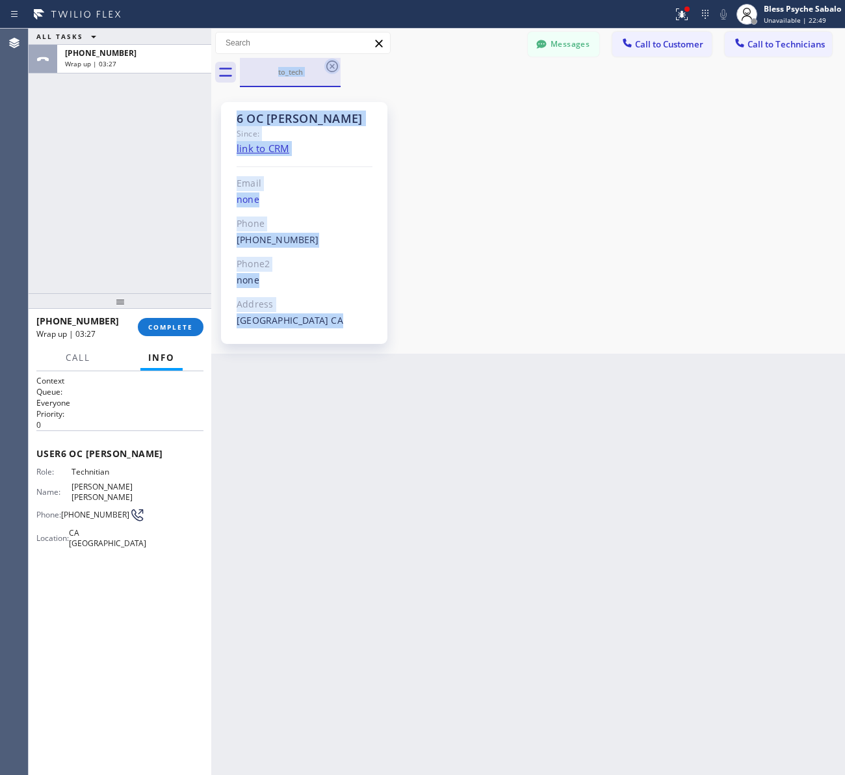
click at [335, 70] on div "to_tech" at bounding box center [542, 72] width 605 height 29
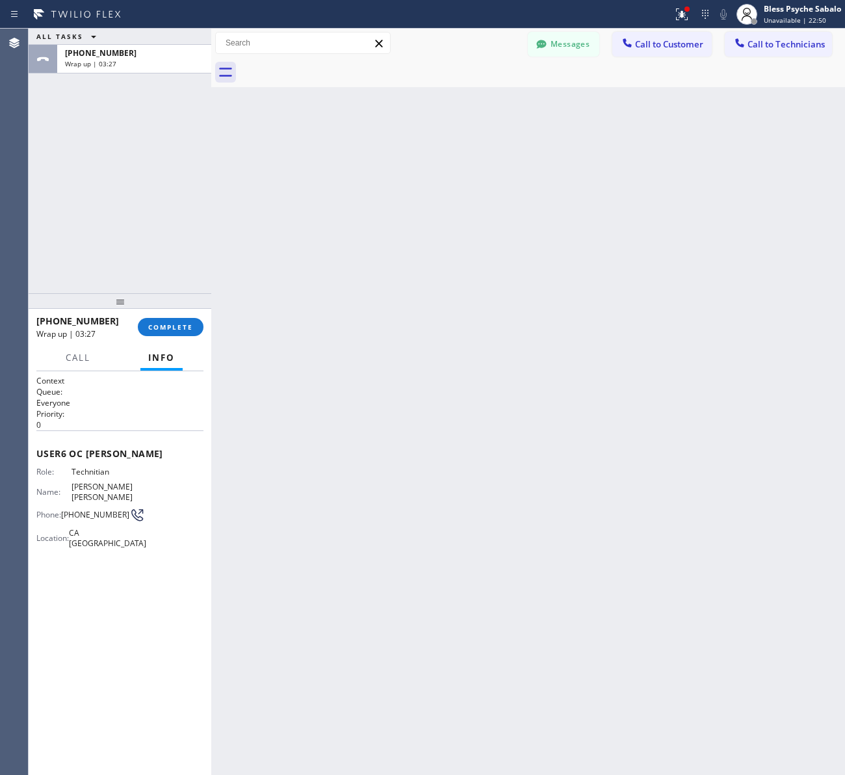
click at [335, 70] on div at bounding box center [542, 72] width 605 height 29
click at [491, 96] on div "Back to Dashboard Change Sender ID Customers Technicians [PERSON_NAME] [PERSON_…" at bounding box center [528, 402] width 634 height 746
click at [536, 44] on icon at bounding box center [541, 44] width 13 height 13
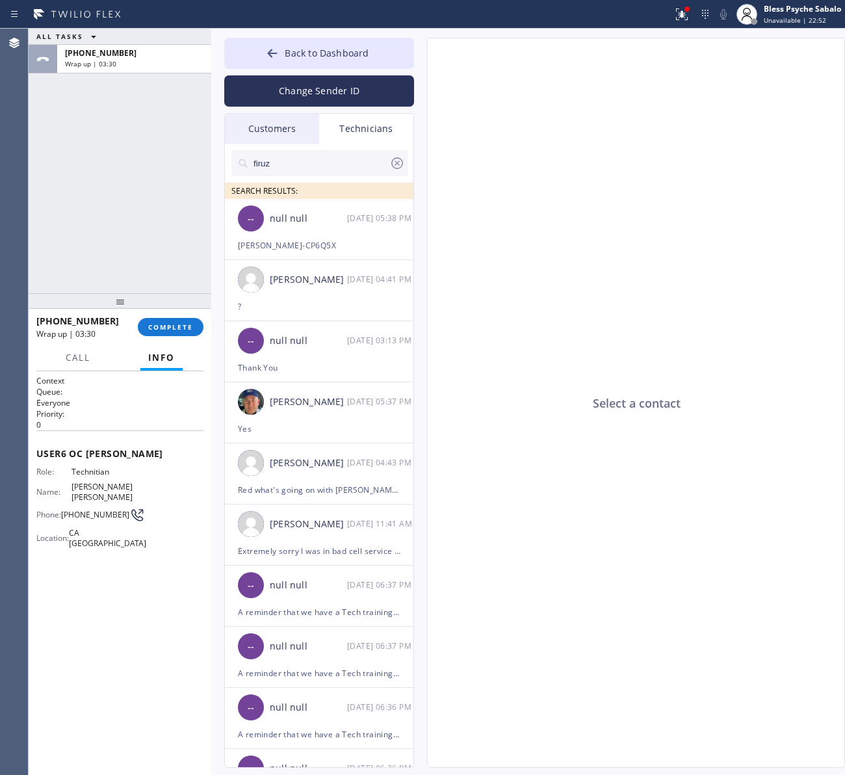
click at [369, 132] on div "Technicians" at bounding box center [366, 129] width 94 height 30
click at [478, 131] on div "Select a contact" at bounding box center [637, 403] width 418 height 730
click at [330, 44] on button "Back to Dashboard" at bounding box center [319, 53] width 190 height 31
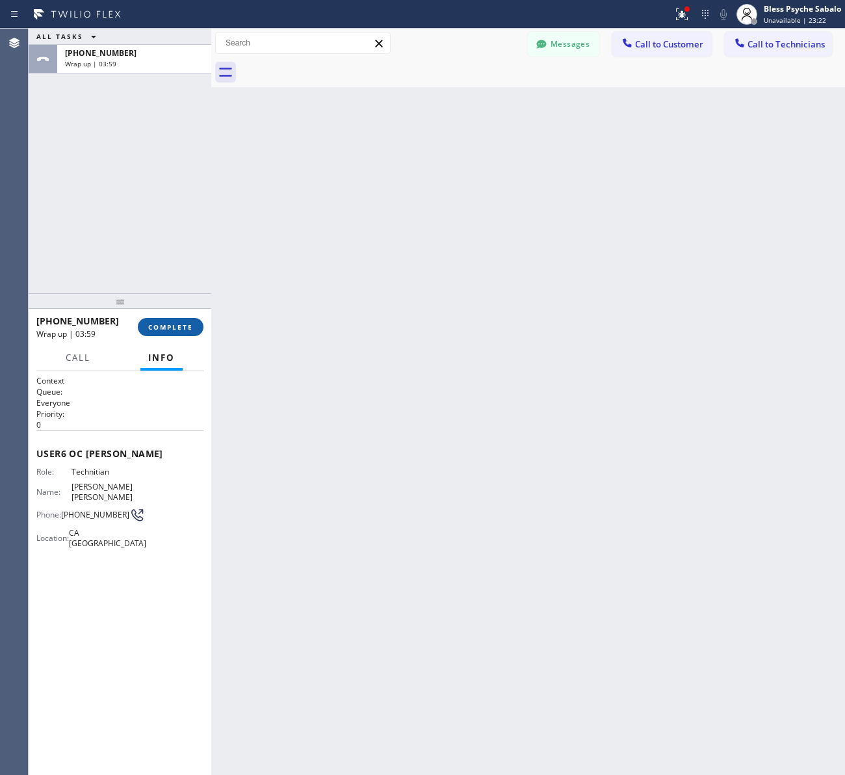
click at [174, 322] on span "COMPLETE" at bounding box center [170, 326] width 45 height 9
drag, startPoint x: 133, startPoint y: 219, endPoint x: 554, endPoint y: 153, distance: 425.8
click at [143, 218] on div "ALL TASKS ALL TASKS ACTIVE TASKS TASKS IN WRAP UP +19095347004 Wrap up | 04:00" at bounding box center [120, 161] width 183 height 265
drag, startPoint x: 558, startPoint y: 156, endPoint x: 573, endPoint y: 140, distance: 22.1
click at [559, 156] on div "Back to Dashboard Change Sender ID Customers Technicians [PERSON_NAME] [PERSON_…" at bounding box center [528, 402] width 634 height 746
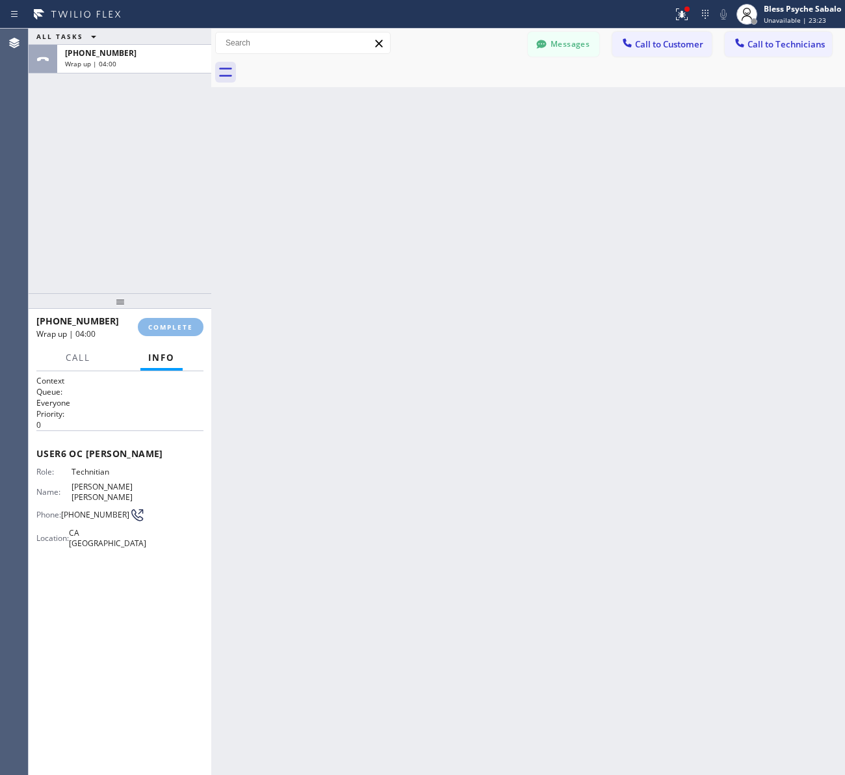
click at [647, 33] on button "Call to Customer" at bounding box center [661, 44] width 99 height 25
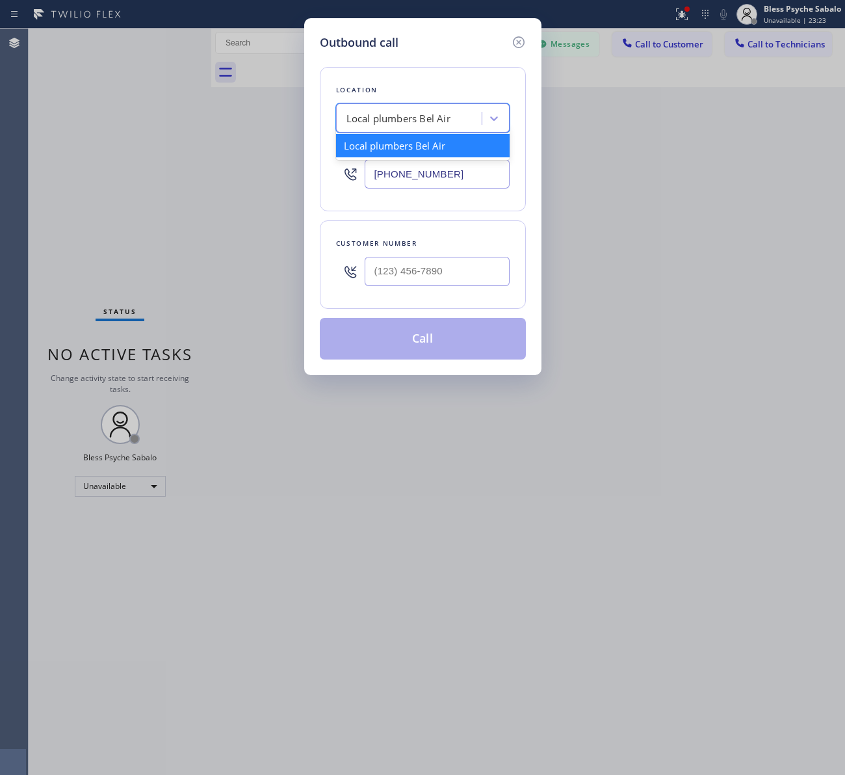
click at [437, 119] on div "Local plumbers Bel Air" at bounding box center [398, 118] width 104 height 15
paste input "5 Star Best Plumbing"
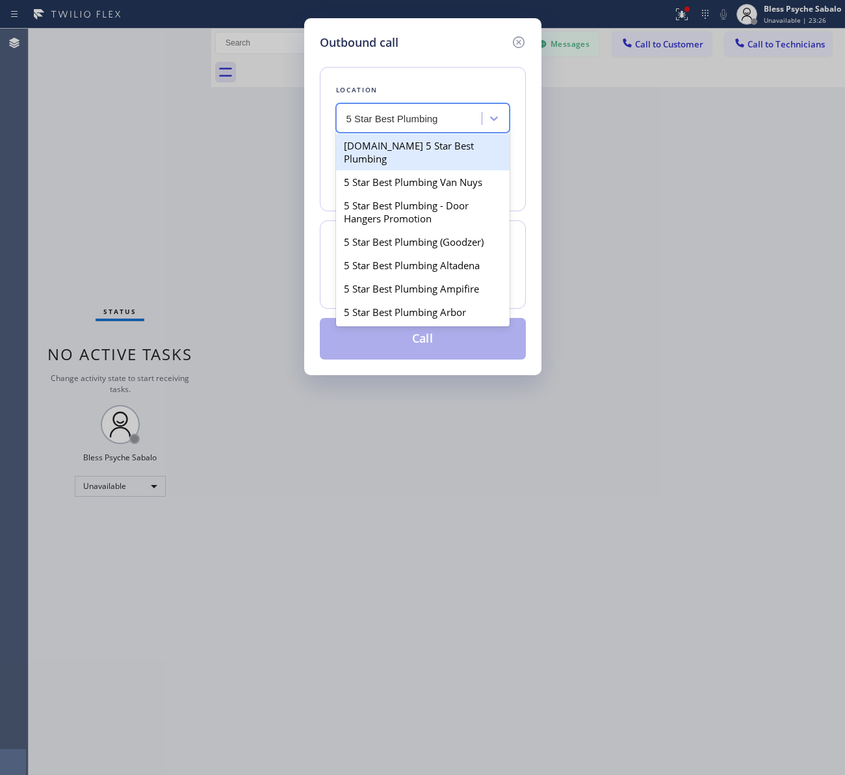
click at [364, 118] on input "5 Star Best Plumbing" at bounding box center [403, 118] width 114 height 11
click at [382, 117] on input "5 Star Best Plumbing" at bounding box center [392, 118] width 93 height 11
type input "5 Star Plumbing"
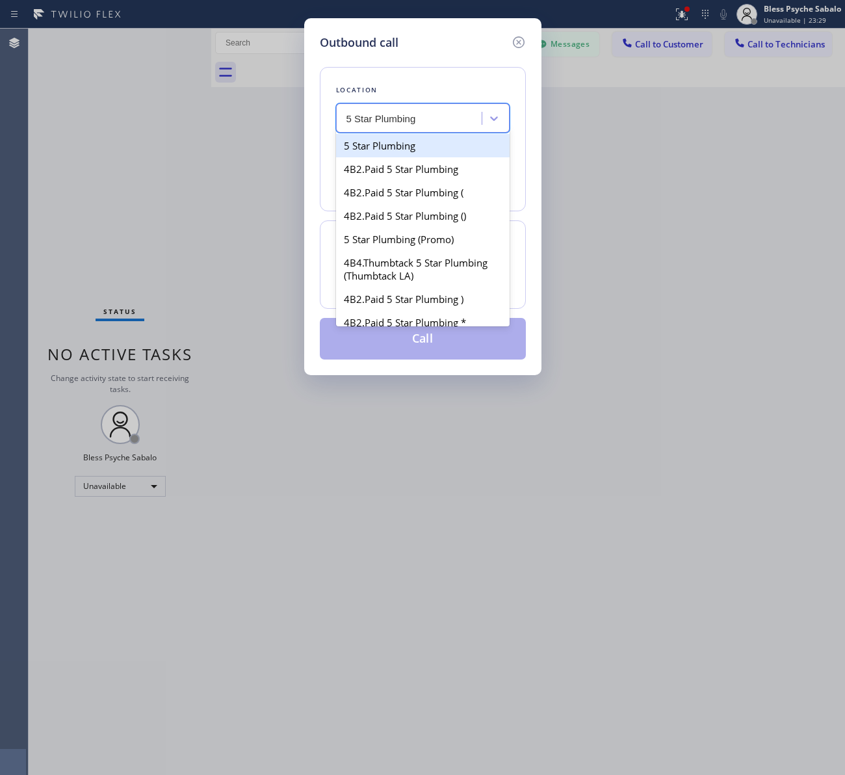
click at [423, 155] on div "5 Star Plumbing" at bounding box center [423, 145] width 174 height 23
type input "(888) 909-0120"
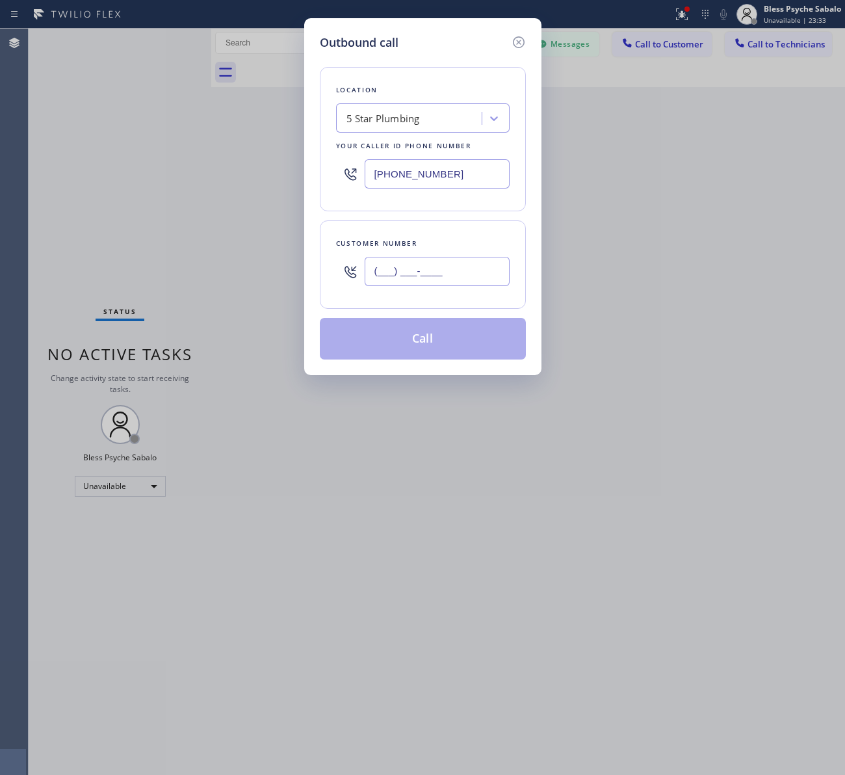
click at [418, 261] on input "(___) ___-____" at bounding box center [437, 271] width 145 height 29
paste input "714) 623-2409"
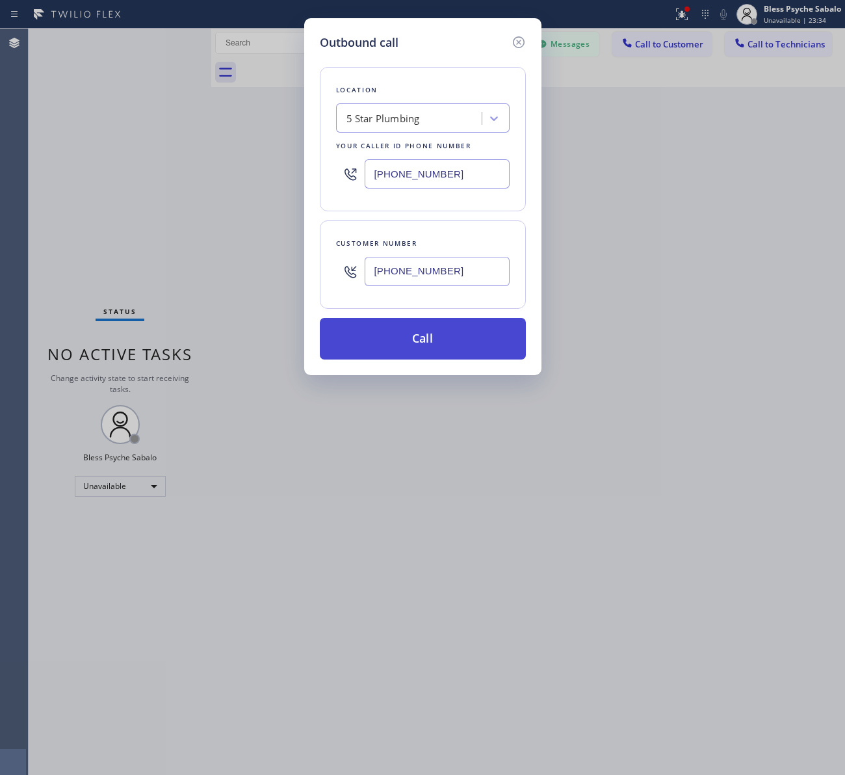
type input "(714) 623-2409"
click at [440, 346] on button "Call" at bounding box center [423, 339] width 206 height 42
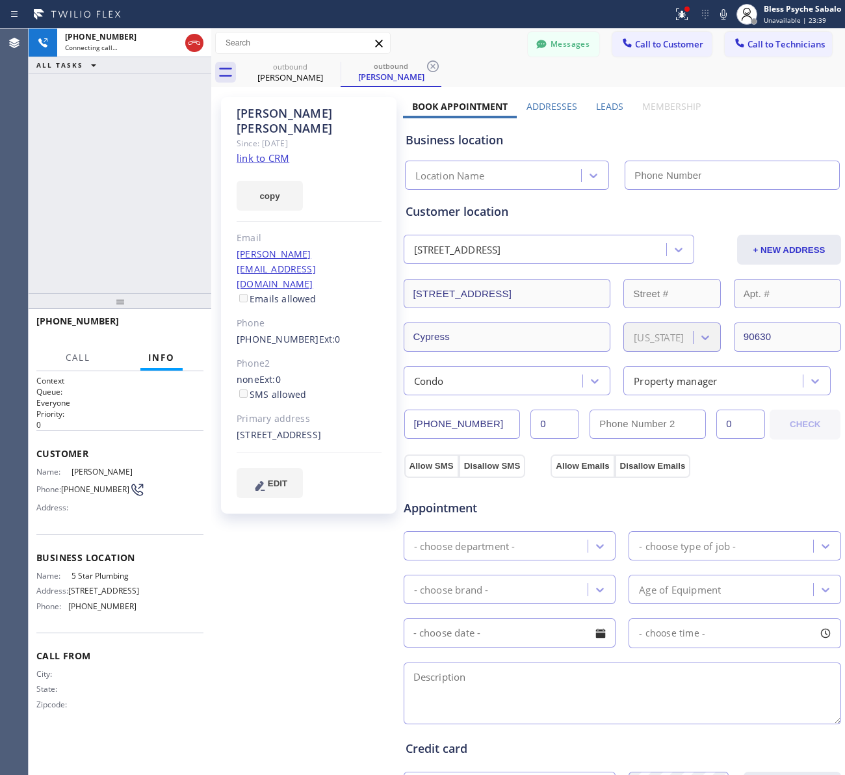
type input "(888) 909-0120"
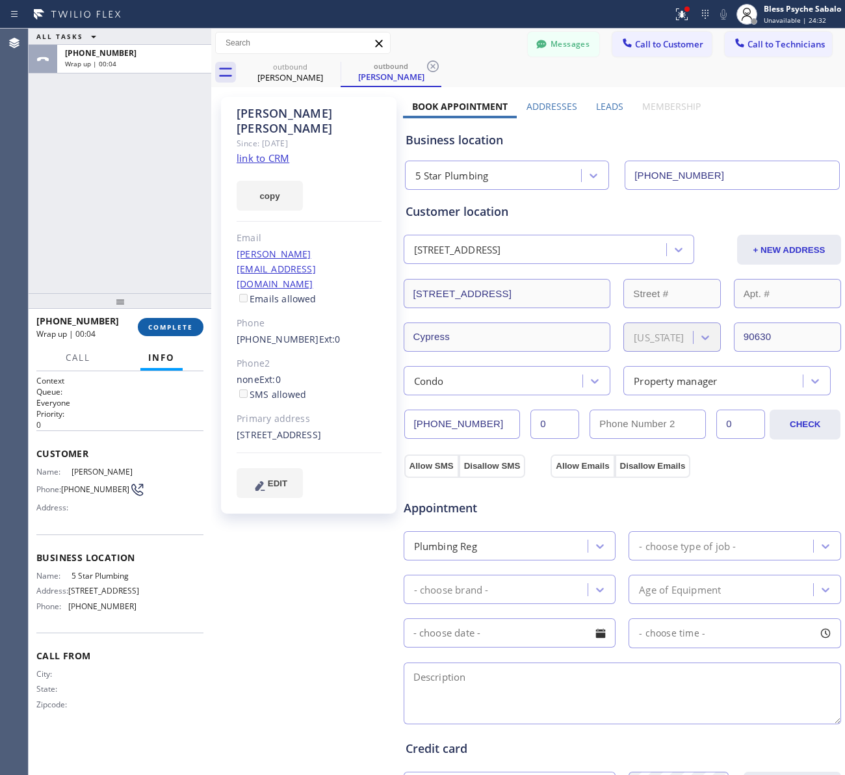
click at [182, 326] on span "COMPLETE" at bounding box center [170, 326] width 45 height 9
click at [122, 252] on div "ALL TASKS ALL TASKS ACTIVE TASKS TASKS IN WRAP UP +17146232409 Wrap up | 00:04" at bounding box center [120, 161] width 183 height 265
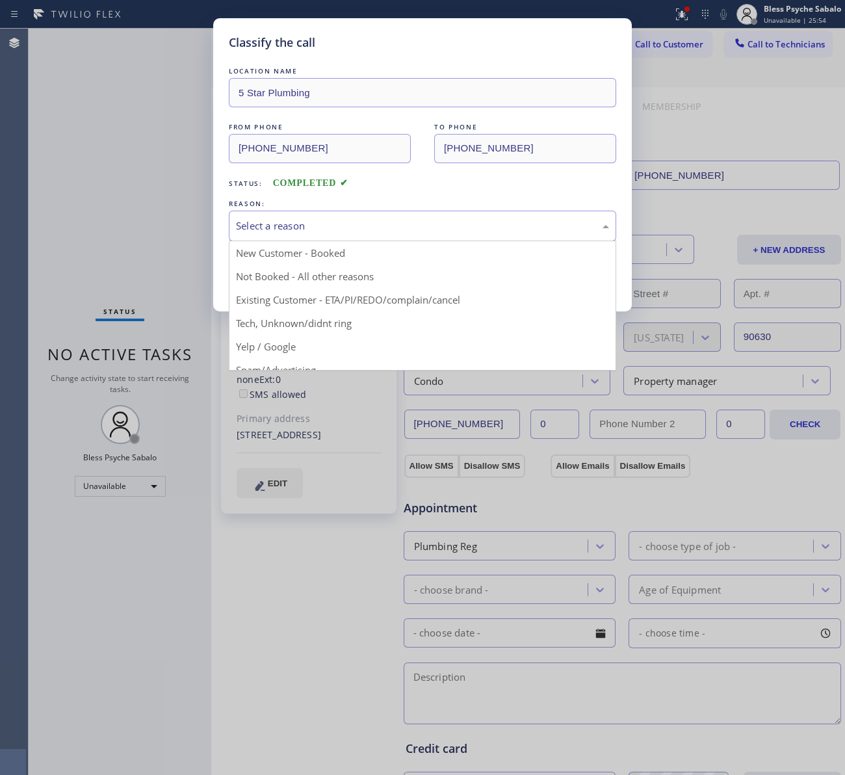
click at [343, 221] on div "Select a reason" at bounding box center [422, 225] width 373 height 15
drag, startPoint x: 342, startPoint y: 309, endPoint x: 327, endPoint y: 287, distance: 26.1
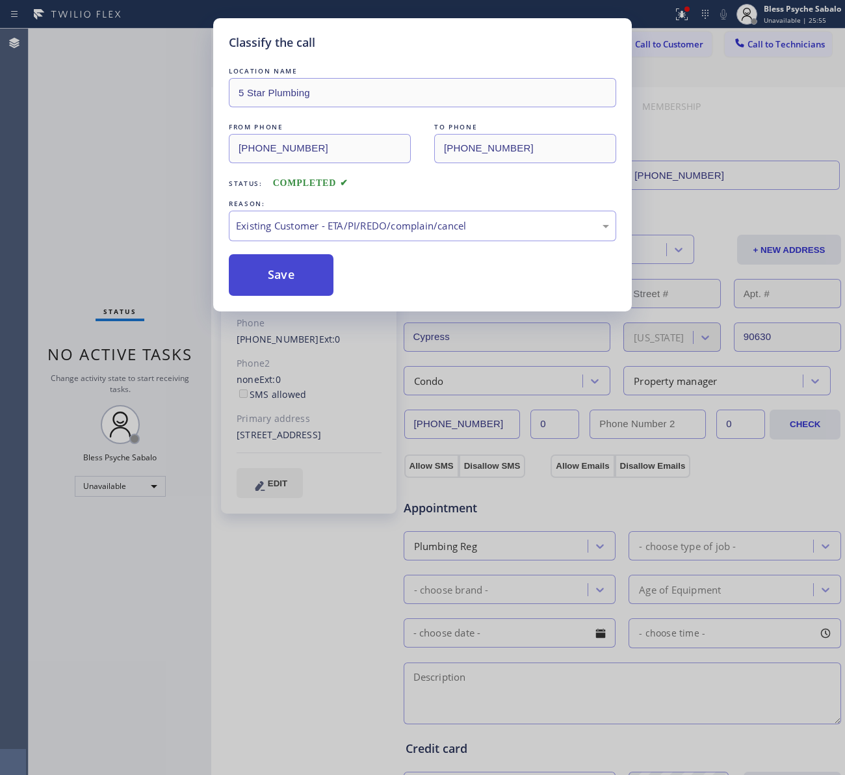
click at [304, 272] on button "Save" at bounding box center [281, 275] width 105 height 42
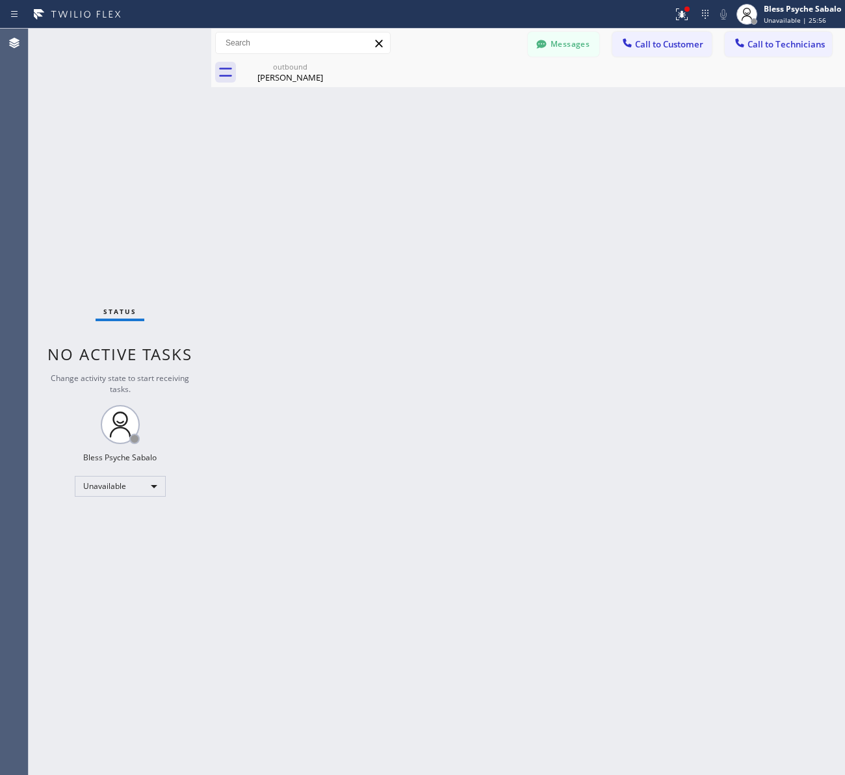
drag, startPoint x: 320, startPoint y: 216, endPoint x: 157, endPoint y: 0, distance: 271.5
click at [317, 215] on div "Back to Dashboard Change Sender ID Customers Technicians [PERSON_NAME] [PERSON_…" at bounding box center [528, 402] width 634 height 746
click at [398, 92] on div "Back to Dashboard Change Sender ID Customers Technicians [PERSON_NAME] [PERSON_…" at bounding box center [528, 402] width 634 height 746
click at [327, 65] on icon at bounding box center [332, 66] width 12 height 12
drag, startPoint x: 354, startPoint y: 141, endPoint x: 403, endPoint y: 130, distance: 50.0
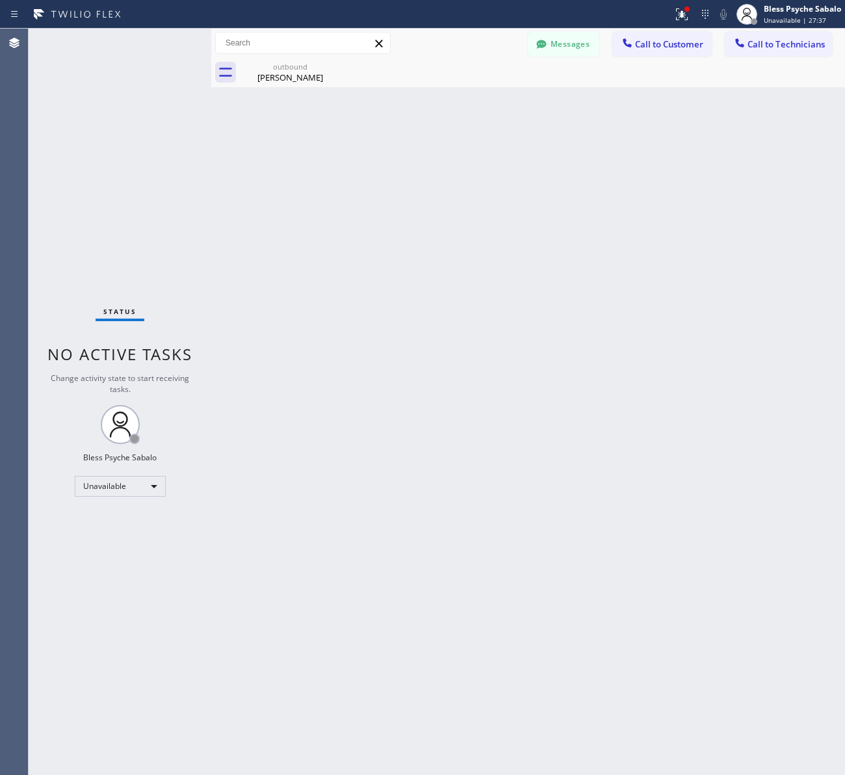
click at [364, 141] on div "Back to Dashboard Change Sender ID Customers Technicians [PERSON_NAME] [PERSON_…" at bounding box center [528, 402] width 634 height 746
click at [774, 50] on button "Call to Technicians" at bounding box center [778, 44] width 107 height 25
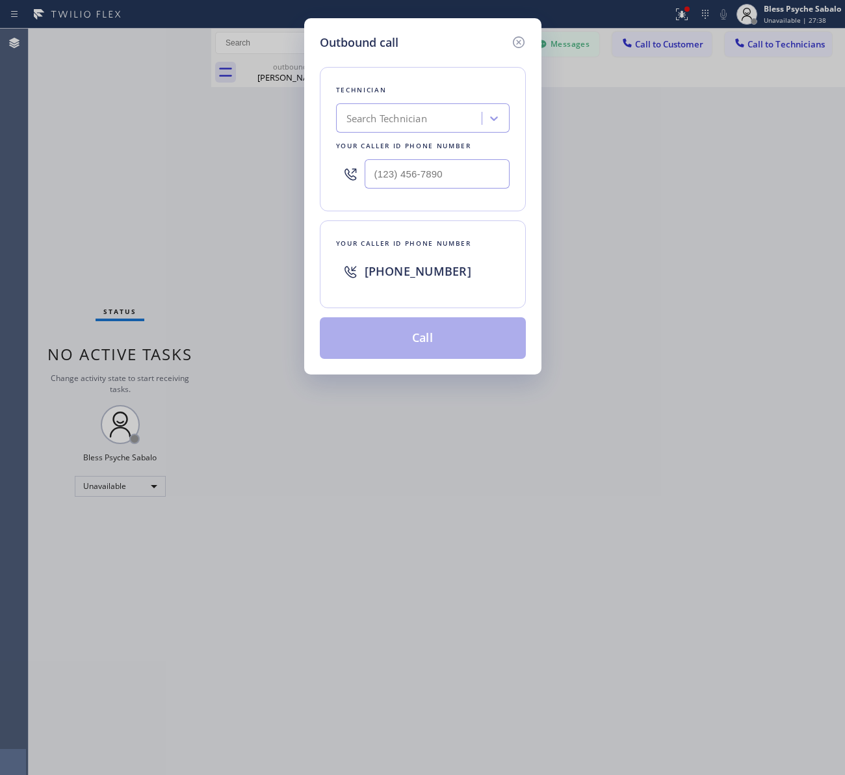
click at [449, 119] on div "Search Technician" at bounding box center [411, 118] width 142 height 23
type input "nick"
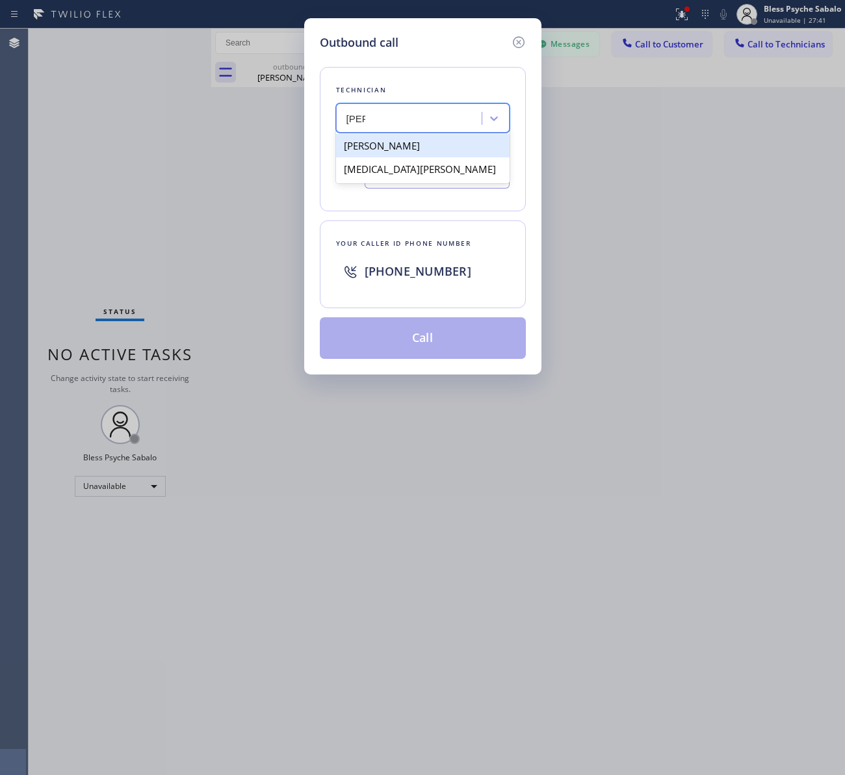
click at [442, 150] on div "[PERSON_NAME]" at bounding box center [423, 145] width 174 height 23
type input "(347) 417-3881"
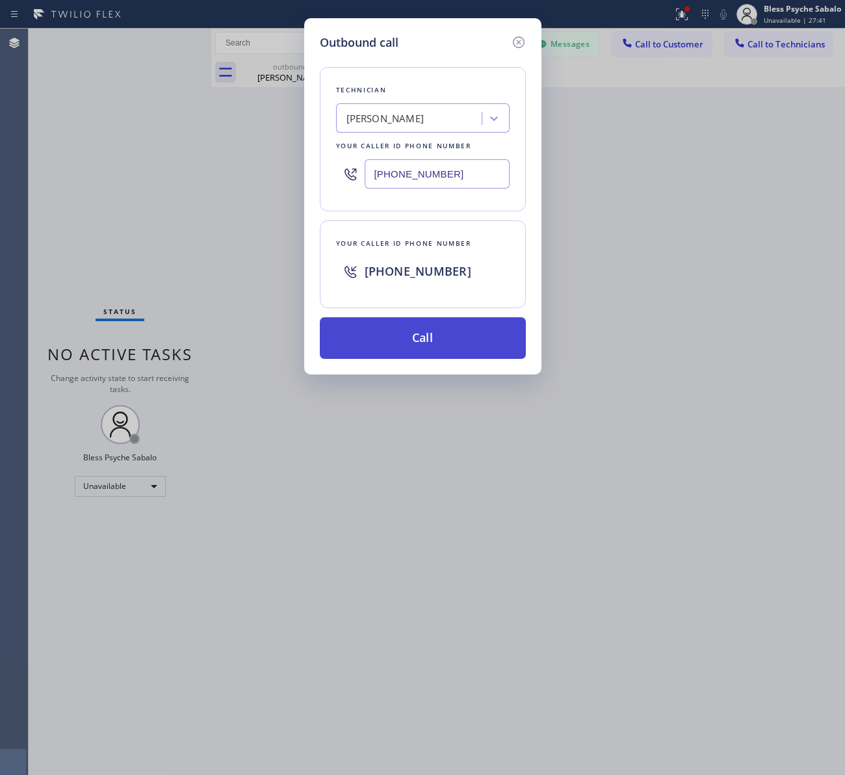
click at [432, 327] on button "Call" at bounding box center [423, 338] width 206 height 42
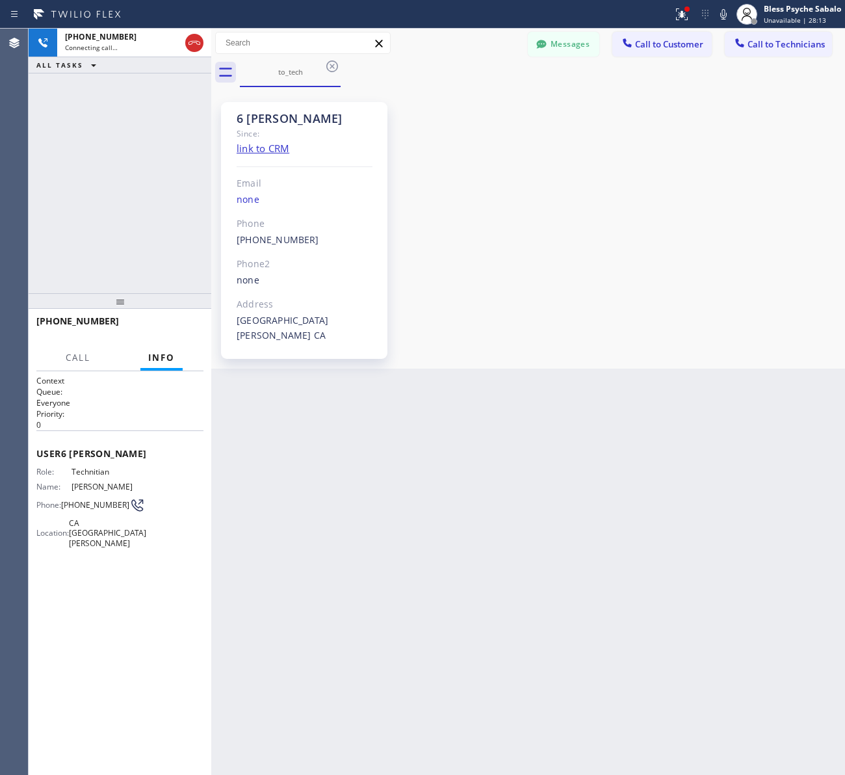
scroll to position [14167, 0]
click at [174, 320] on button "HANG UP" at bounding box center [173, 327] width 60 height 18
click at [117, 219] on div "ALL TASKS ALL TASKS ACTIVE TASKS TASKS IN WRAP UP +13474173881 Wrap up | 00:04" at bounding box center [120, 161] width 183 height 265
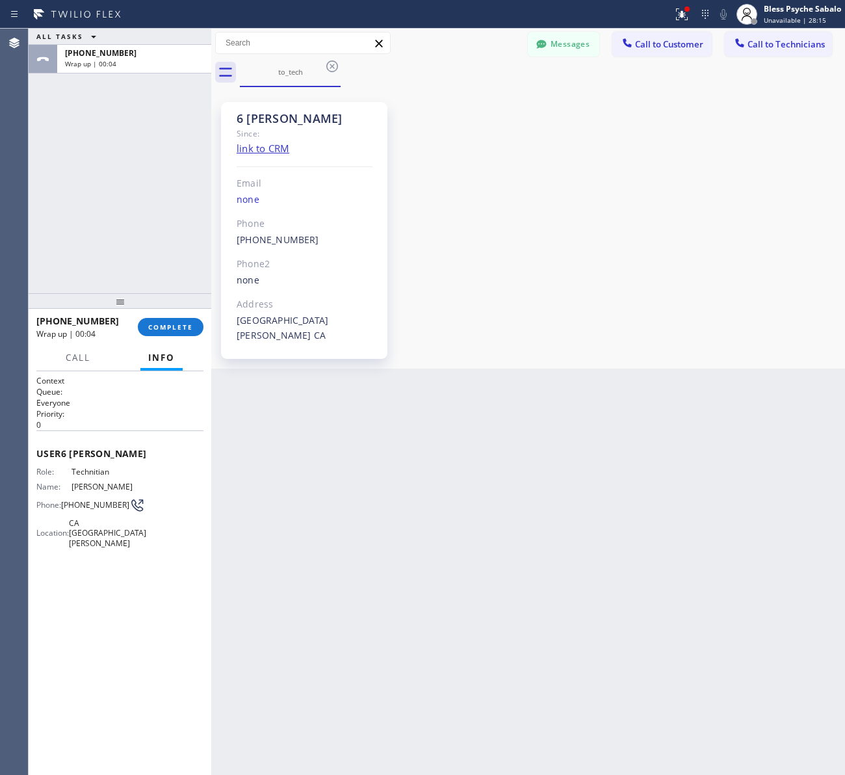
drag, startPoint x: 540, startPoint y: 168, endPoint x: 468, endPoint y: 153, distance: 73.1
click at [540, 167] on div "6 Nick Since: link to CRM Email none Phone (347) 417-3881 Outbound call Technic…" at bounding box center [528, 227] width 627 height 275
drag, startPoint x: 367, startPoint y: 281, endPoint x: 332, endPoint y: 299, distance: 40.1
click at [365, 285] on div "none" at bounding box center [305, 280] width 136 height 15
click at [166, 325] on span "COMPLETE" at bounding box center [170, 326] width 45 height 9
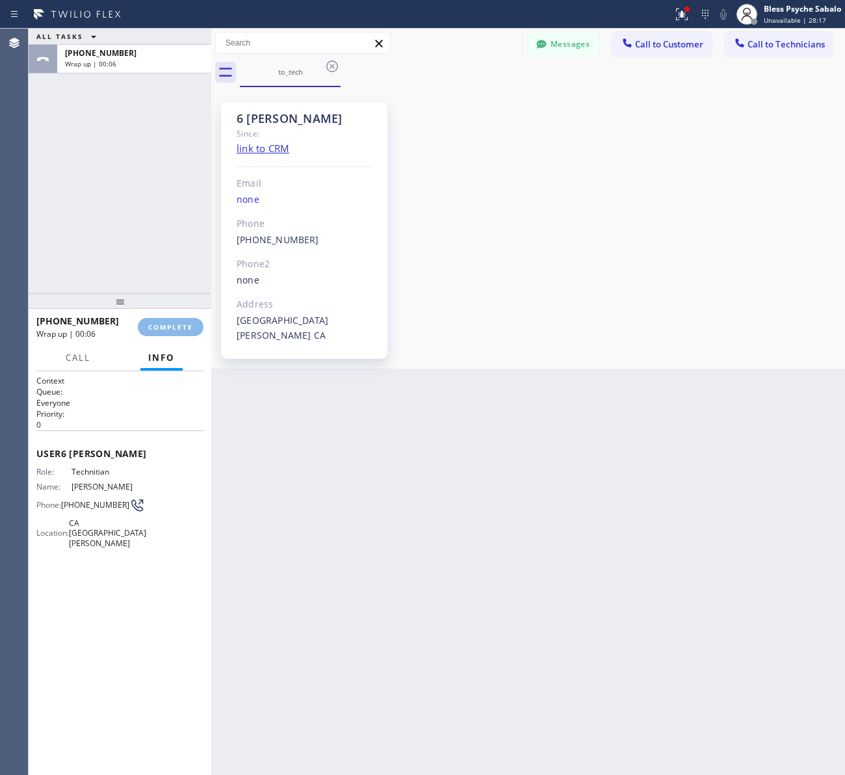
click at [106, 260] on div "ALL TASKS ALL TASKS ACTIVE TASKS TASKS IN WRAP UP +13474173881 Wrap up | 00:06" at bounding box center [120, 161] width 183 height 265
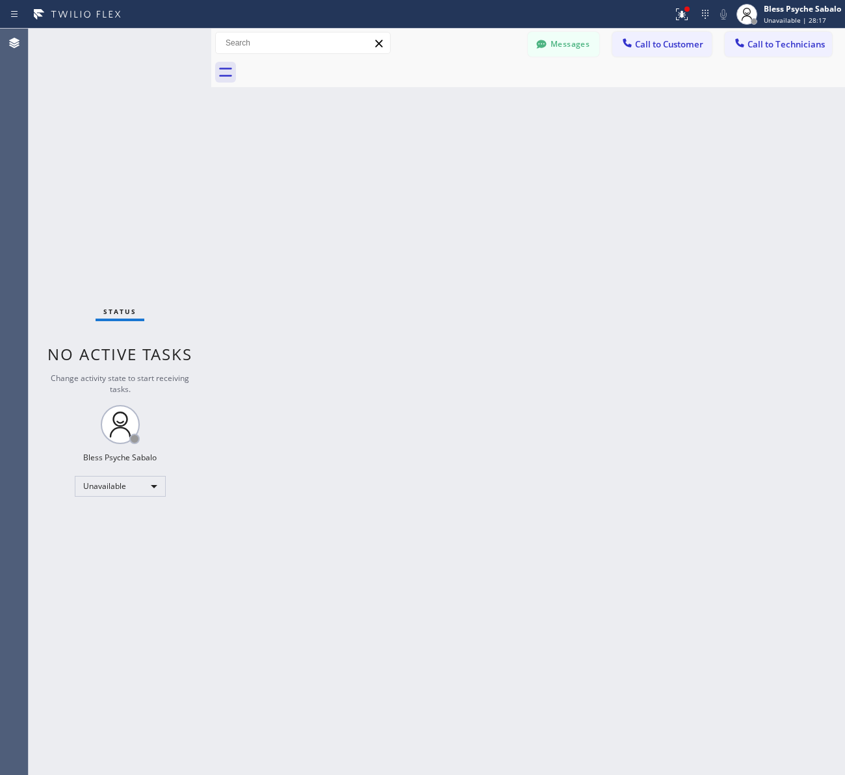
click at [599, 138] on div "Back to Dashboard Change Sender ID Customers Technicians [PERSON_NAME] [PERSON_…" at bounding box center [528, 402] width 634 height 746
click at [649, 44] on span "Call to Customer" at bounding box center [669, 44] width 68 height 12
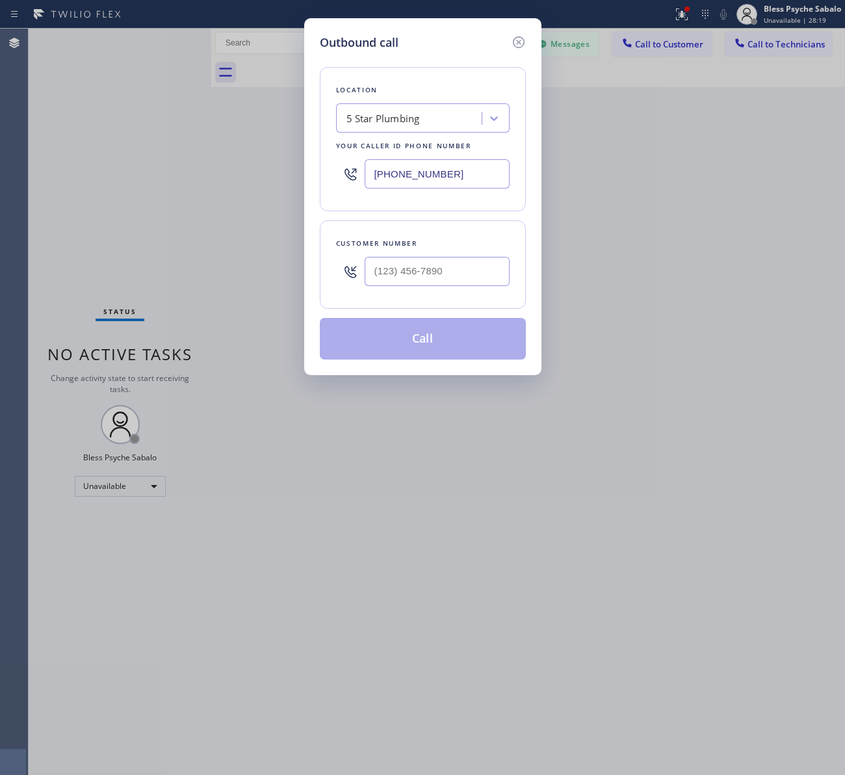
click at [784, 47] on div "Outbound call Location 5 Star Plumbing Your caller id phone number (888) 909-01…" at bounding box center [422, 387] width 845 height 775
click at [525, 38] on icon at bounding box center [519, 42] width 16 height 16
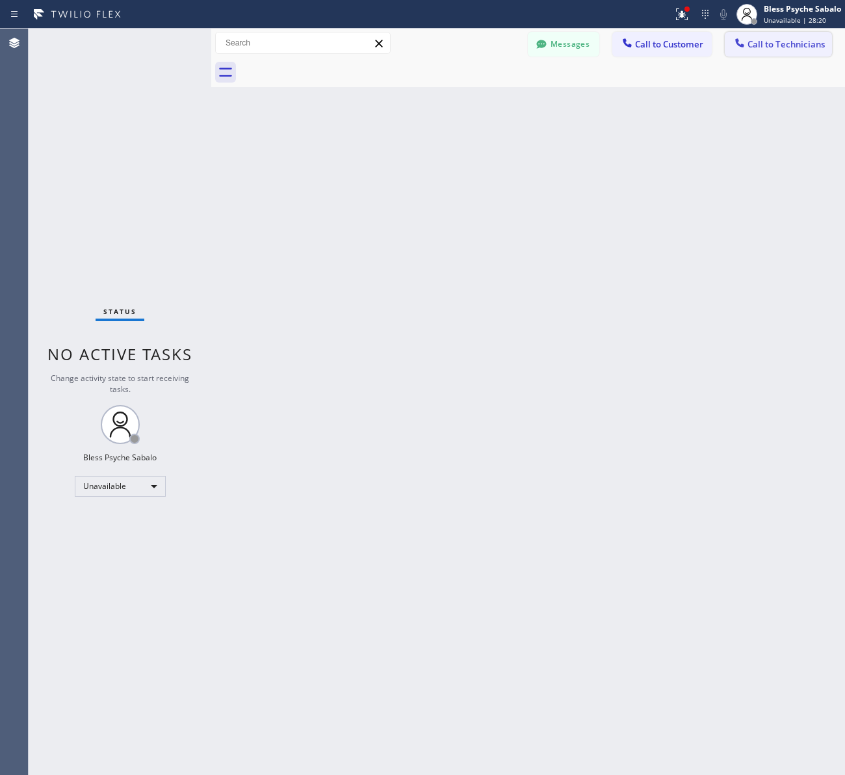
drag, startPoint x: 644, startPoint y: 112, endPoint x: 778, endPoint y: 47, distance: 148.9
click at [659, 111] on div "Back to Dashboard Change Sender ID Customers Technicians [PERSON_NAME] [PERSON_…" at bounding box center [528, 402] width 634 height 746
drag, startPoint x: 778, startPoint y: 44, endPoint x: 650, endPoint y: 86, distance: 134.9
click at [777, 46] on span "Call to Technicians" at bounding box center [786, 44] width 77 height 12
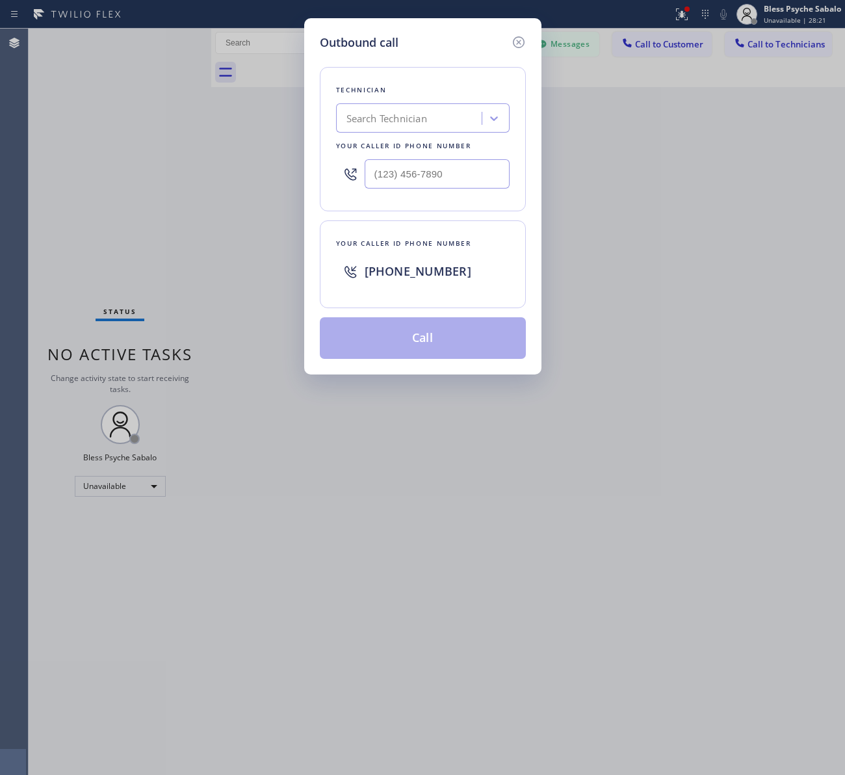
click at [424, 117] on div "Search Technician" at bounding box center [386, 118] width 81 height 15
type input "nick"
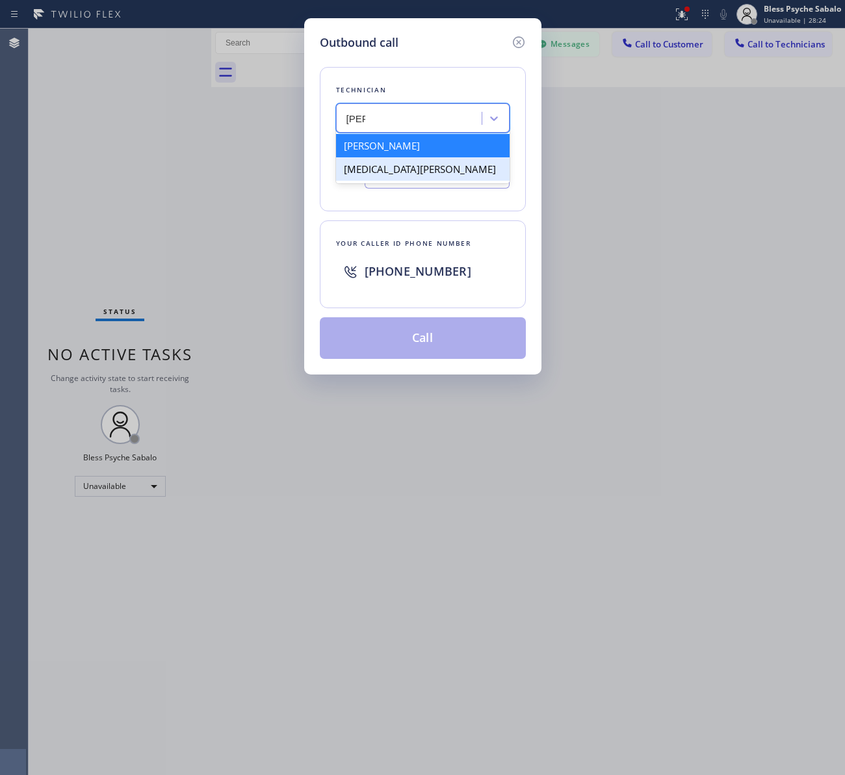
click at [417, 148] on div "[PERSON_NAME]" at bounding box center [423, 145] width 174 height 23
type input "(347) 417-3881"
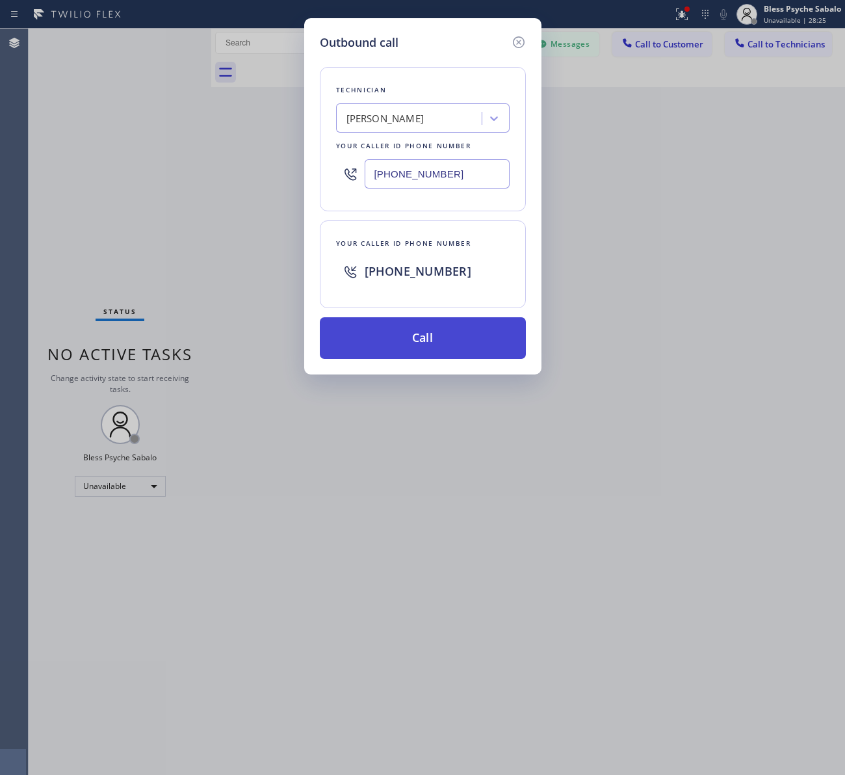
click at [433, 341] on button "Call" at bounding box center [423, 338] width 206 height 42
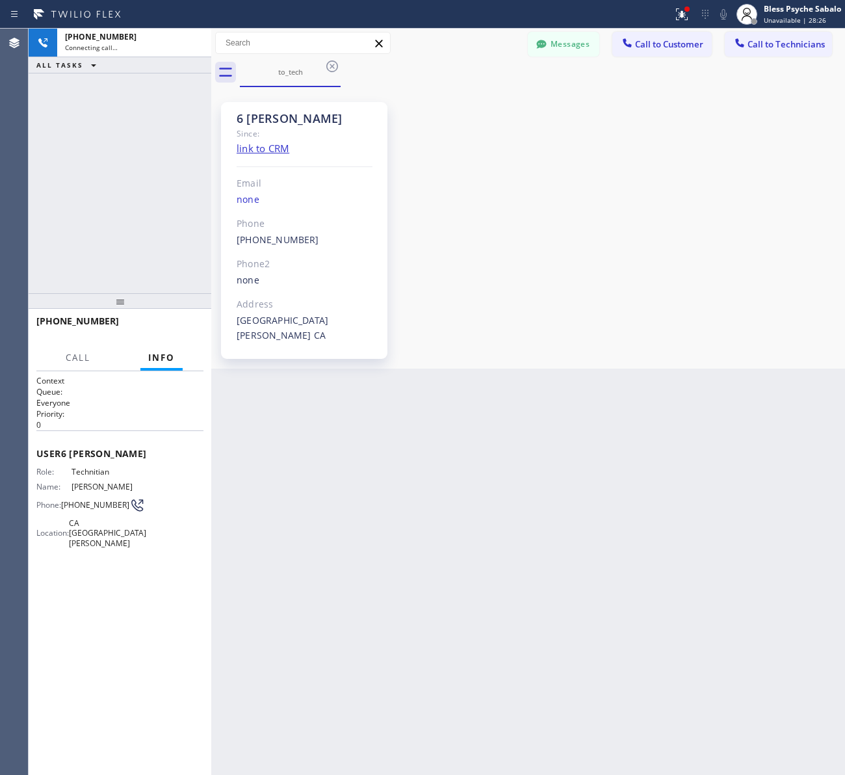
click at [528, 248] on div "6 Nick Since: link to CRM Email none Phone (347) 417-3881 Outbound call Technic…" at bounding box center [528, 227] width 627 height 275
click at [570, 54] on button "Messages" at bounding box center [564, 44] width 72 height 25
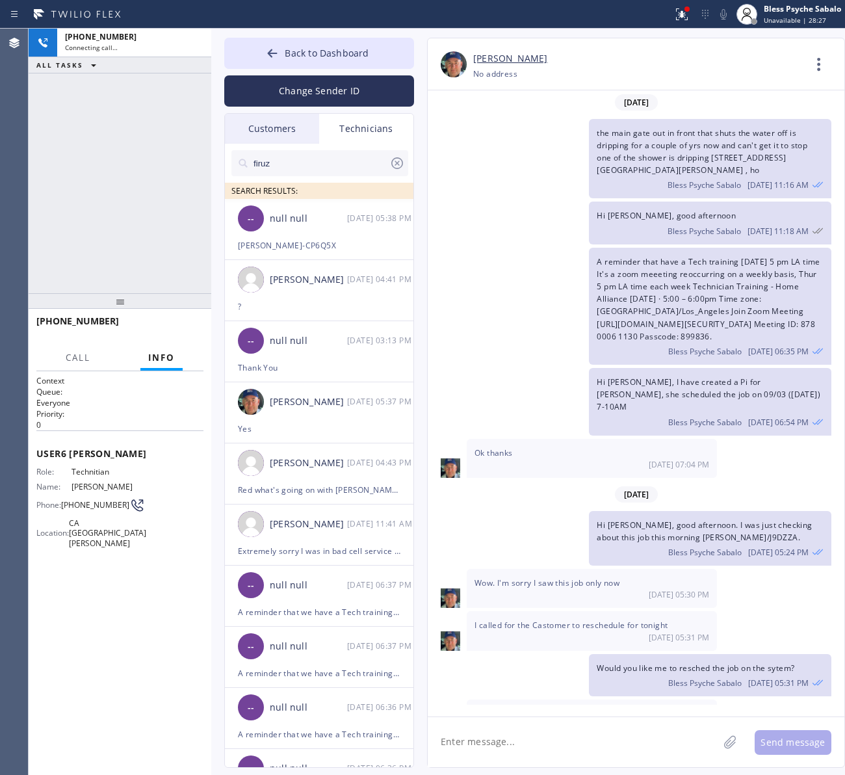
click at [372, 128] on div "Technicians" at bounding box center [366, 129] width 94 height 30
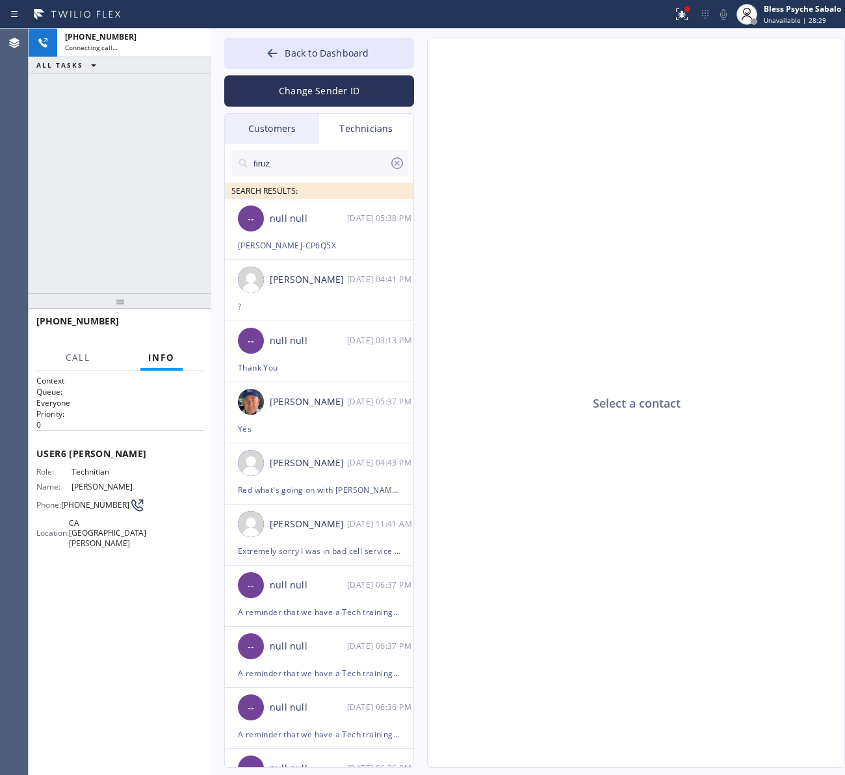
click at [371, 157] on input "firuz" at bounding box center [320, 163] width 137 height 26
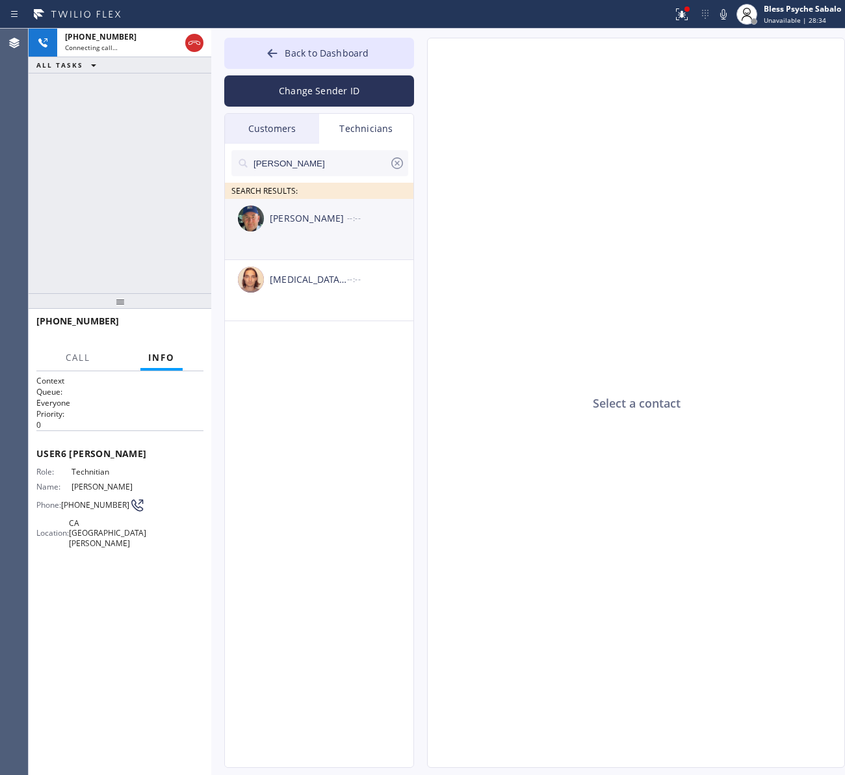
type input "nick"
click at [319, 231] on div "Nikolai Suvorov --:--" at bounding box center [320, 218] width 190 height 39
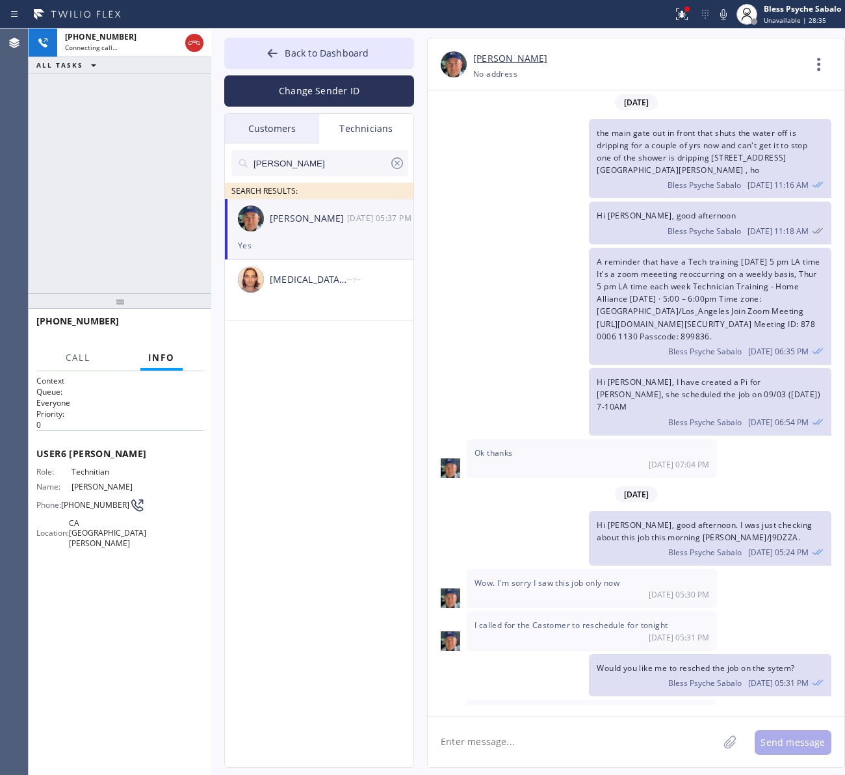
drag, startPoint x: 534, startPoint y: 727, endPoint x: 575, endPoint y: 720, distance: 42.1
click at [538, 727] on textarea at bounding box center [573, 742] width 291 height 50
paste textarea "XHCTF3"
click at [473, 737] on textarea "XHCTF3//" at bounding box center [585, 742] width 314 height 50
click at [507, 738] on textarea "XHCTF3 //" at bounding box center [585, 742] width 314 height 50
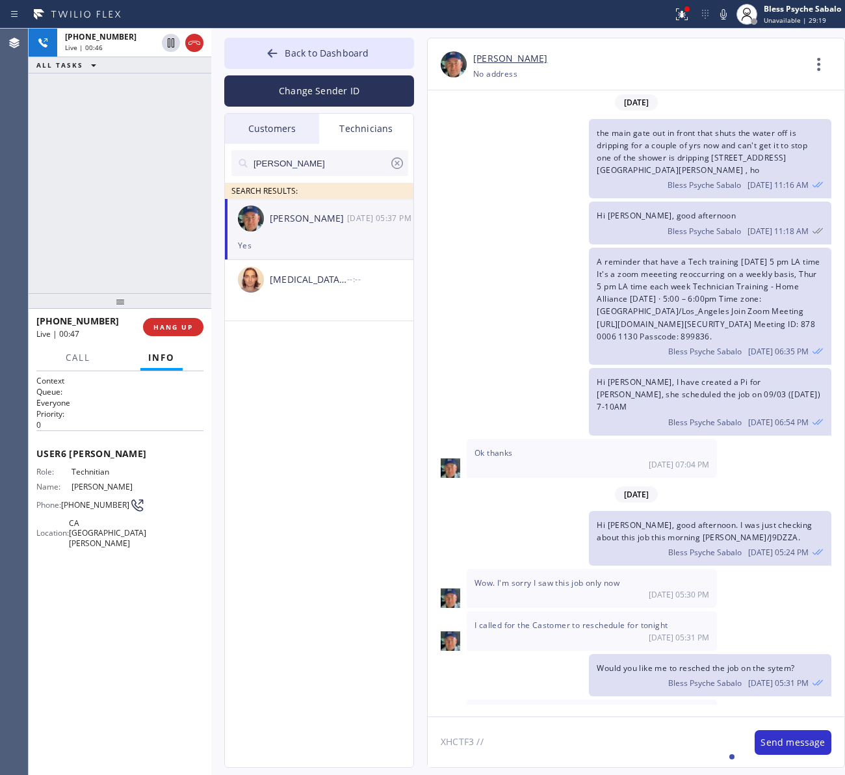
click at [558, 726] on textarea "XHCTF3 //" at bounding box center [585, 742] width 314 height 50
paste textarea "Mikhael Griffin"
type textarea "XHCTF3 // Mikhael Griffin"
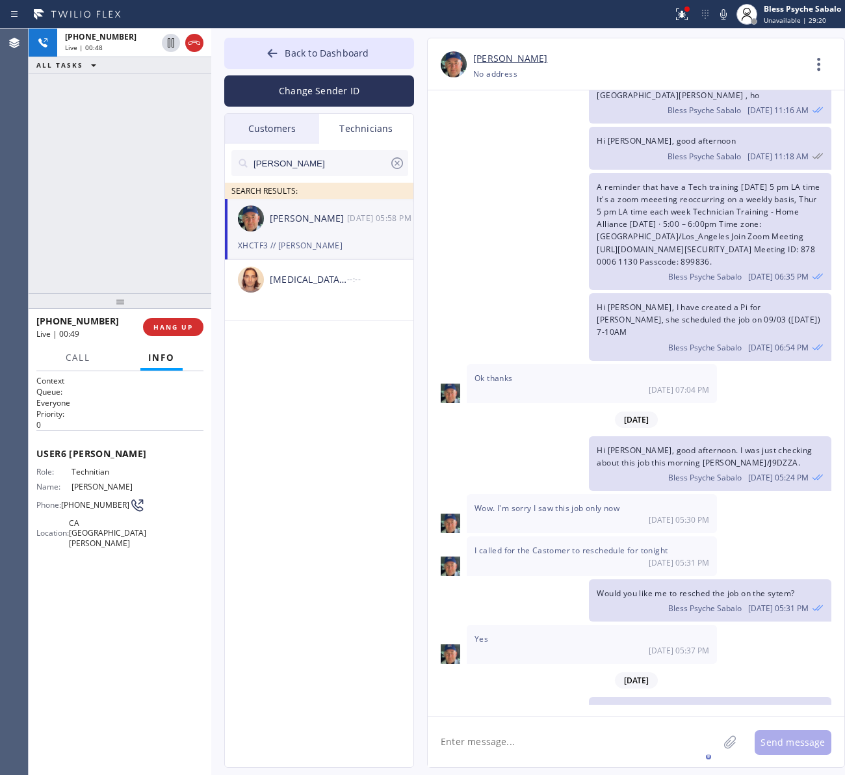
click at [567, 733] on textarea at bounding box center [573, 742] width 291 height 50
click at [174, 177] on div "+13474173881 Live | 02:38 ALL TASKS ALL TASKS ACTIVE TASKS TASKS IN WRAP UP" at bounding box center [120, 161] width 183 height 265
click at [176, 323] on span "HANG UP" at bounding box center [173, 326] width 40 height 9
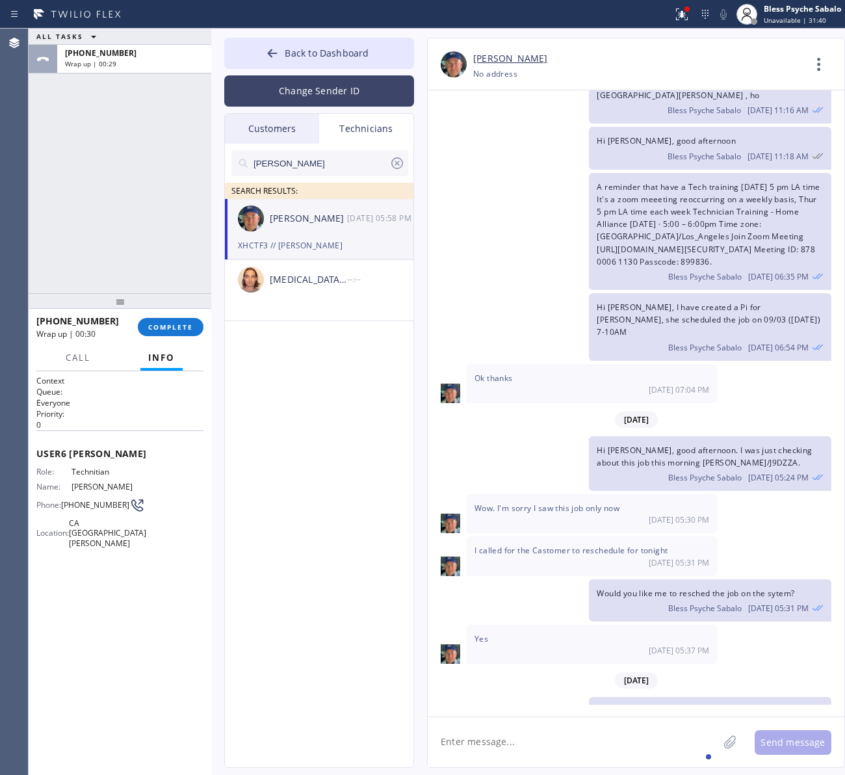
drag, startPoint x: 553, startPoint y: 150, endPoint x: 400, endPoint y: 106, distance: 158.9
click at [554, 173] on div "A reminder that have a Tech training today 5 pm LA time It's a zoom meeeting re…" at bounding box center [630, 231] width 404 height 117
click at [177, 320] on button "COMPLETE" at bounding box center [171, 327] width 66 height 18
drag, startPoint x: 118, startPoint y: 190, endPoint x: 151, endPoint y: 164, distance: 41.6
click at [120, 190] on div "ALL TASKS ALL TASKS ACTIVE TASKS TASKS IN WRAP UP +13474173881 Wrap up | 00:30" at bounding box center [120, 161] width 183 height 265
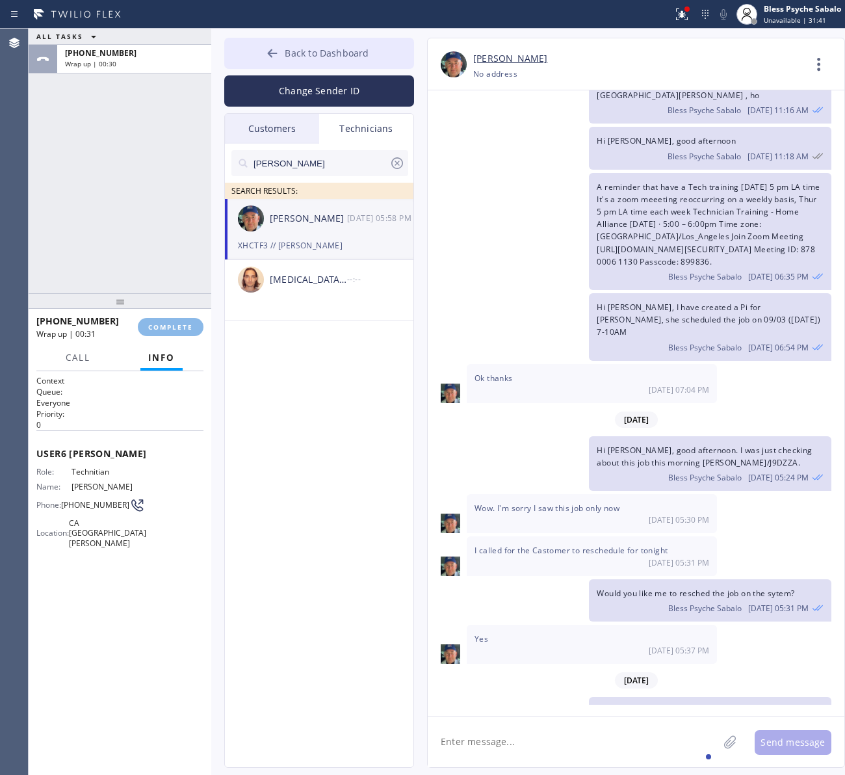
click at [313, 52] on span "Back to Dashboard" at bounding box center [327, 53] width 84 height 12
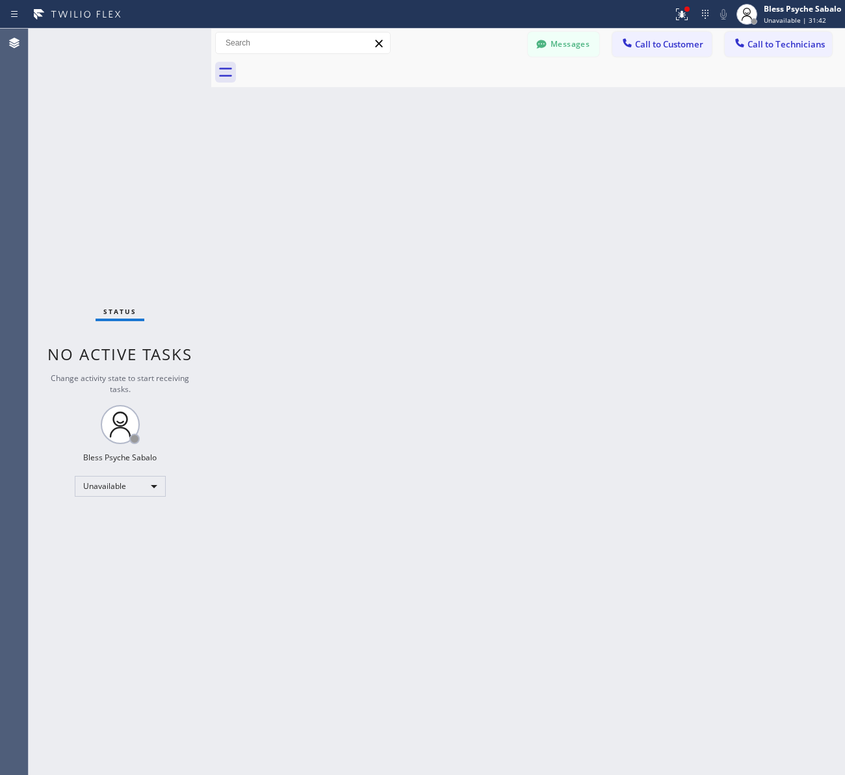
click at [653, 46] on span "Call to Customer" at bounding box center [669, 44] width 68 height 12
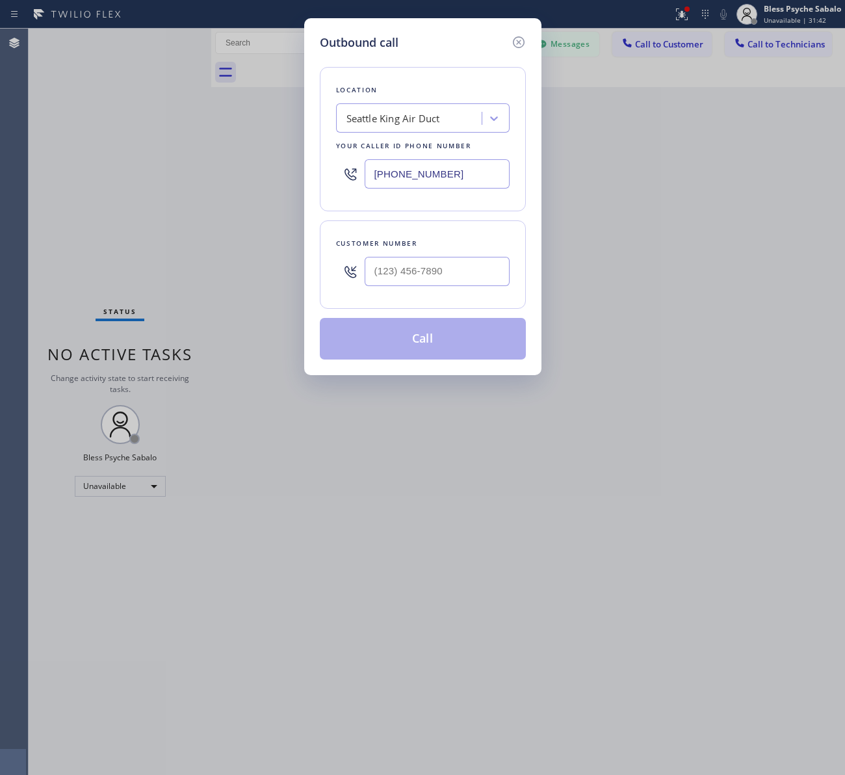
click at [417, 109] on div "Seattle King Air Duct" at bounding box center [411, 118] width 142 height 23
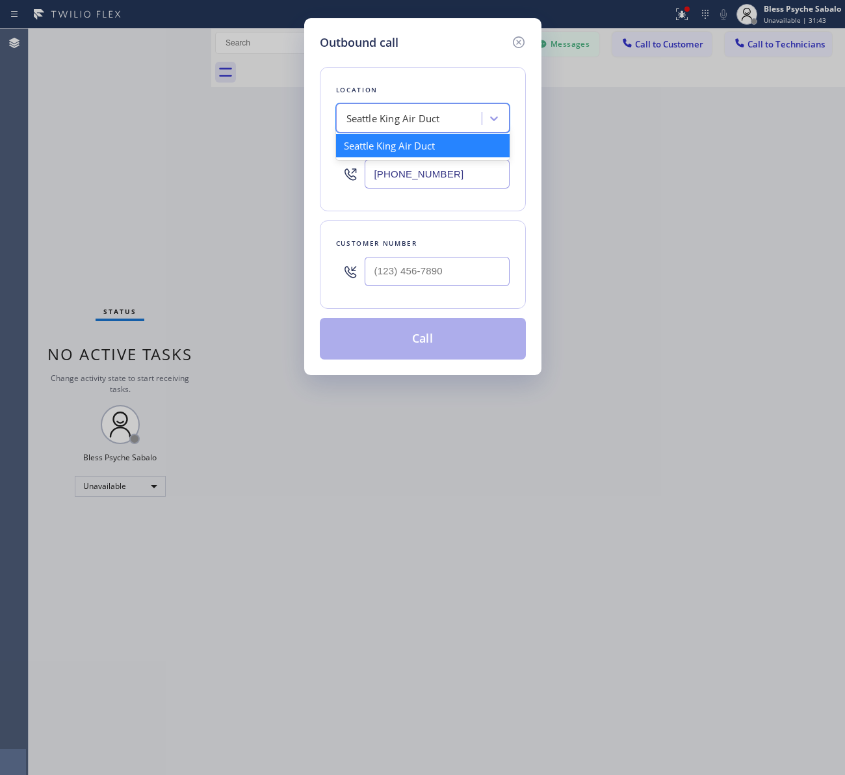
click at [771, 62] on div "Outbound call Location option 5 Star Plumbing, selected. option Seattle King Ai…" at bounding box center [422, 387] width 845 height 775
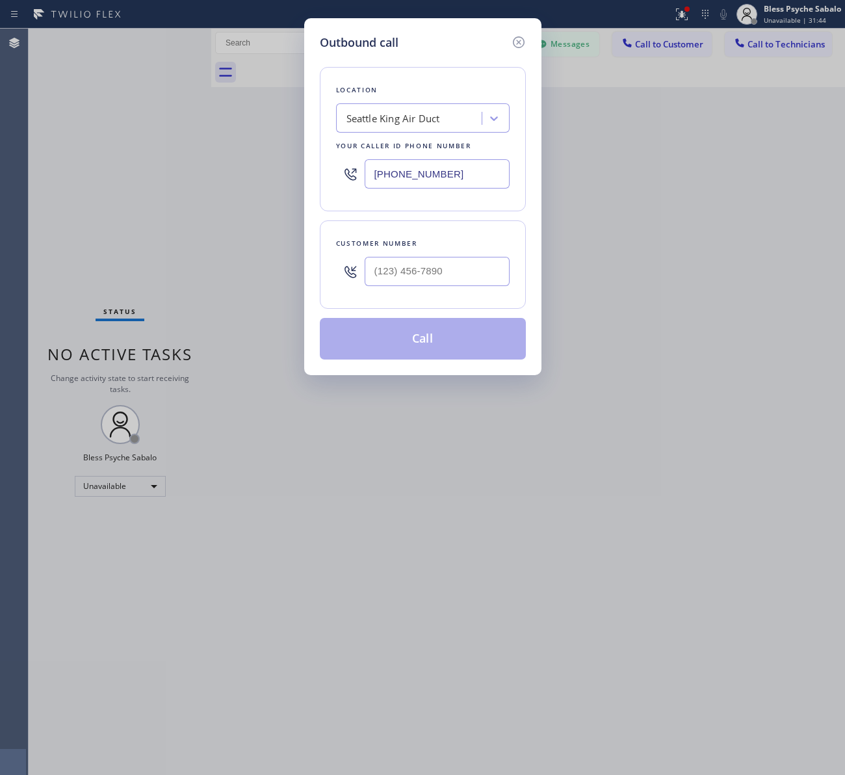
drag, startPoint x: 764, startPoint y: 46, endPoint x: 743, endPoint y: 50, distance: 21.8
click at [764, 47] on div "Outbound call Location Seattle King Air Duct Your caller id phone number (206) …" at bounding box center [422, 387] width 845 height 775
click at [521, 38] on icon at bounding box center [518, 42] width 12 height 12
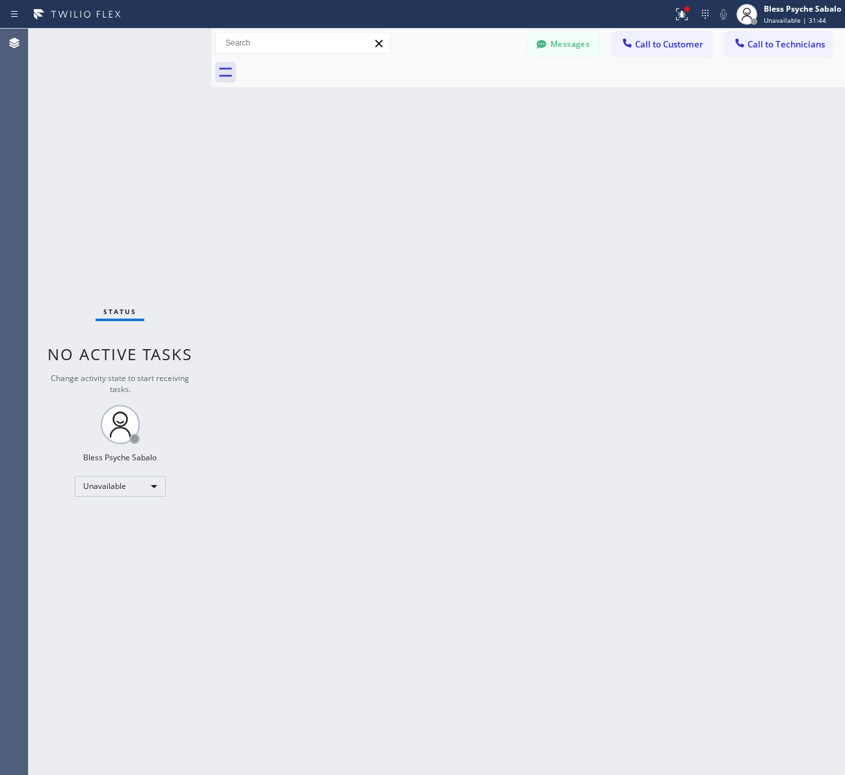
drag, startPoint x: 608, startPoint y: 53, endPoint x: 714, endPoint y: 49, distance: 105.4
click at [625, 55] on div "Messages Call to Customer Call to Technicians Outbound call Location Search loc…" at bounding box center [686, 43] width 317 height 23
click at [739, 37] on icon at bounding box center [739, 42] width 13 height 13
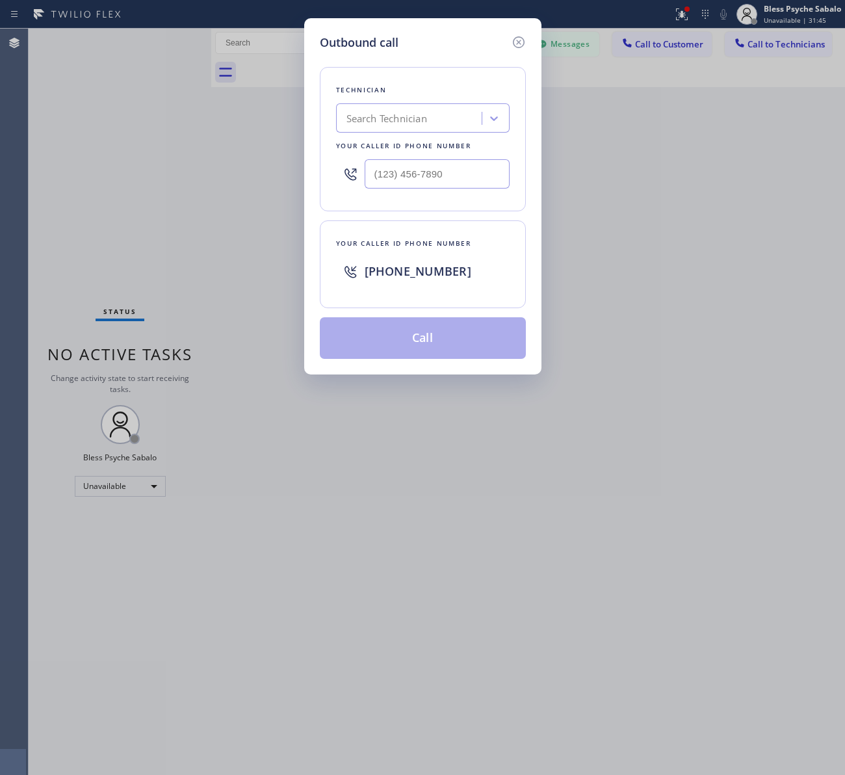
click at [469, 107] on div "Search Technician" at bounding box center [411, 118] width 142 height 23
type input "firu"
click at [486, 108] on div at bounding box center [493, 118] width 23 height 23
type input "fir"
drag, startPoint x: 397, startPoint y: 148, endPoint x: 400, endPoint y: 163, distance: 15.5
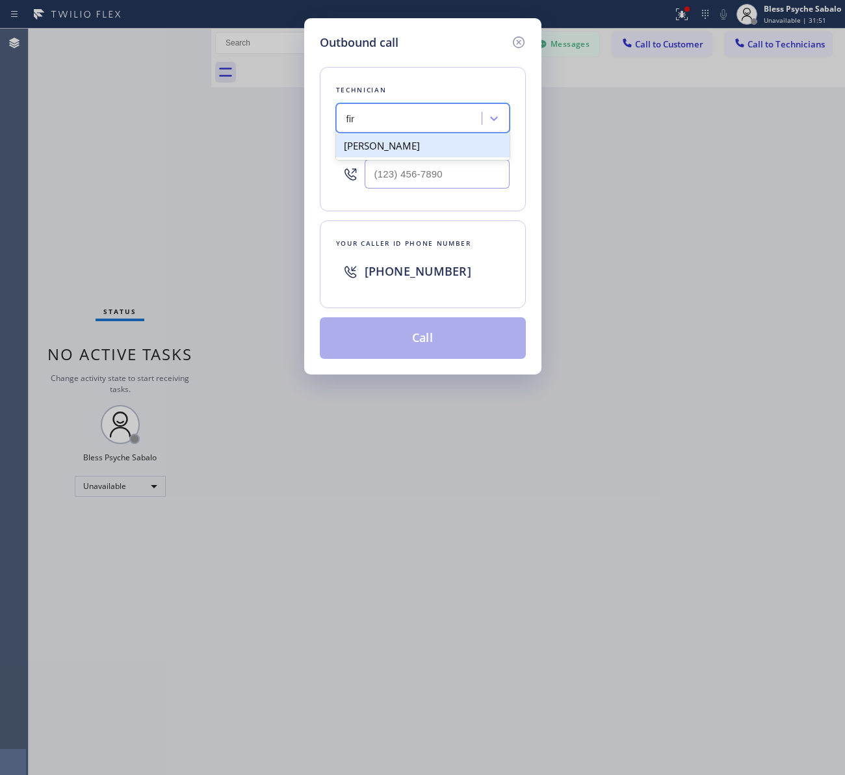
click at [397, 148] on div "Firuz Dadadzhanov" at bounding box center [423, 145] width 174 height 23
type input "(949) 919-2234"
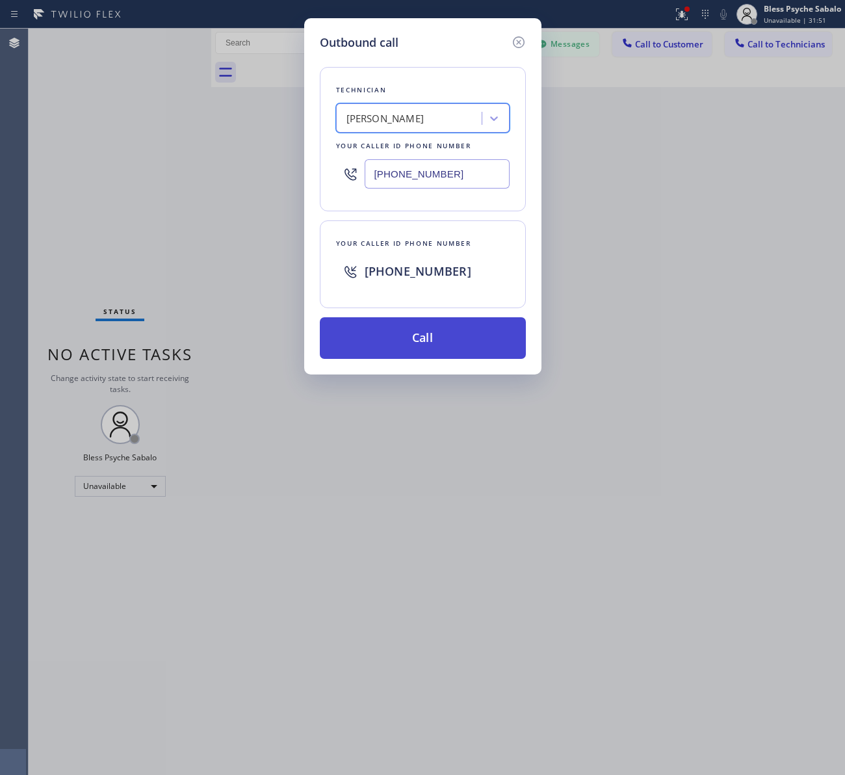
click at [410, 340] on button "Call" at bounding box center [423, 338] width 206 height 42
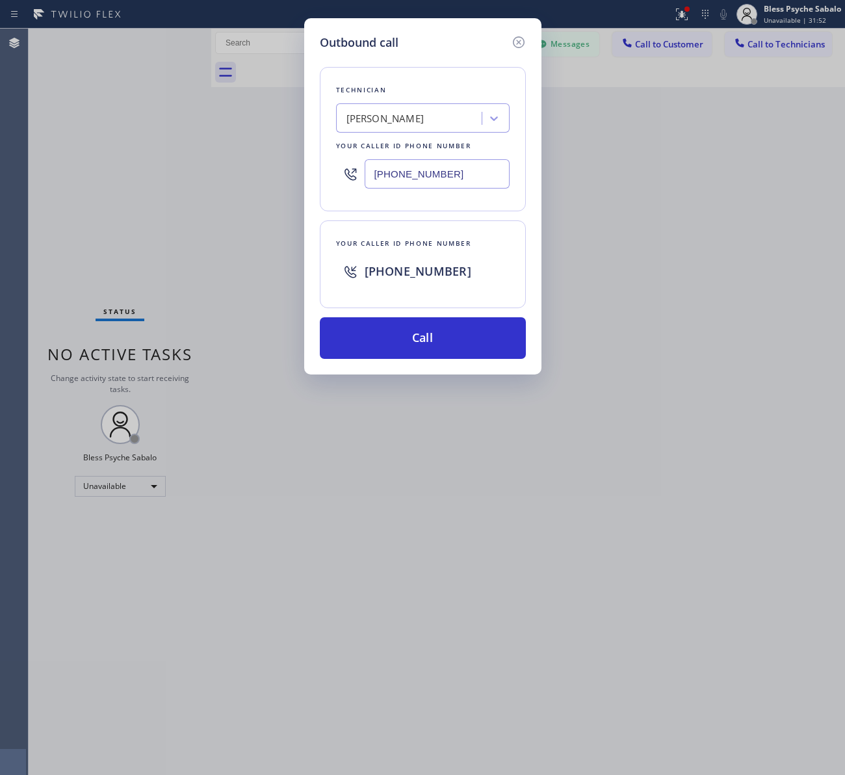
click at [623, 382] on div "Outbound call Technician Firuz Dadadzhanov Your caller id phone number (949) 91…" at bounding box center [422, 387] width 845 height 775
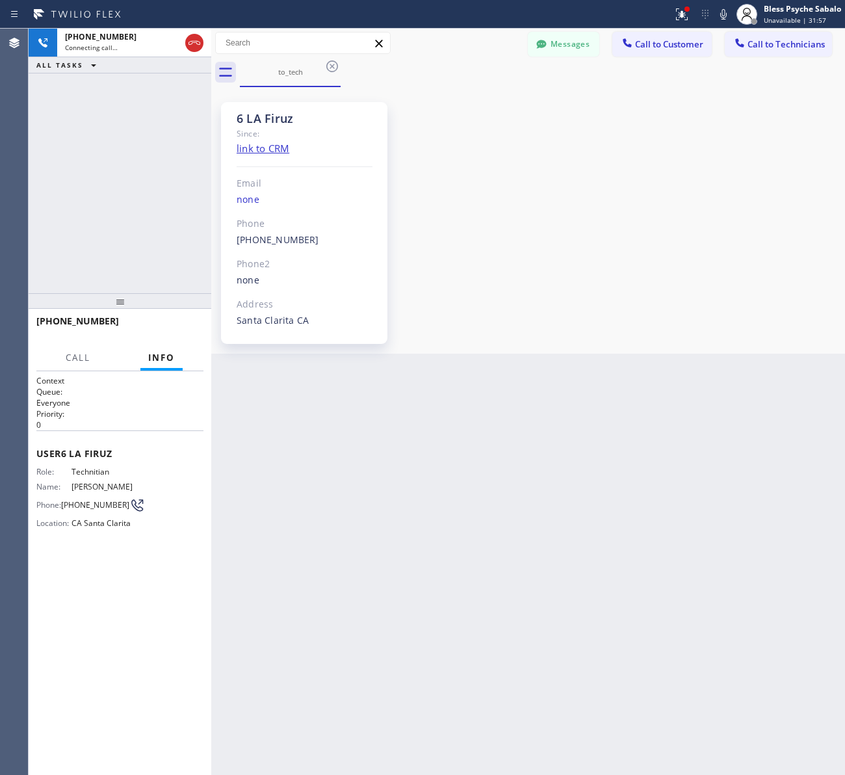
click at [571, 145] on div "6 LA Firuz Since: link to CRM Email none Phone (949) 919-2234 Outbound call Tec…" at bounding box center [528, 220] width 627 height 260
click at [710, 73] on div "to_tech" at bounding box center [542, 72] width 605 height 29
click at [553, 254] on div "6 LA Firuz Since: link to CRM Email none Phone (949) 919-2234 Outbound call Tec…" at bounding box center [528, 220] width 627 height 260
click at [418, 374] on div "Back to Dashboard Change Sender ID Customers Technicians [PERSON_NAME] [PERSON_…" at bounding box center [528, 402] width 634 height 746
click at [559, 55] on button "Messages" at bounding box center [564, 44] width 72 height 25
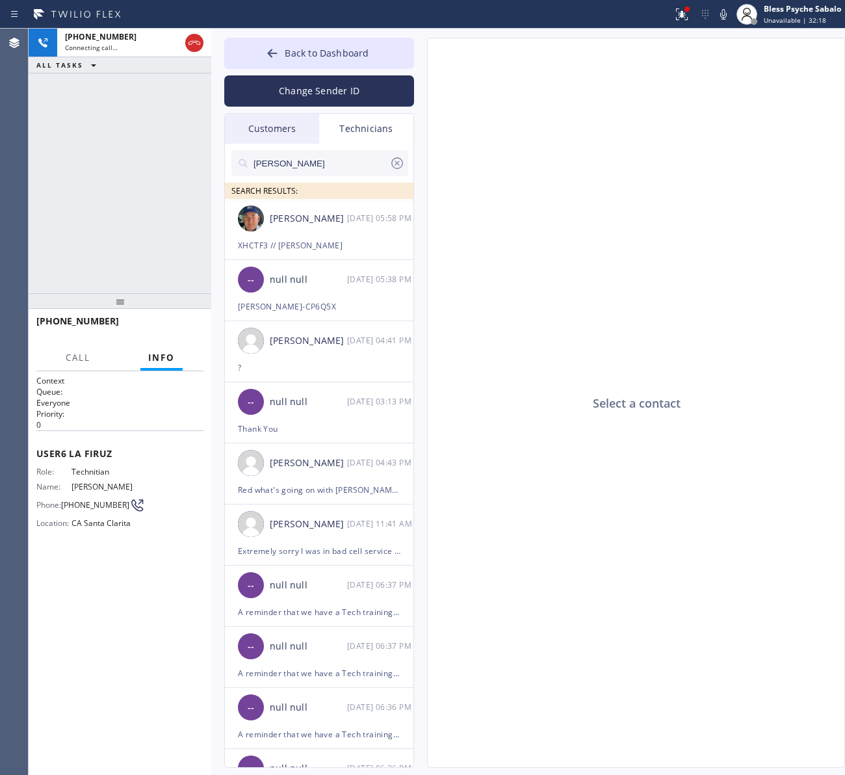
click at [560, 40] on div "Select a contact" at bounding box center [637, 403] width 418 height 730
click at [323, 301] on div "Mike Schwartz-CP6Q5X" at bounding box center [319, 306] width 163 height 15
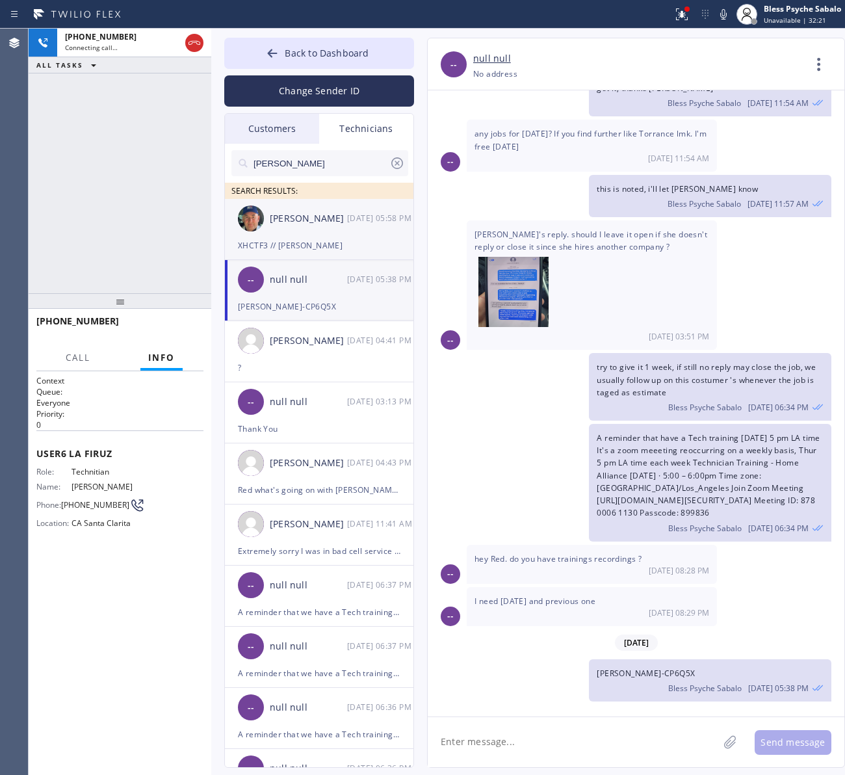
click at [342, 224] on div "[PERSON_NAME]" at bounding box center [308, 218] width 77 height 15
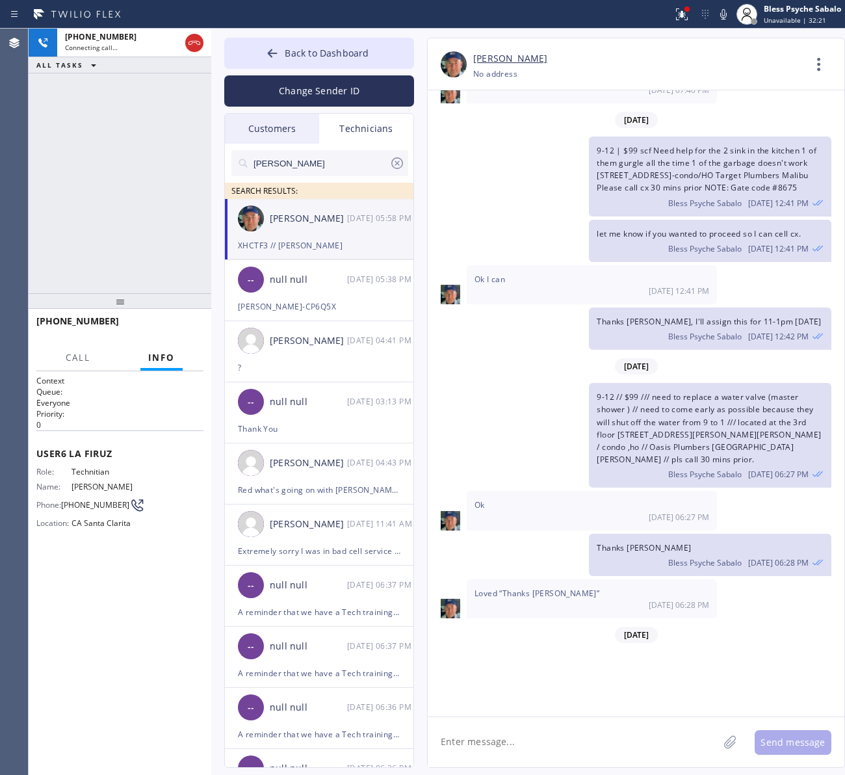
click at [340, 299] on div "Mike Schwartz-CP6Q5X" at bounding box center [319, 306] width 163 height 15
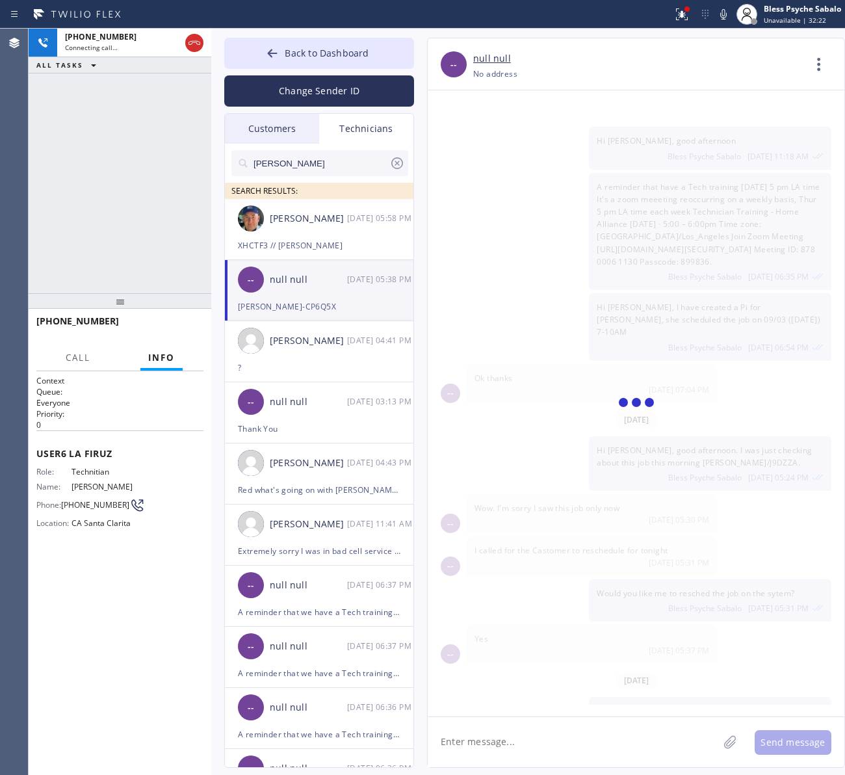
scroll to position [2322, 0]
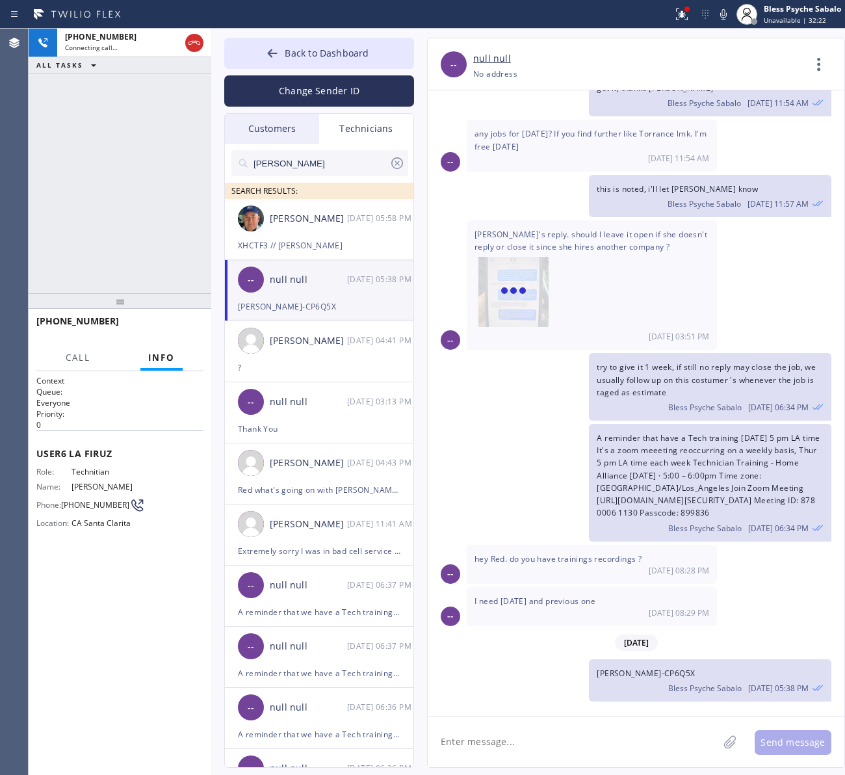
click at [560, 748] on textarea at bounding box center [573, 742] width 291 height 50
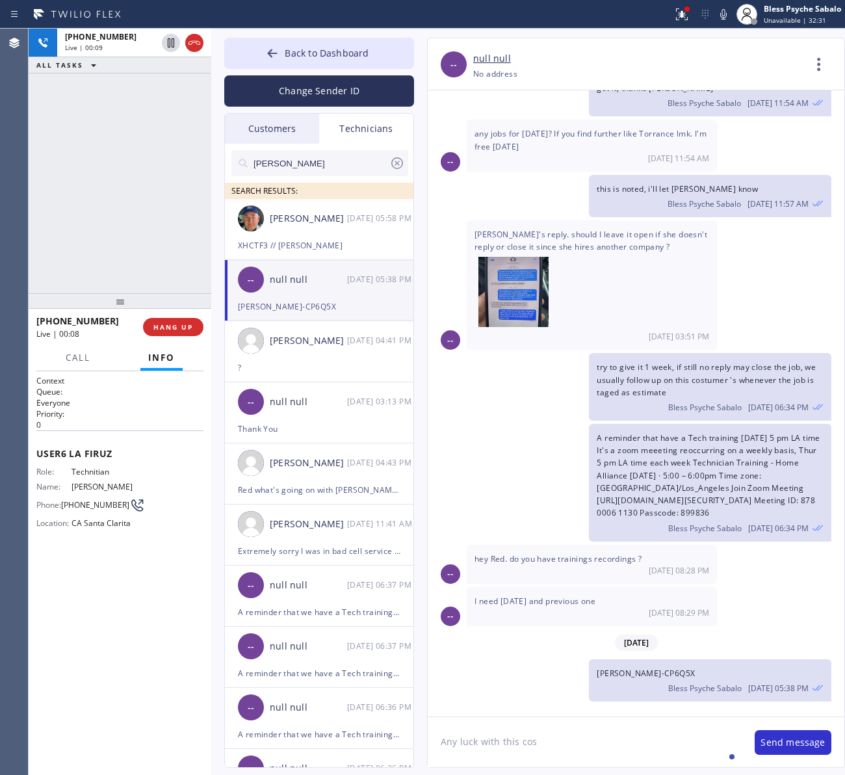
click at [582, 748] on textarea "Any luck with this cos" at bounding box center [585, 742] width 314 height 50
type textarea "Any luck with this costumer?"
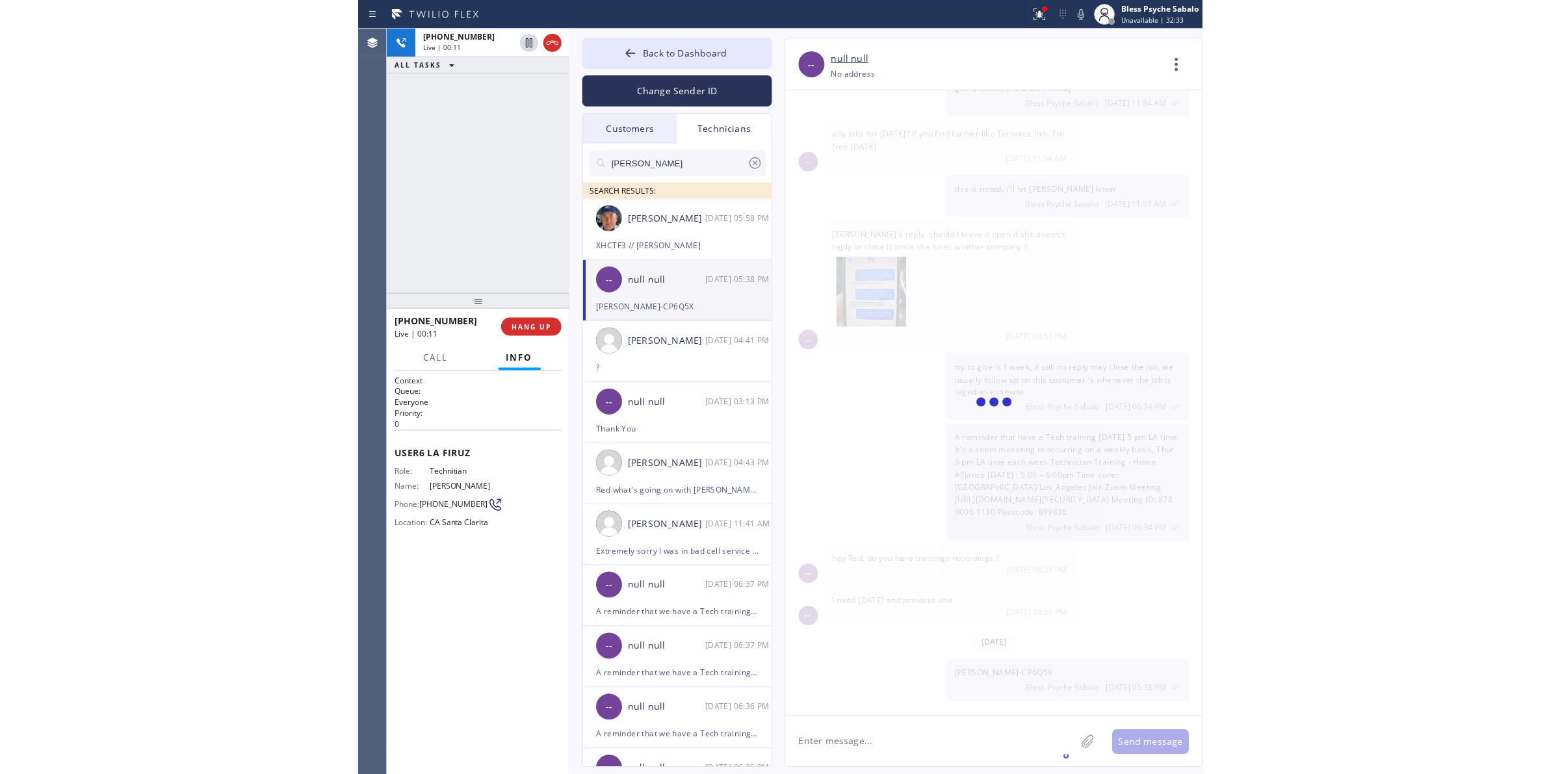
scroll to position [2368, 0]
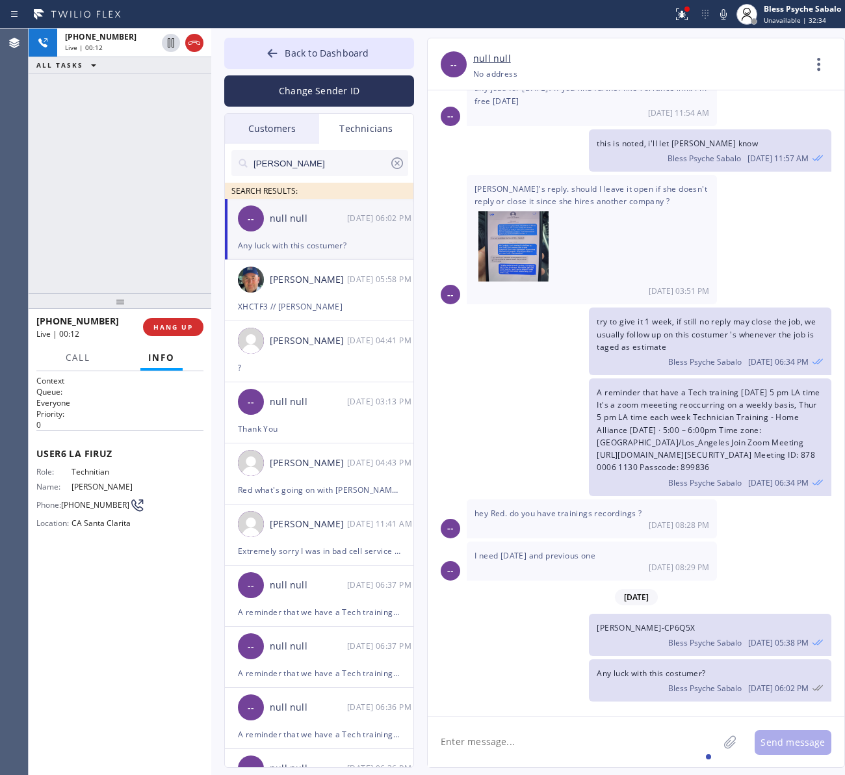
click at [164, 313] on div "+19499192234 Live | 00:12 HANG UP" at bounding box center [119, 327] width 167 height 34
click at [167, 319] on button "HANG UP" at bounding box center [173, 327] width 60 height 18
click at [167, 316] on div "+19499192234 Live | 00:12 HANG UP" at bounding box center [119, 327] width 167 height 34
drag, startPoint x: 147, startPoint y: 222, endPoint x: 150, endPoint y: 212, distance: 10.9
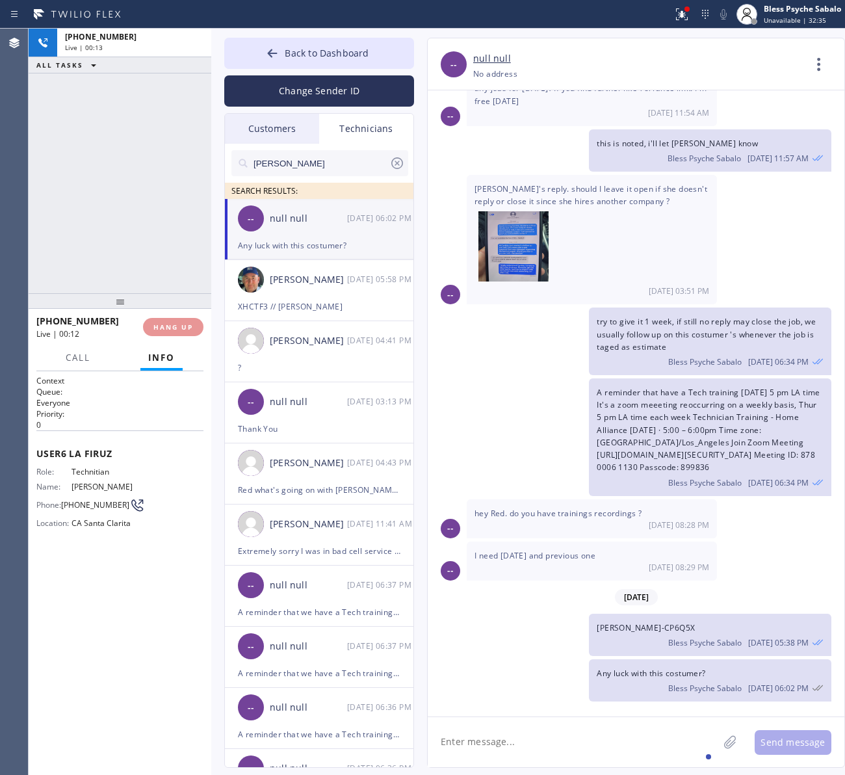
click at [145, 209] on div "+19499192234 Live | 00:13 ALL TASKS ALL TASKS ACTIVE TASKS TASKS IN WRAP UP" at bounding box center [120, 161] width 183 height 265
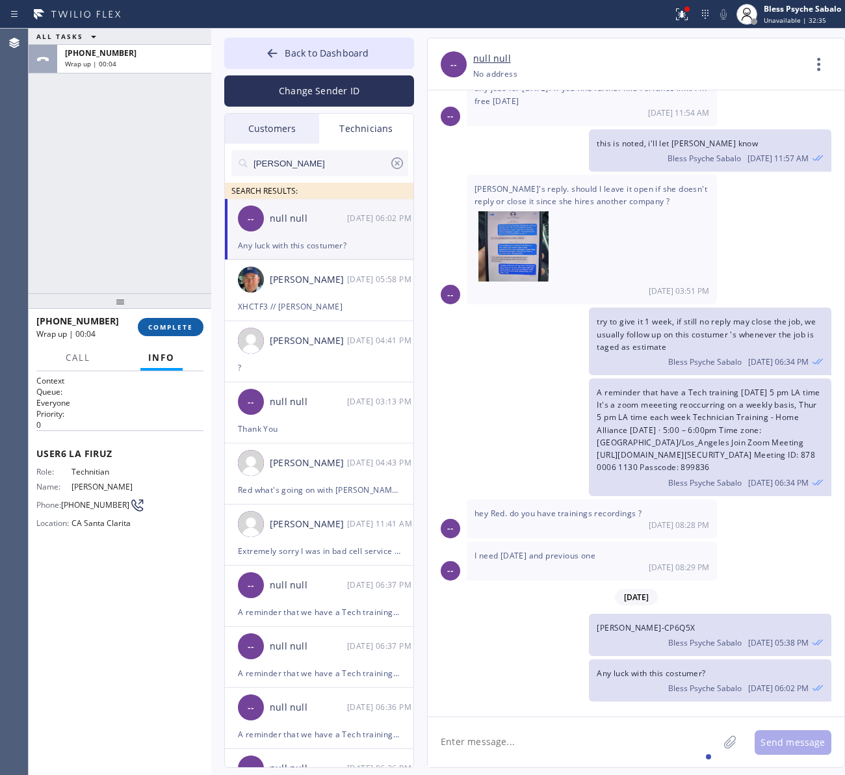
click at [155, 324] on span "COMPLETE" at bounding box center [170, 326] width 45 height 9
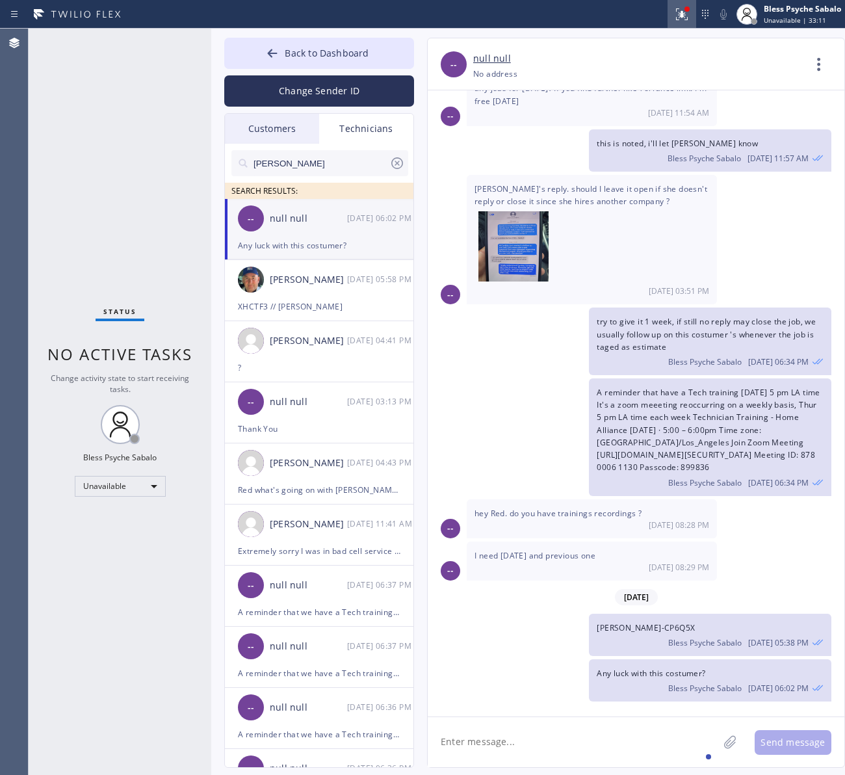
click at [677, 20] on icon at bounding box center [682, 15] width 16 height 16
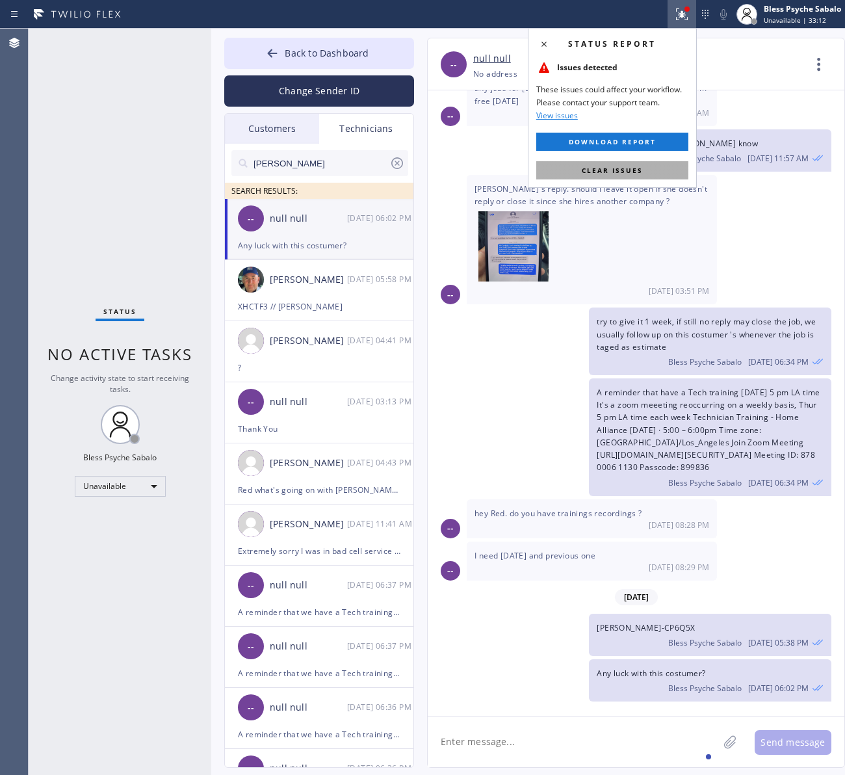
click at [645, 161] on button "Clear issues" at bounding box center [612, 170] width 152 height 18
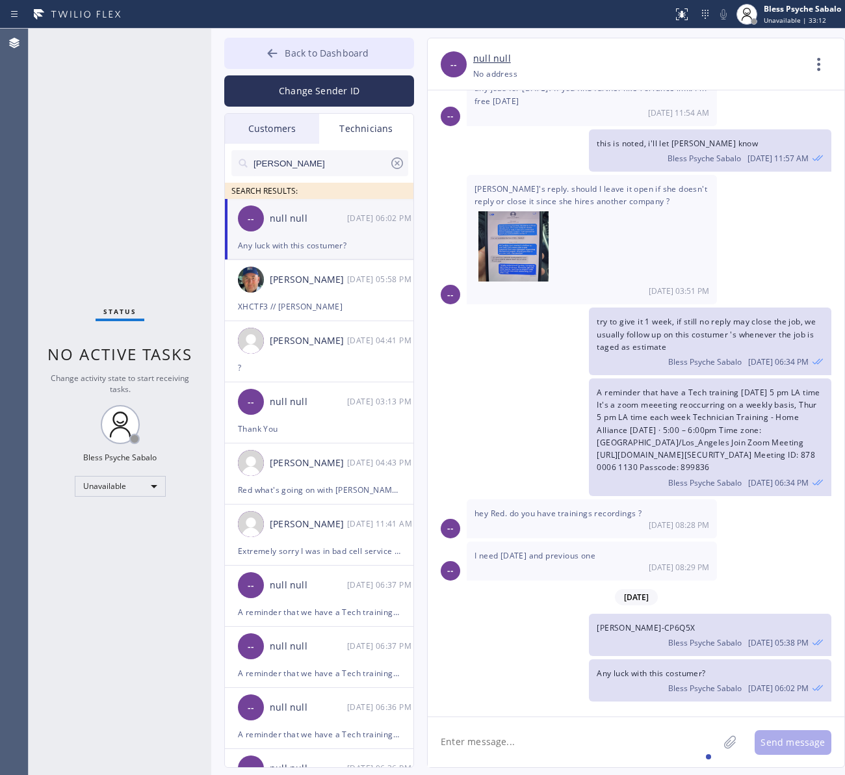
click at [339, 60] on button "Back to Dashboard" at bounding box center [319, 53] width 190 height 31
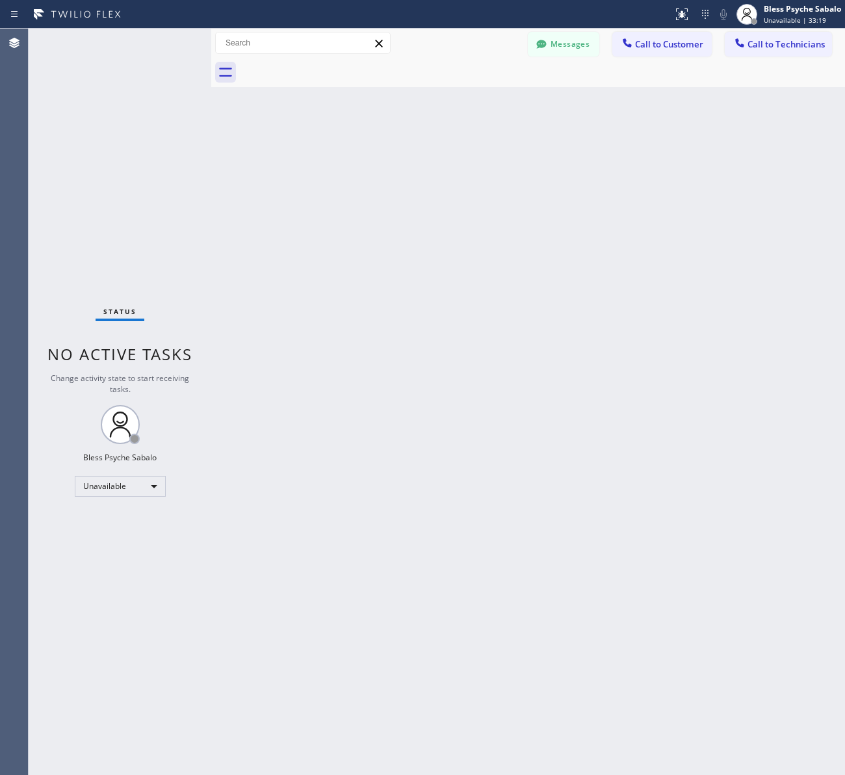
click at [557, 132] on div "Back to Dashboard Change Sender ID Customers Technicians [PERSON_NAME] [PERSON_…" at bounding box center [528, 402] width 634 height 746
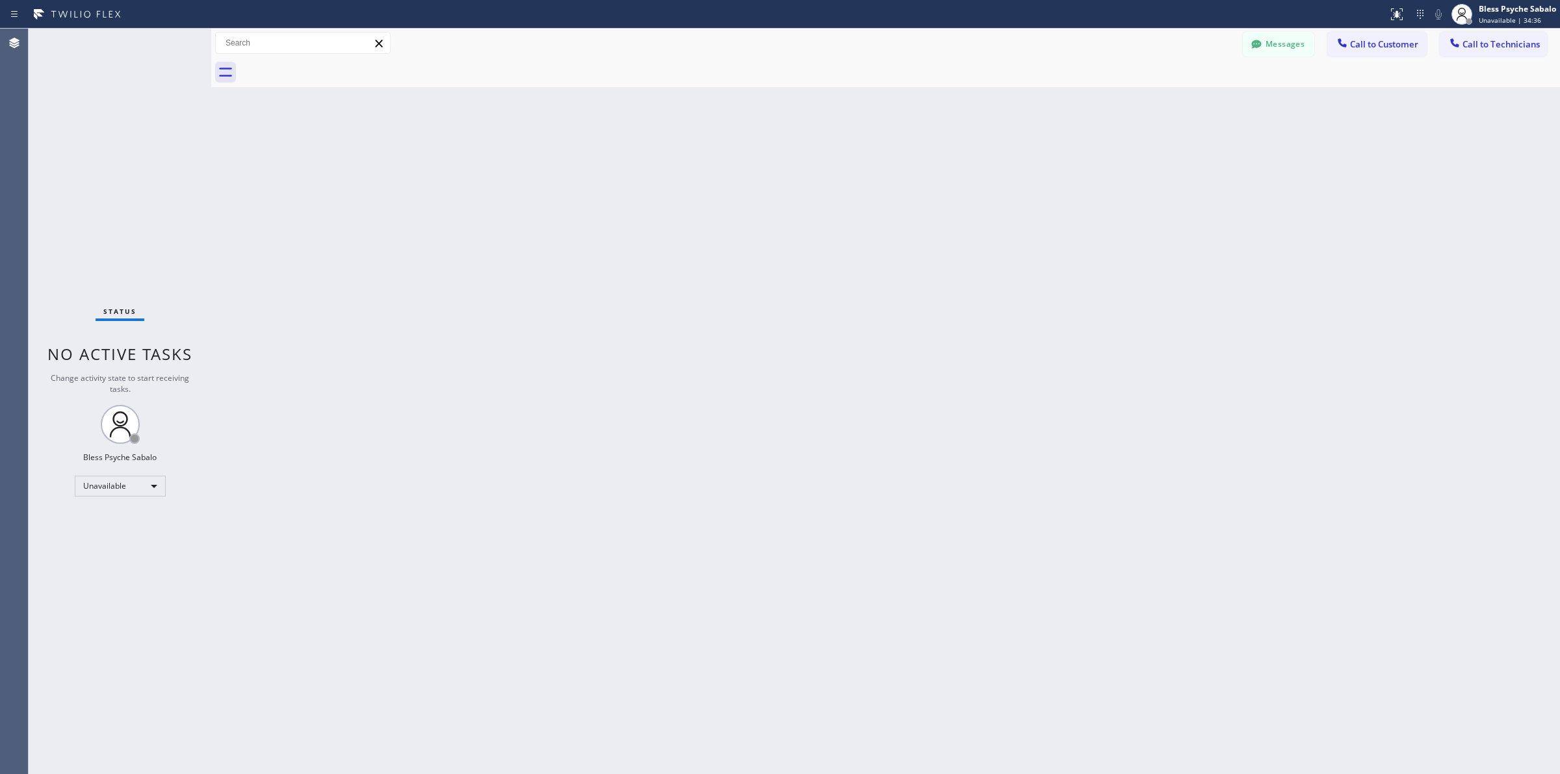
scroll to position [1794, 0]
